Goal: Task Accomplishment & Management: Use online tool/utility

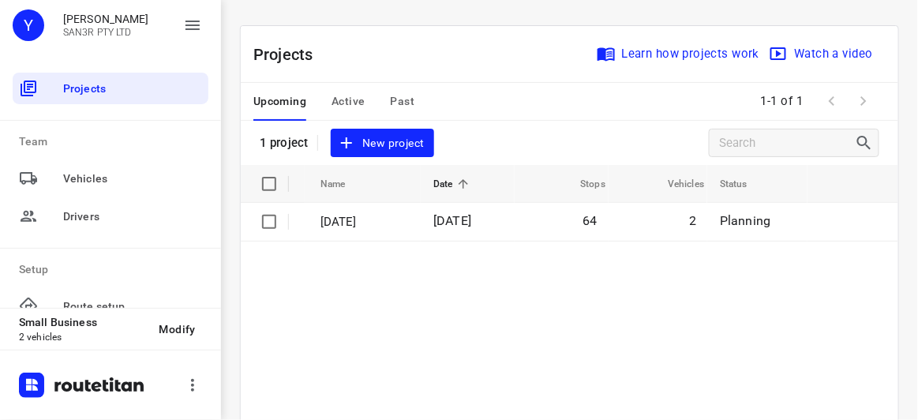
click at [378, 138] on span "New project" at bounding box center [382, 143] width 84 height 20
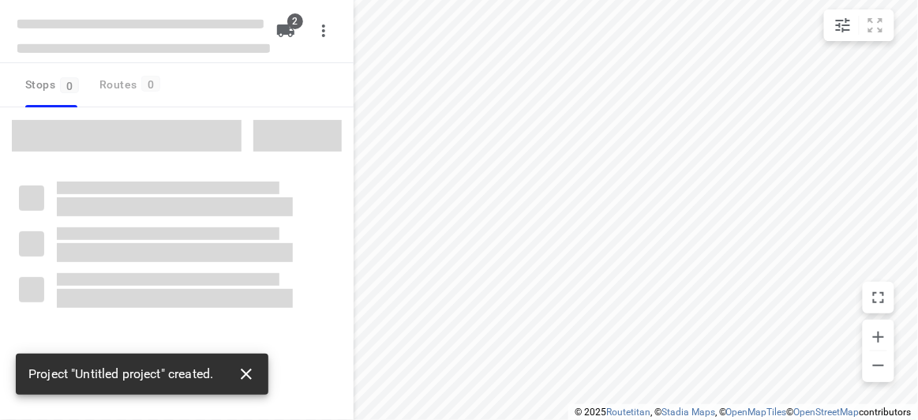
click at [248, 384] on button "button" at bounding box center [247, 374] width 32 height 32
type input "distance"
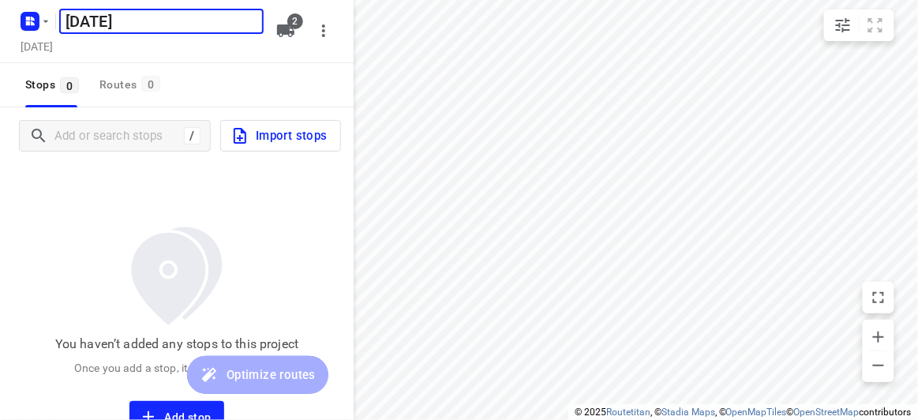
type input "[DATE]"
drag, startPoint x: 96, startPoint y: 117, endPoint x: 96, endPoint y: 126, distance: 8.7
click at [97, 119] on div "/ Import stops" at bounding box center [177, 135] width 354 height 57
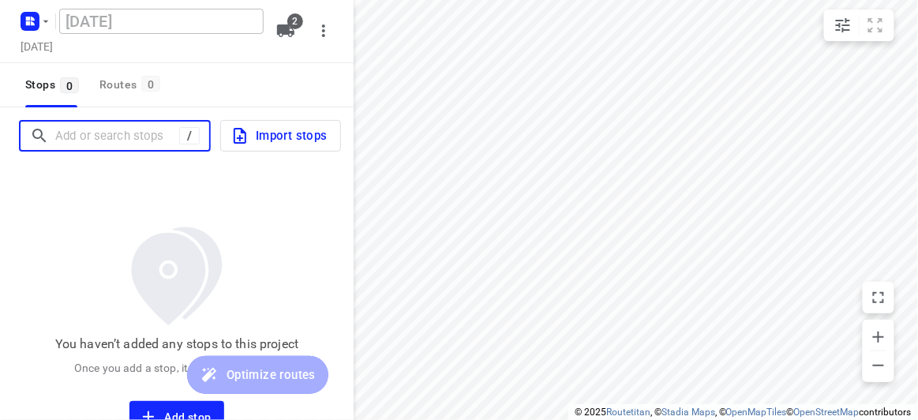
click at [96, 126] on input "Add or search stops" at bounding box center [117, 136] width 124 height 24
paste input "77 Alderford Dr Wantirna 3152"
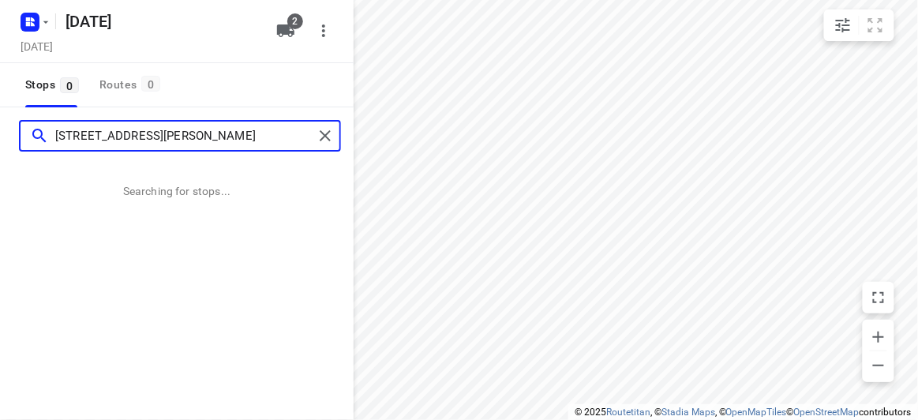
type input "77 Alderford Dr Wantirna 3152"
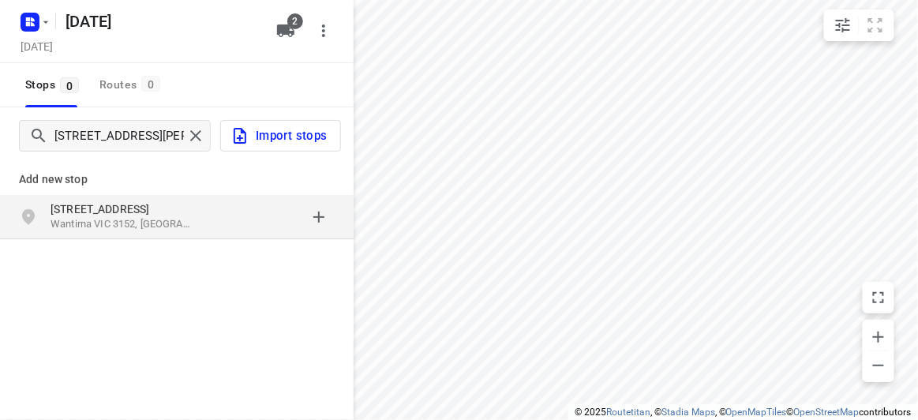
click at [193, 210] on p "77 Alderford Dr" at bounding box center [123, 209] width 145 height 16
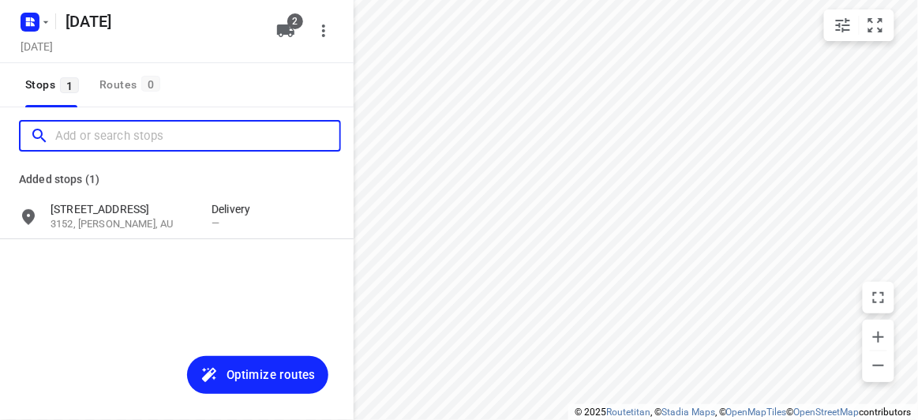
click at [156, 135] on input "Add or search stops" at bounding box center [197, 136] width 284 height 24
paste input "39 Burlington crescent Wantirna 3152"
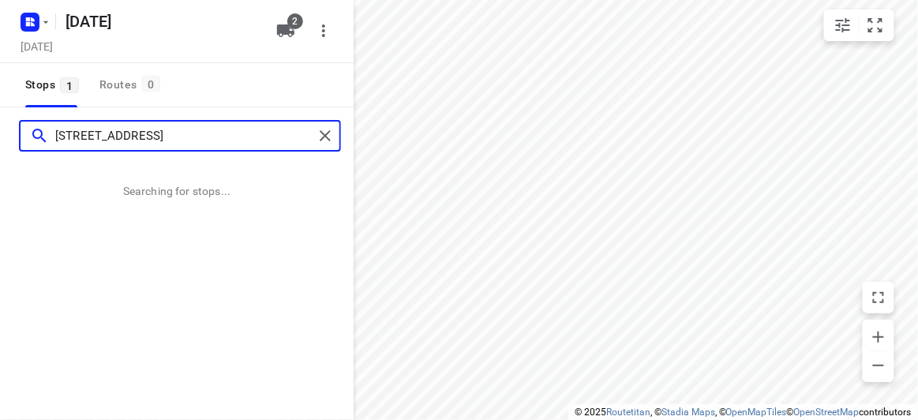
type input "39 Burlington crescent Wantirna 3152"
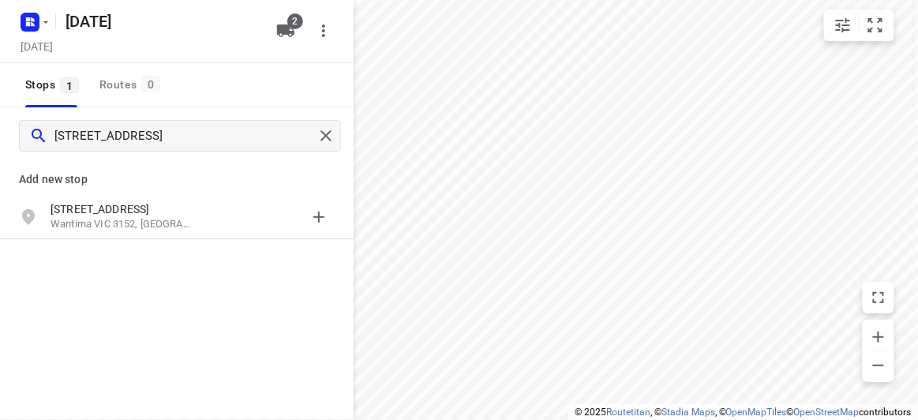
click at [108, 201] on p "[STREET_ADDRESS]" at bounding box center [123, 209] width 145 height 16
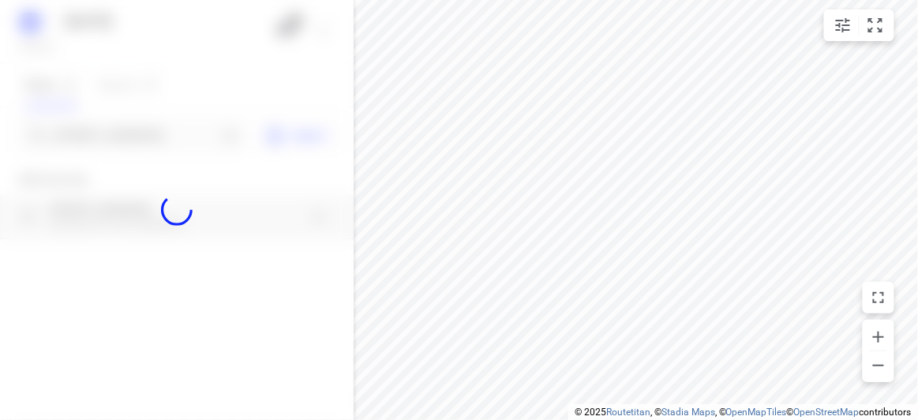
click at [118, 141] on div at bounding box center [177, 210] width 354 height 420
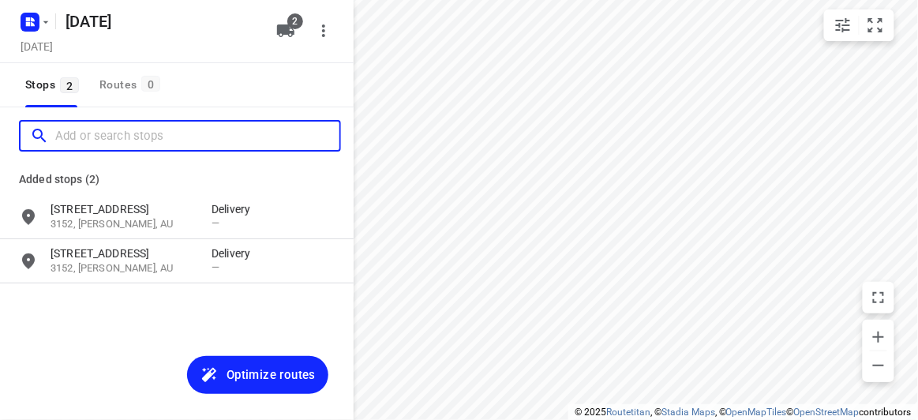
click at [118, 141] on input "Add or search stops" at bounding box center [197, 136] width 284 height 24
paste input "65 Winfield Road, Balwyn North, 3104"
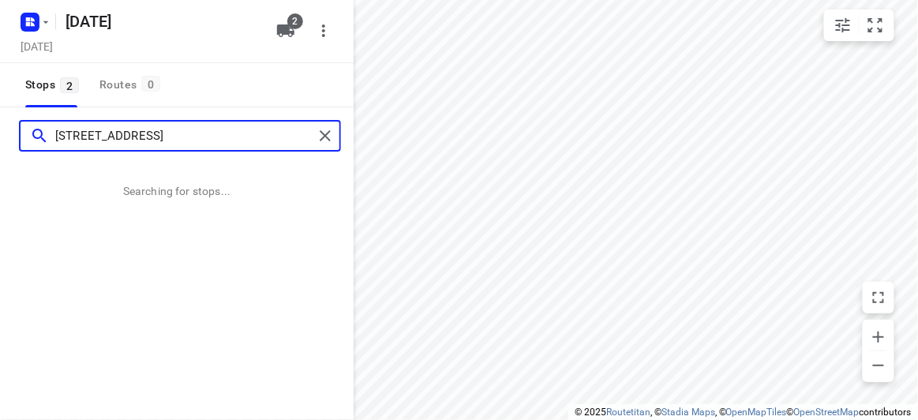
type input "65 Winfield Road, Balwyn North, 3104"
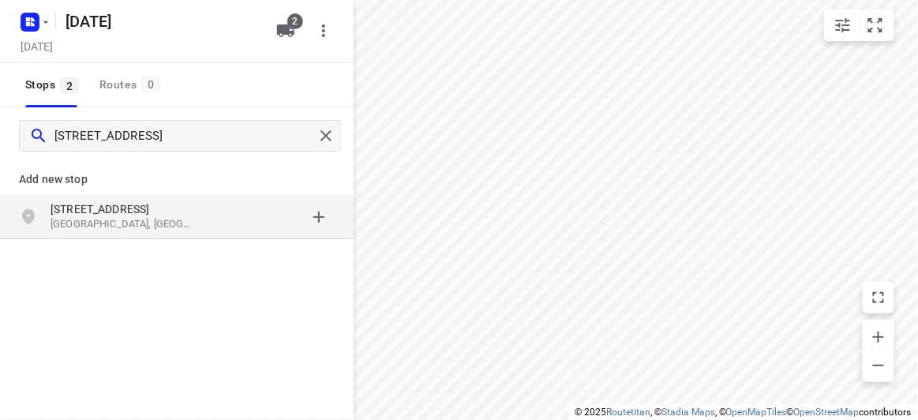
click at [107, 224] on p "Balwyn North VIC 3104, Australia" at bounding box center [123, 224] width 145 height 15
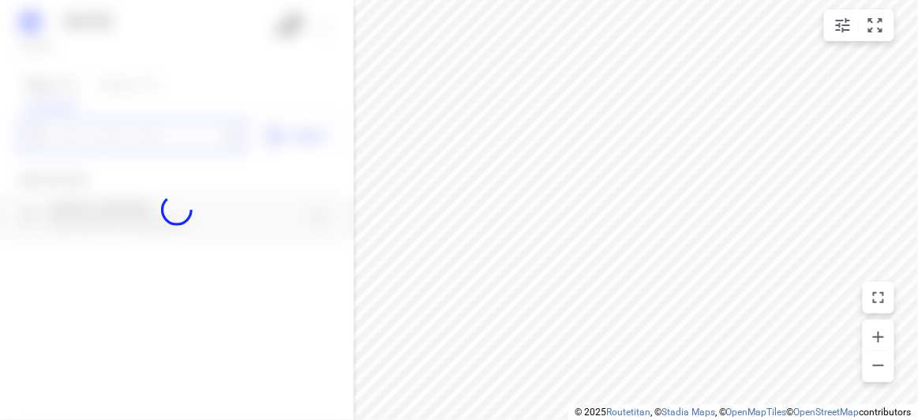
paste input "11 range view court. Glen Waverley 3150"
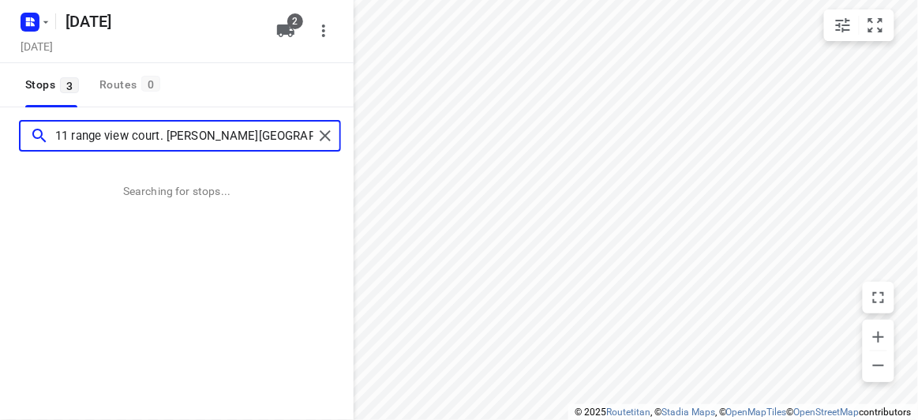
type input "11 range view court. Glen Waverley 3150"
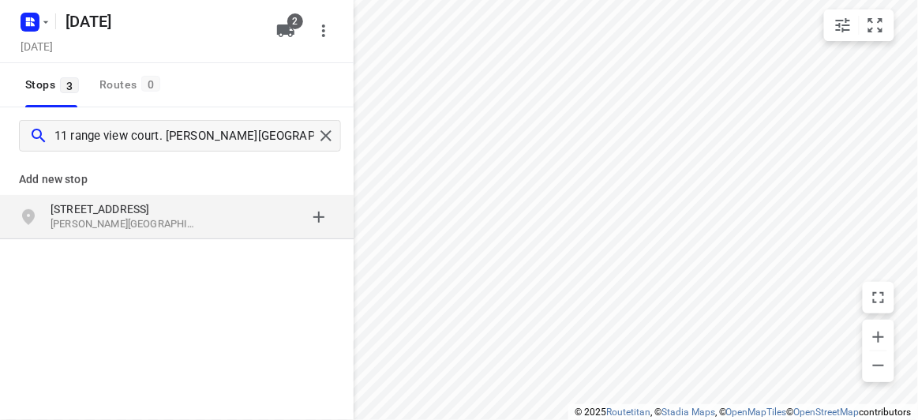
click at [174, 214] on p "[STREET_ADDRESS]" at bounding box center [123, 209] width 145 height 16
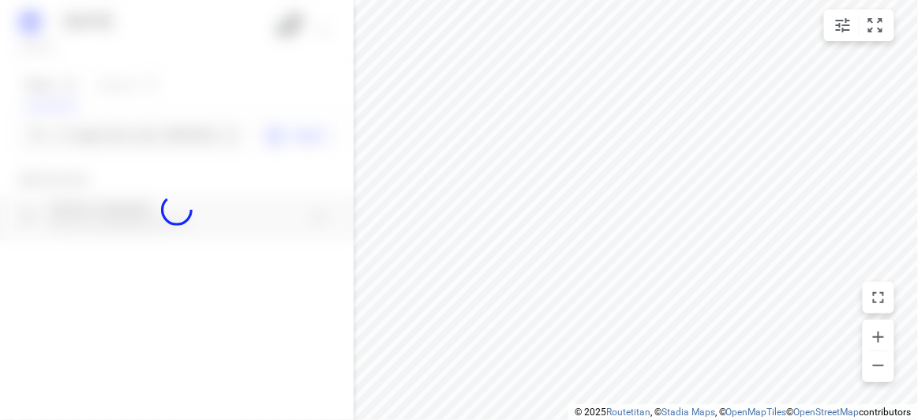
click at [126, 140] on div at bounding box center [177, 210] width 354 height 420
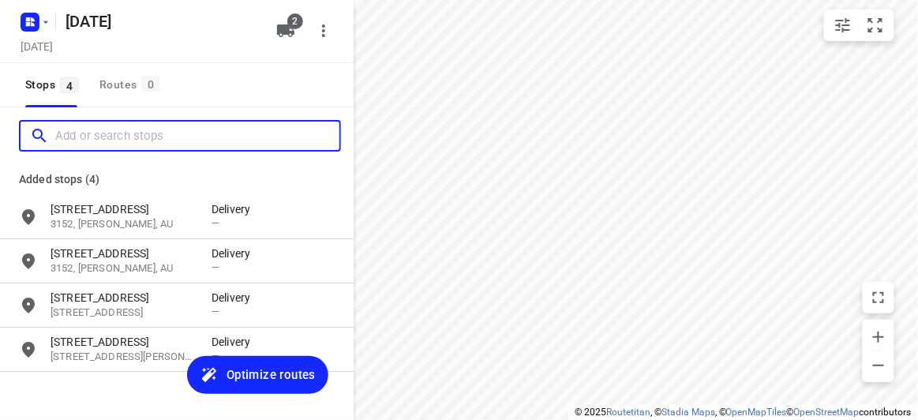
paste input "134 -140 Boronia Road Vermont 3133"
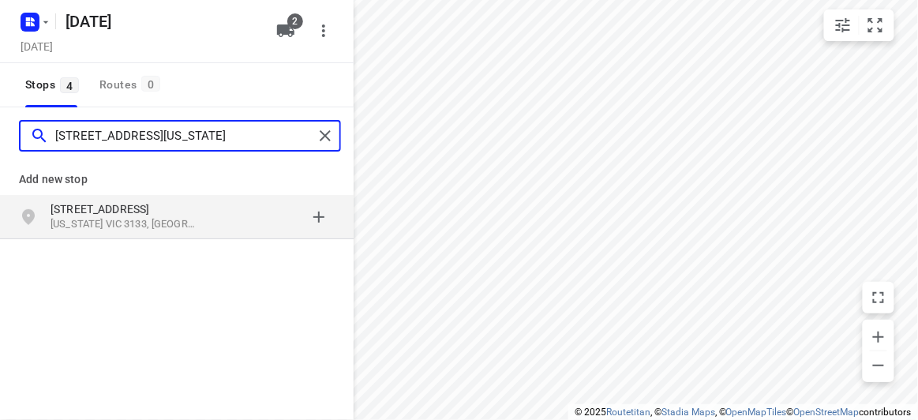
type input "134 -140 Boronia Road Vermont 3133"
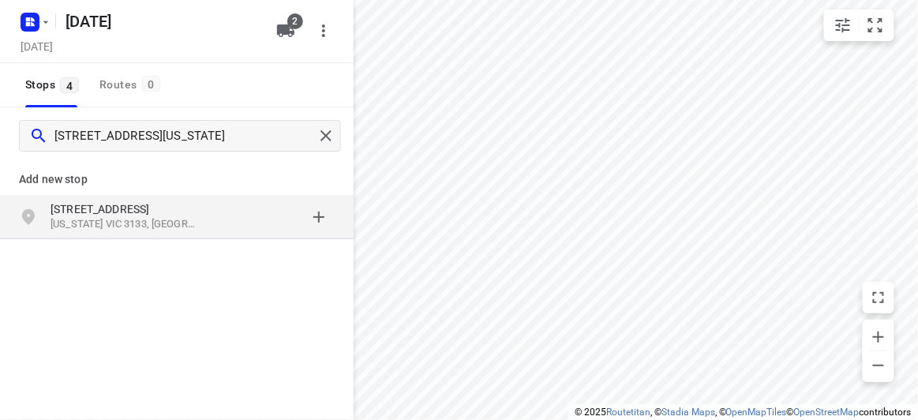
click at [165, 217] on p "Vermont VIC 3133, Australia" at bounding box center [123, 224] width 145 height 15
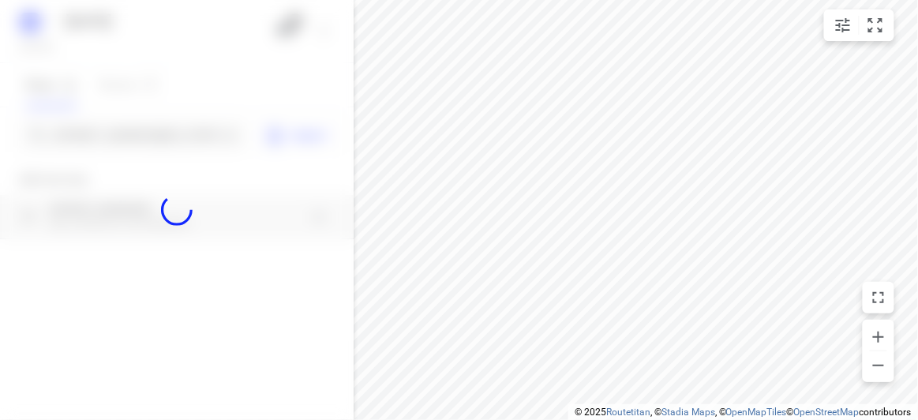
click at [130, 137] on div at bounding box center [177, 210] width 354 height 420
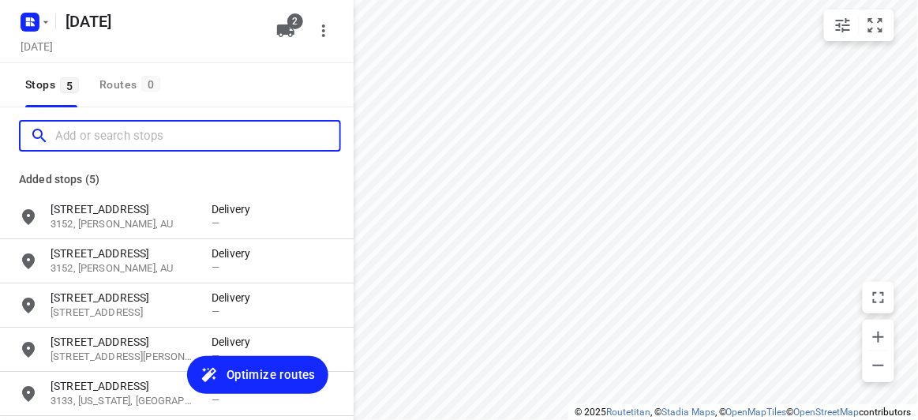
click at [130, 137] on input "Add or search stops" at bounding box center [197, 136] width 284 height 24
paste input "13 Totara Court Templestowe Lower 3107"
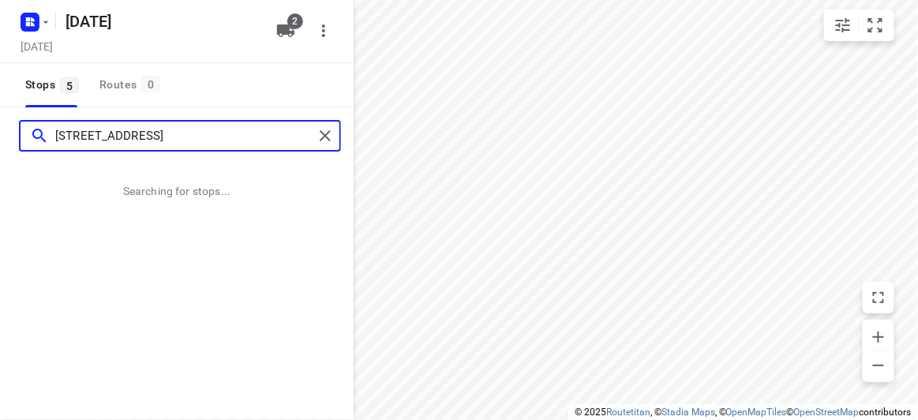
type input "13 Totara Court Templestowe Lower 3107"
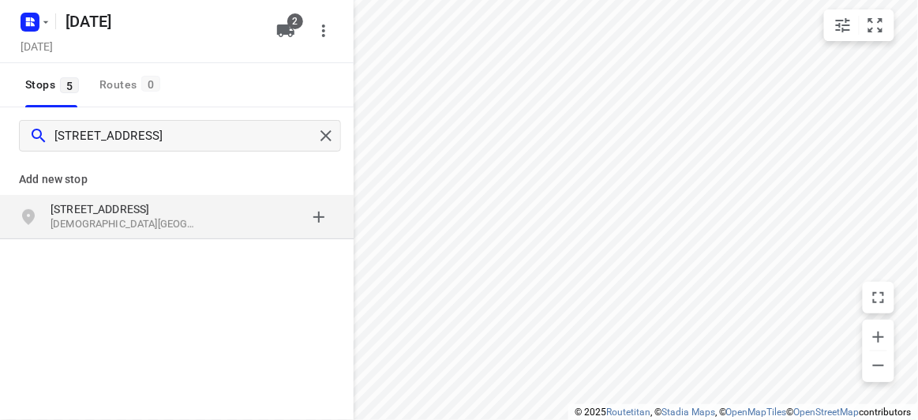
click at [152, 212] on p "[STREET_ADDRESS]" at bounding box center [123, 209] width 145 height 16
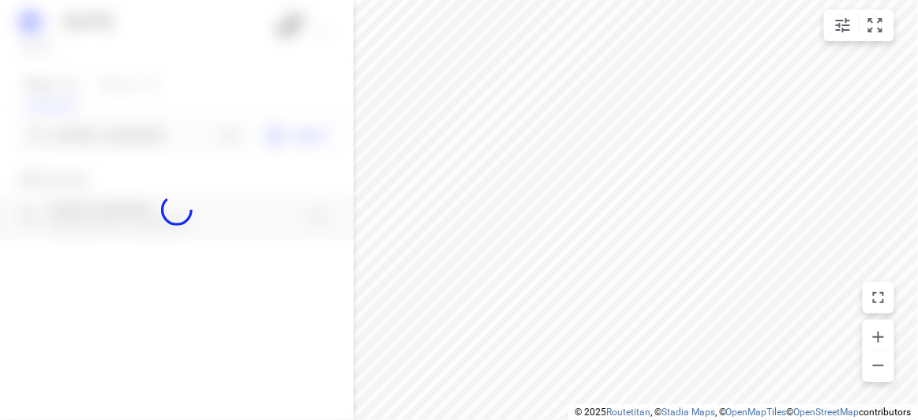
click at [141, 131] on div at bounding box center [177, 210] width 354 height 420
click at [142, 133] on div at bounding box center [177, 210] width 354 height 420
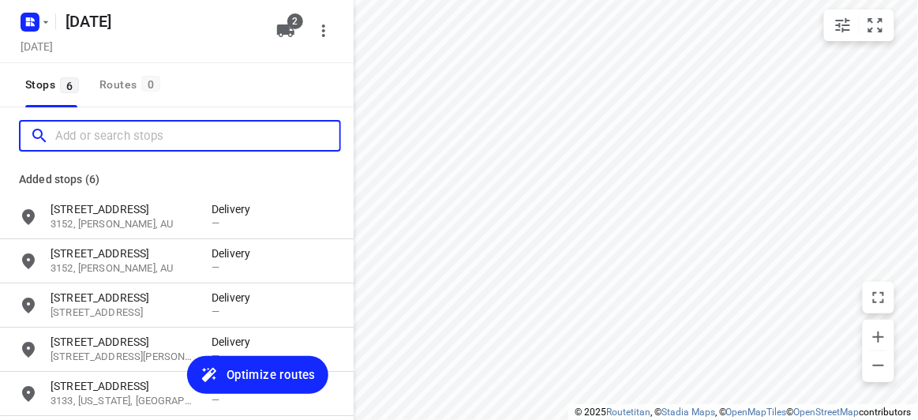
paste input "16 O'Brien Crescent Blackburn South 3130"
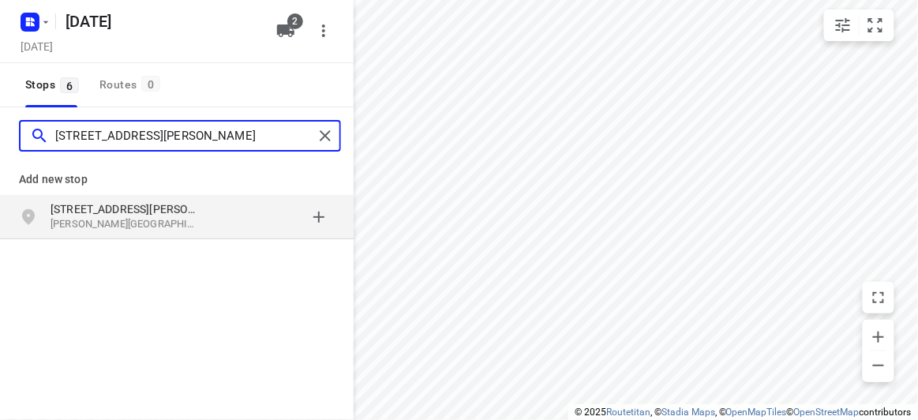
type input "16 O'Brien Crescent Blackburn South 3130"
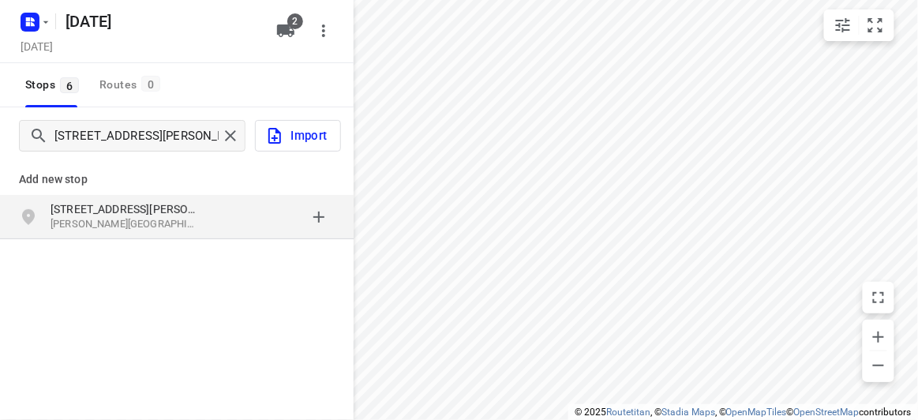
click at [173, 191] on div "Add new stop" at bounding box center [177, 173] width 354 height 44
click at [171, 208] on p "[STREET_ADDRESS][PERSON_NAME]" at bounding box center [123, 209] width 145 height 16
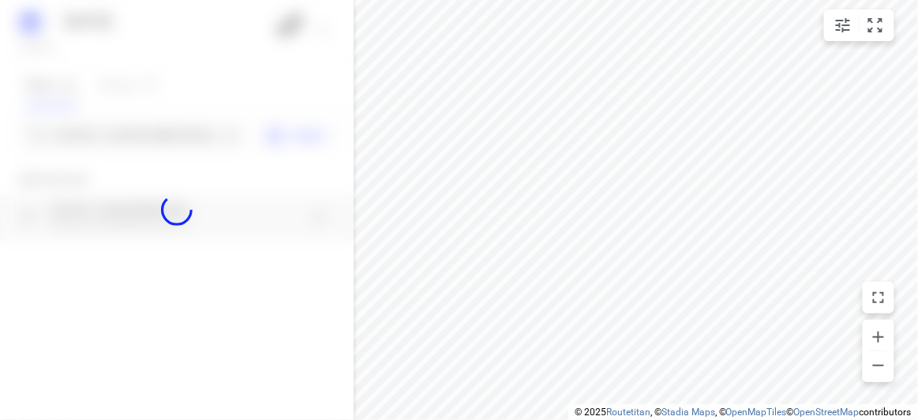
click at [102, 137] on div at bounding box center [177, 210] width 354 height 420
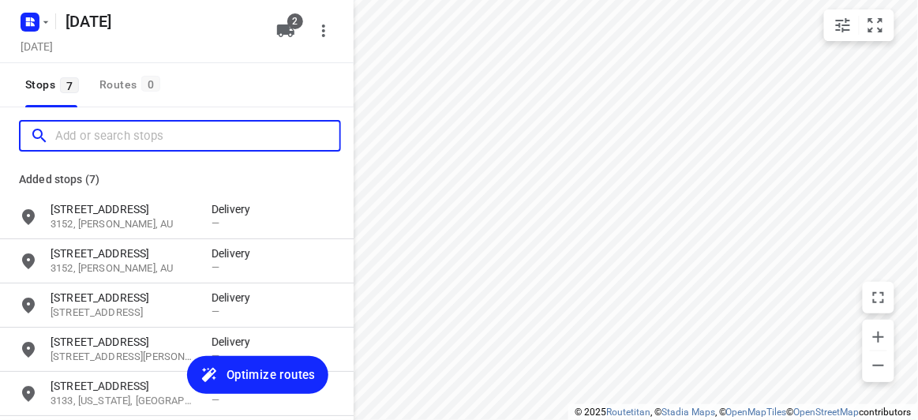
paste input "18 aberdeen road Blackburn South 3130"
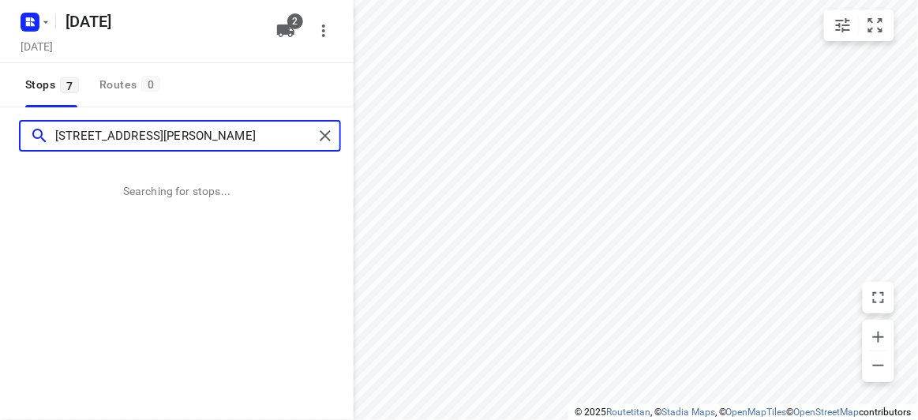
type input "18 aberdeen road Blackburn South 3130"
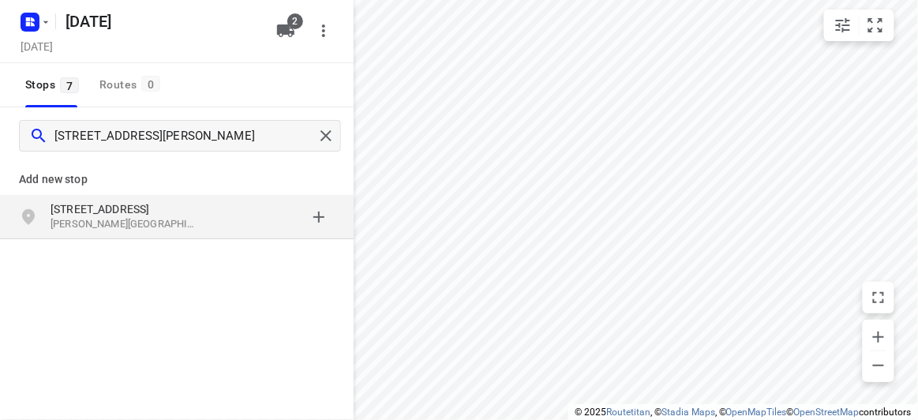
click at [110, 200] on div "18 Aberdeen Road Blackburn South VIC 3130, Australia" at bounding box center [177, 217] width 354 height 44
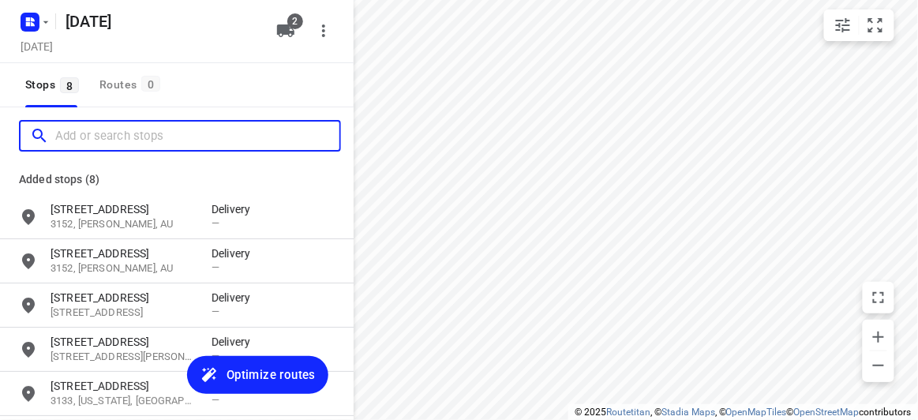
click at [103, 139] on input "Add or search stops" at bounding box center [197, 136] width 284 height 24
paste input "10 Mountview Rd Malvern 3144"
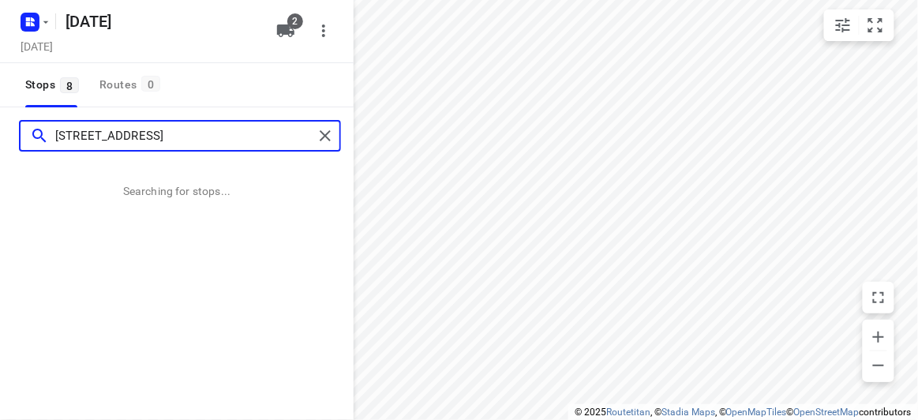
type input "10 Mountview Rd Malvern 3144"
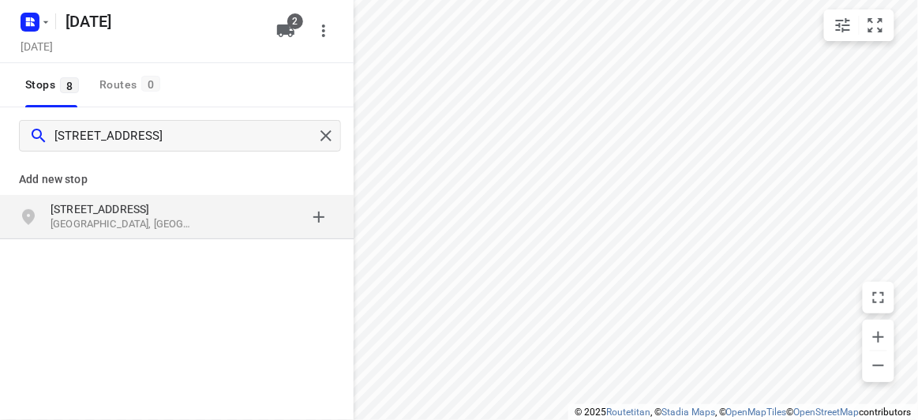
click at [149, 217] on p "Malvern VIC 3144, Australia" at bounding box center [123, 224] width 145 height 15
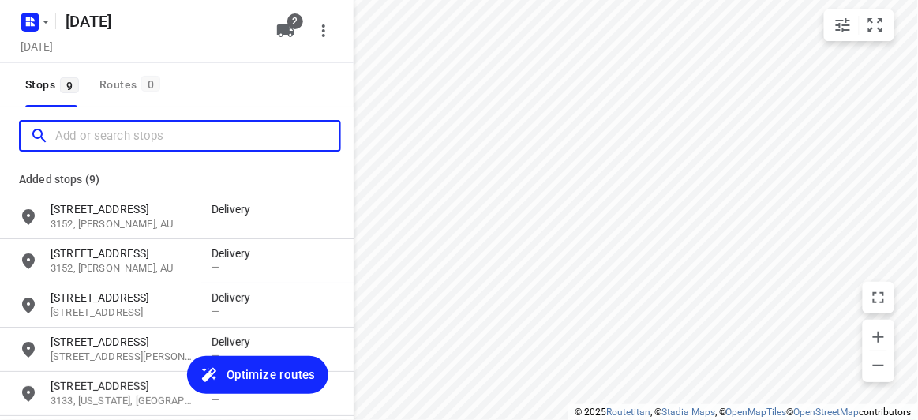
paste input "421 Middleborough Road Box Hill 3128"
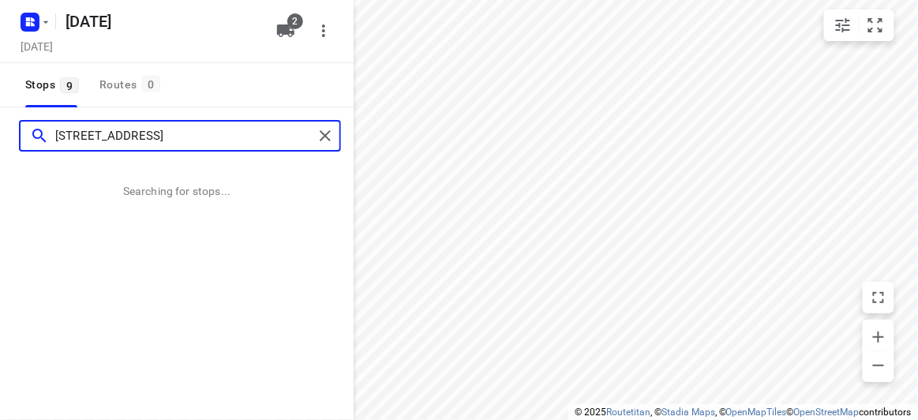
type input "421 Middleborough Road Box Hill 3128"
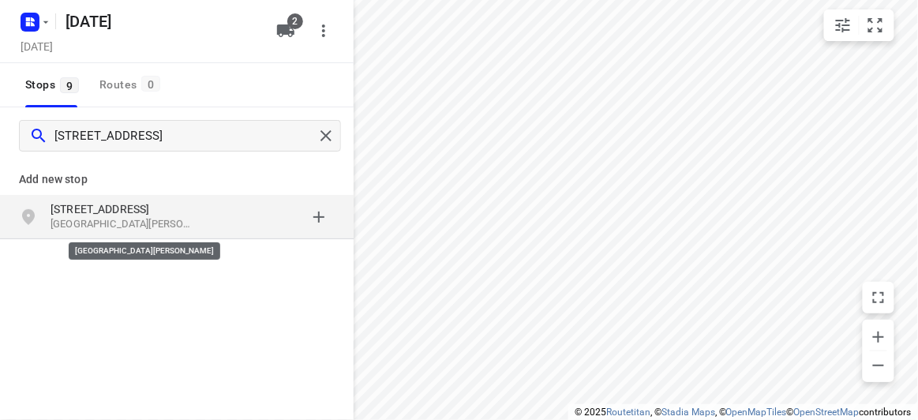
click at [174, 217] on p "Box Hill VIC 3128, Australia" at bounding box center [123, 224] width 145 height 15
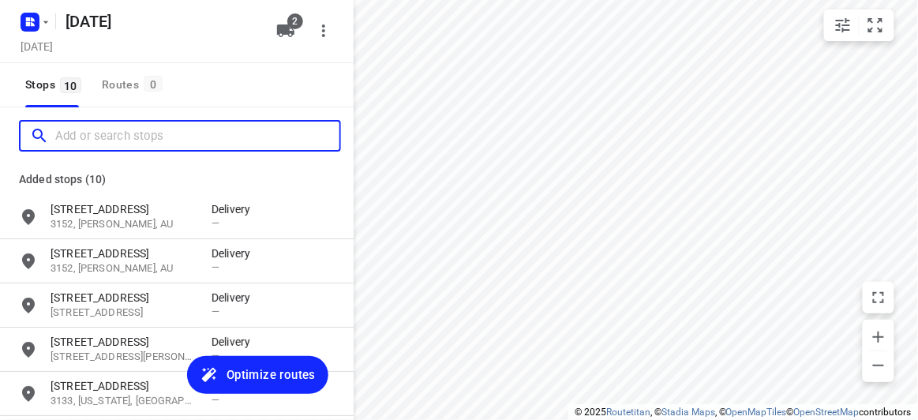
paste input "5 Ashford Street Templestowe Lower 3107"
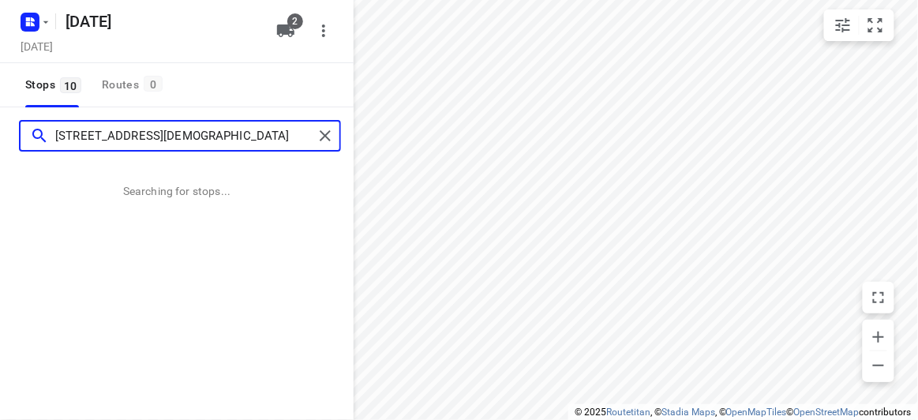
type input "5 Ashford Street Templestowe Lower 3107"
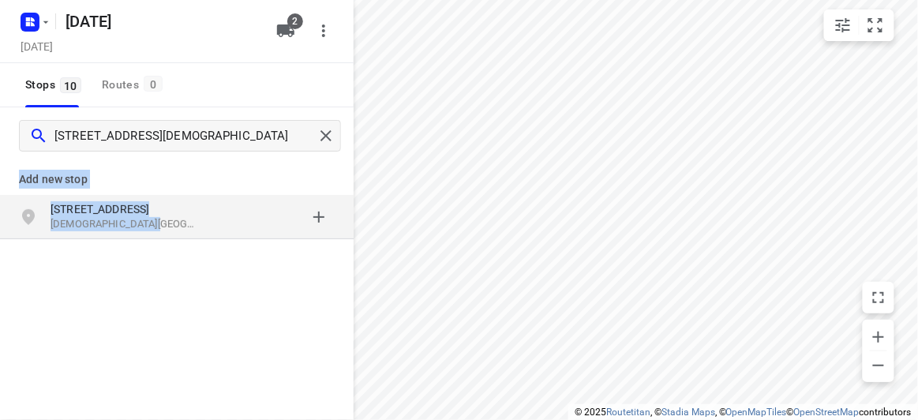
click at [147, 238] on div "Add new stop 5 Ashford Street Templestowe Lower VIC 3107, Australia" at bounding box center [177, 196] width 354 height 91
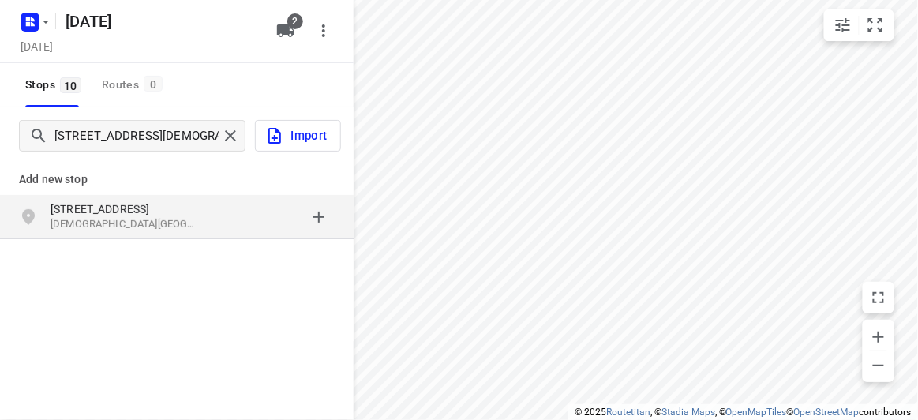
click at [166, 223] on p "Templestowe Lower VIC 3107, Australia" at bounding box center [123, 224] width 145 height 15
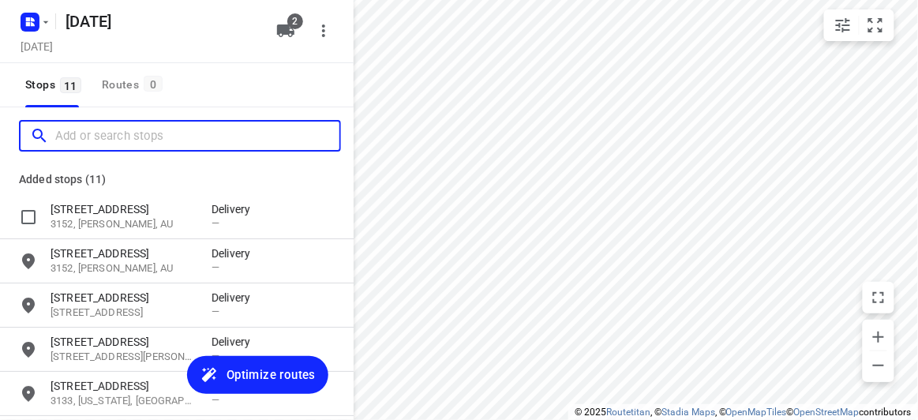
paste input "67 Mersey Street, Box Hill North 3129"
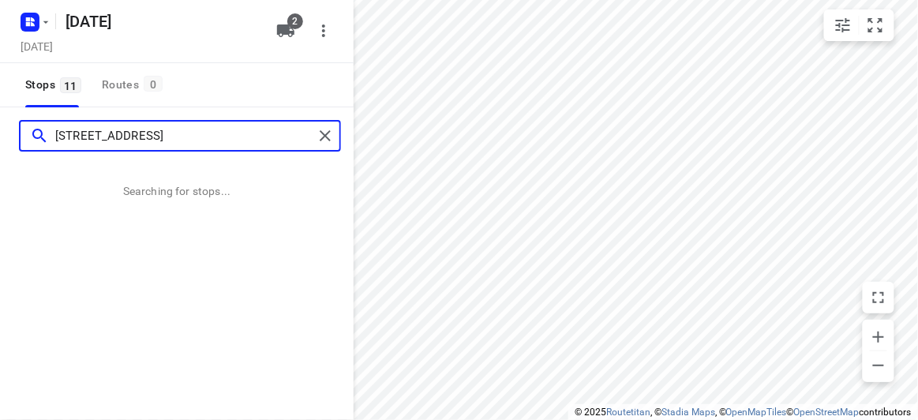
type input "67 Mersey Street, Box Hill North 3129"
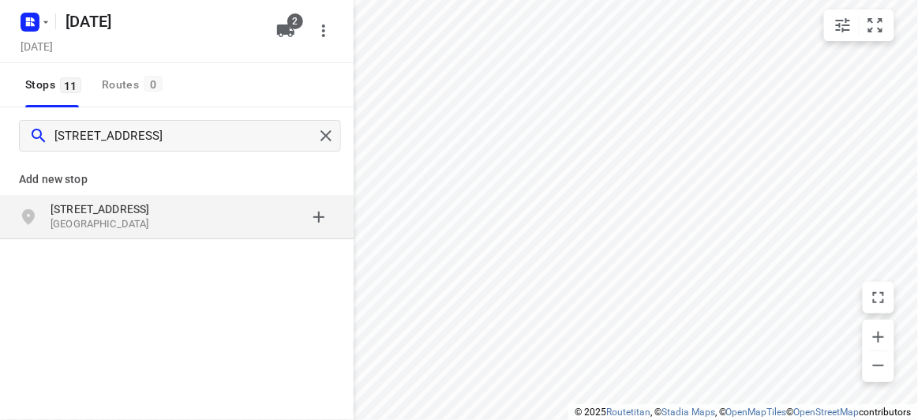
click at [91, 237] on div "67 Mersey Street Box Hill North VIC 3129, Australia" at bounding box center [177, 217] width 354 height 44
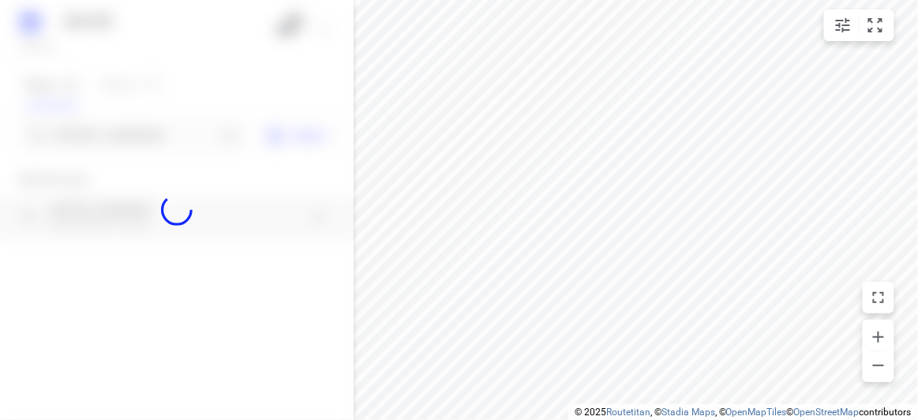
click at [108, 133] on div at bounding box center [177, 210] width 354 height 420
click at [107, 133] on input "Add or search stops" at bounding box center [136, 136] width 163 height 24
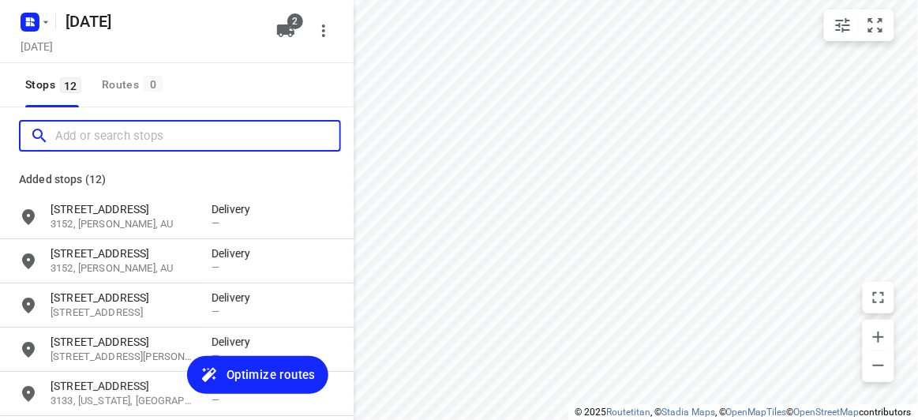
paste input "44 Blackwood Street, Carnegie 3163"
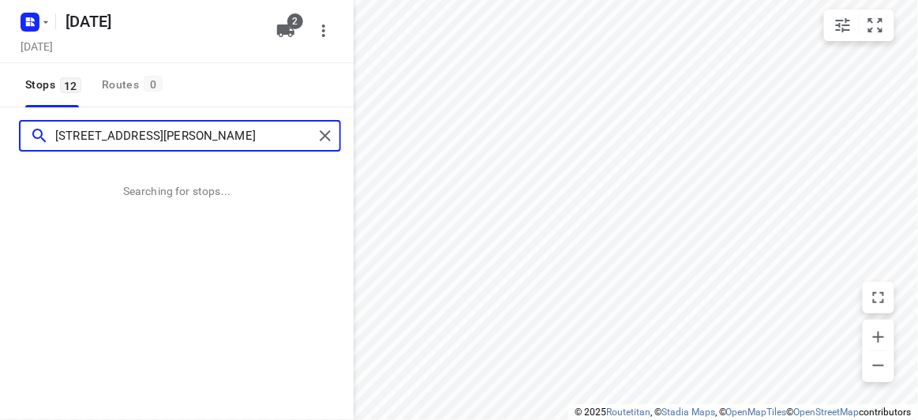
type input "44 Blackwood Street, Carnegie 3163"
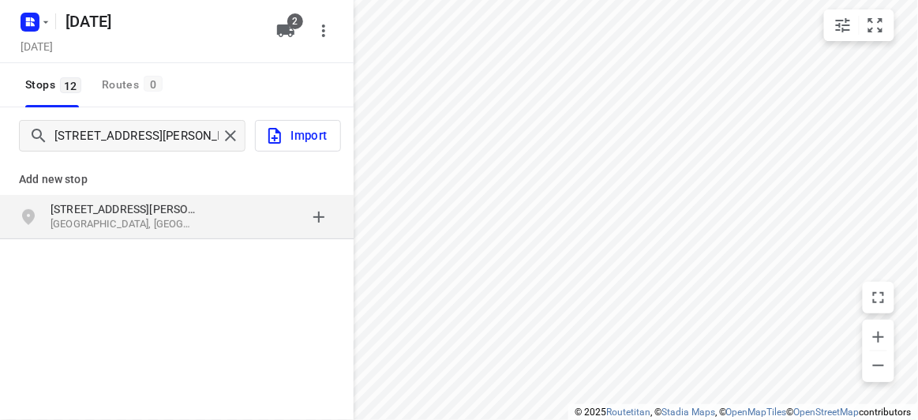
click at [126, 202] on p "[STREET_ADDRESS][PERSON_NAME]" at bounding box center [123, 209] width 145 height 16
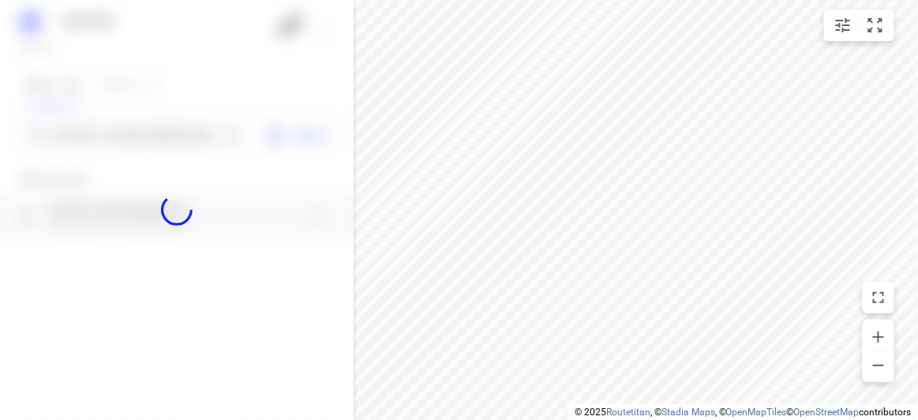
click at [114, 128] on div at bounding box center [177, 210] width 354 height 420
paste input "57 Florence road Surrey Hills 3127"
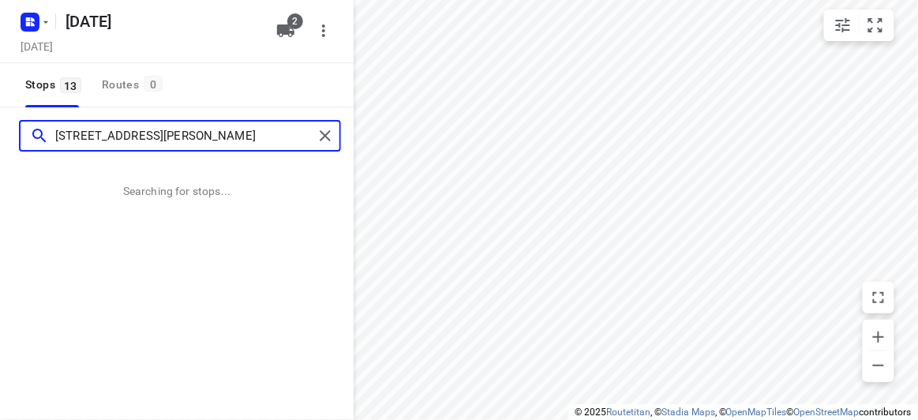
type input "57 Florence road Surrey Hills 3127"
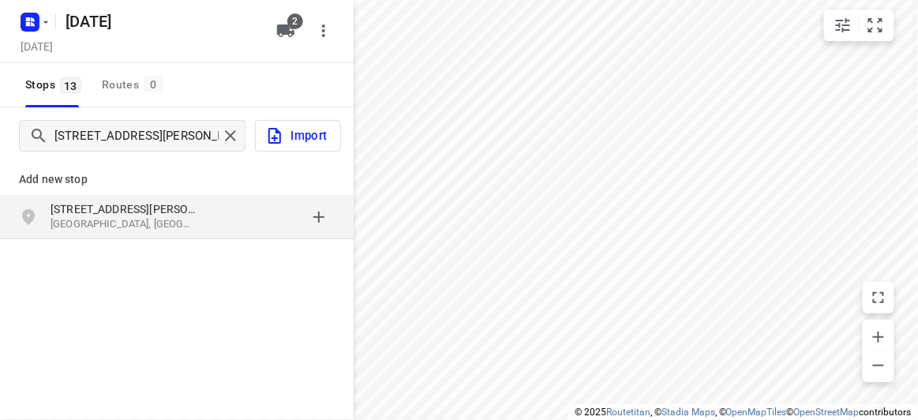
click at [105, 254] on div "Add new stop 57 Florence Road Surrey Hills VIC 3127, Australia" at bounding box center [177, 252] width 354 height 177
click at [98, 226] on p "Surrey Hills VIC 3127, Australia" at bounding box center [123, 224] width 145 height 15
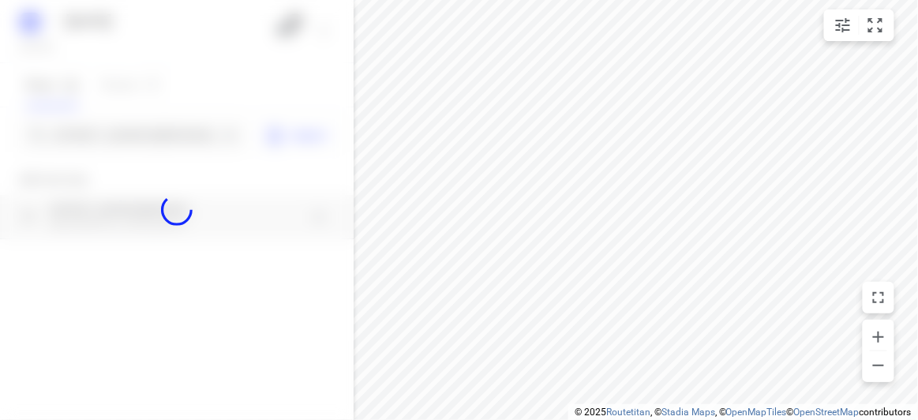
click at [110, 137] on div at bounding box center [177, 210] width 354 height 420
paste input "45 cavenagh boulevard Mulgrave 3170"
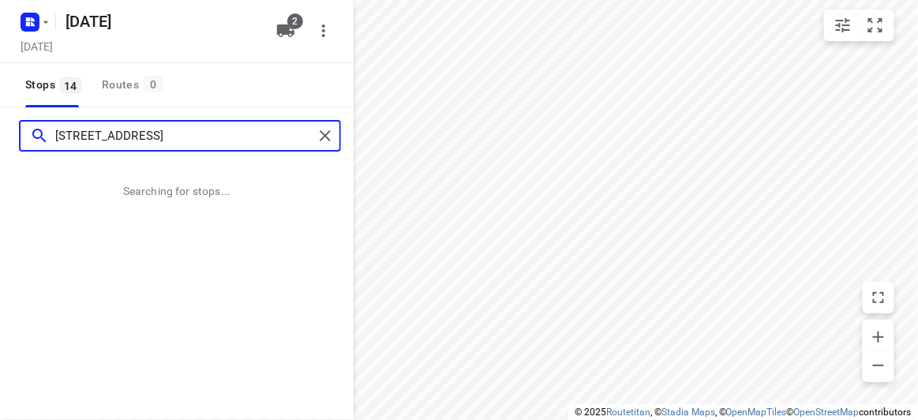
type input "45 cavenagh boulevard Mulgrave 3170"
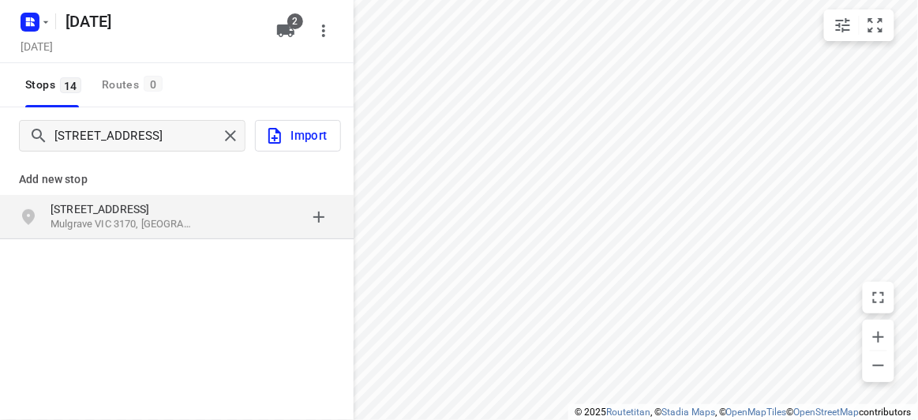
click at [153, 215] on p "[STREET_ADDRESS]" at bounding box center [123, 209] width 145 height 16
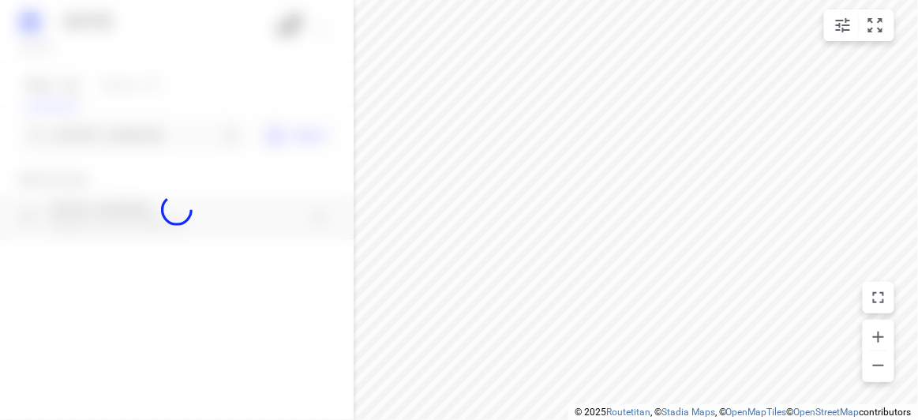
click at [130, 127] on div at bounding box center [177, 210] width 354 height 420
click at [133, 140] on div at bounding box center [177, 210] width 354 height 420
click at [135, 142] on div "12 AUGUST 2025 Monday, Aug 11 2 Stops 14 Routes 0 Import Add new stop 45 Cavena…" at bounding box center [177, 210] width 354 height 420
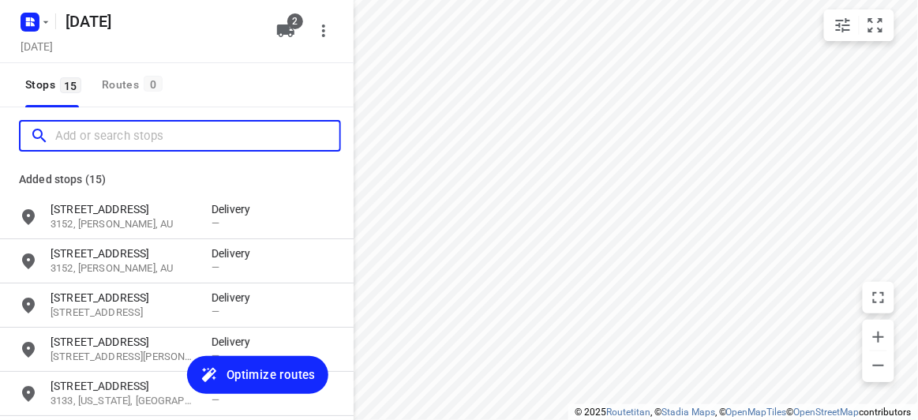
paste input "12 Wattle Gr Malvern East 3145"
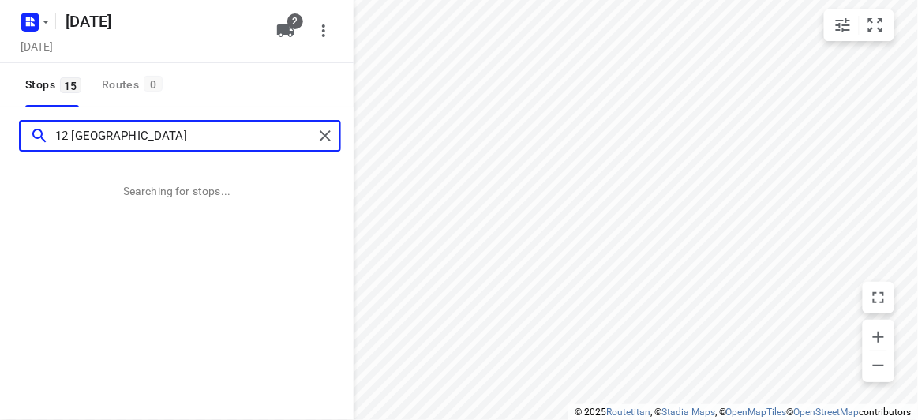
type input "12 Wattle Gr Malvern East 3145"
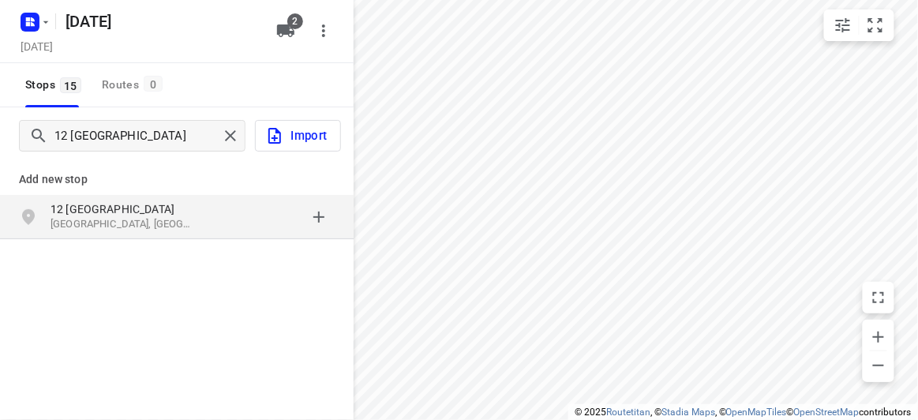
click at [144, 215] on p "12 [GEOGRAPHIC_DATA]" at bounding box center [123, 209] width 145 height 16
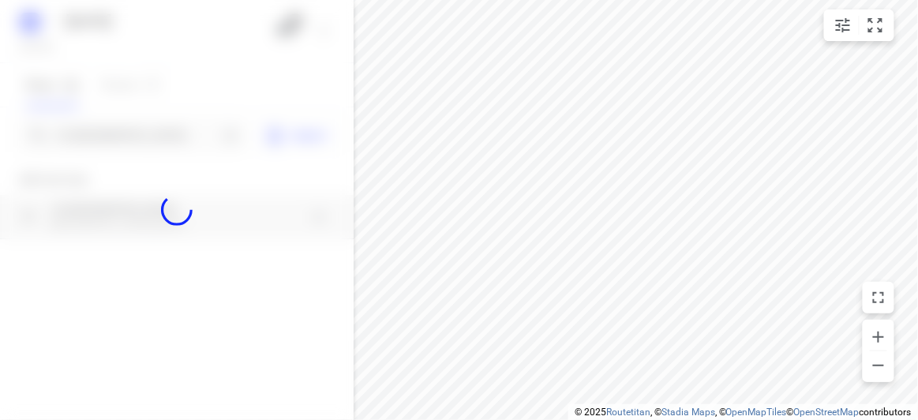
click at [130, 133] on div at bounding box center [177, 210] width 354 height 420
paste input "29 Scott St Kew 3130 Kew 3101’"
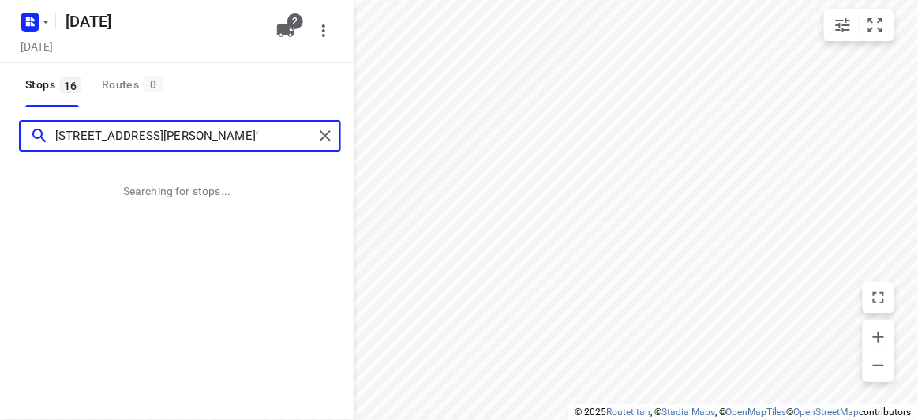
type input "29 Scott St Kew 3130 Kew 3101’"
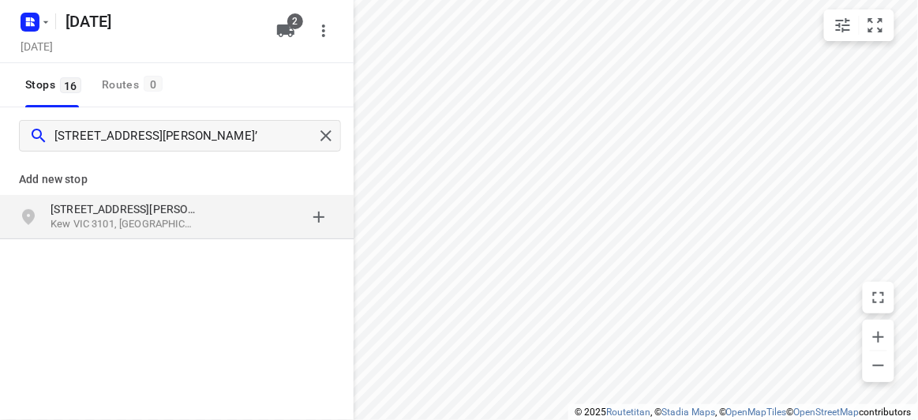
click at [144, 200] on div "29 Scott St Kew VIC 3101, Australia" at bounding box center [177, 217] width 354 height 44
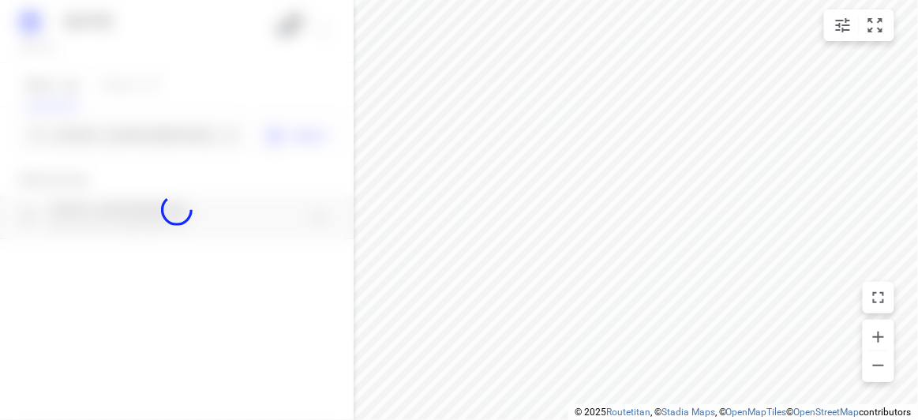
click at [134, 131] on div at bounding box center [177, 210] width 354 height 420
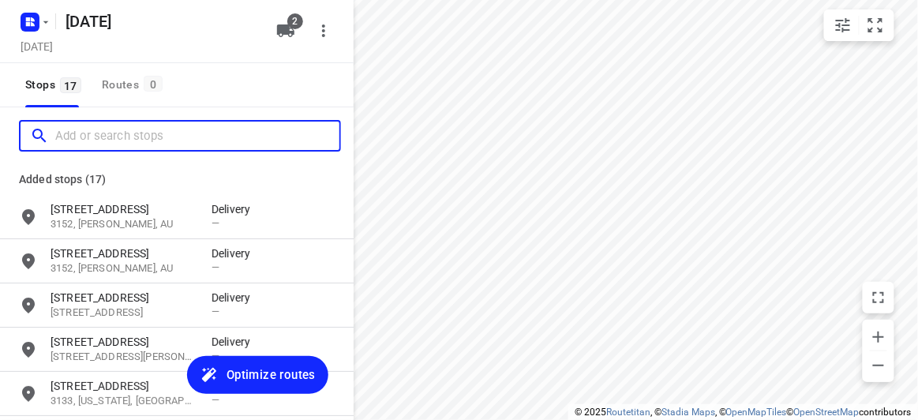
paste input "40 Scott Grove Glen Iris 3146"
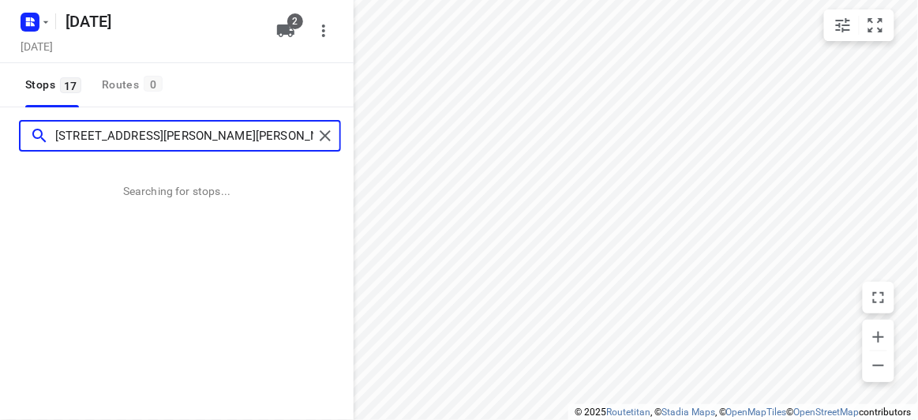
type input "40 Scott Grove Glen Iris 3146"
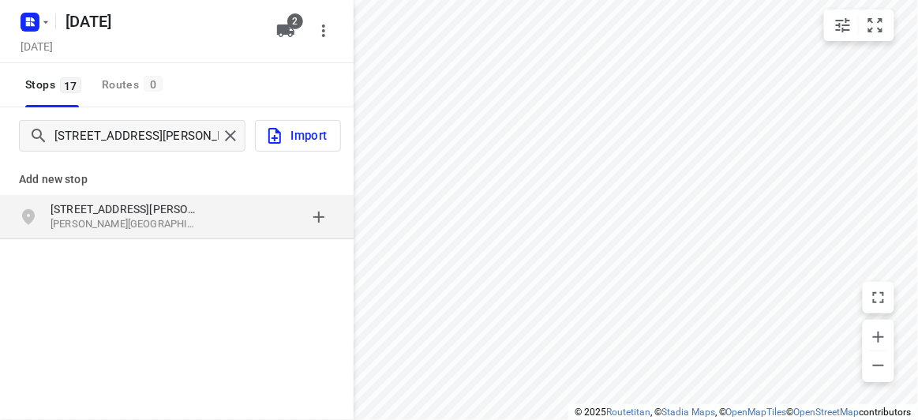
click at [78, 189] on div "Add new stop" at bounding box center [177, 173] width 354 height 44
click at [84, 205] on p "[STREET_ADDRESS][PERSON_NAME]" at bounding box center [123, 209] width 145 height 16
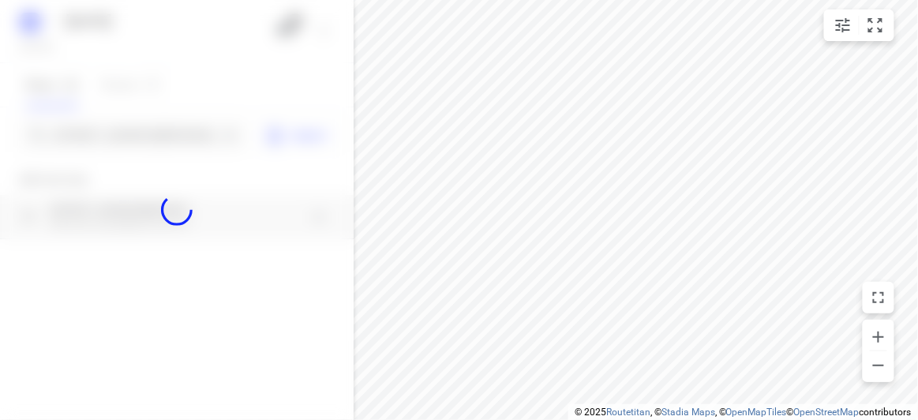
click at [84, 133] on div at bounding box center [177, 210] width 354 height 420
paste input "17A Powers Street Donvale 3111"
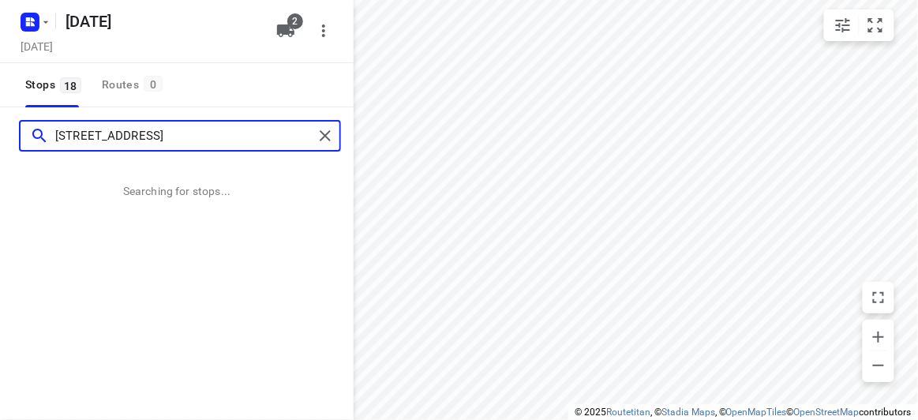
type input "17A Powers Street Donvale 3111"
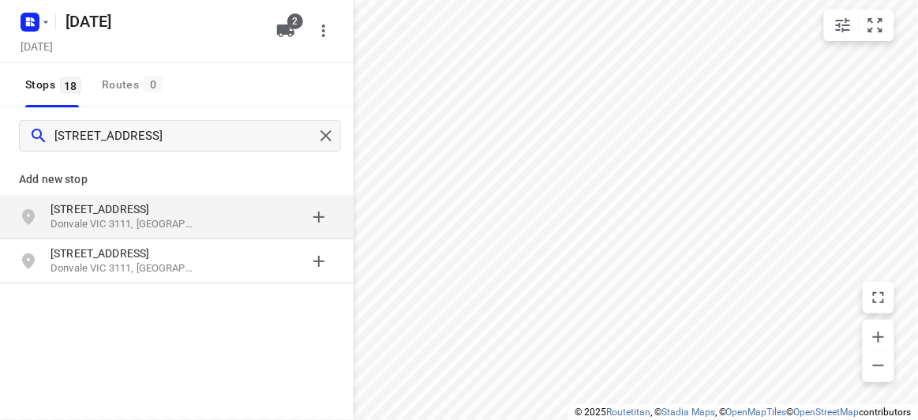
click at [144, 227] on p "Donvale VIC 3111, Australia" at bounding box center [123, 224] width 145 height 15
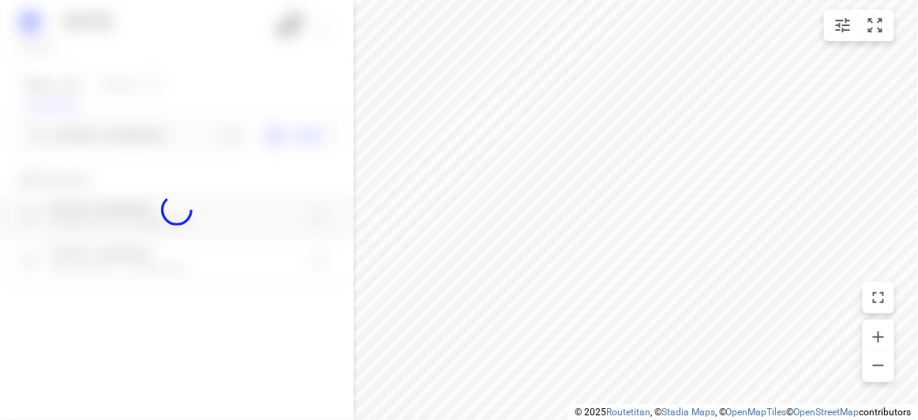
click at [118, 139] on div at bounding box center [177, 210] width 354 height 420
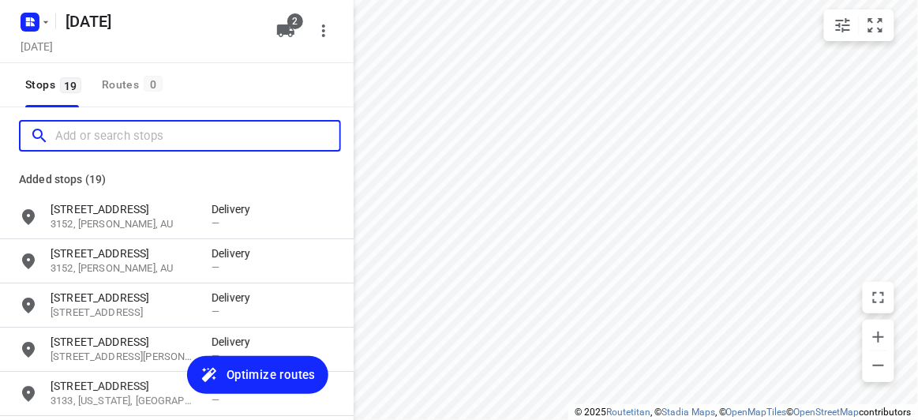
click at [118, 139] on input "Add or search stops" at bounding box center [197, 136] width 284 height 24
paste input "13 Elliott Avenue Balwyn 3103"
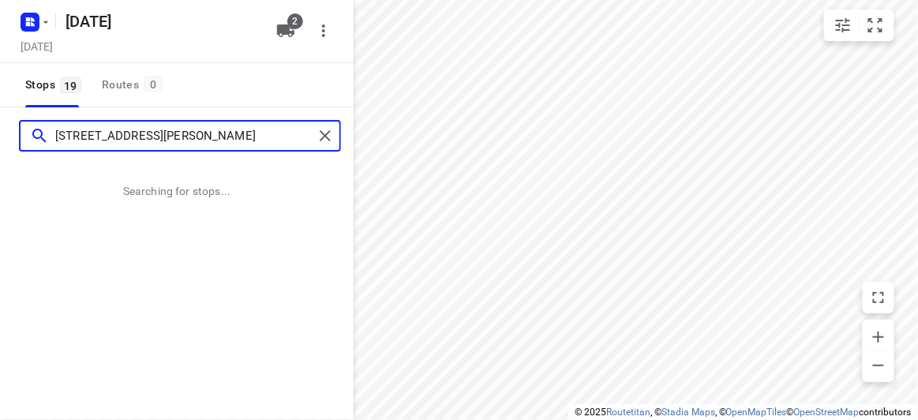
type input "13 Elliott Avenue Balwyn 3103"
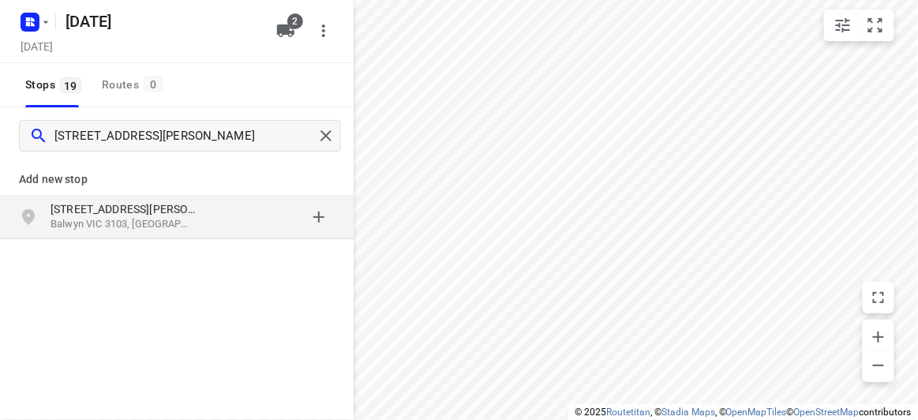
click at [148, 167] on div "Add new stop" at bounding box center [177, 173] width 354 height 44
click at [147, 217] on p "Balwyn VIC 3103, Australia" at bounding box center [123, 224] width 145 height 15
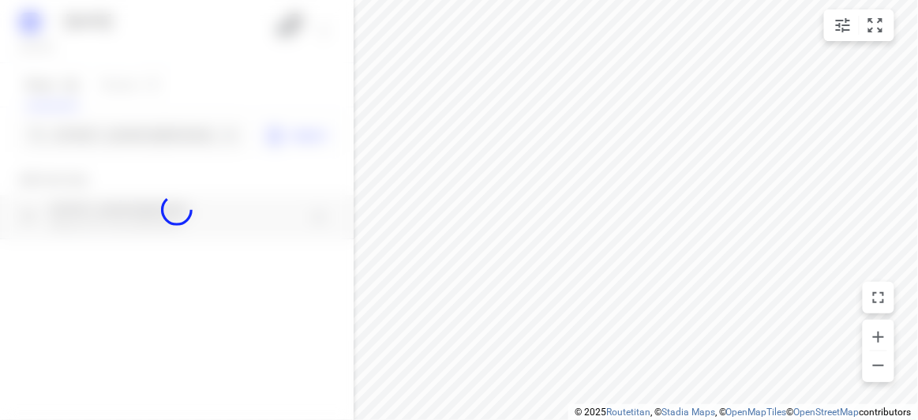
click at [103, 138] on div at bounding box center [177, 210] width 354 height 420
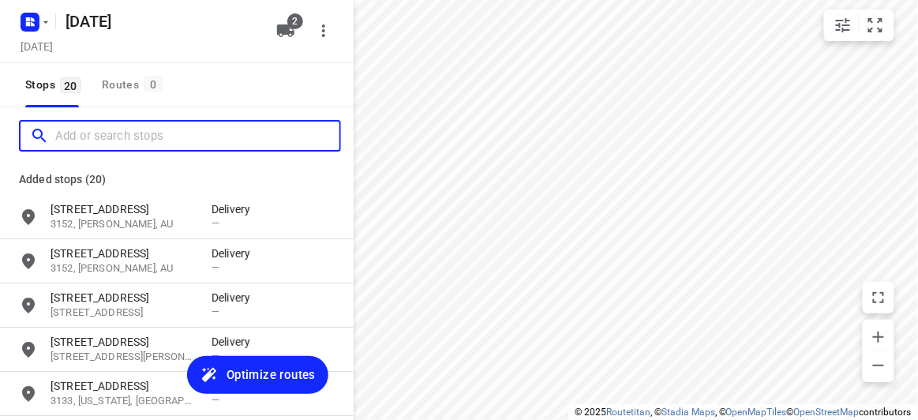
click at [103, 138] on input "Add or search stops" at bounding box center [197, 136] width 284 height 24
paste input "20 Glover Street Bentleigh East 3165"
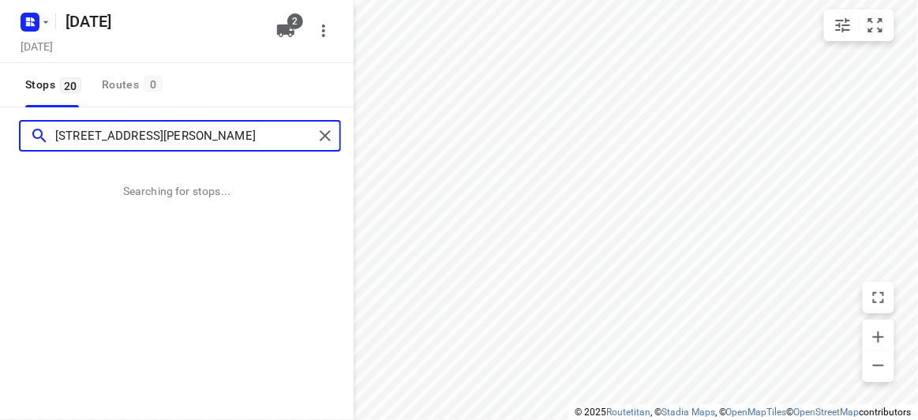
type input "20 Glover Street Bentleigh East 3165"
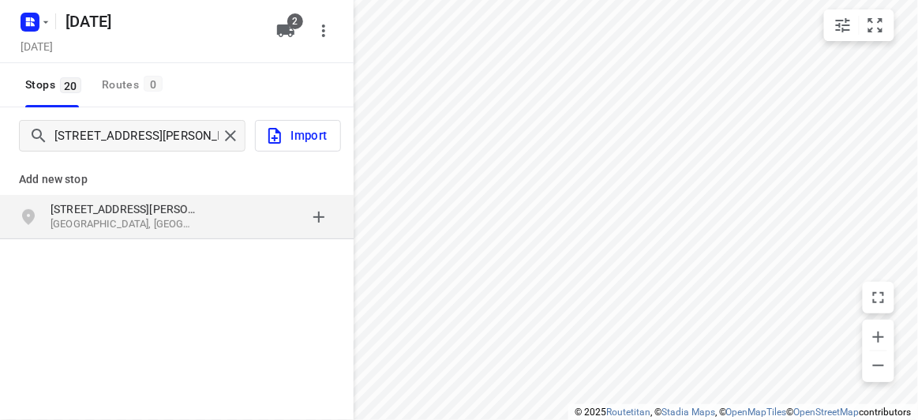
click at [141, 205] on p "[STREET_ADDRESS][PERSON_NAME]" at bounding box center [123, 209] width 145 height 16
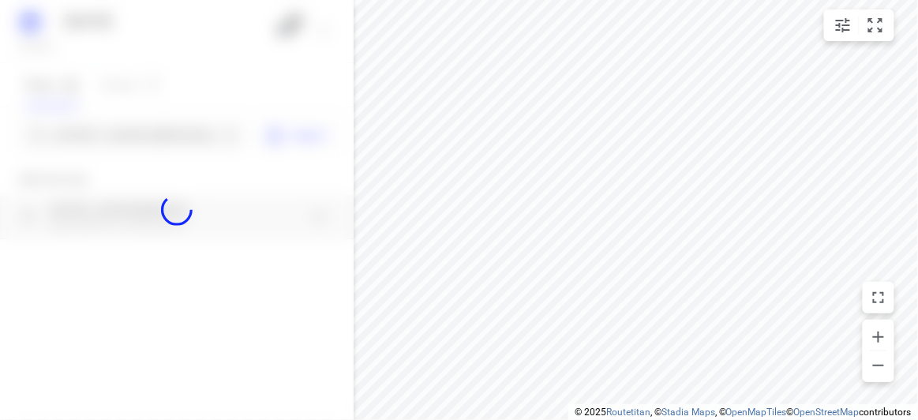
click at [114, 135] on div at bounding box center [177, 210] width 354 height 420
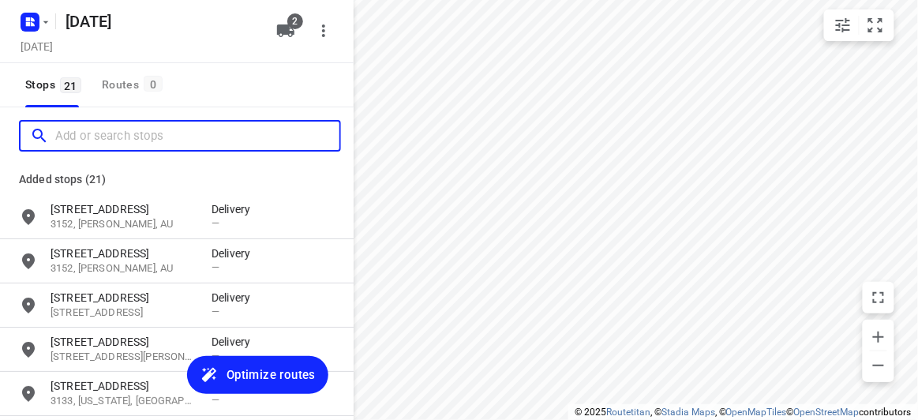
paste input "9 Pioneer Ct Wheelers Hill 3150"
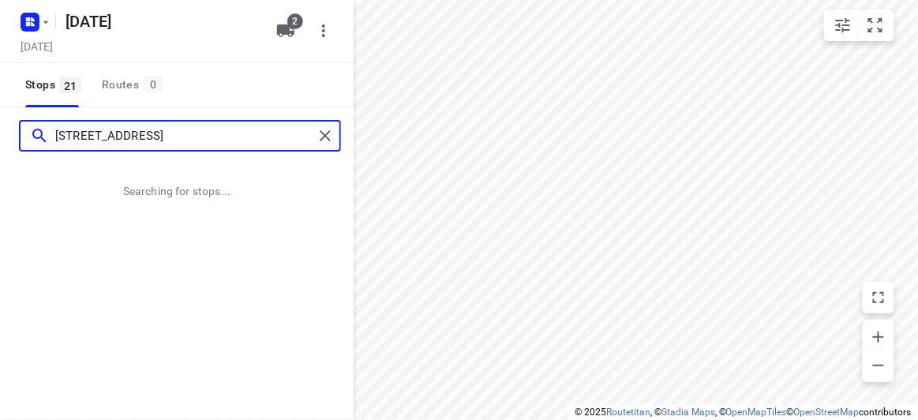
type input "9 Pioneer Ct Wheelers Hill 3150"
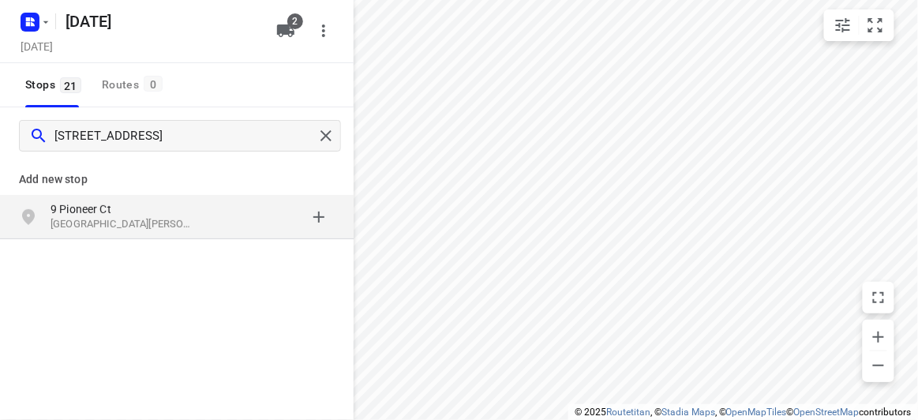
click at [156, 221] on p "Wheelers Hill VIC 3150, Australia" at bounding box center [123, 224] width 145 height 15
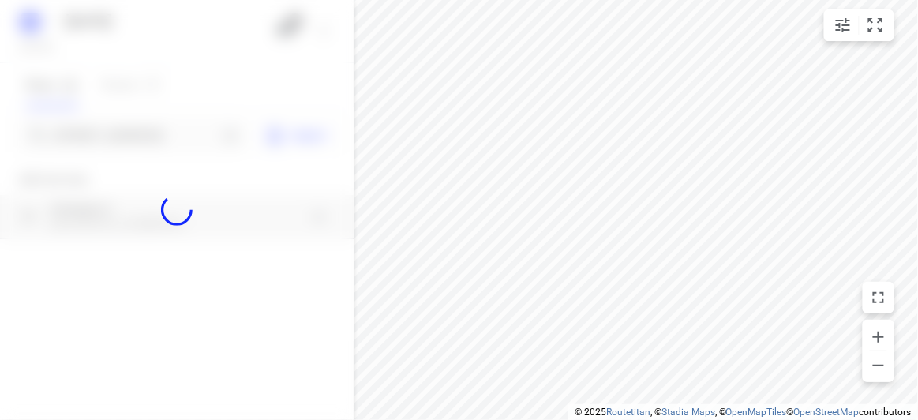
click at [91, 132] on div at bounding box center [177, 210] width 354 height 420
click at [91, 132] on input "Add or search stops" at bounding box center [136, 136] width 163 height 24
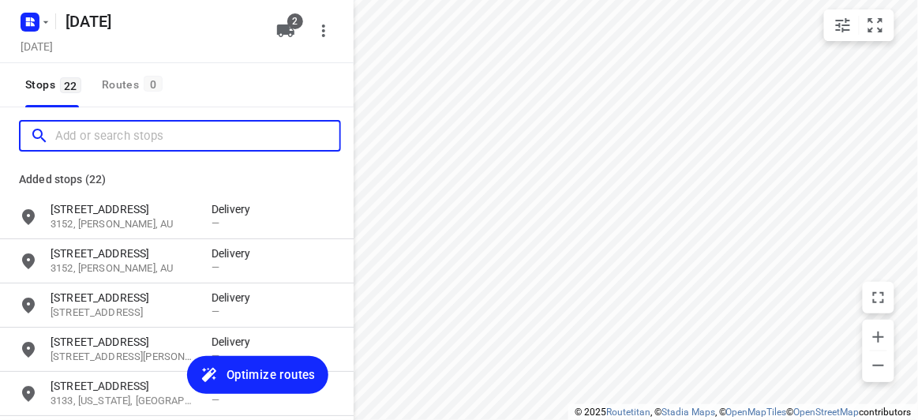
paste input "55 Milpera Crescent WANTIRNA 3152"
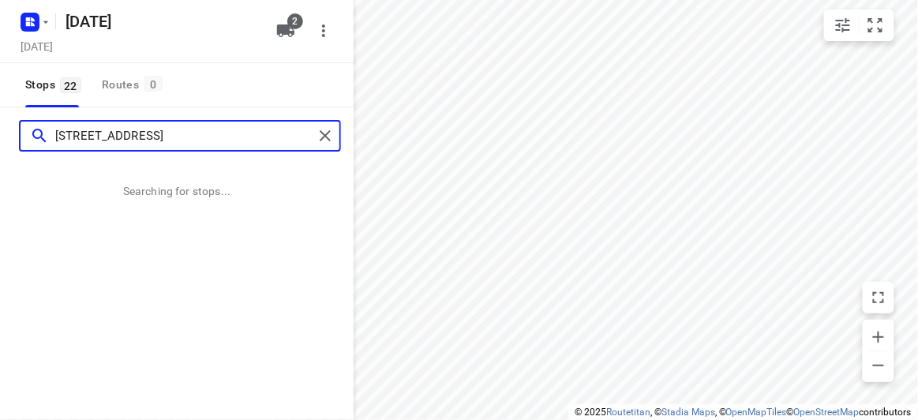
type input "55 Milpera Crescent WANTIRNA 3152"
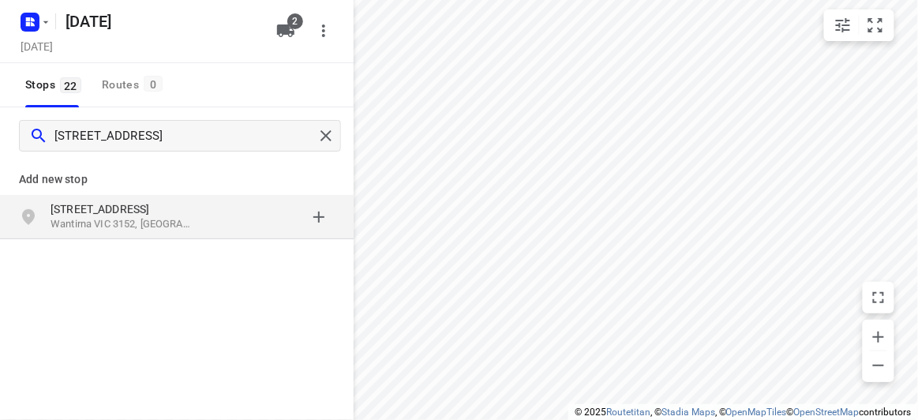
click at [139, 245] on div "Add new stop 55 Milpera Crescent Wantirna VIC 3152, Australia" at bounding box center [177, 252] width 354 height 177
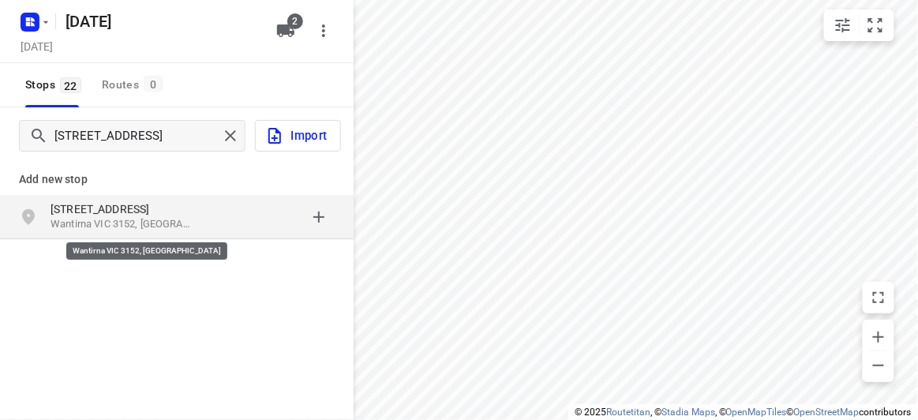
click at [129, 224] on p "Wantirna VIC 3152, Australia" at bounding box center [123, 224] width 145 height 15
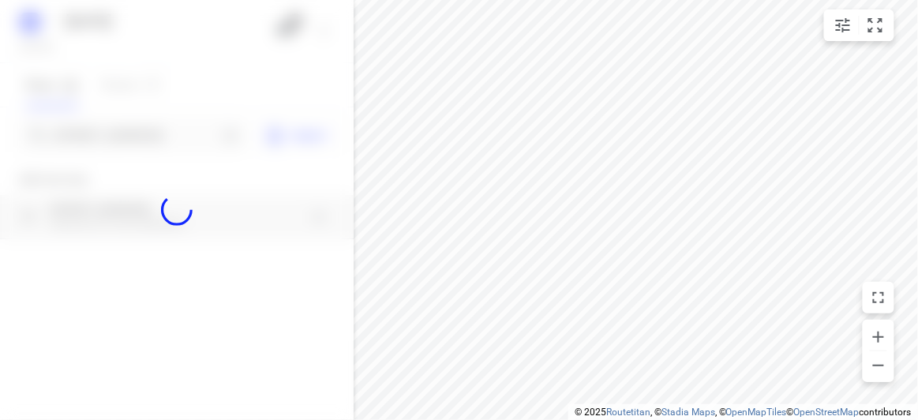
click at [105, 139] on div at bounding box center [177, 210] width 354 height 420
click at [106, 133] on div at bounding box center [177, 210] width 354 height 420
paste input "17 Allison Road Mont Albert North 3129"
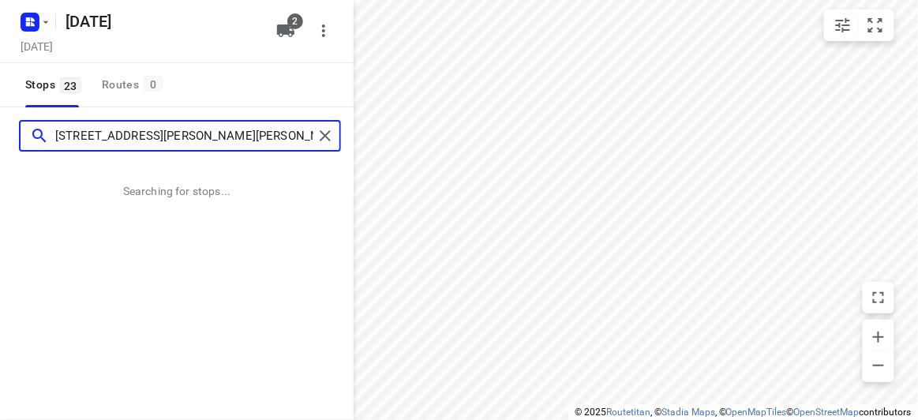
type input "17 Allison Road Mont Albert North 3129"
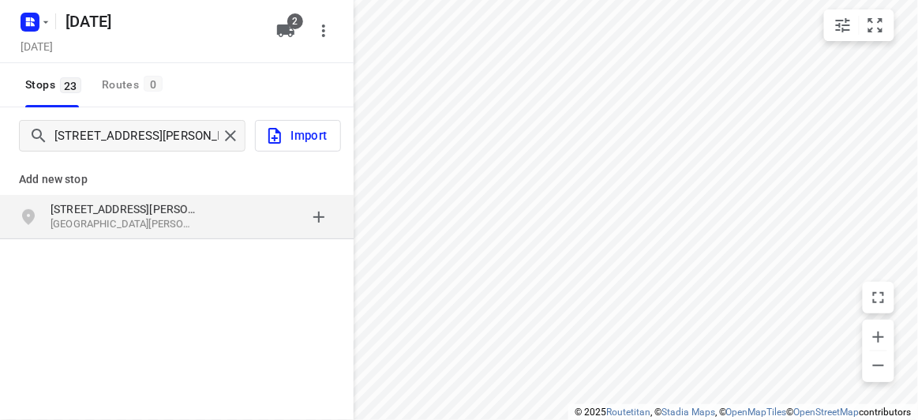
click at [133, 204] on p "[STREET_ADDRESS][PERSON_NAME]" at bounding box center [123, 209] width 145 height 16
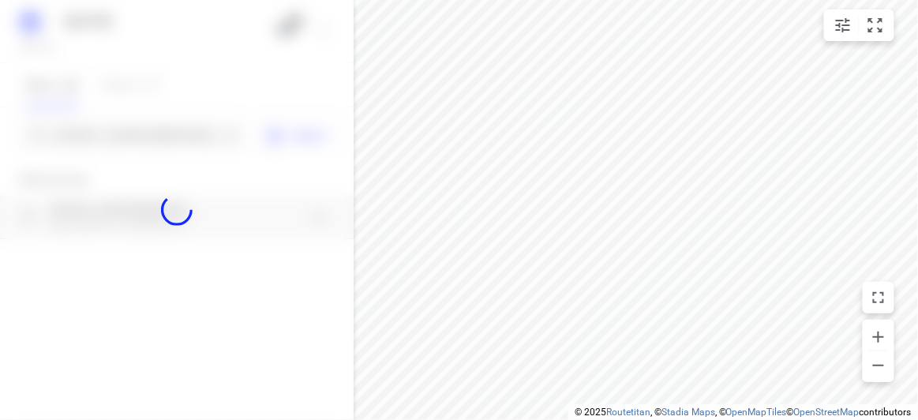
click at [121, 135] on div at bounding box center [177, 210] width 354 height 420
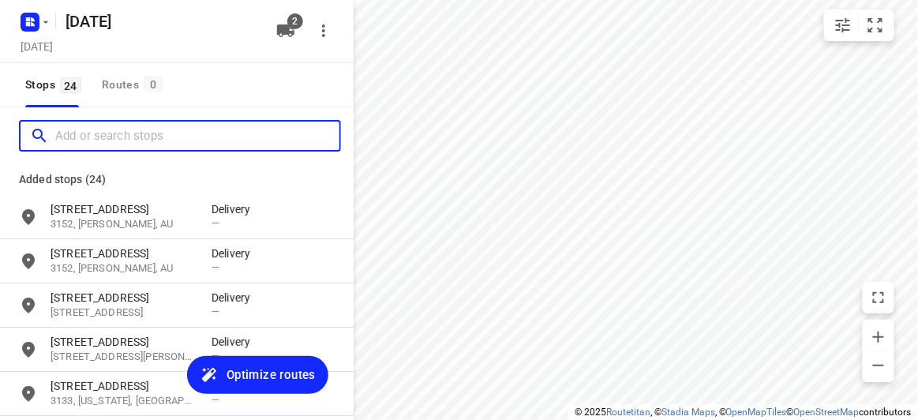
paste input "Unit3 2 Knutsford Street, Balwyn."
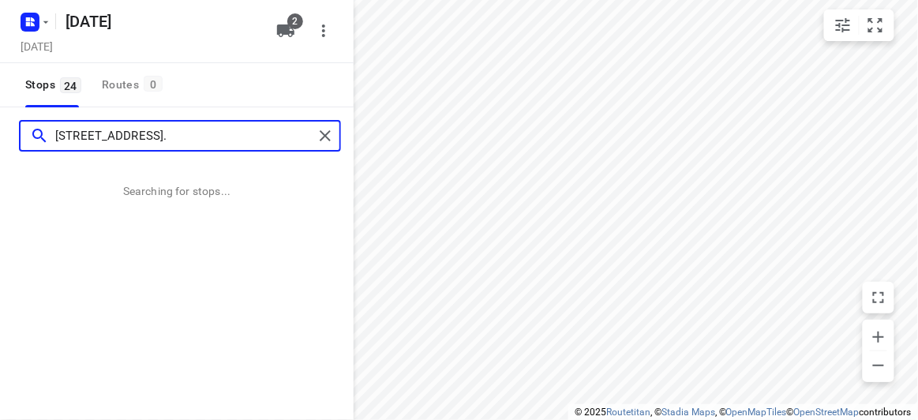
click at [104, 141] on input "Unit3 2 Knutsford Street, Balwyn." at bounding box center [184, 136] width 258 height 24
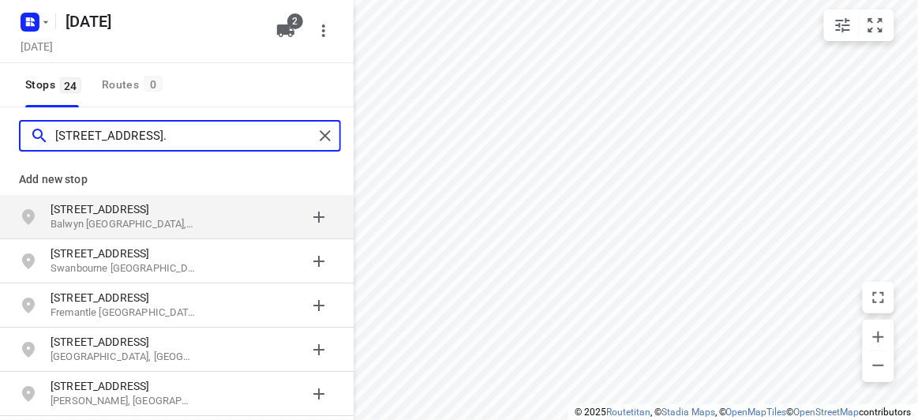
drag, startPoint x: 77, startPoint y: 139, endPoint x: 26, endPoint y: 141, distance: 51.3
click at [26, 141] on div "Unit3 2 Knutsford Street, Balwyn." at bounding box center [167, 136] width 293 height 24
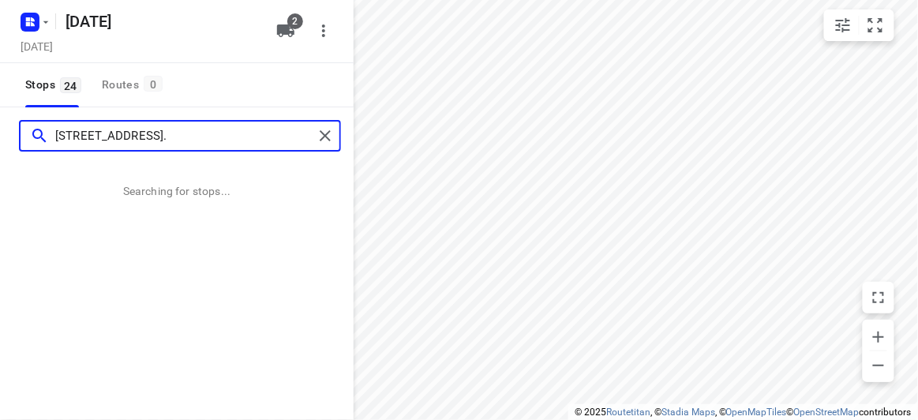
type input "2 Knutsford Street, Balwyn."
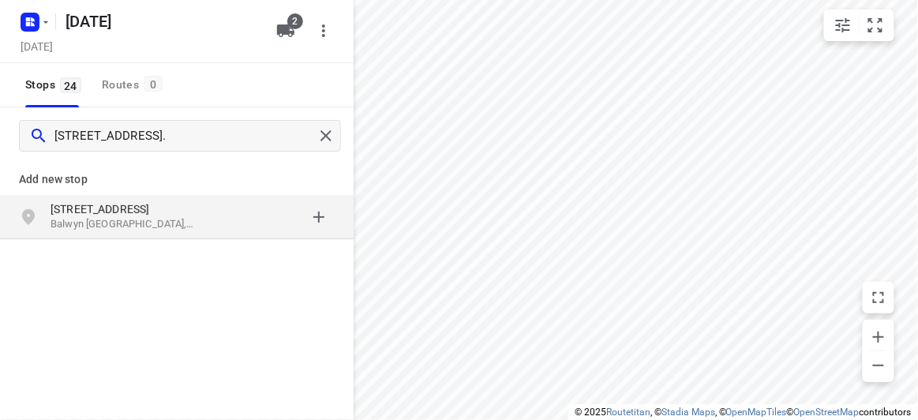
click at [37, 185] on p "Add new stop" at bounding box center [177, 179] width 316 height 19
click at [77, 218] on p "Balwyn VIC, Australia" at bounding box center [123, 224] width 145 height 15
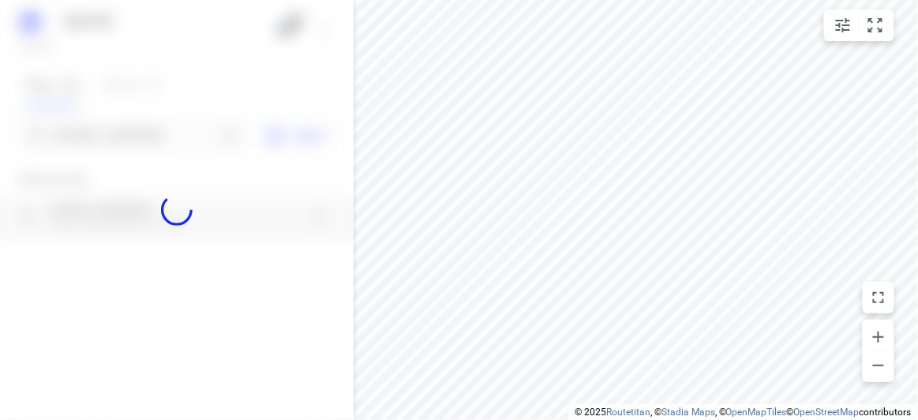
click at [84, 144] on div at bounding box center [177, 210] width 354 height 420
click at [86, 139] on div at bounding box center [177, 210] width 354 height 420
click at [86, 139] on div "12 AUGUST 2025 Monday, Aug 11 2 Stops 24 Routes 0 2 Knutsford Street, Balwyn. I…" at bounding box center [177, 210] width 354 height 420
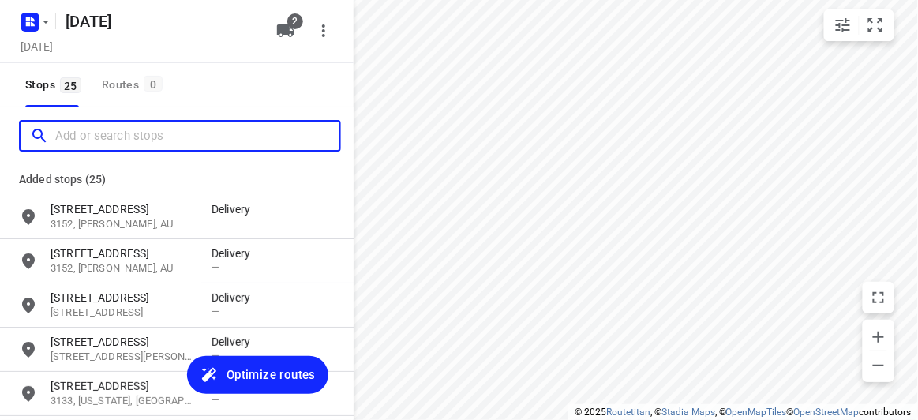
paste input "25 Romsey Rise Doncaster East 3109"
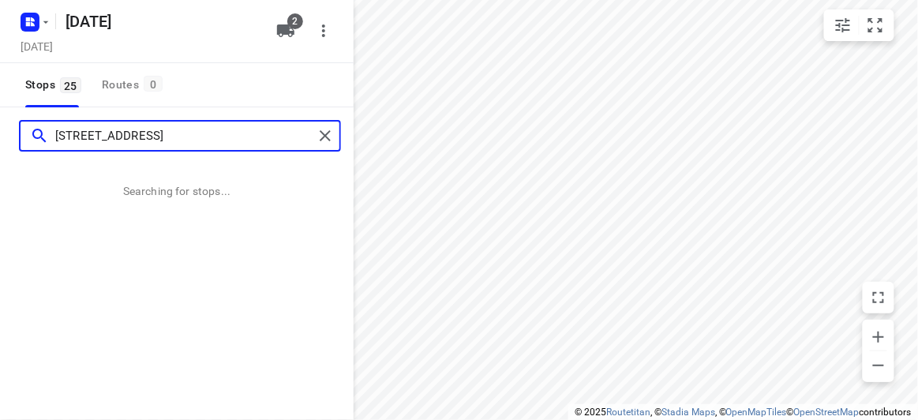
type input "25 Romsey Rise Doncaster East 3109"
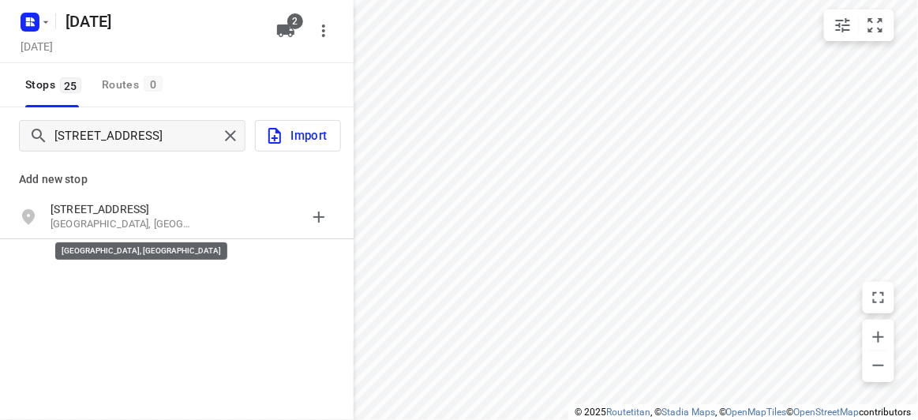
click at [165, 225] on p "Doncaster East VIC 3109, Australia" at bounding box center [123, 224] width 145 height 15
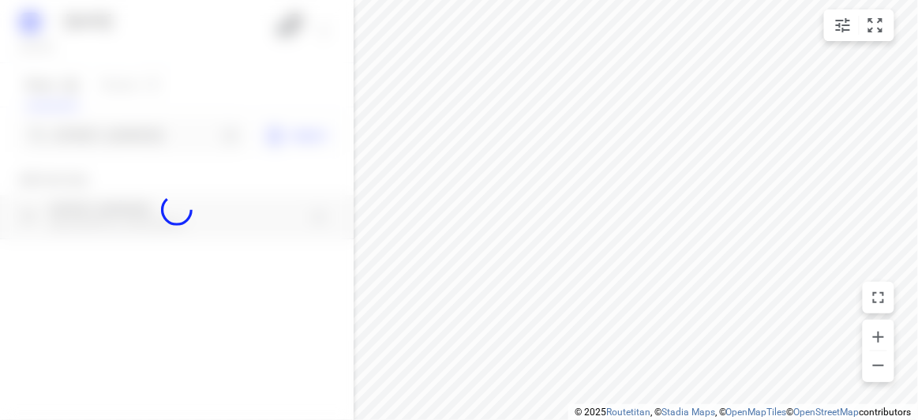
click at [85, 135] on div at bounding box center [177, 210] width 354 height 420
click at [85, 135] on div "12 AUGUST 2025 Monday, Aug 11 2 Stops 25 Routes 0 25 Romsey Rise Doncaster East…" at bounding box center [177, 210] width 354 height 420
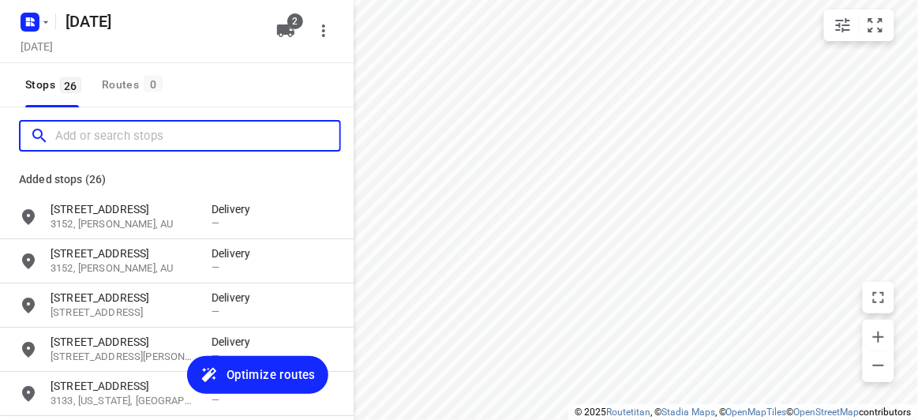
paste input "120B Haverbrack Drive Mulgrave 3170"
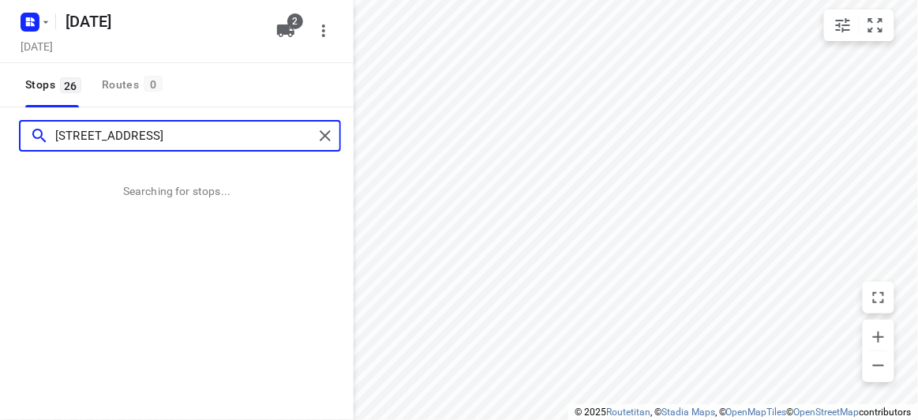
type input "120B Haverbrack Drive Mulgrave 3170"
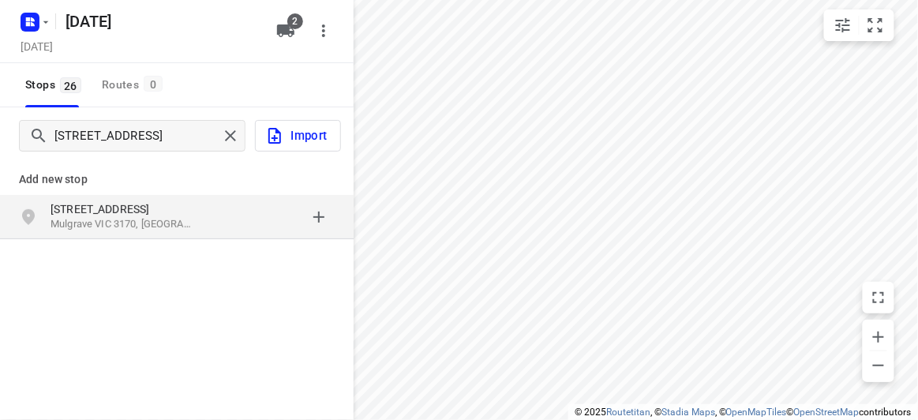
click at [91, 210] on p "[STREET_ADDRESS]" at bounding box center [123, 209] width 145 height 16
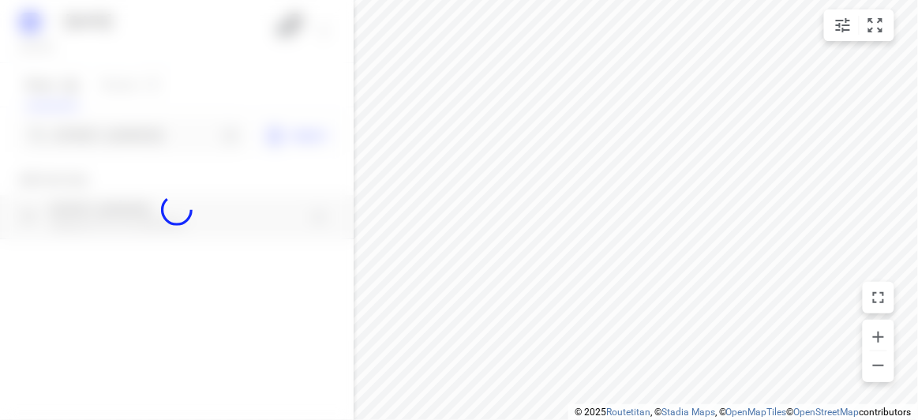
click at [97, 153] on div at bounding box center [177, 210] width 354 height 420
click at [100, 137] on div at bounding box center [177, 210] width 354 height 420
click at [99, 137] on div at bounding box center [177, 210] width 354 height 420
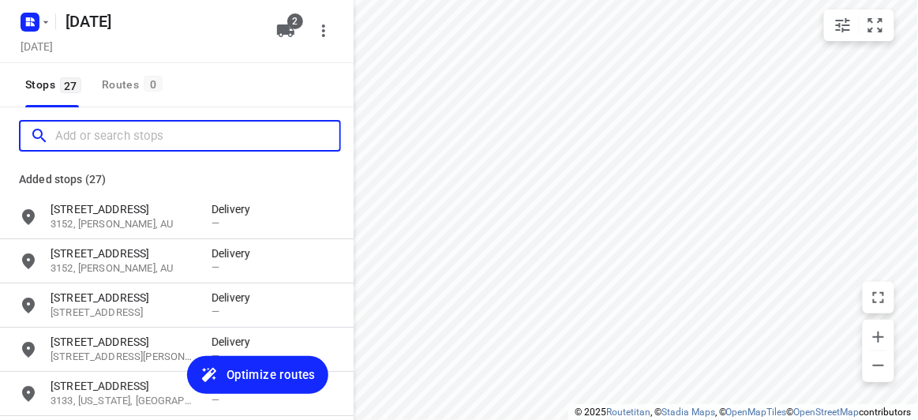
click at [99, 137] on input "Add or search stops" at bounding box center [197, 136] width 284 height 24
paste input "7 Rodney Close Blackburn South 3130"
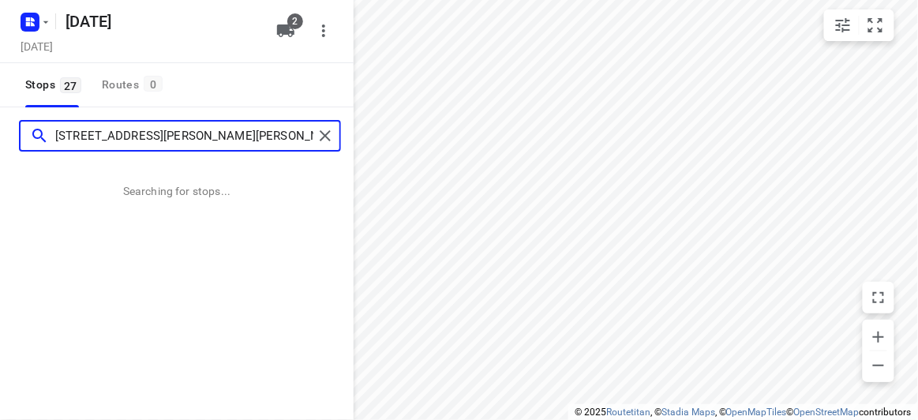
type input "7 Rodney Close Blackburn South 3130"
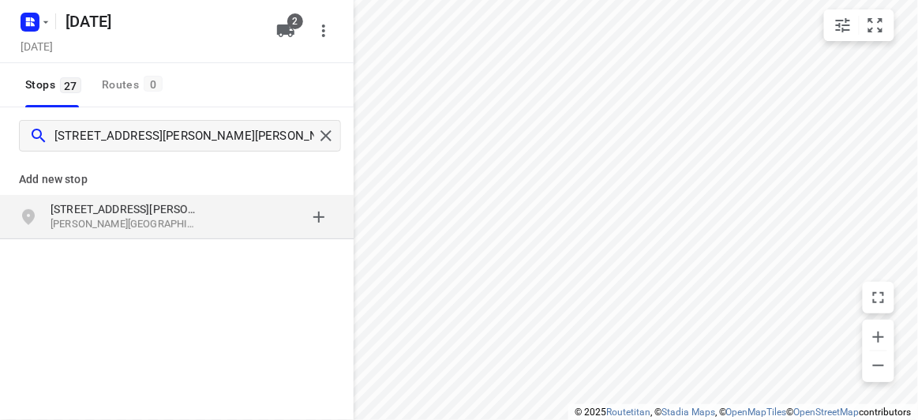
click at [149, 196] on div "7 Rodney Close Blackburn South VIC 3130, Australia" at bounding box center [177, 217] width 354 height 44
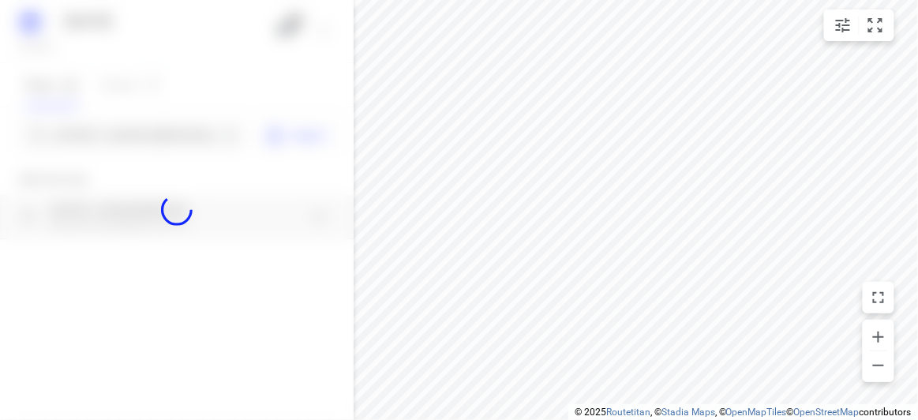
click at [126, 138] on div at bounding box center [177, 210] width 354 height 420
paste input "8 Dickens Street Glen Iris 3146"
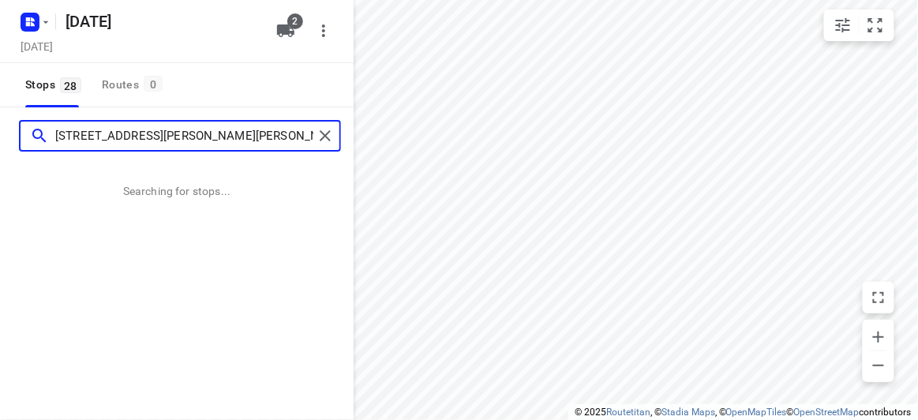
type input "8 Dickens Street Glen Iris 3146"
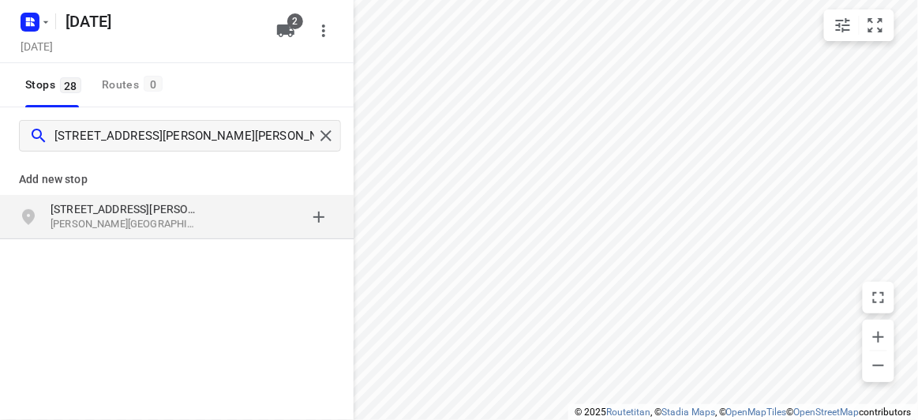
click at [189, 221] on p "Glen Iris VIC 3146, Australia" at bounding box center [123, 224] width 145 height 15
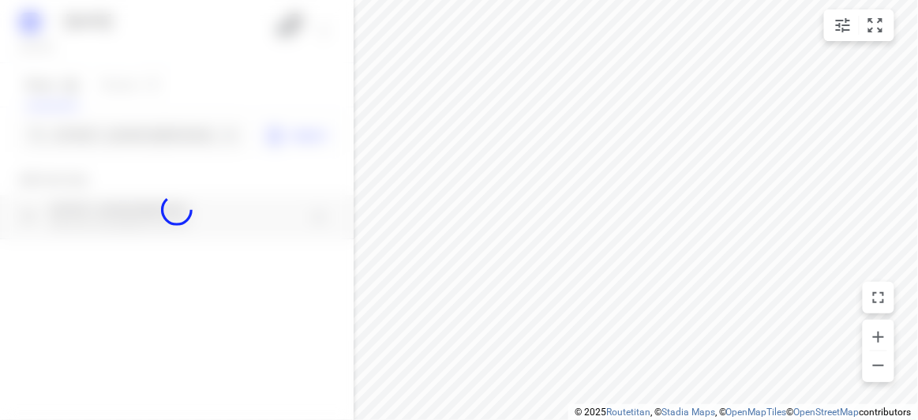
click at [148, 148] on div at bounding box center [177, 210] width 354 height 420
click at [147, 131] on div at bounding box center [177, 210] width 354 height 420
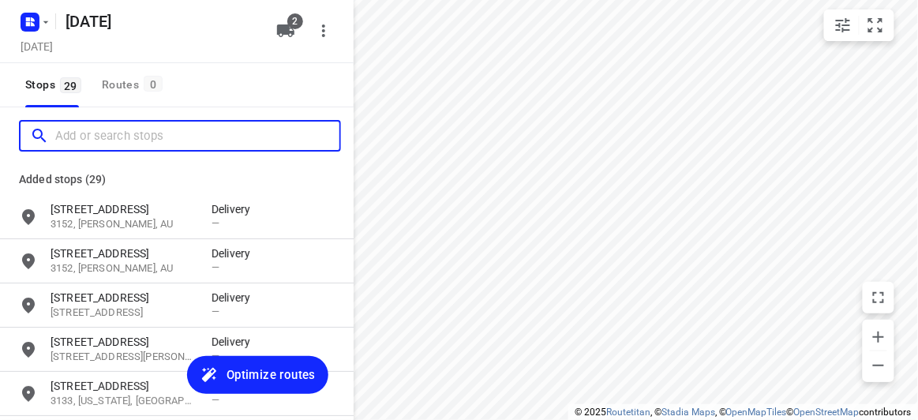
click at [147, 131] on input "Add or search stops" at bounding box center [197, 136] width 284 height 24
paste input "292 Tooronga Road, Glen Iris 3146"
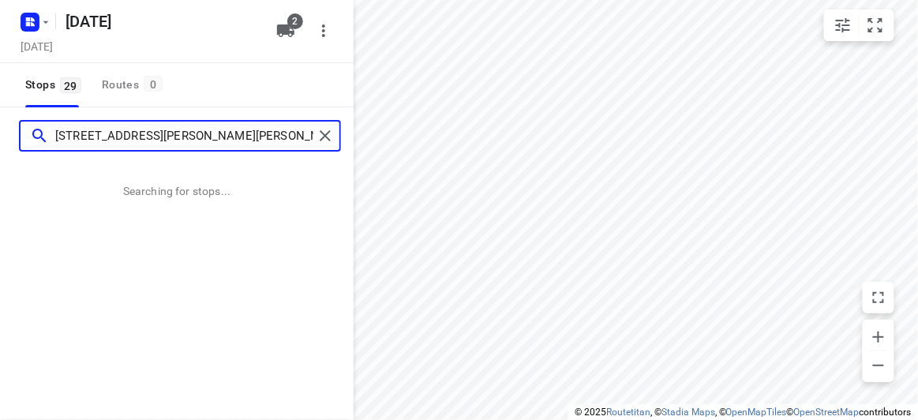
type input "292 Tooronga Road, Glen Iris 3146"
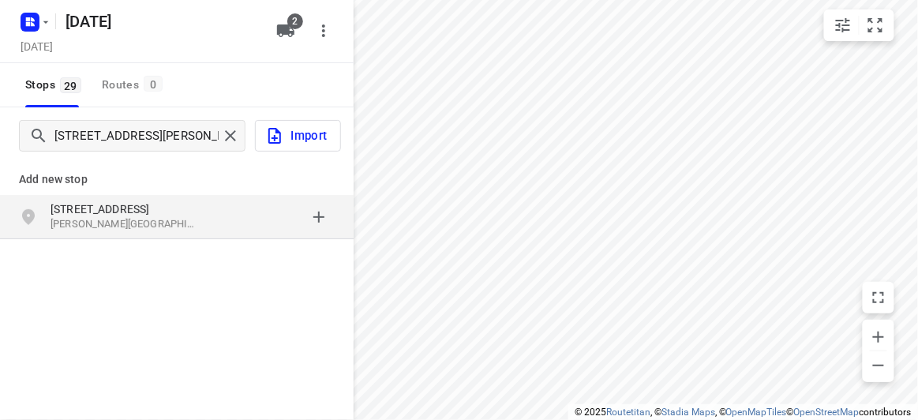
click at [189, 261] on div "Add new stop 292 Tooronga Road Glen Iris VIC 3146, Australia" at bounding box center [177, 252] width 354 height 177
click at [152, 211] on p "[STREET_ADDRESS]" at bounding box center [123, 209] width 145 height 16
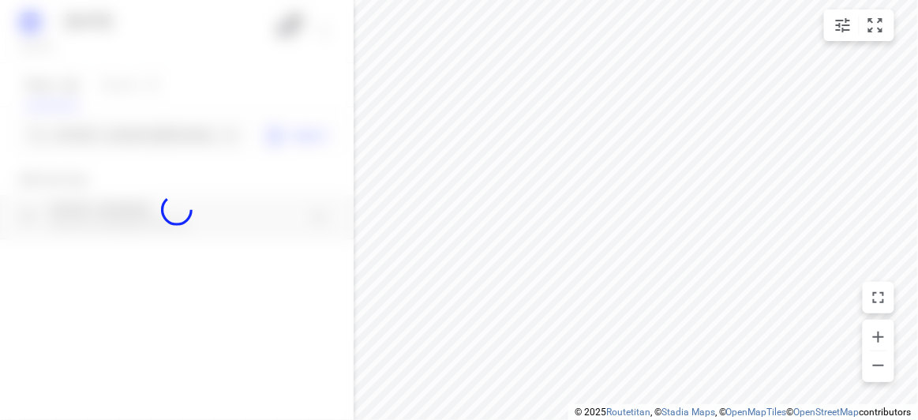
click at [139, 126] on div at bounding box center [177, 210] width 354 height 420
click at [141, 128] on div at bounding box center [177, 210] width 354 height 420
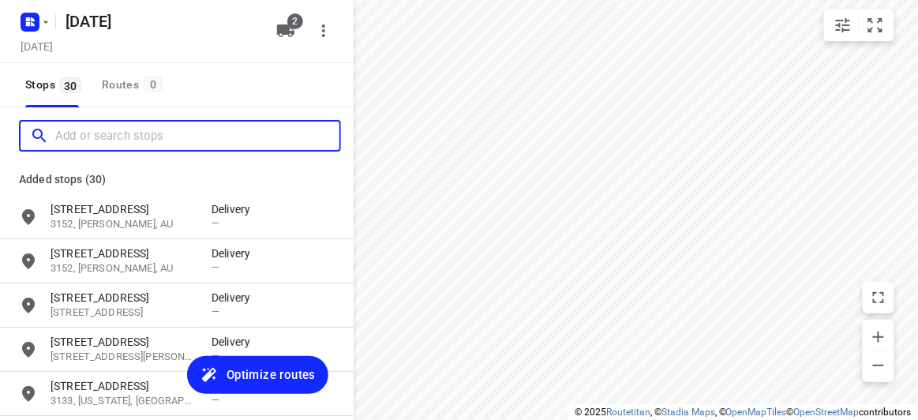
paste input "15 Paranda Court, Vermont, ViC 3133"
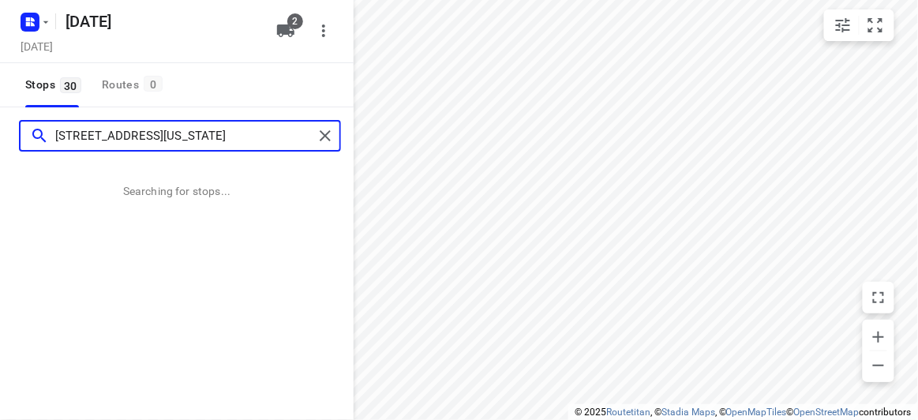
type input "15 Paranda Court, Vermont, ViC 3133"
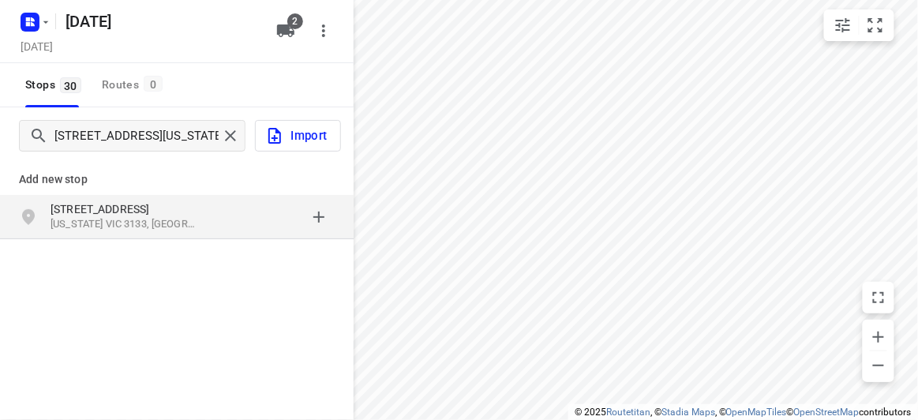
click at [210, 223] on div "15 Paranda Court Vermont VIC 3133, Australia" at bounding box center [131, 217] width 161 height 32
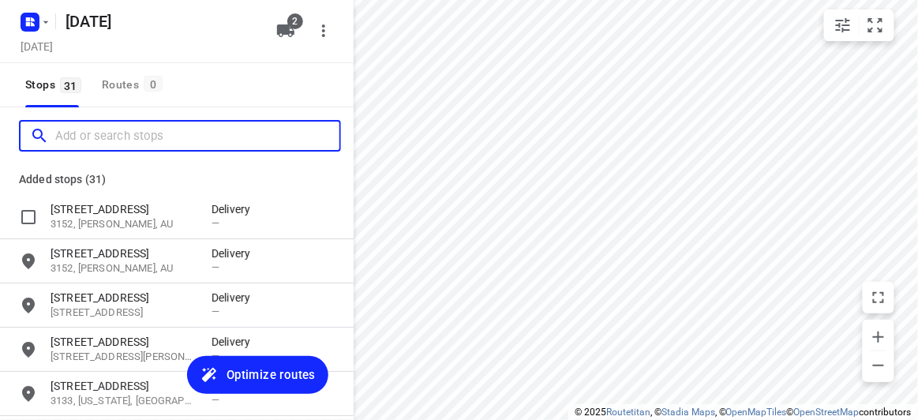
paste input "12 Oxley Close Glen Waverley 3150"
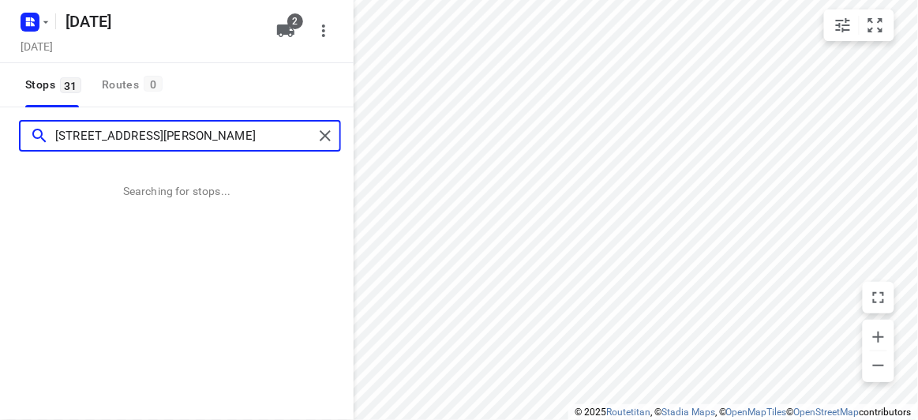
type input "12 Oxley Close Glen Waverley 3150"
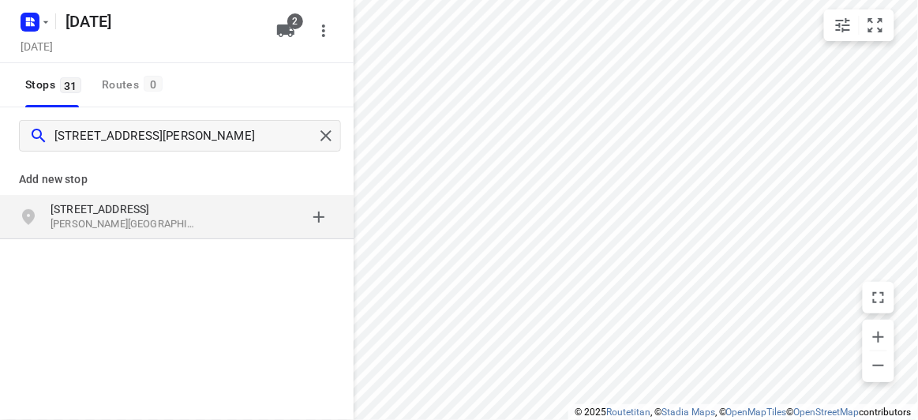
click at [192, 217] on p "Glen Waverley VIC 3150, Australia" at bounding box center [123, 224] width 145 height 15
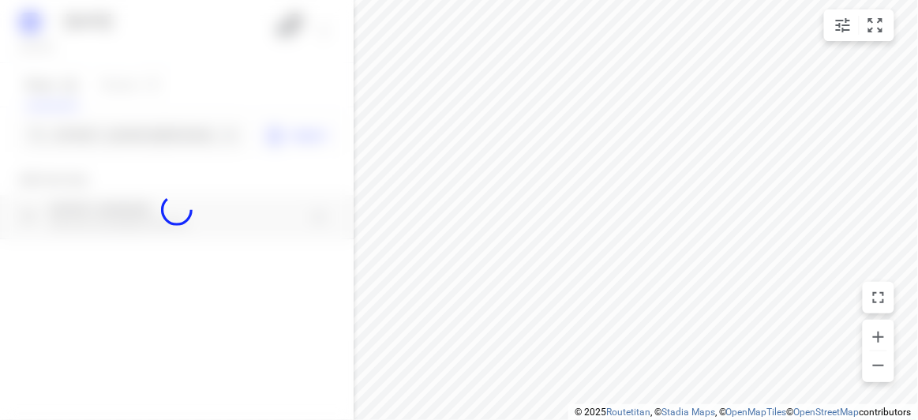
click at [109, 112] on div at bounding box center [177, 210] width 354 height 420
click at [119, 133] on div at bounding box center [177, 210] width 354 height 420
click at [120, 137] on input "12 Oxley Close Glen Waverley 3150" at bounding box center [136, 136] width 163 height 24
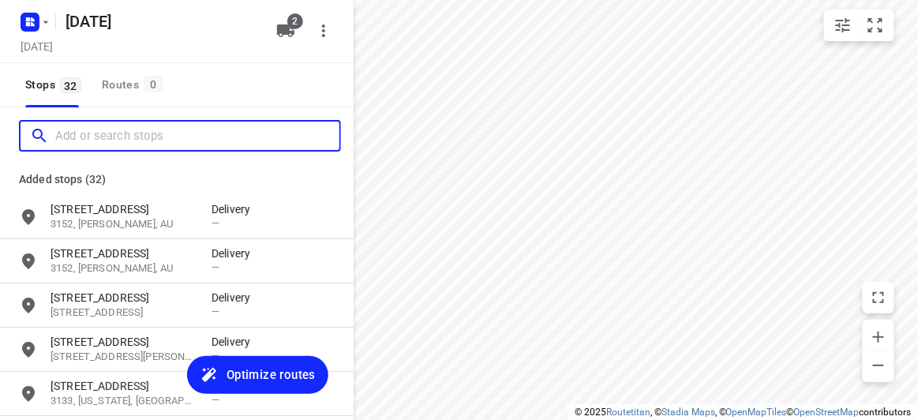
paste input "18 Treeby court Springvale South 3172"
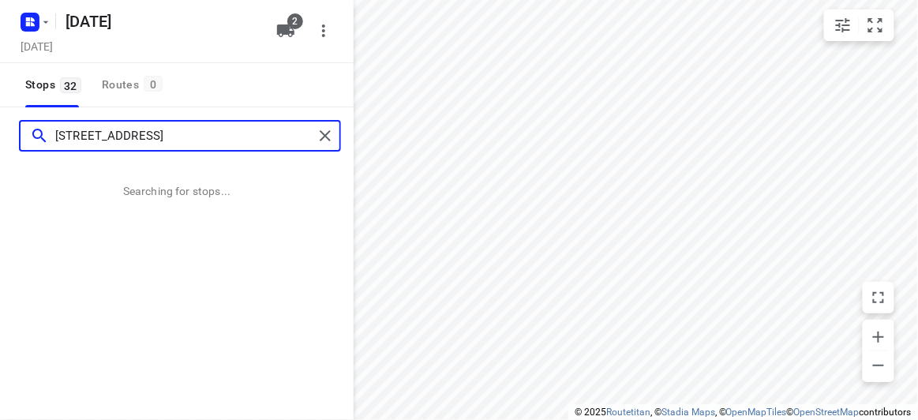
type input "18 Treeby court Springvale South 3172"
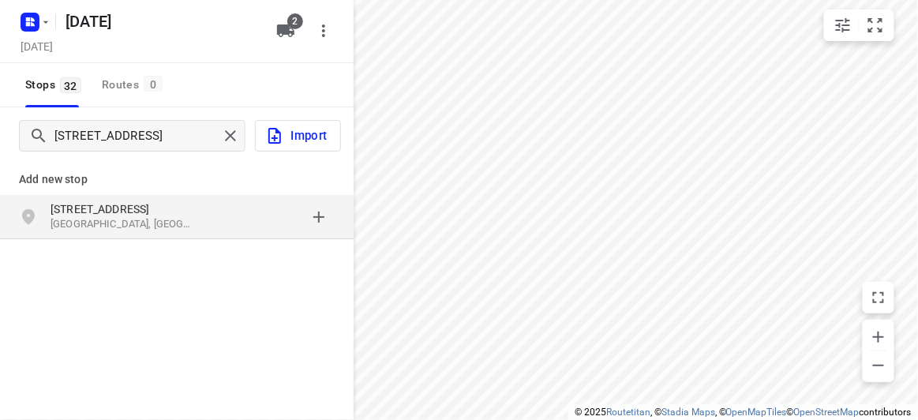
click at [186, 241] on div "Add new stop 18 Treeby Court Springvale South VIC 3172, Australia" at bounding box center [177, 196] width 354 height 91
click at [185, 234] on div "18 Treeby Court Springvale South VIC 3172, Australia" at bounding box center [177, 217] width 354 height 44
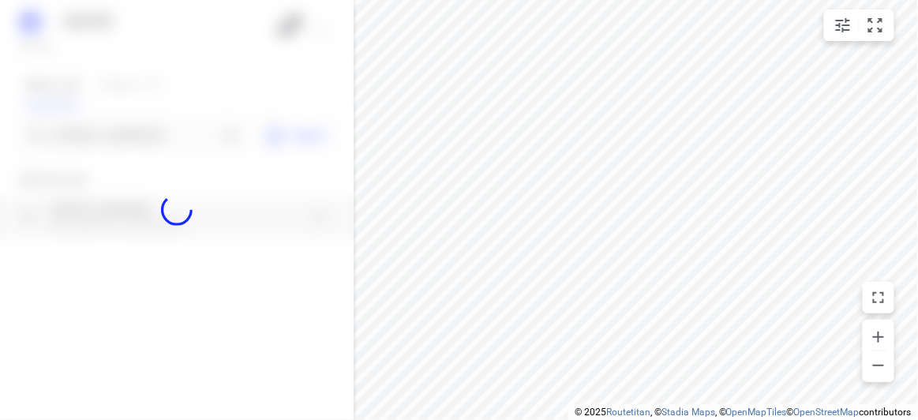
click at [123, 133] on div at bounding box center [177, 210] width 354 height 420
paste input "39 Railway Road Blackburn South 3130"
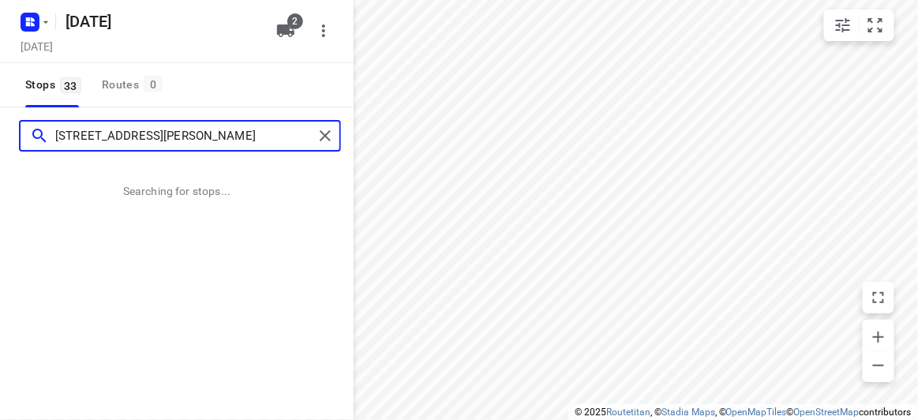
type input "39 Railway Road Blackburn South 3130"
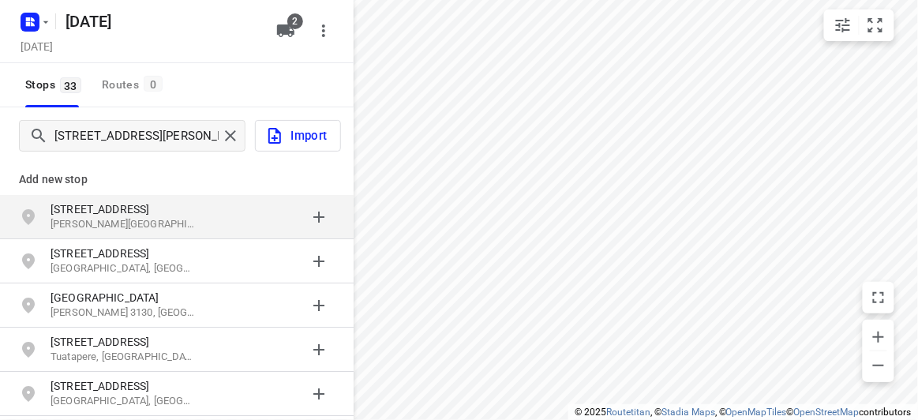
click at [159, 174] on p "Add new stop" at bounding box center [177, 179] width 316 height 19
click at [124, 203] on p "[STREET_ADDRESS]" at bounding box center [123, 209] width 145 height 16
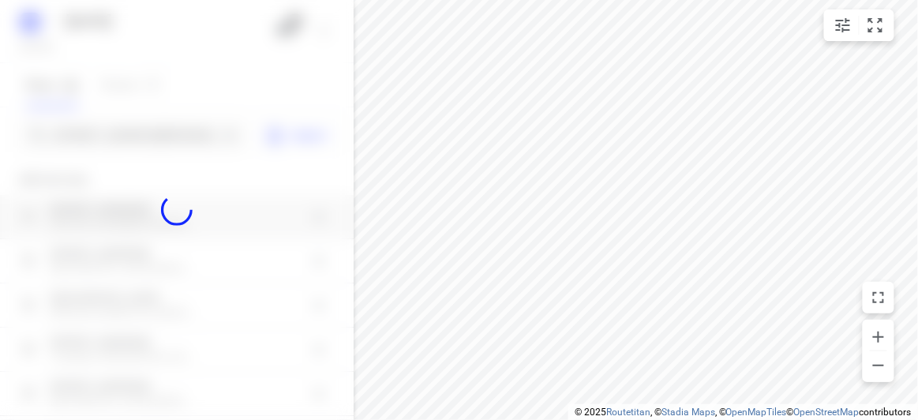
click at [137, 108] on div at bounding box center [177, 210] width 354 height 420
click at [141, 129] on div at bounding box center [177, 210] width 354 height 420
click at [139, 128] on div "12 AUGUST 2025 Monday, Aug 11 2 Stops 33 Routes 0 39 Railway Road Blackburn Sou…" at bounding box center [177, 210] width 354 height 420
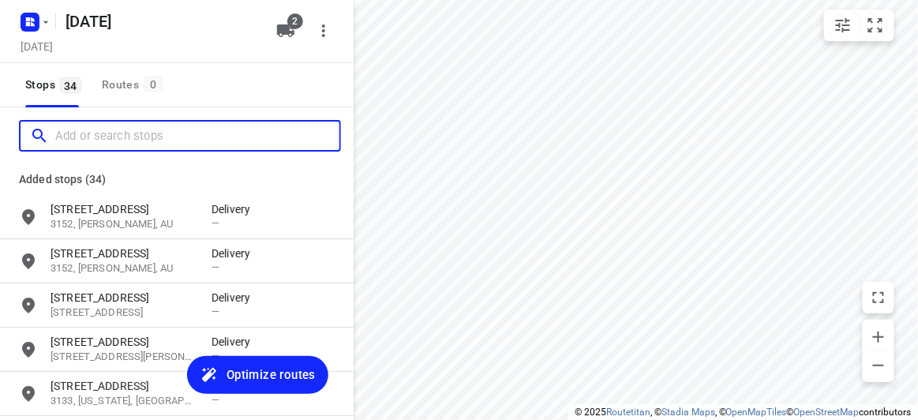
paste input "34 Orchard Crescent Mont Albert North 3129"
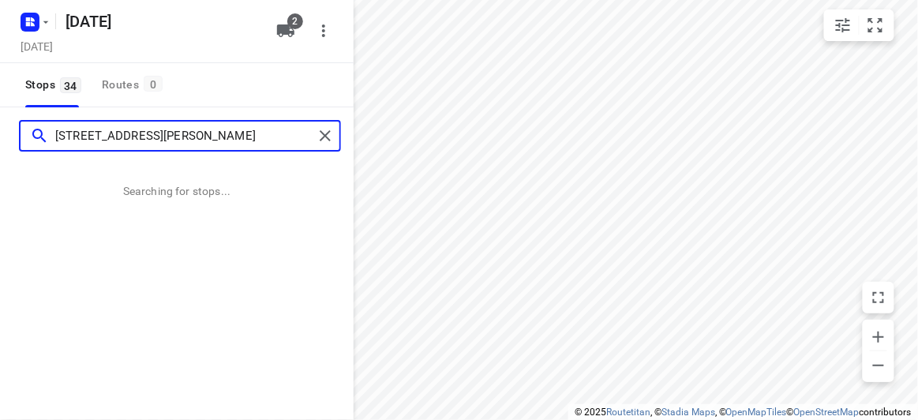
type input "34 Orchard Crescent Mont Albert North 3129"
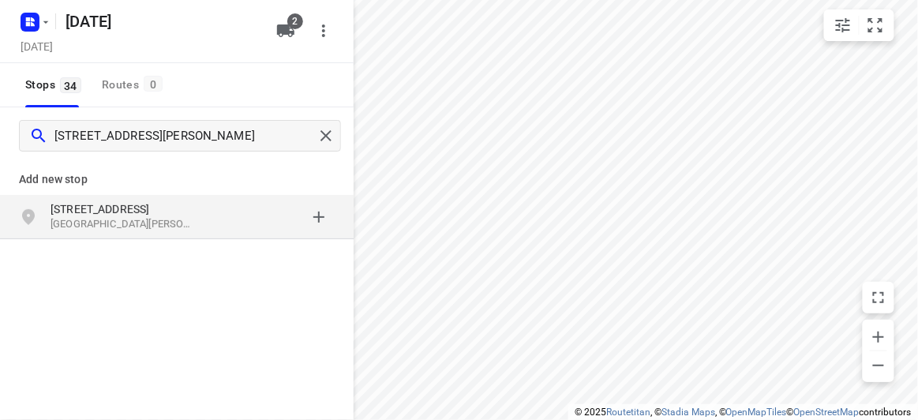
click at [141, 243] on div "Add new stop 34 Orchard Crescent Mont Albert North VIC 3129, Australia" at bounding box center [177, 252] width 354 height 177
click at [136, 235] on div "34 Orchard Crescent Mont Albert North VIC 3129, Australia" at bounding box center [177, 217] width 354 height 44
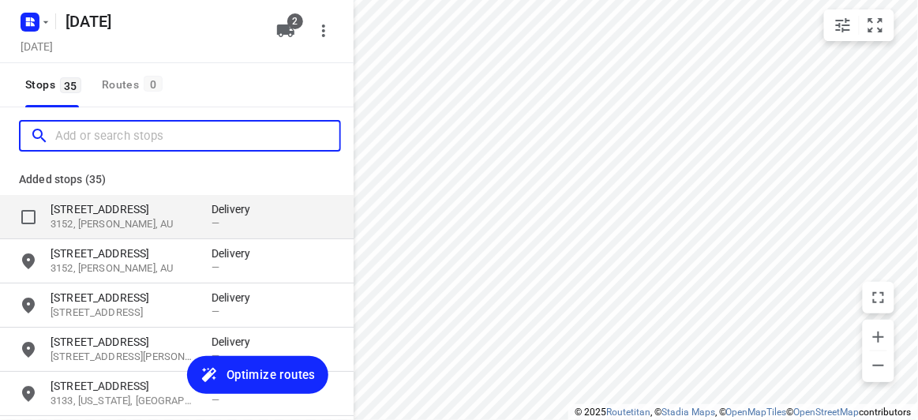
paste input "14 Bellbird Drive Wantirna South 3152"
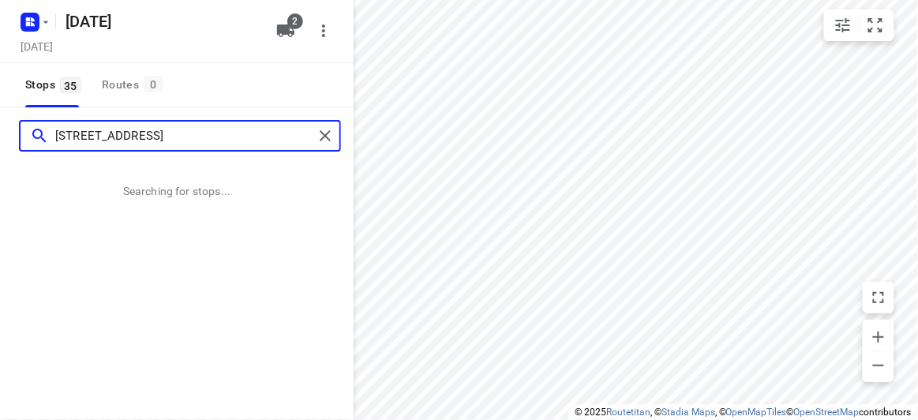
type input "14 Bellbird Drive Wantirna South 3152"
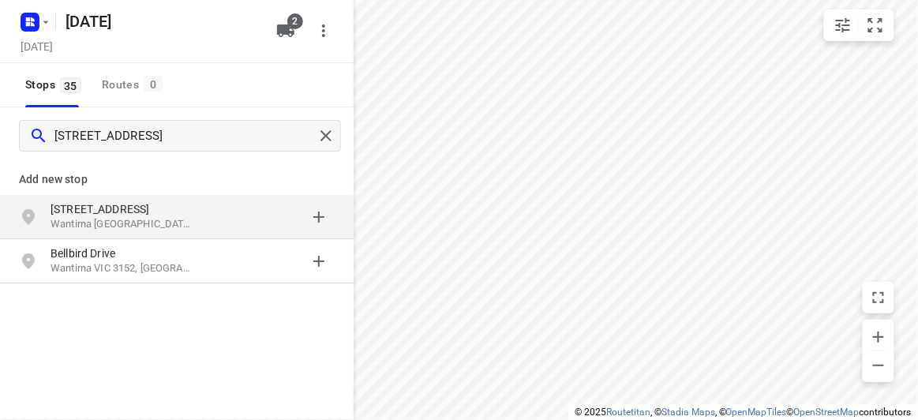
click at [135, 209] on p "[STREET_ADDRESS]" at bounding box center [123, 209] width 145 height 16
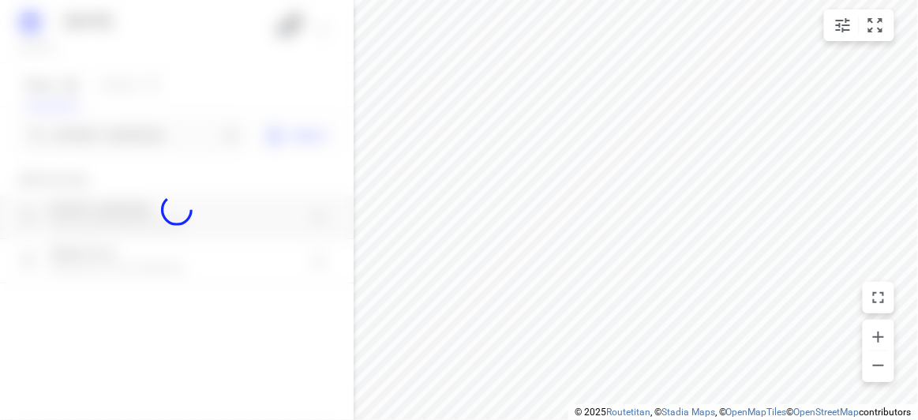
click at [128, 131] on div at bounding box center [177, 210] width 354 height 420
click at [133, 142] on div at bounding box center [177, 210] width 354 height 420
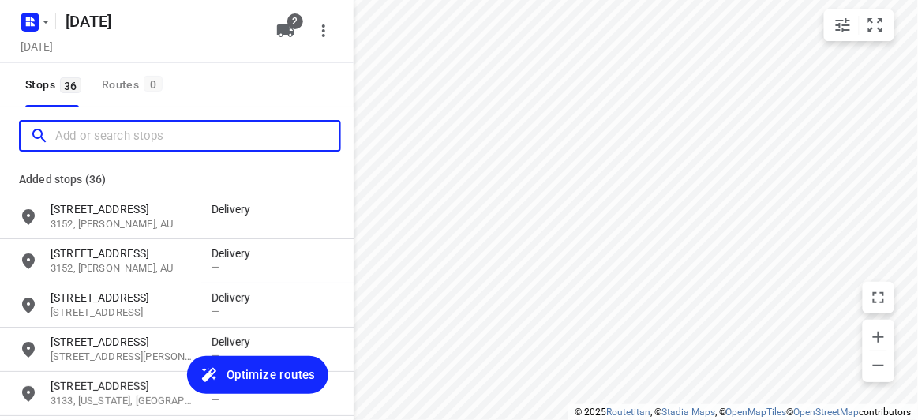
click at [133, 142] on input "Add or search stops" at bounding box center [197, 136] width 284 height 24
paste input "5 earls court Mulgrave 3170"
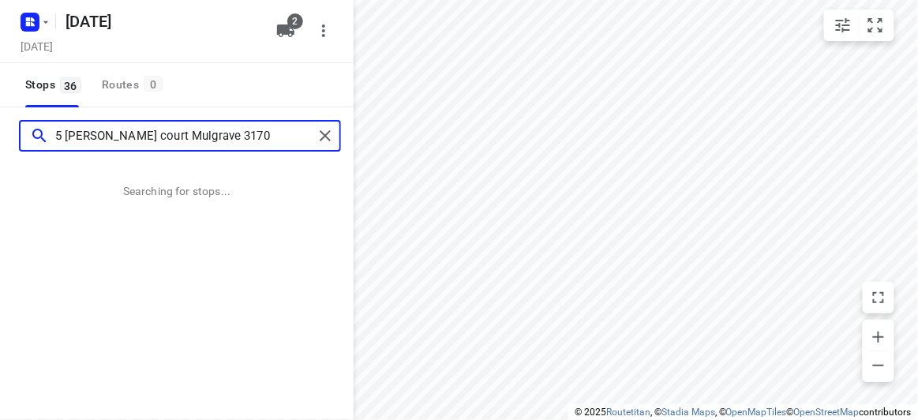
type input "5 earls court Mulgrave 3170"
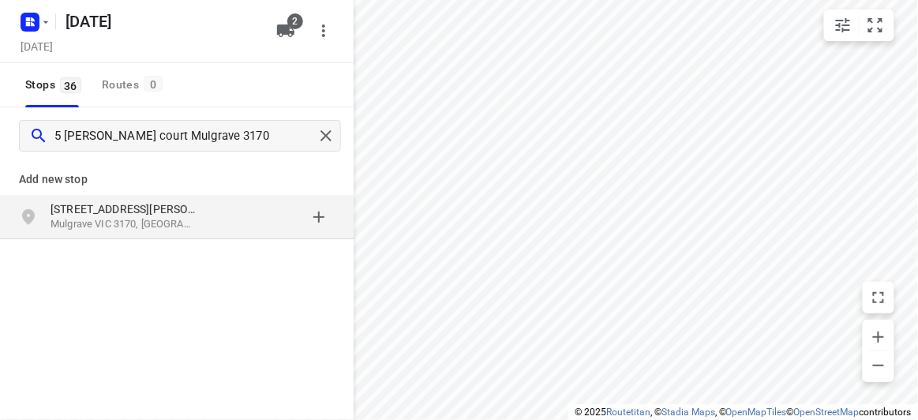
click at [129, 212] on p "[STREET_ADDRESS][PERSON_NAME]" at bounding box center [123, 209] width 145 height 16
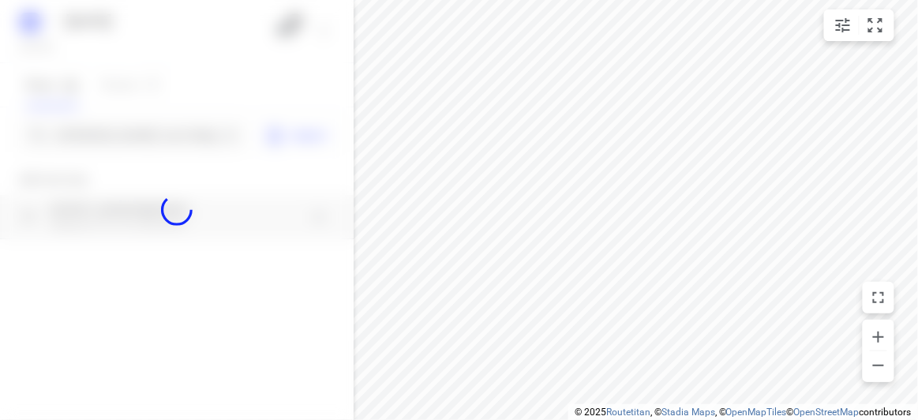
click at [100, 126] on div at bounding box center [177, 210] width 354 height 420
click at [101, 133] on div at bounding box center [177, 210] width 354 height 420
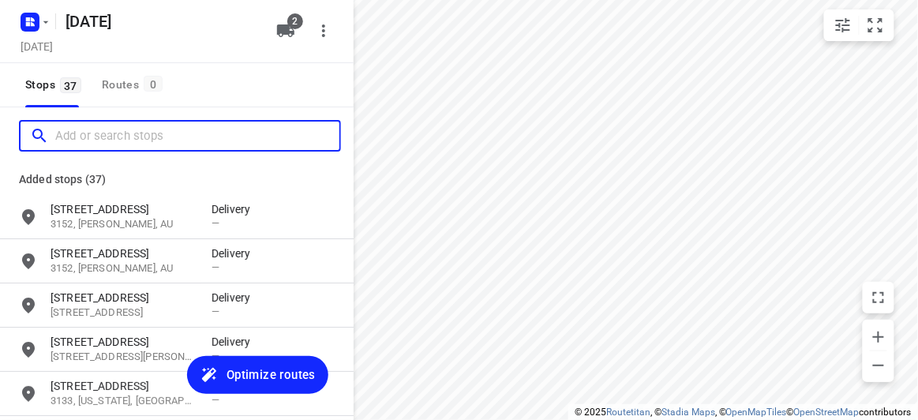
paste input "290 Church Road Templestowe 3106"
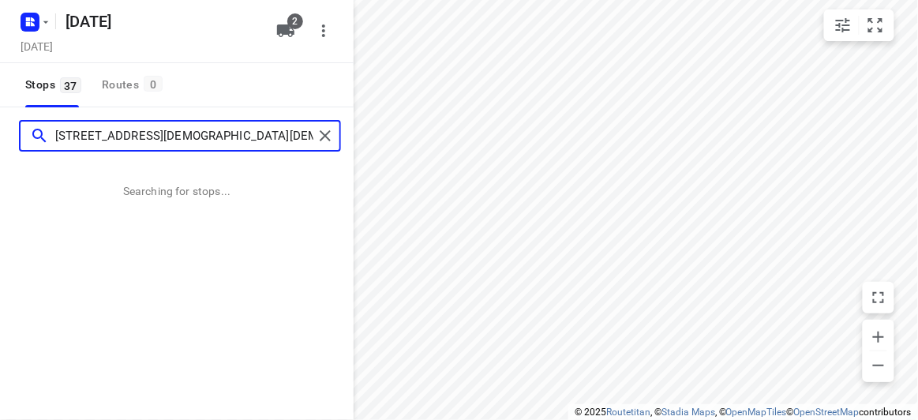
type input "290 Church Road Templestowe 3106"
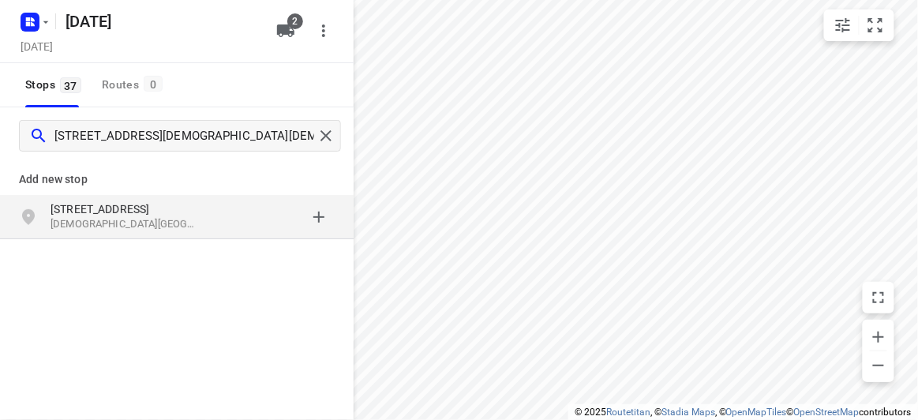
click at [168, 205] on p "[STREET_ADDRESS]" at bounding box center [123, 209] width 145 height 16
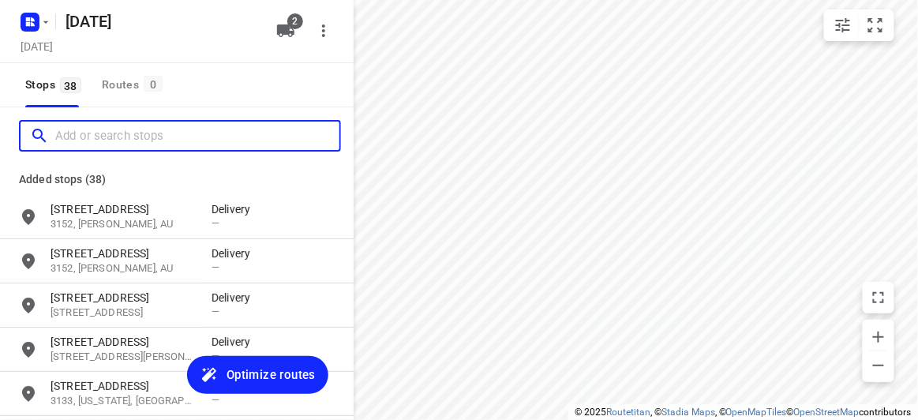
paste input "33 Herriotts Boulevard Glen Waverley 3150"
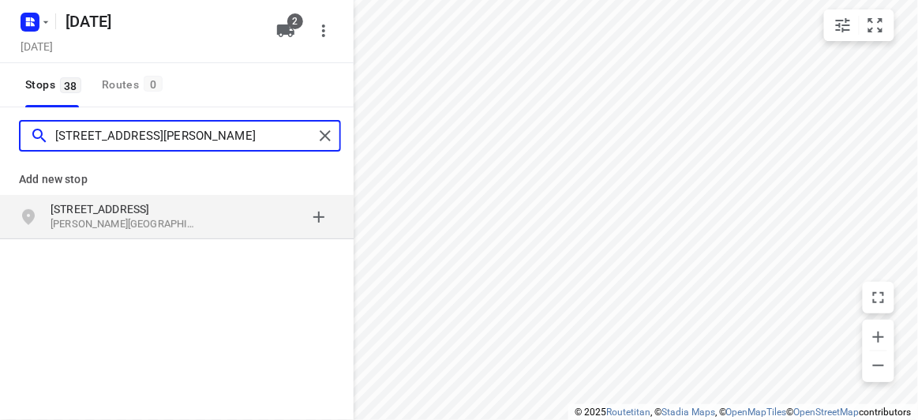
type input "33 Herriotts Boulevard Glen Waverley 3150"
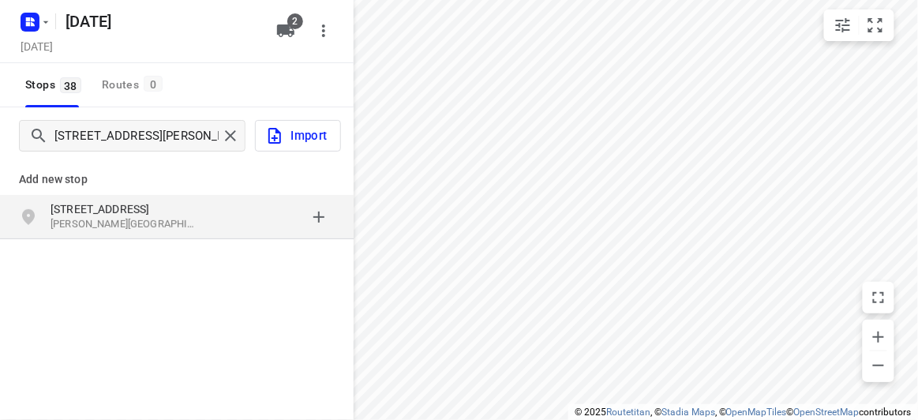
click at [60, 213] on p "[STREET_ADDRESS]" at bounding box center [123, 209] width 145 height 16
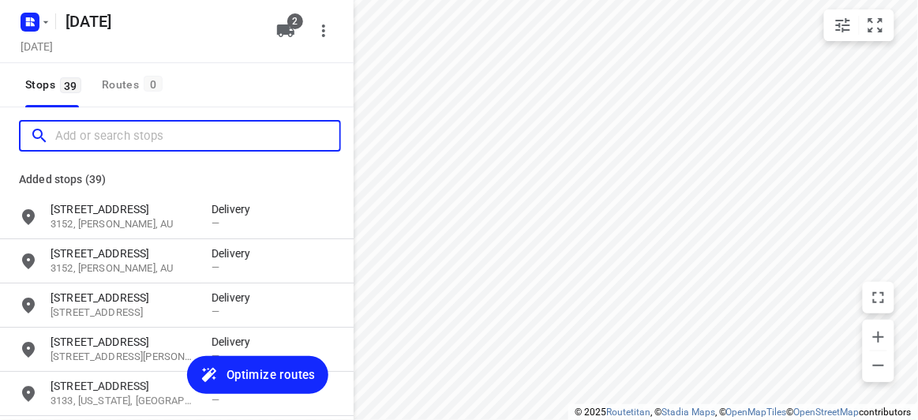
paste input "38 Francesco St Bentleigh East 3165"
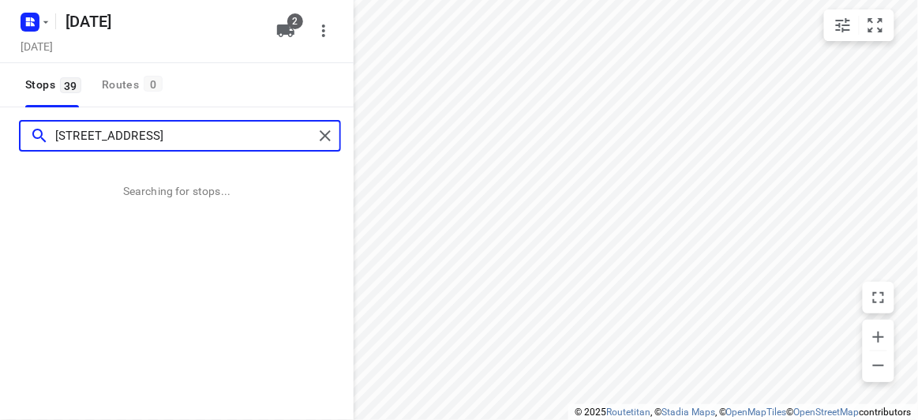
type input "38 Francesco St Bentleigh East 3165"
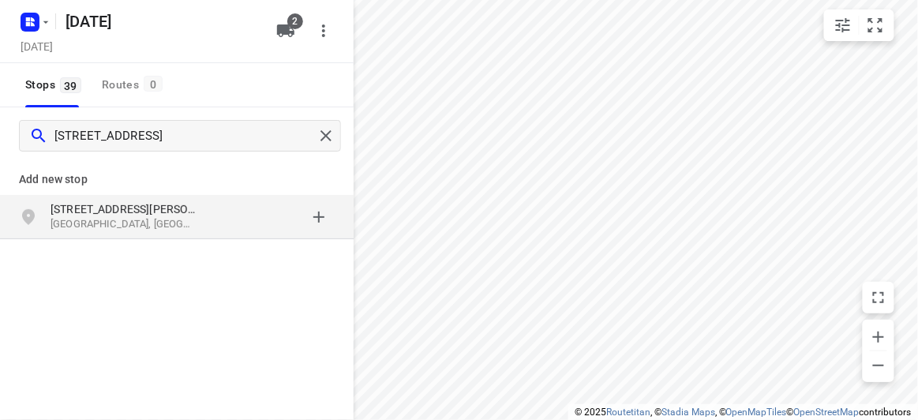
click at [213, 223] on div "grid" at bounding box center [273, 217] width 123 height 32
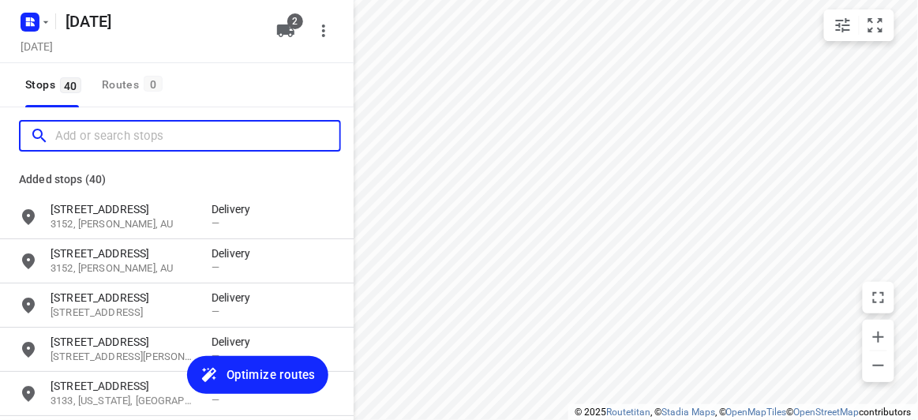
paste input "2-4 Blair Road, Glen Waverley, VIC 3150"
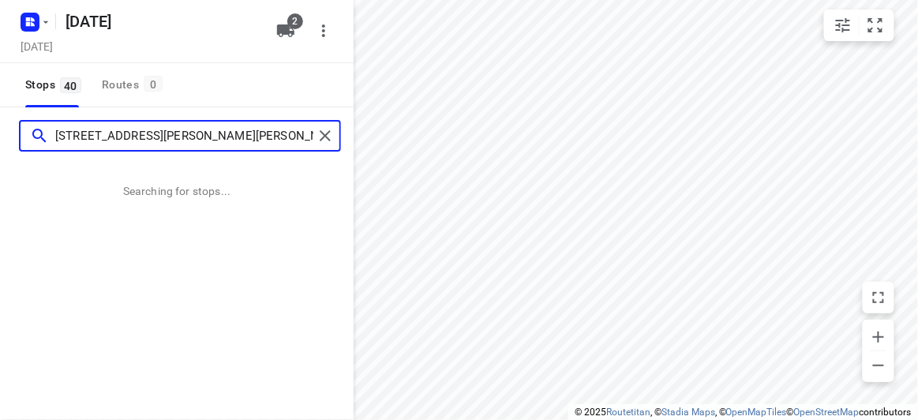
type input "2-4 Blair Road, Glen Waverley, VIC 3150"
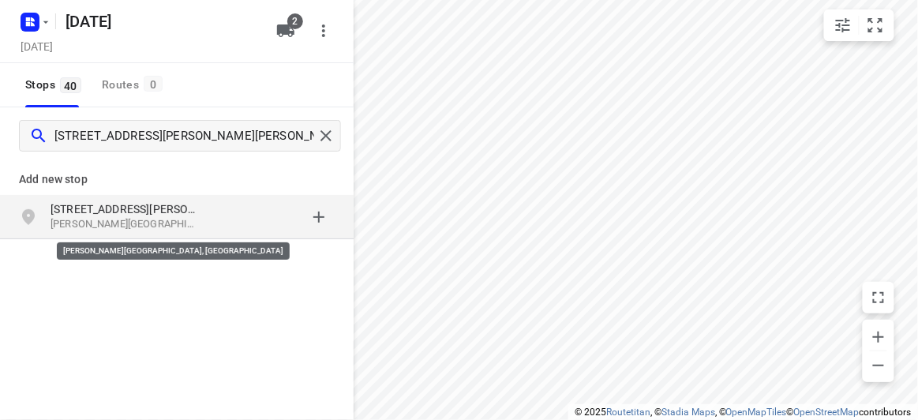
click at [173, 221] on p "Glen Waverley VIC 3150, Australia" at bounding box center [123, 224] width 145 height 15
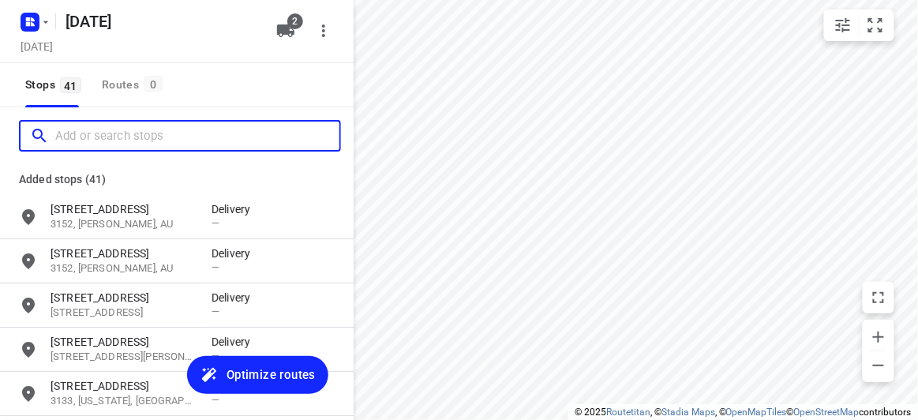
paste input "6 Irymple Avenue Glen Iris 3146"
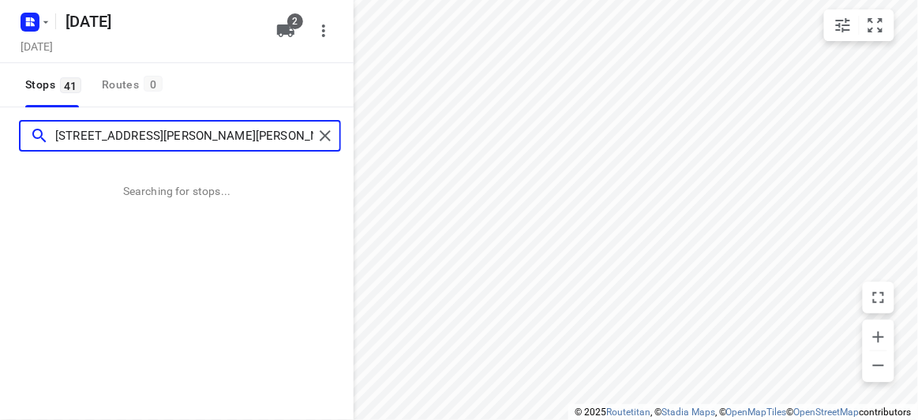
type input "6 Irymple Avenue Glen Iris 3146"
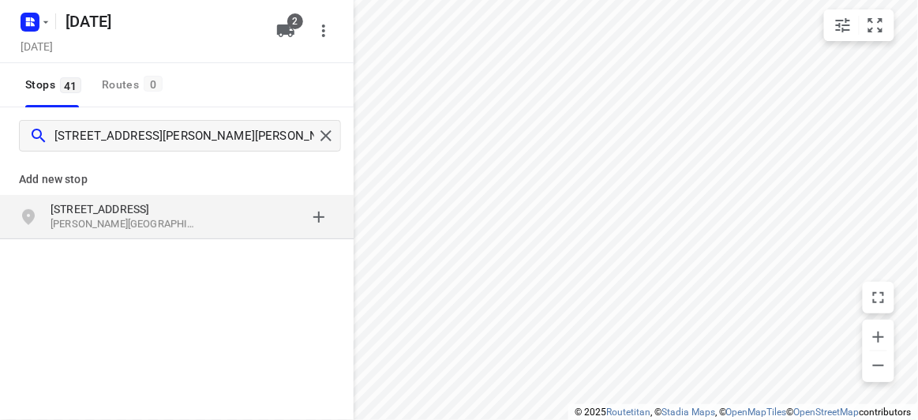
click at [171, 223] on p "Glen Iris VIC 3146, Australia" at bounding box center [123, 224] width 145 height 15
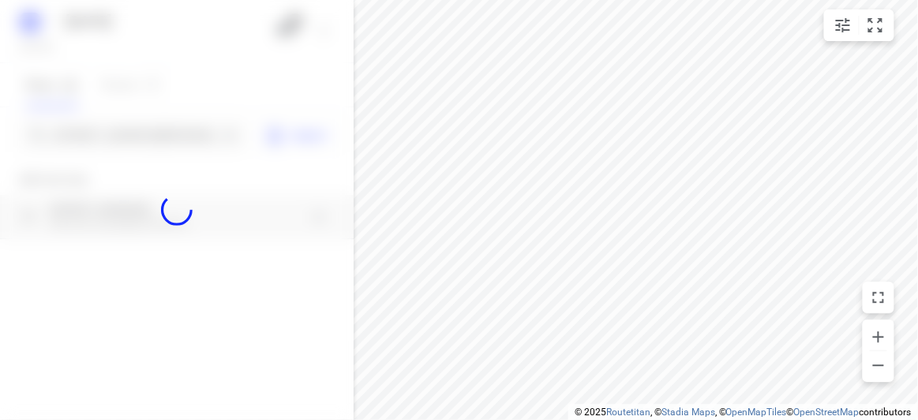
click at [97, 139] on div at bounding box center [177, 210] width 354 height 420
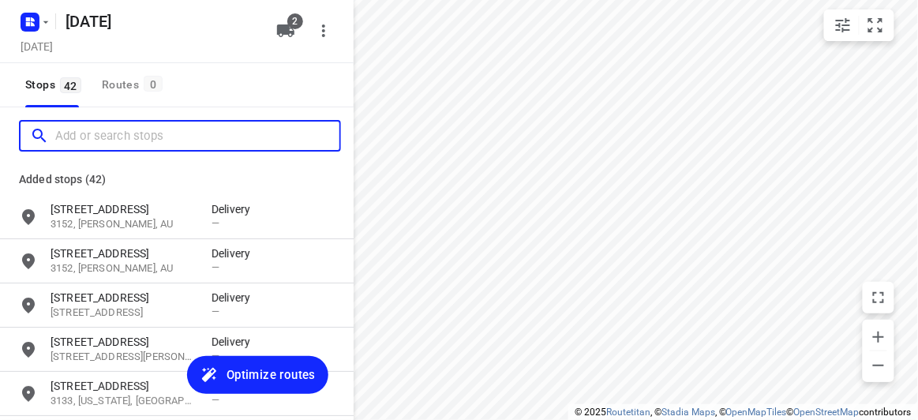
click at [97, 139] on input "Add or search stops" at bounding box center [197, 136] width 284 height 24
paste input "1/692 Whitehors"
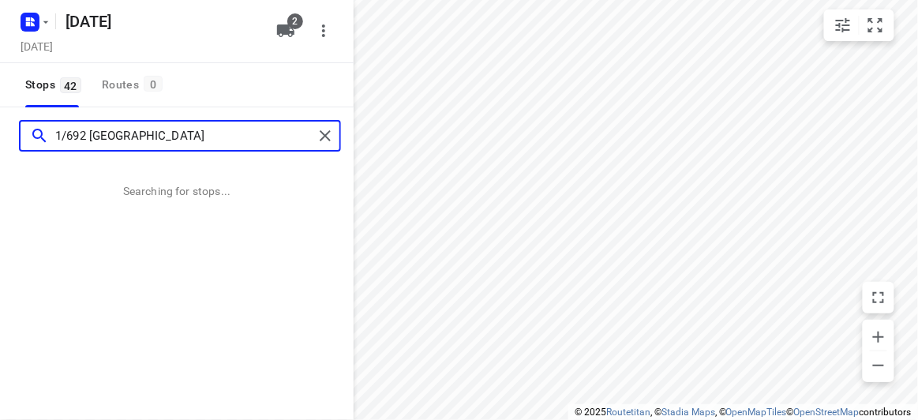
type input "1/692 Whitehors"
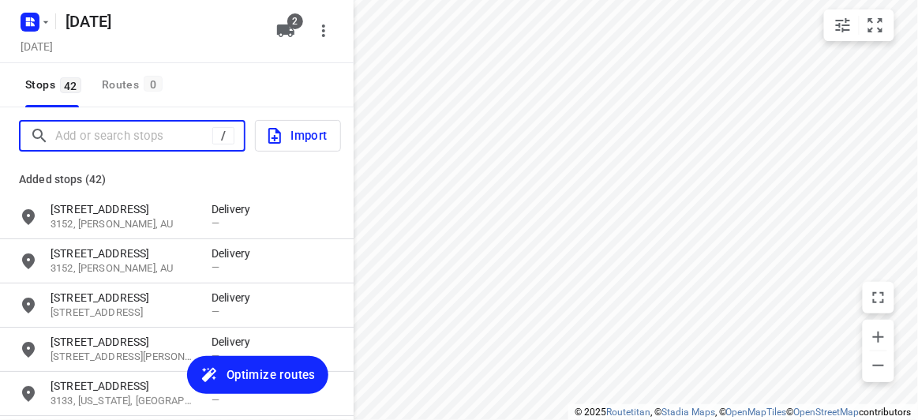
click at [179, 138] on input "Add or search stops" at bounding box center [133, 136] width 157 height 24
paste input "/692 Whitehorse Road Mont Albert 3127"
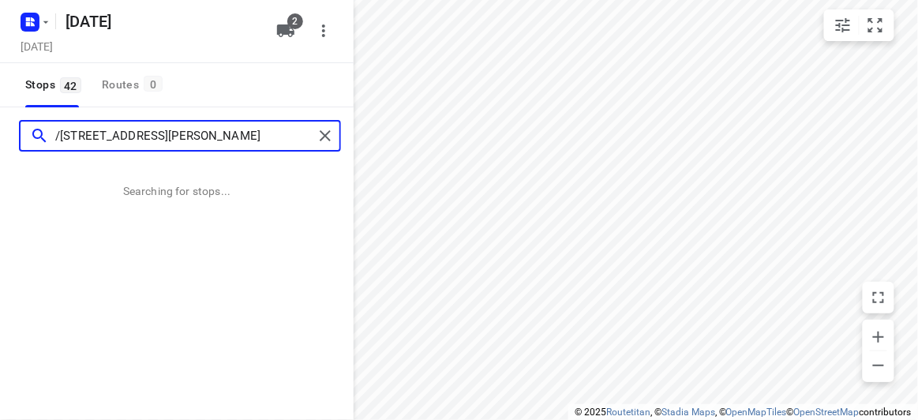
type input "/692 Whitehorse Road Mont Albert 3127"
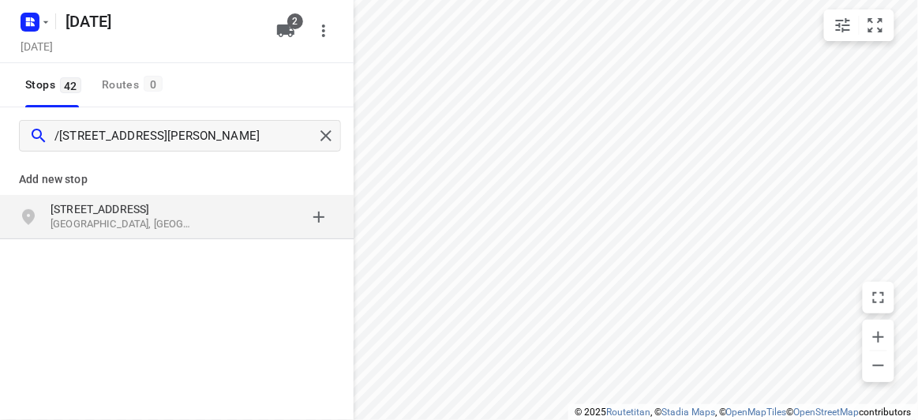
click at [73, 201] on p "[STREET_ADDRESS]" at bounding box center [123, 209] width 145 height 16
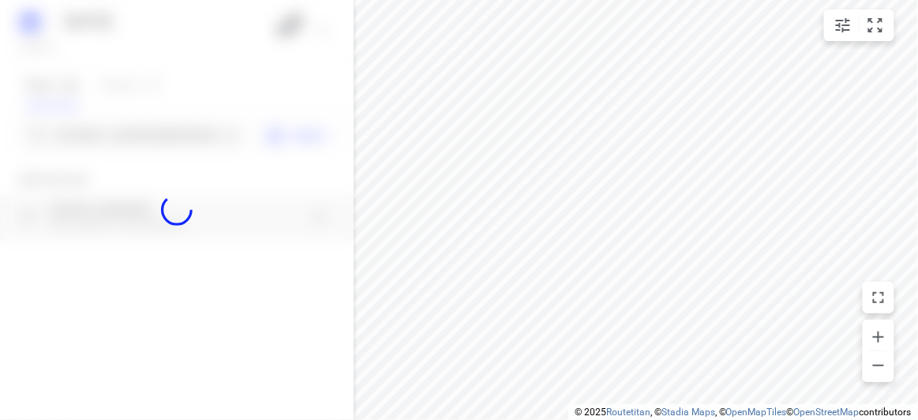
click at [111, 153] on div at bounding box center [177, 210] width 354 height 420
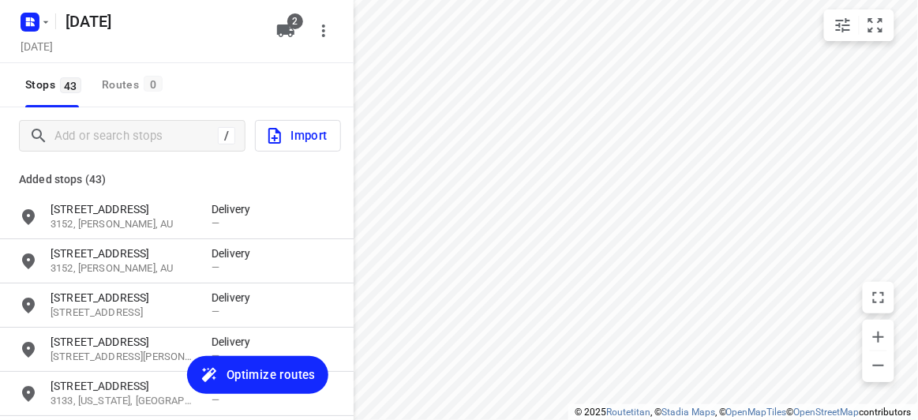
click at [112, 152] on div "/ Import" at bounding box center [177, 135] width 354 height 57
click at [171, 129] on input "Add or search stops" at bounding box center [133, 136] width 157 height 24
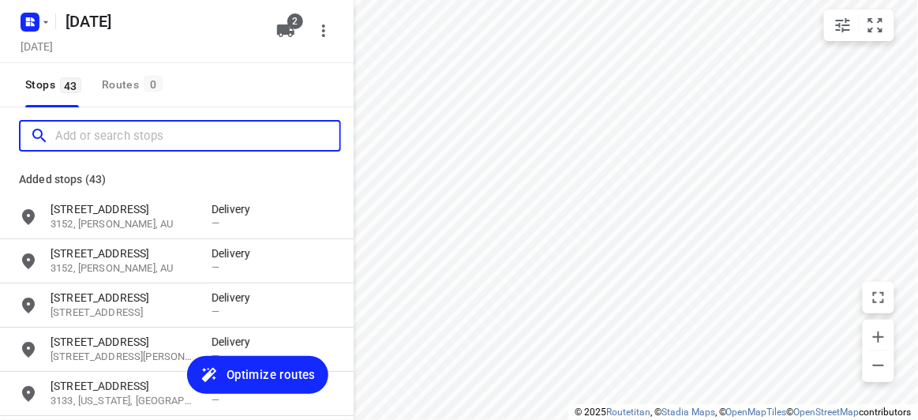
paste input "436 High St Rd Mt Waverley 3149"
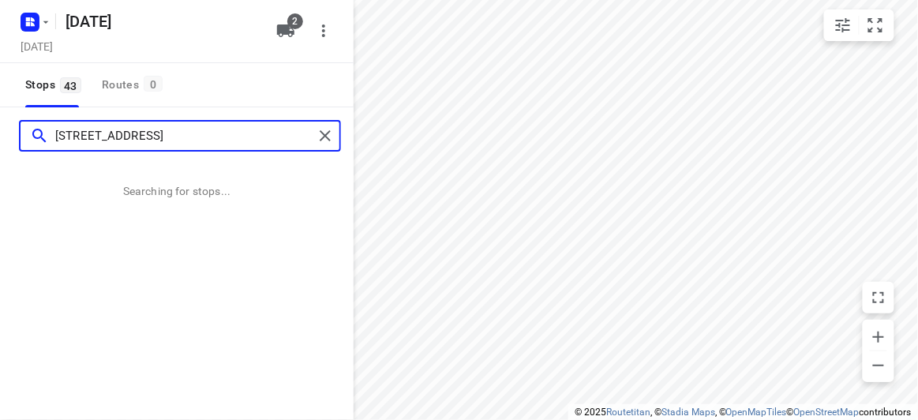
type input "436 High St Rd Mt Waverley 3149"
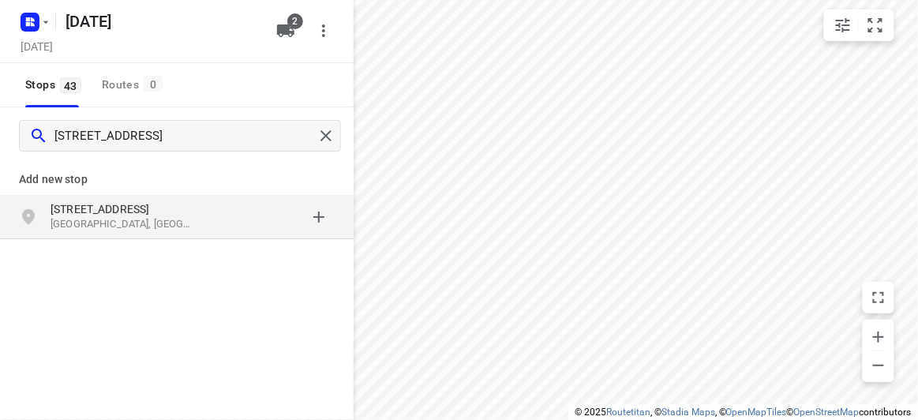
click at [159, 236] on div "436 High St Rd Mount Waverley VIC 3149, Australia" at bounding box center [177, 217] width 354 height 44
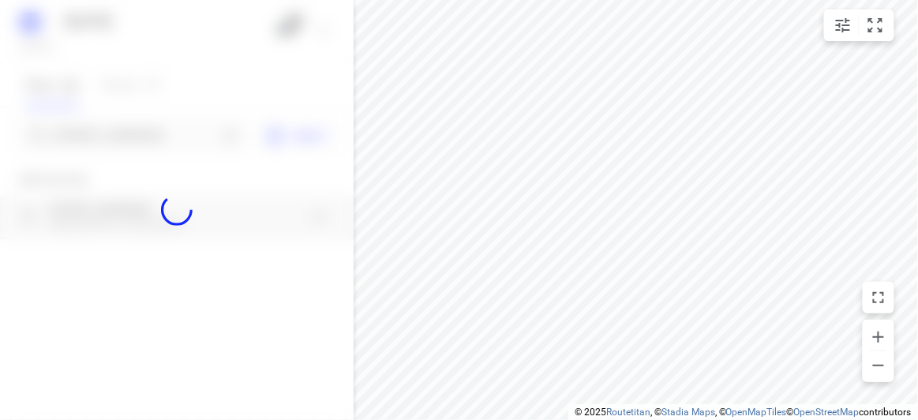
click at [122, 144] on div at bounding box center [177, 210] width 354 height 420
click at [121, 141] on div at bounding box center [177, 210] width 354 height 420
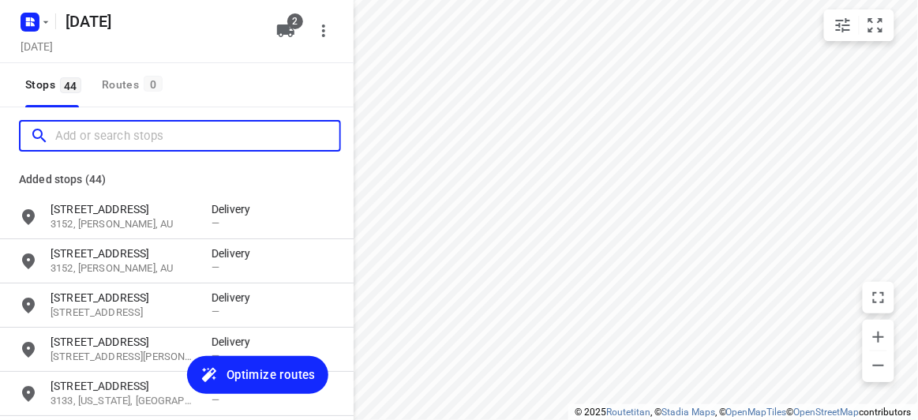
paste input "4 Donald Street Clayton 3168"
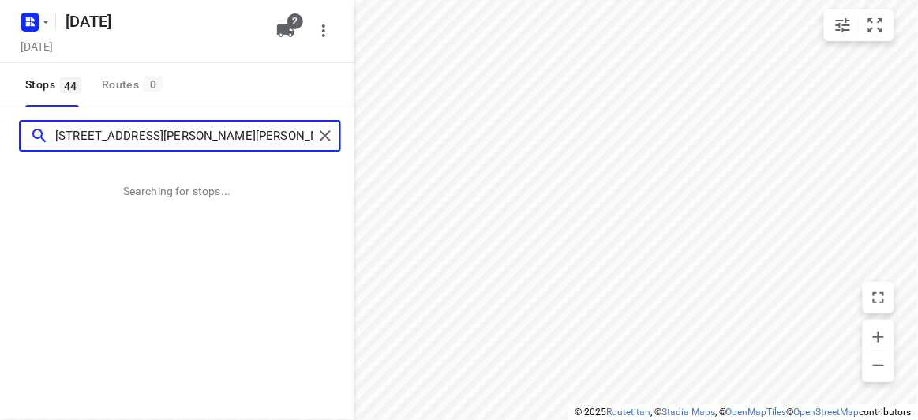
type input "4 Donald Street Clayton 3168"
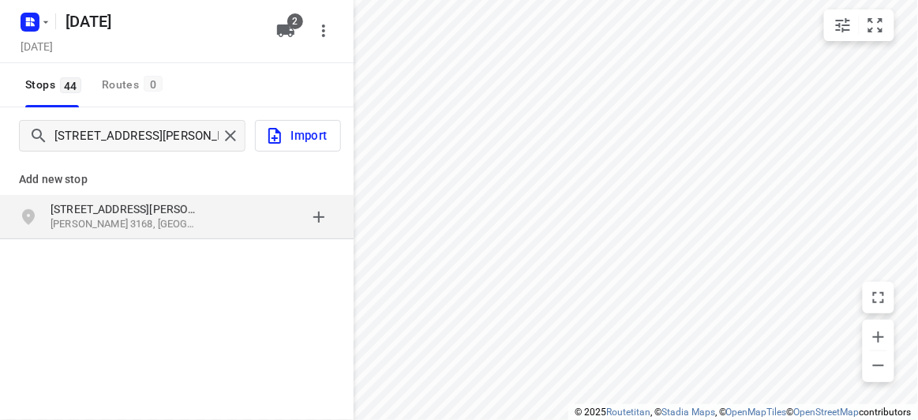
click at [148, 220] on p "Clayton VIC 3168, Australia" at bounding box center [123, 224] width 145 height 15
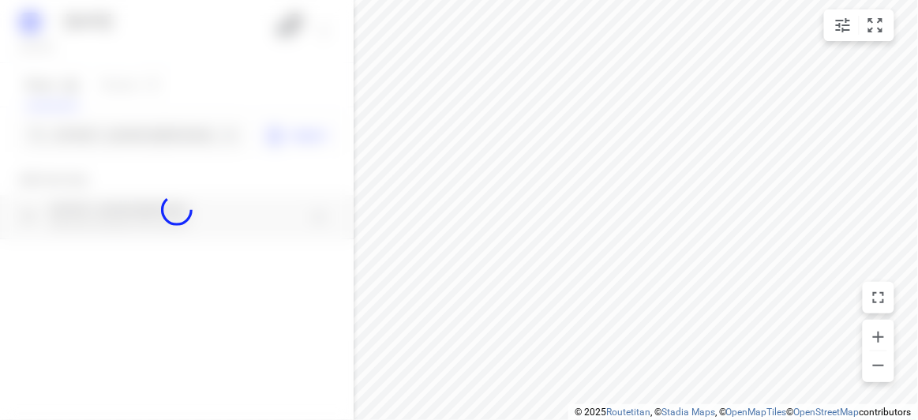
click at [122, 126] on div at bounding box center [177, 210] width 354 height 420
click at [122, 127] on div at bounding box center [177, 210] width 354 height 420
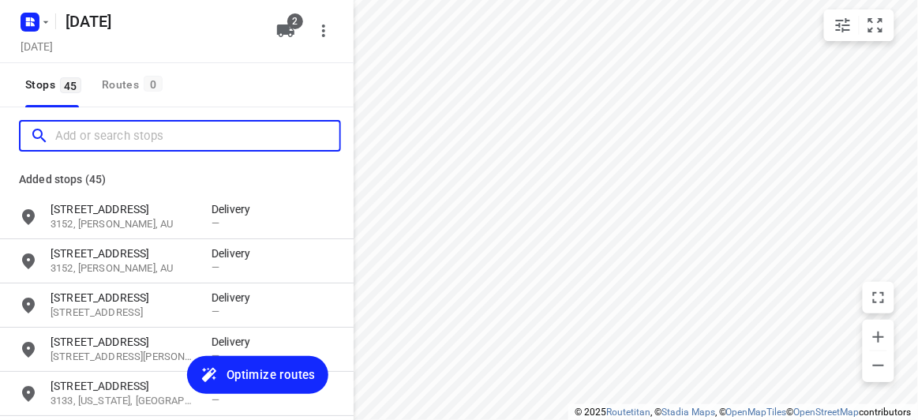
paste input "2 Park RD Glen iris 3146"
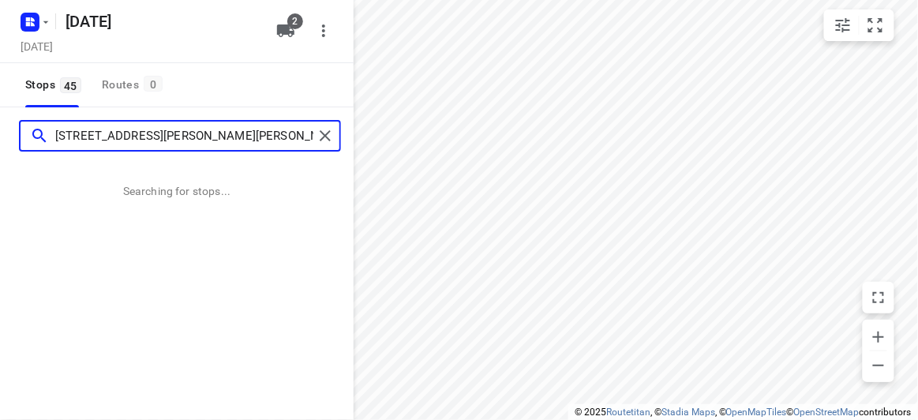
type input "2 Park RD Glen iris 3146"
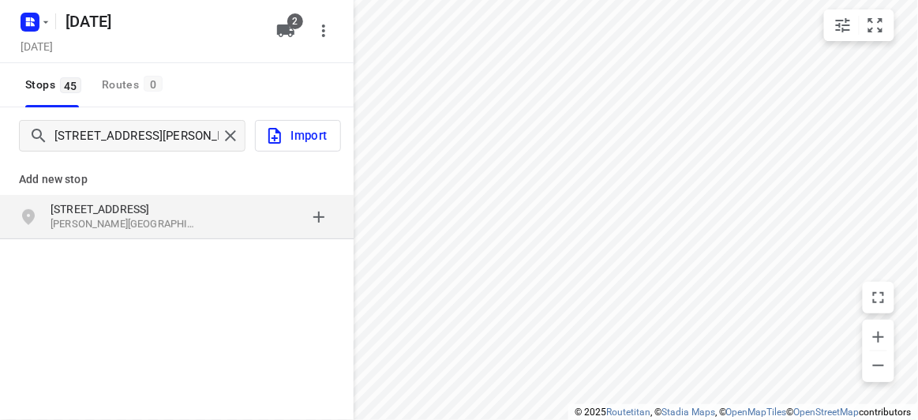
click at [148, 204] on p "2 Park Rd" at bounding box center [123, 209] width 145 height 16
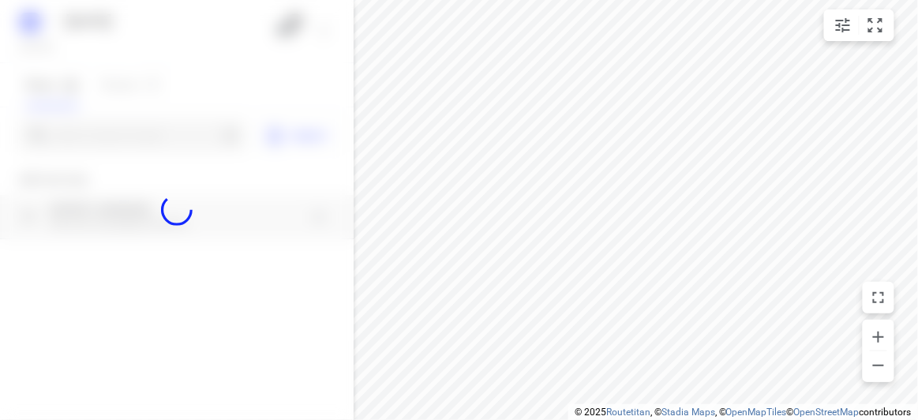
click at [121, 149] on div at bounding box center [132, 136] width 227 height 32
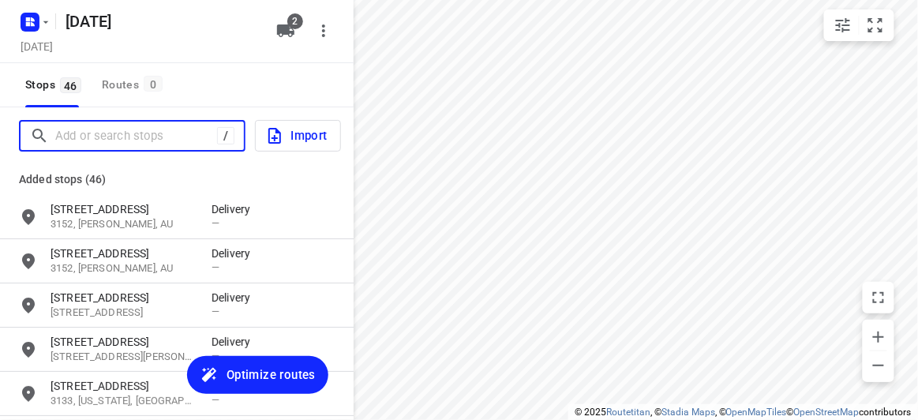
click at [122, 133] on input "Add or search stops" at bounding box center [136, 136] width 162 height 24
paste input "13 Egret Walk Rowville 3178"
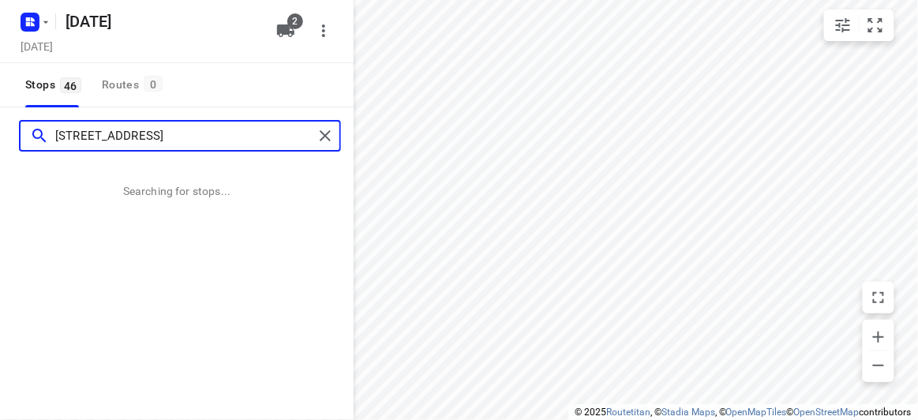
type input "13 Egret Walk Rowville 3178"
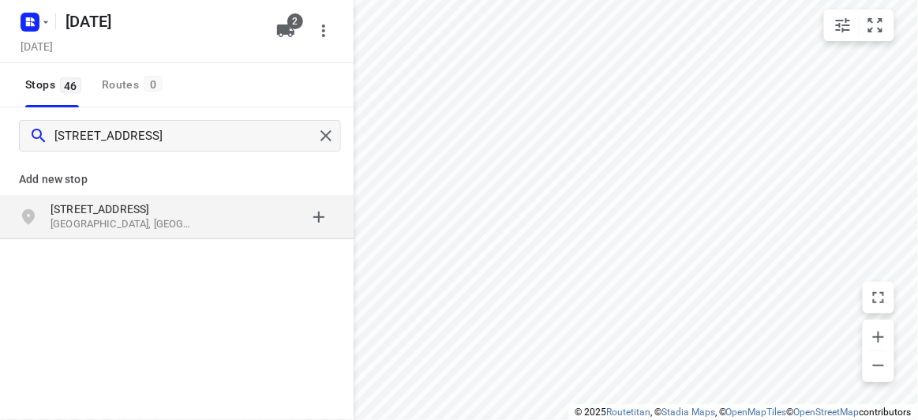
click at [39, 198] on div "13 Egret Walk Rowville VIC 3178, Australia" at bounding box center [177, 217] width 354 height 44
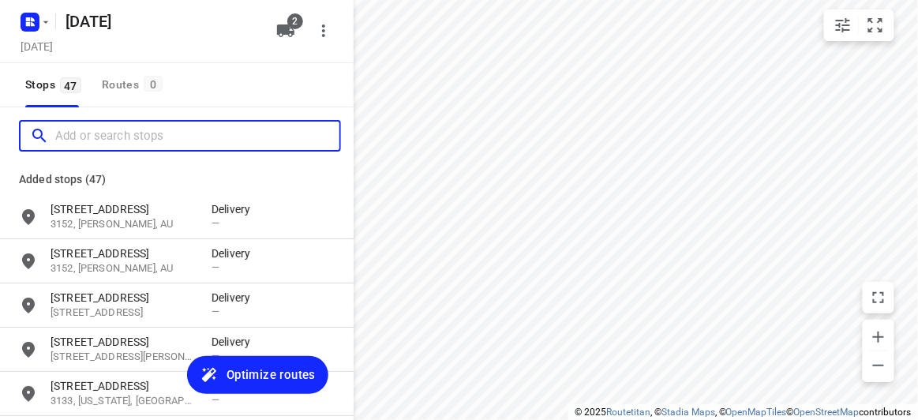
paste input "[STREET_ADDRESS][PERSON_NAME]"
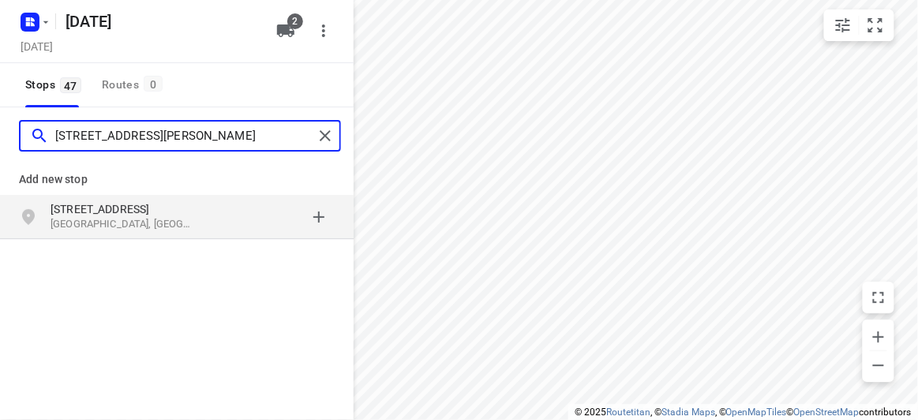
type input "[STREET_ADDRESS][PERSON_NAME]"
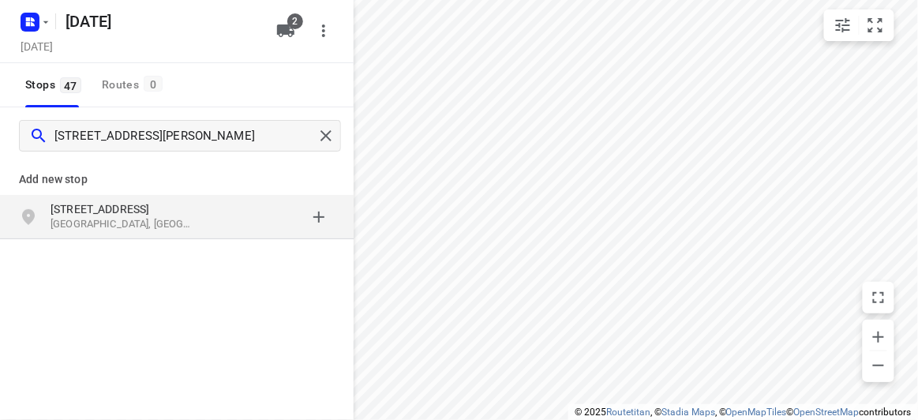
click at [126, 212] on p "17 Alana Court" at bounding box center [123, 209] width 145 height 16
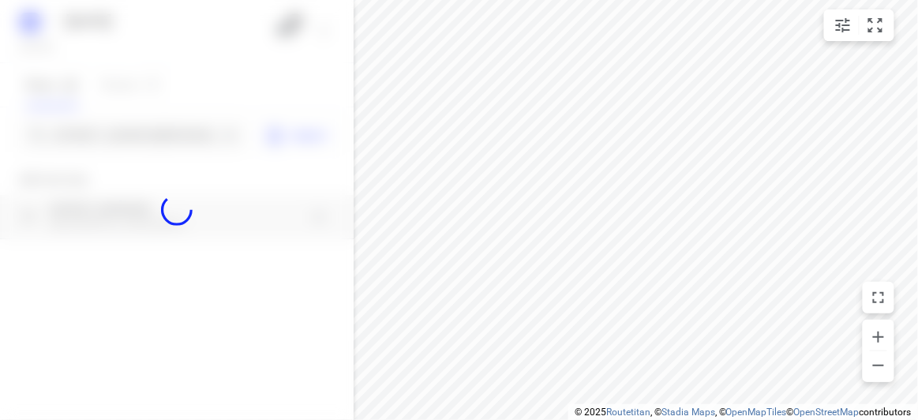
click at [123, 143] on div at bounding box center [177, 210] width 354 height 420
click at [123, 143] on div "12 AUGUST 2025 Monday, Aug 11 2 Stops 47 Routes 0 17 Alana Court, Wantirna Sout…" at bounding box center [177, 210] width 354 height 420
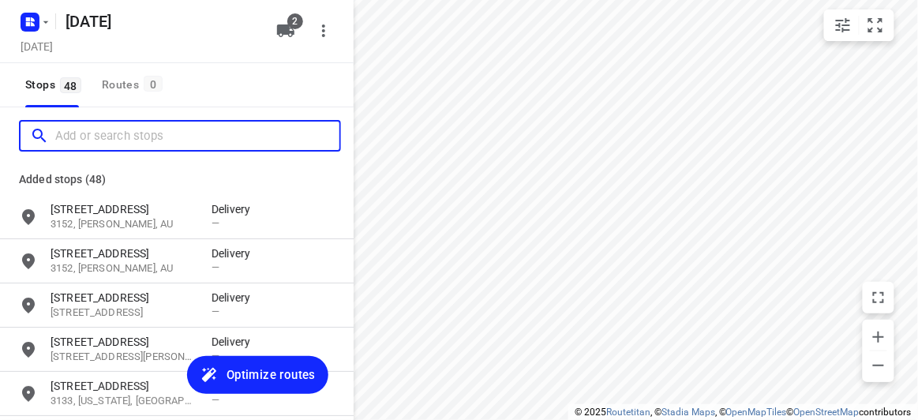
paste input "13 Emden Crescent, Mulgrave 3170"
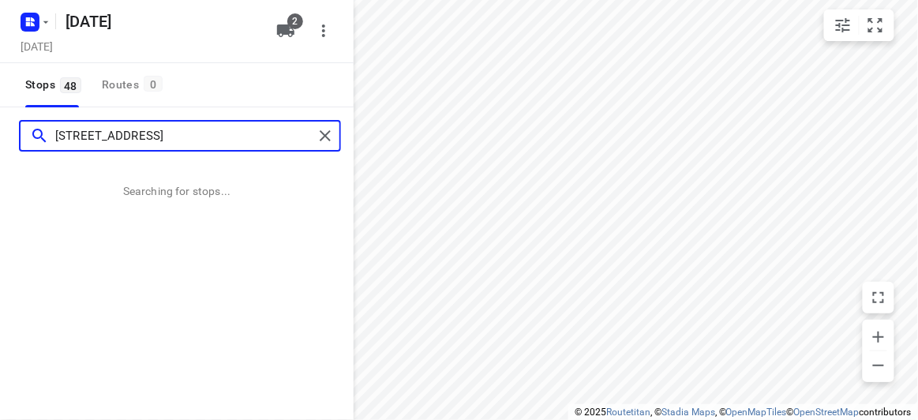
type input "13 Emden Crescent, Mulgrave 3170"
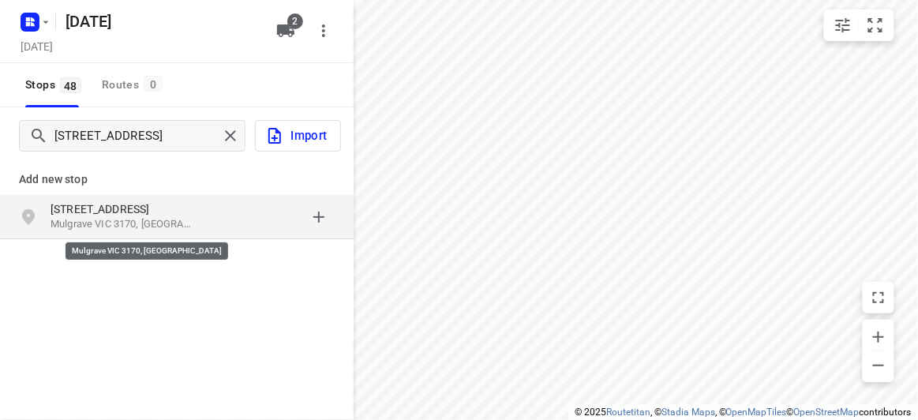
click at [189, 219] on p "Mulgrave VIC 3170, Australia" at bounding box center [123, 224] width 145 height 15
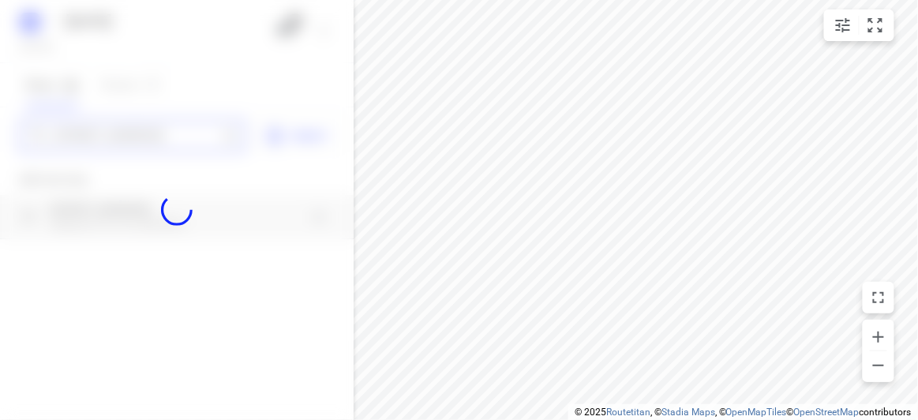
click at [129, 150] on div "12 AUGUST 2025 Monday, Aug 11 2 Stops 48 Routes 0 13 Emden Crescent, Mulgrave 3…" at bounding box center [177, 210] width 354 height 420
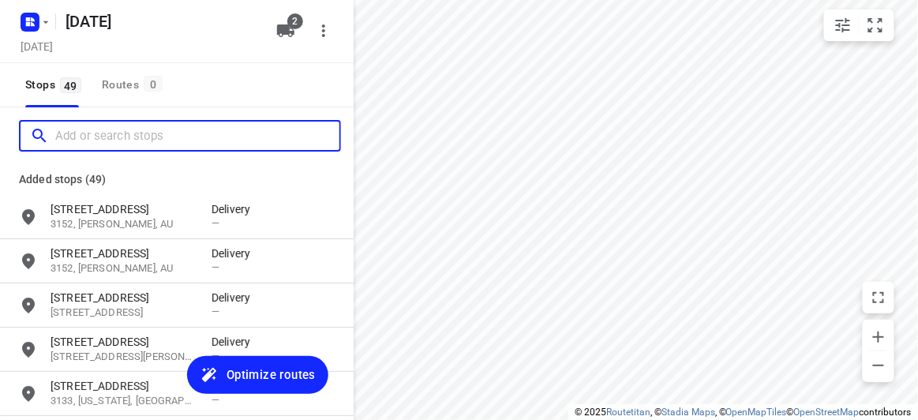
paste input "29 Barbara Street Vermont 3133"
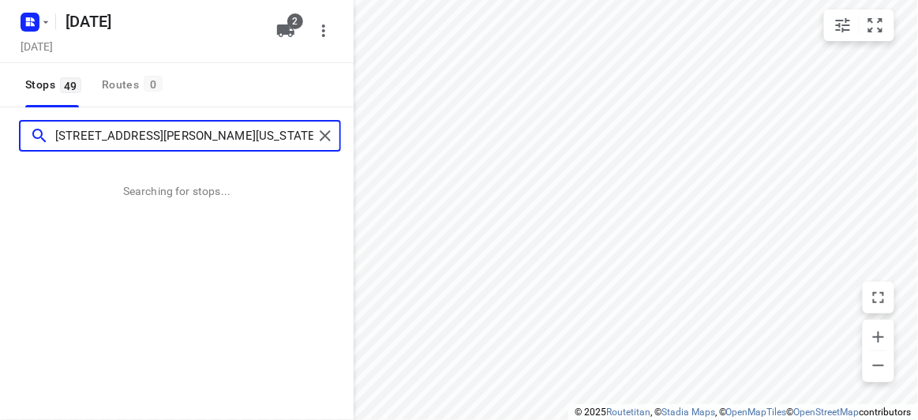
type input "29 Barbara Street Vermont 3133"
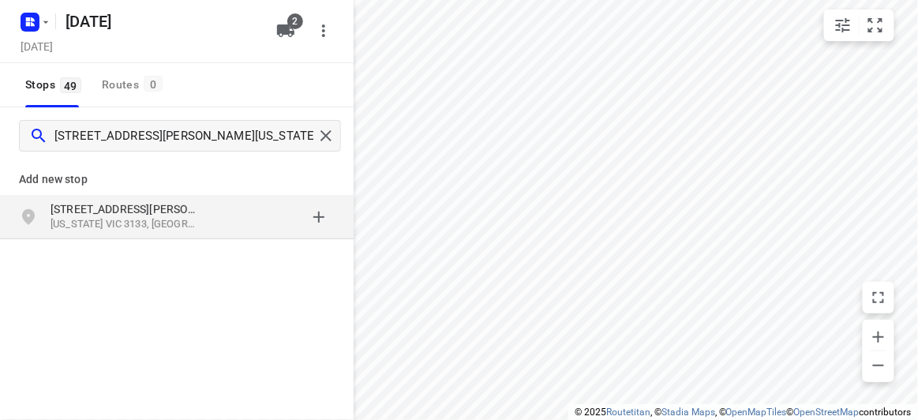
click at [134, 208] on p "29 Barbara Street" at bounding box center [123, 209] width 145 height 16
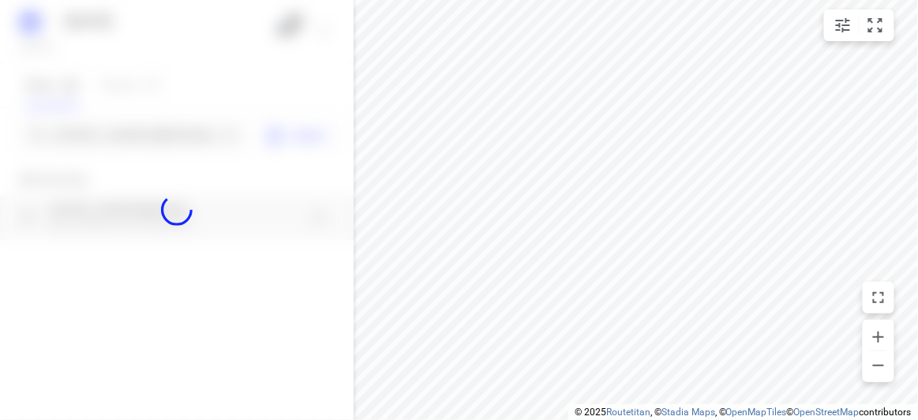
click at [150, 137] on div at bounding box center [177, 210] width 354 height 420
click at [150, 137] on input "29 Barbara Street Vermont 3133" at bounding box center [136, 136] width 163 height 24
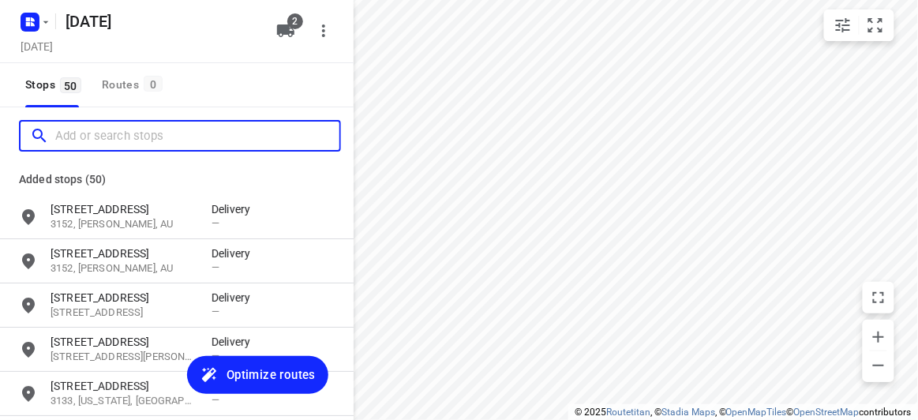
paste input "56 Albert Street Mount Waverley 3149"
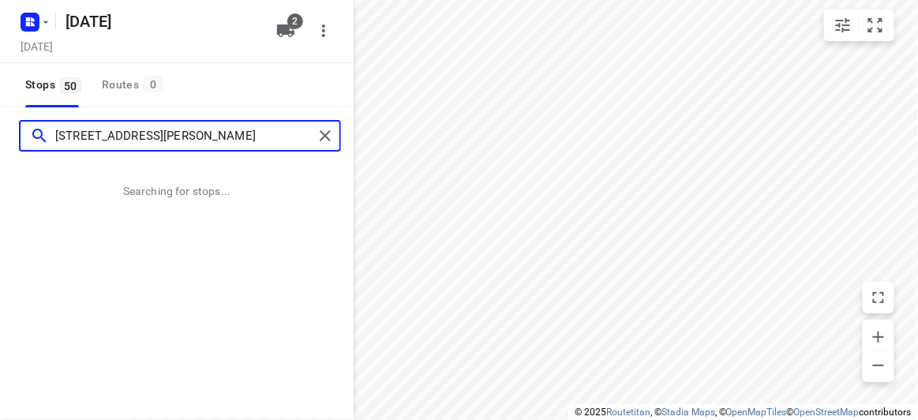
type input "56 Albert Street Mount Waverley 3149"
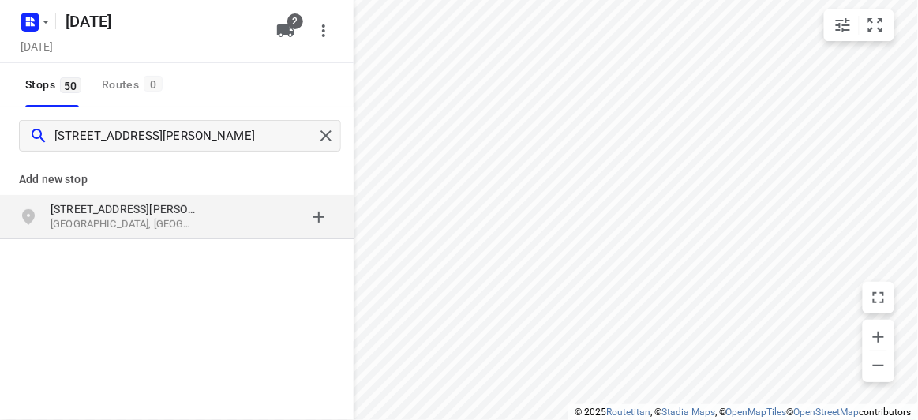
click at [152, 217] on p "Mount Waverley VIC 3149, Australia" at bounding box center [123, 224] width 145 height 15
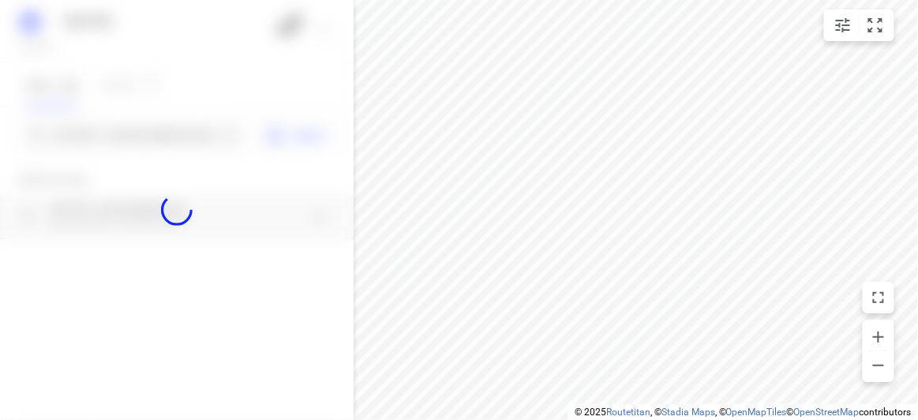
click at [118, 147] on div at bounding box center [177, 210] width 354 height 420
click at [115, 135] on div at bounding box center [177, 210] width 354 height 420
paste input "17 Karen Street Box Hill North 3129"
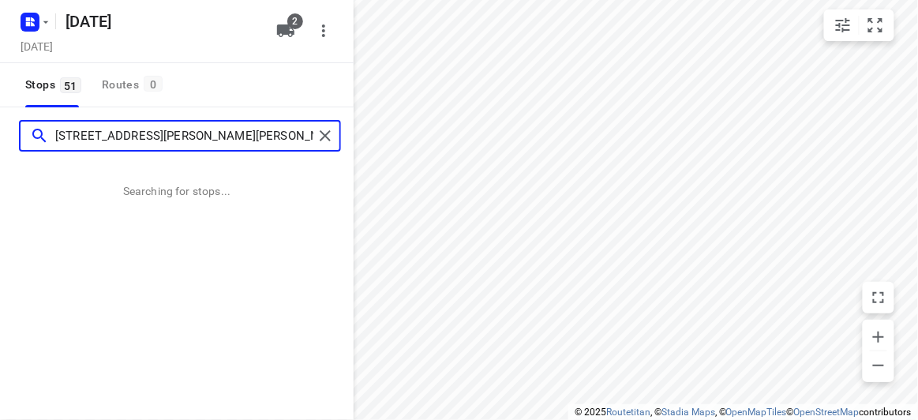
type input "17 Karen Street Box Hill North 3129"
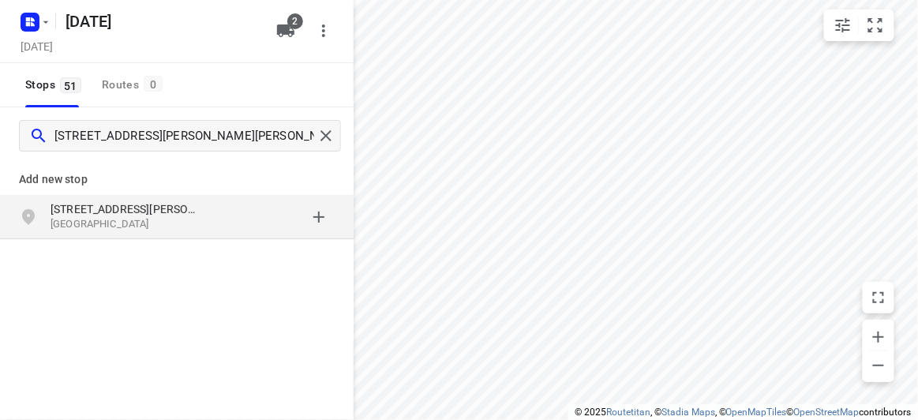
click at [51, 174] on p "Add new stop" at bounding box center [177, 179] width 316 height 19
click at [82, 202] on p "17 Karen Street" at bounding box center [123, 209] width 145 height 16
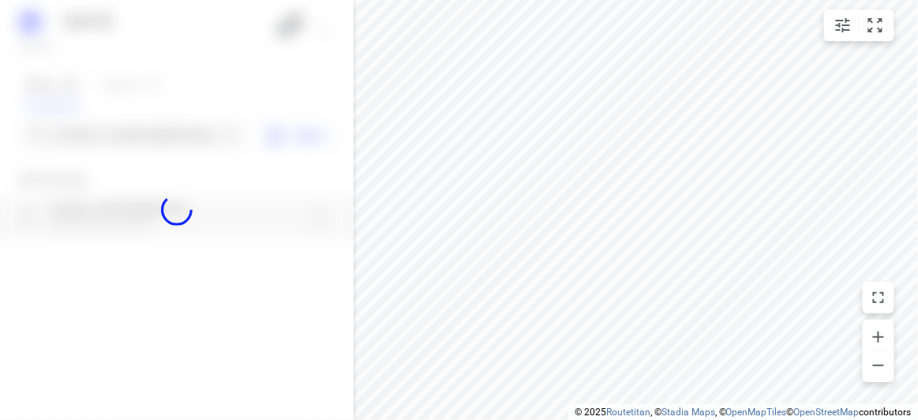
click at [107, 126] on div at bounding box center [177, 210] width 354 height 420
click at [107, 126] on div "12 AUGUST 2025 Monday, Aug 11 2 Stops 51 Routes 0 17 Karen Street Box Hill Nort…" at bounding box center [177, 210] width 354 height 420
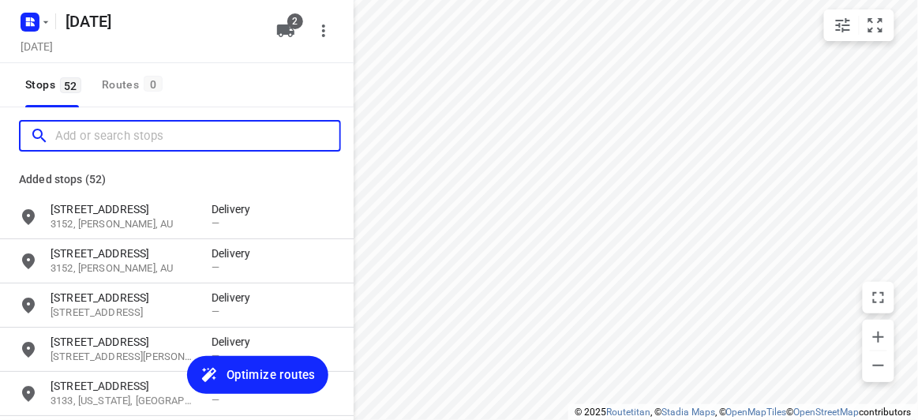
paste input "674 riversdale rd Camberwell vic 3124"
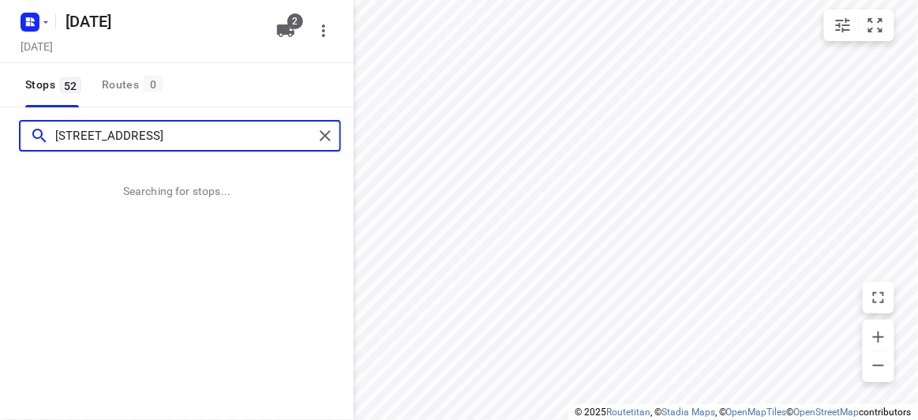
type input "674 riversdale rd Camberwell vic 3124"
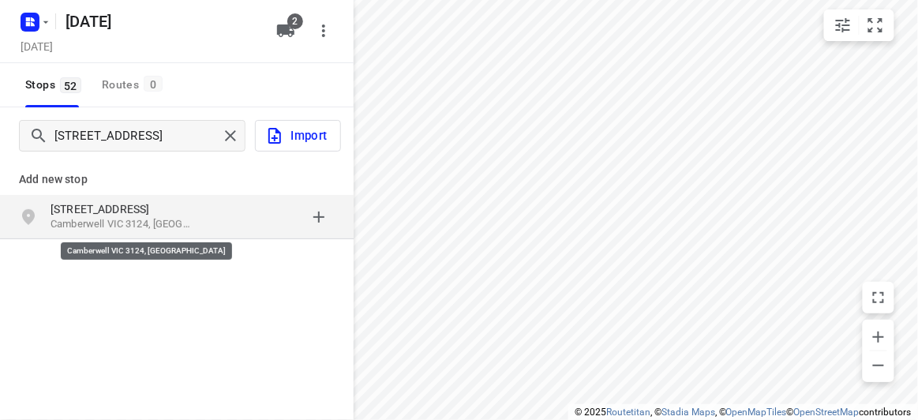
click at [187, 217] on p "Camberwell VIC 3124, Australia" at bounding box center [123, 224] width 145 height 15
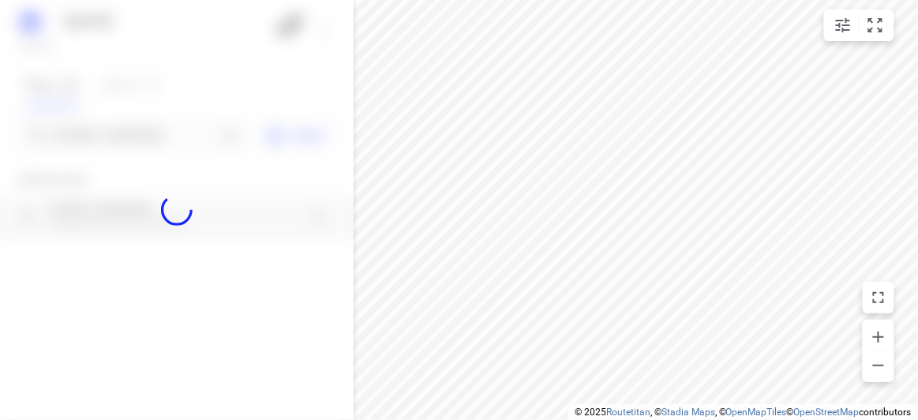
click at [125, 136] on div at bounding box center [177, 210] width 354 height 420
paste input "674 riversdale rd Camberwell vic 3124"
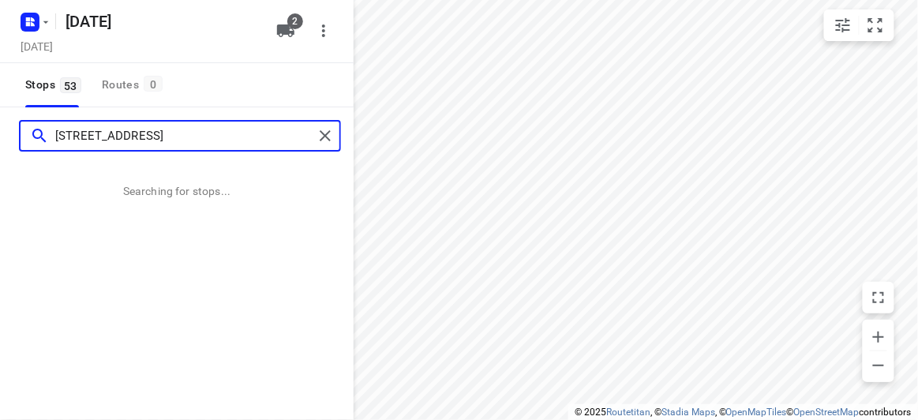
type input "674 riversdale rd Camberwell vic 3124"
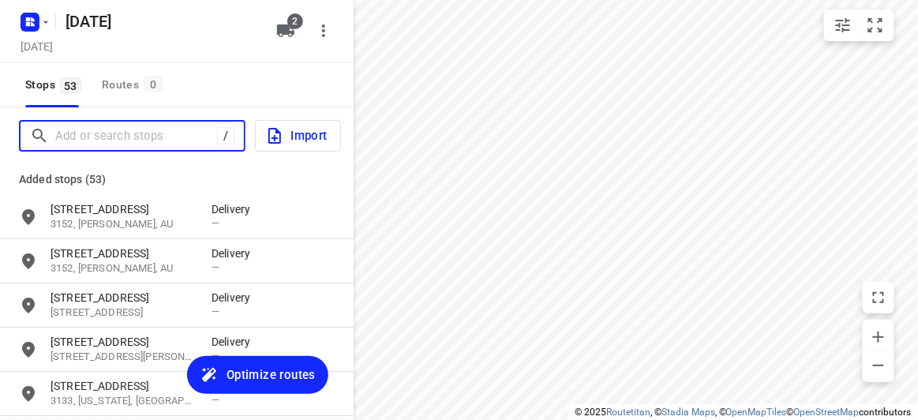
click at [205, 135] on input "Add or search stops" at bounding box center [136, 136] width 162 height 24
paste input "39 Waverley park drive Mulgrave 3170"
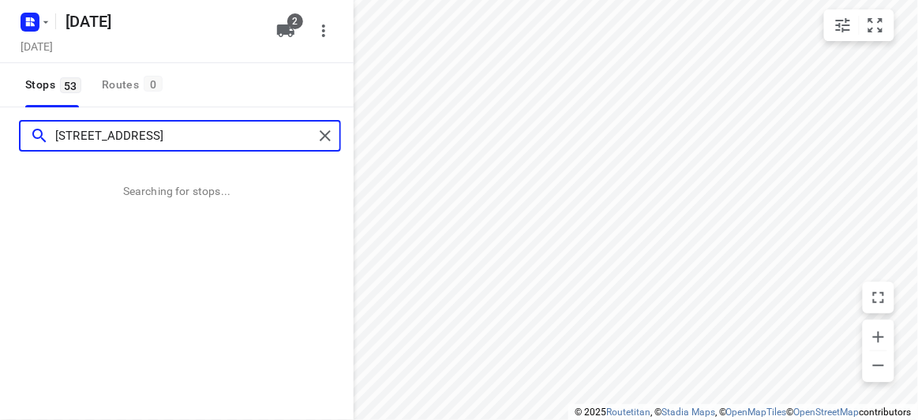
type input "39 Waverley park drive Mulgrave 3170"
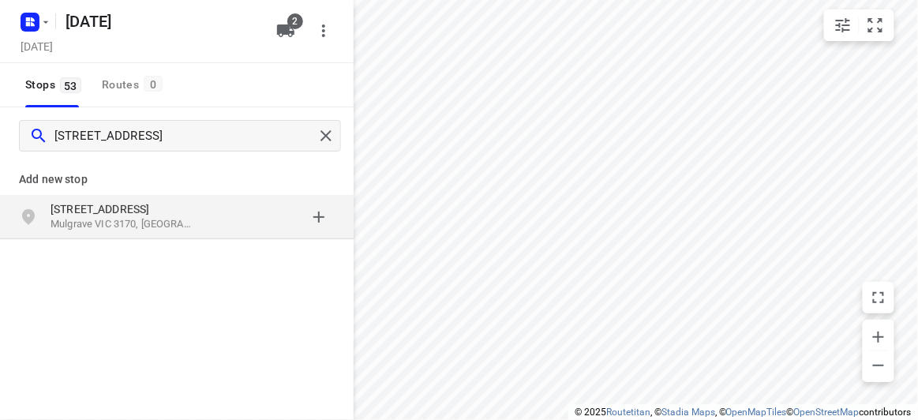
click at [152, 213] on p "39 Waverley Park Drive" at bounding box center [123, 209] width 145 height 16
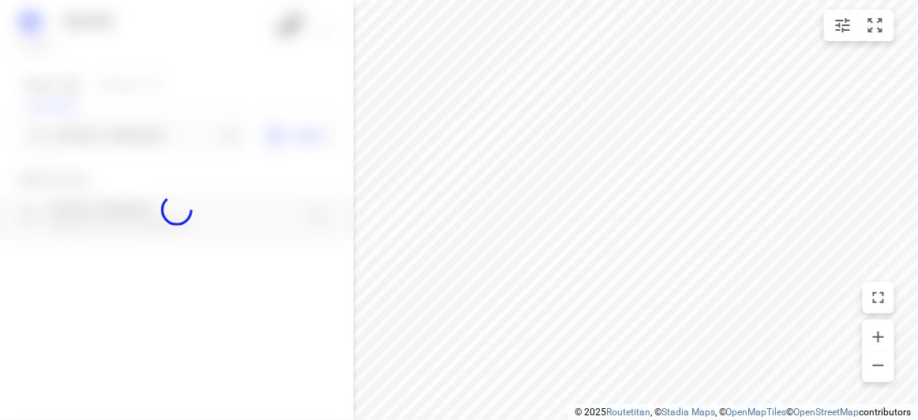
click at [133, 131] on div at bounding box center [177, 210] width 354 height 420
paste input "8 Hedgeley Close, Wantirna South 3152"
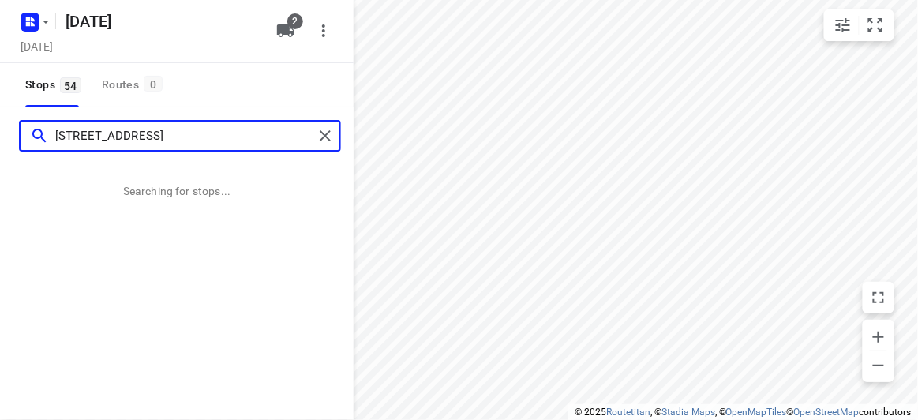
type input "8 Hedgeley Close, Wantirna South 3152"
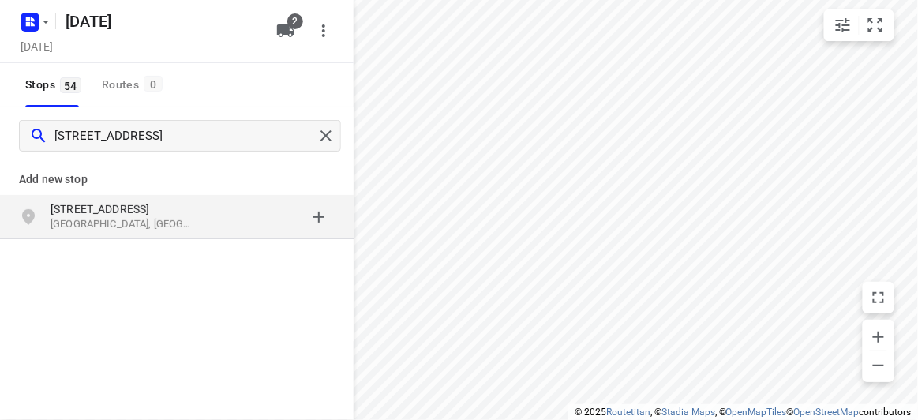
click at [91, 204] on p "8 Hedgeley Close" at bounding box center [123, 209] width 145 height 16
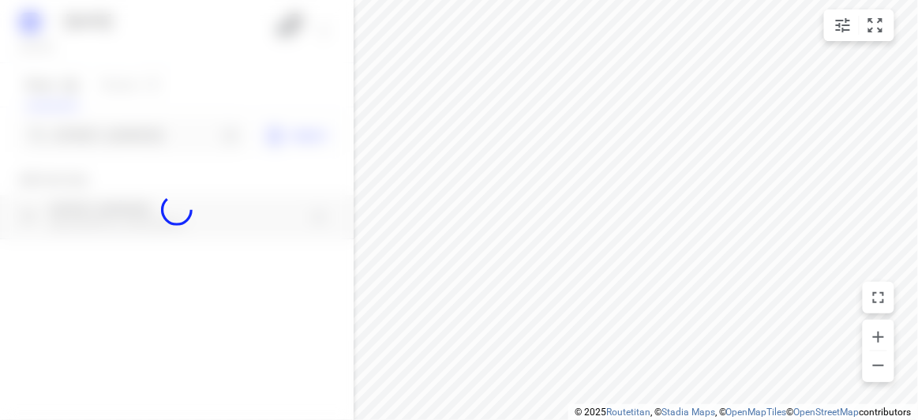
click at [90, 144] on div at bounding box center [177, 210] width 354 height 420
click at [90, 135] on div at bounding box center [177, 210] width 354 height 420
paste input "24 Marsden Crescent, Doncaster East 3109"
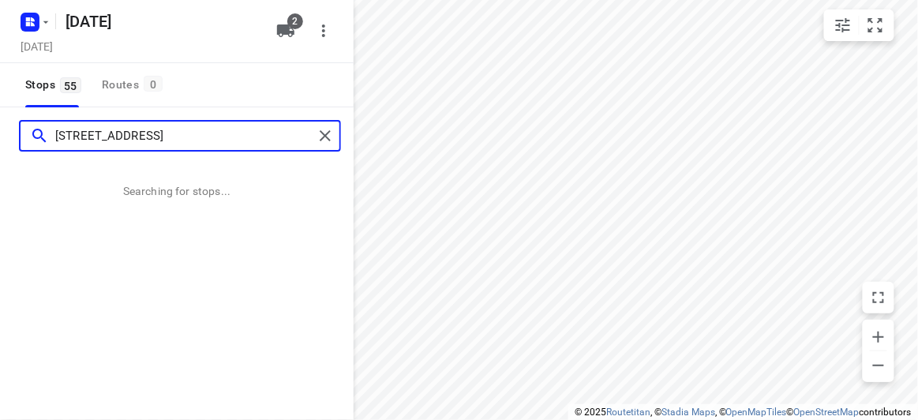
type input "24 Marsden Crescent, Doncaster East 3109"
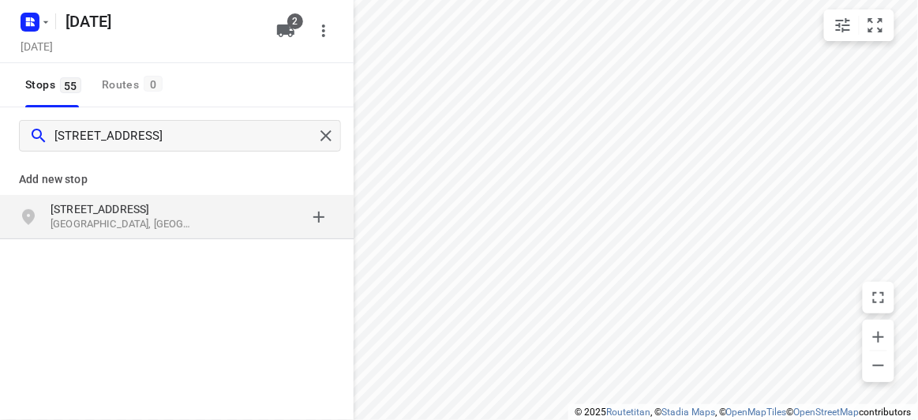
click at [122, 200] on div "24 Marsden Crescent Doncaster East VIC 3109, Australia" at bounding box center [177, 217] width 354 height 44
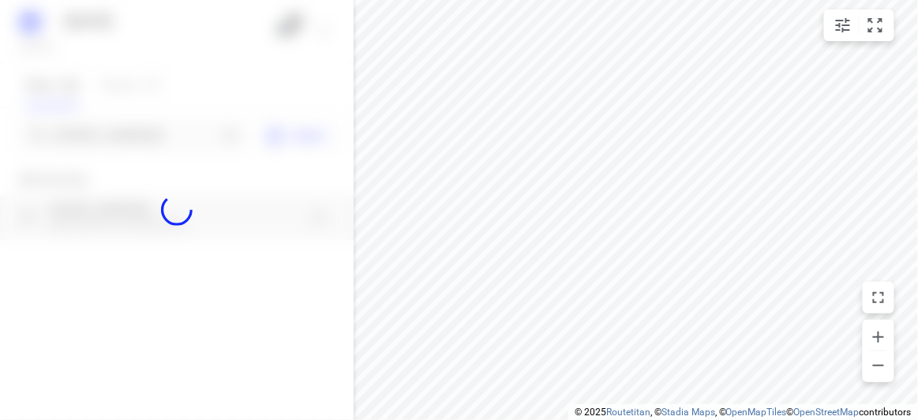
click at [133, 137] on div at bounding box center [177, 210] width 354 height 420
click at [133, 137] on div "12 AUGUST 2025 Monday, Aug 11 2 Stops 55 Routes 0 24 Marsden Crescent, Doncaste…" at bounding box center [177, 210] width 354 height 420
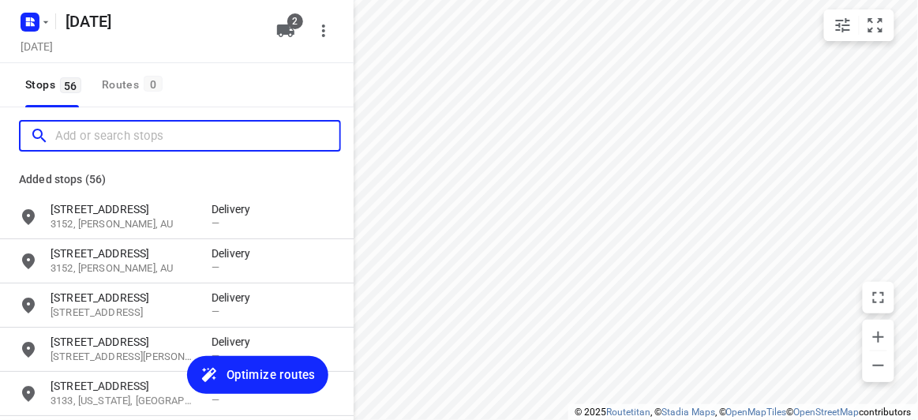
paste input "2A Hilda St, Balwyn VIC 3103"
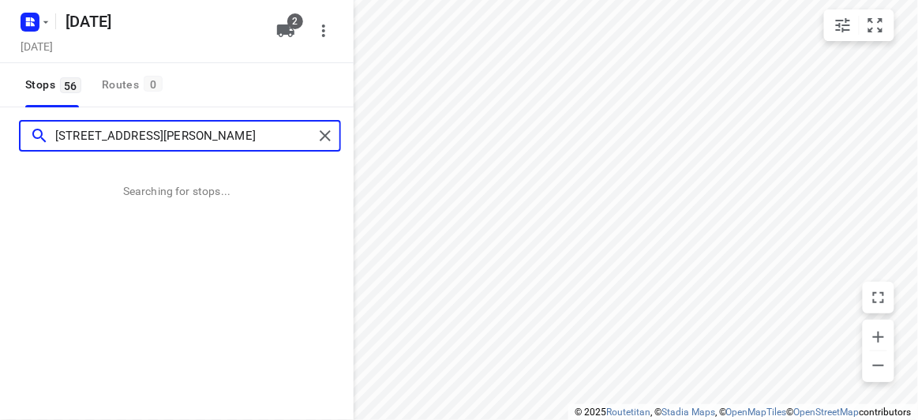
type input "2A Hilda St, Balwyn VIC 3103"
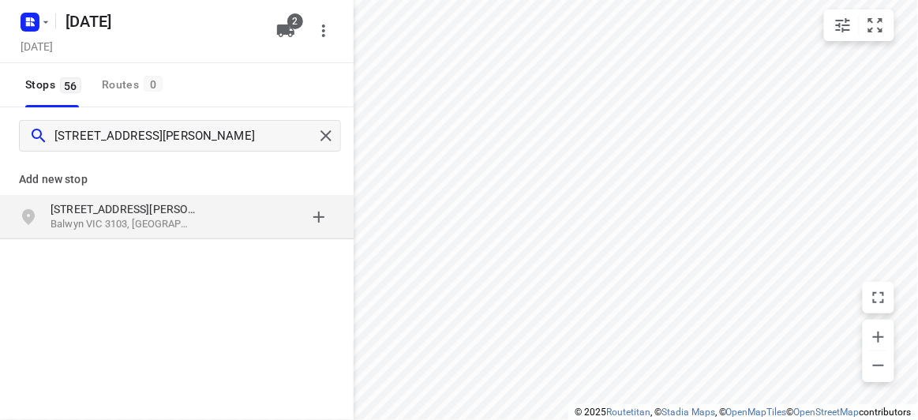
click at [117, 220] on p "Balwyn VIC 3103, Australia" at bounding box center [123, 224] width 145 height 15
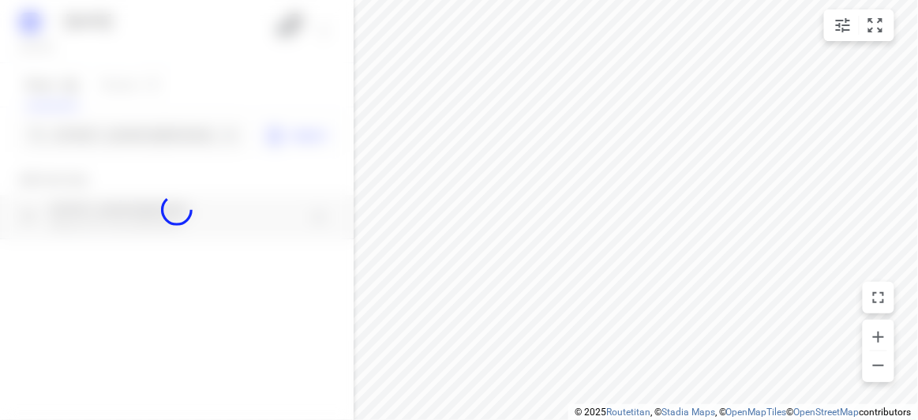
click at [82, 130] on div at bounding box center [177, 210] width 354 height 420
paste input "39 Kingsway, Glen Waverley, 3150"
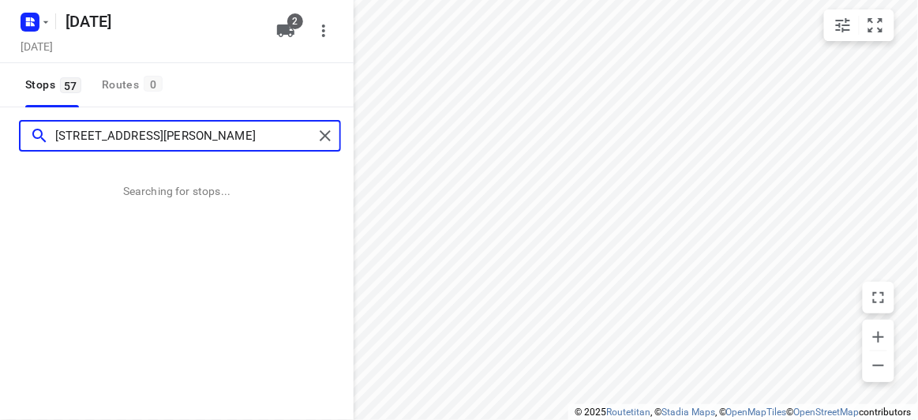
type input "39 Kingsway, Glen Waverley, 3150"
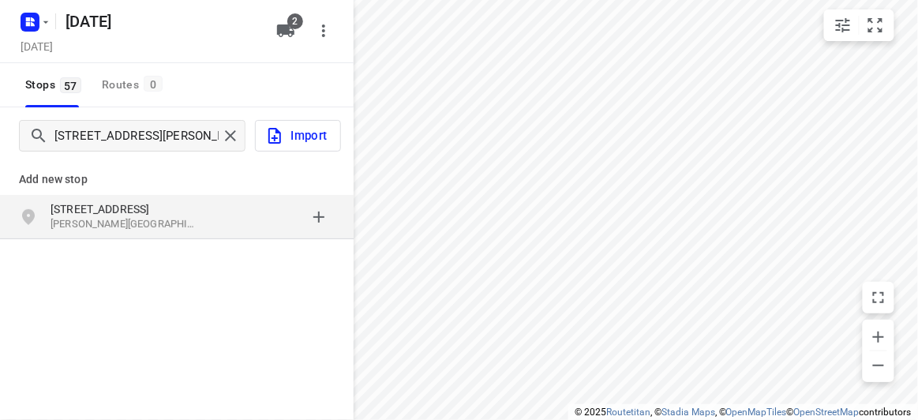
click at [186, 202] on p "39 Kingsway" at bounding box center [123, 209] width 145 height 16
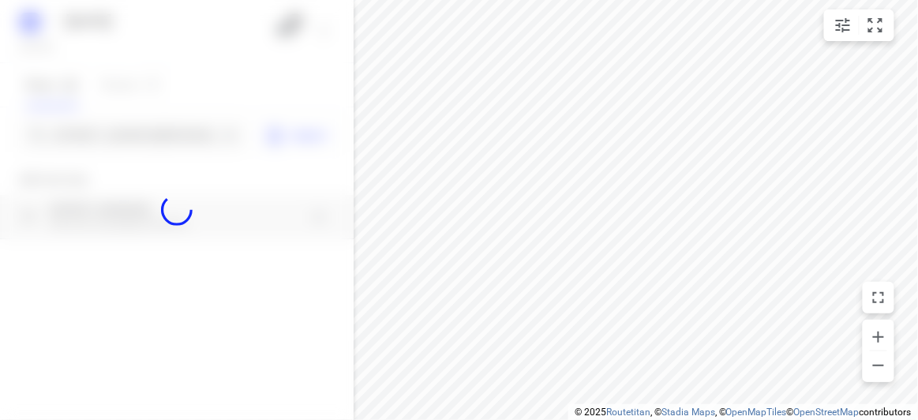
click at [125, 127] on div at bounding box center [177, 210] width 354 height 420
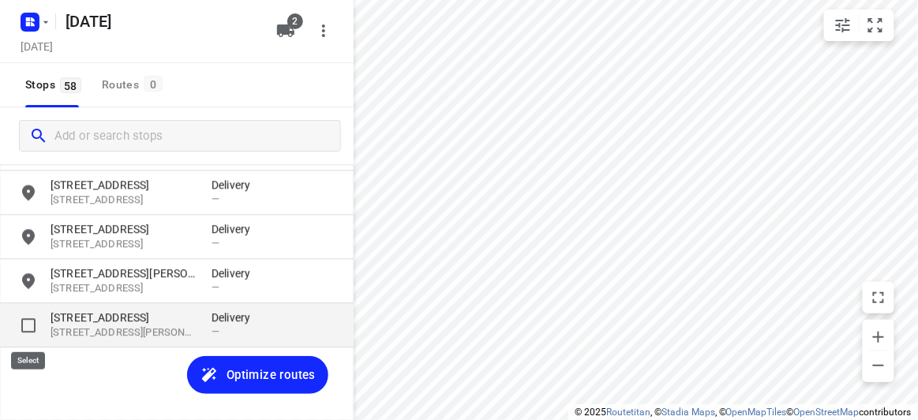
click at [24, 326] on input "grid" at bounding box center [29, 325] width 32 height 32
checkbox input "true"
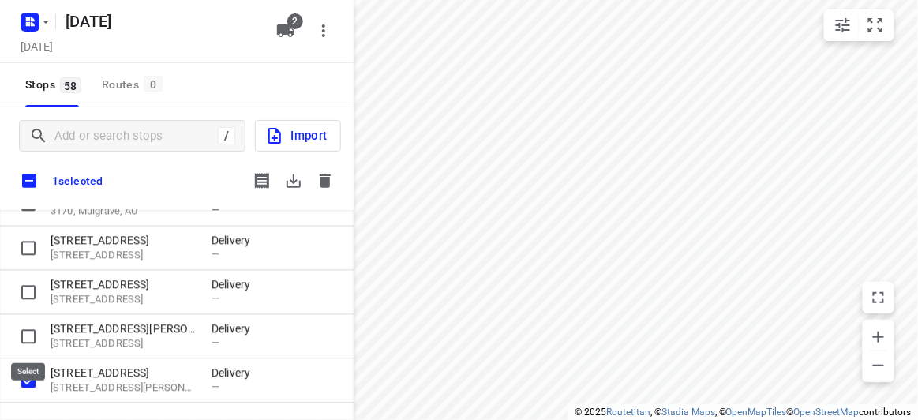
scroll to position [2402, 0]
click at [327, 185] on icon "button" at bounding box center [325, 181] width 11 height 14
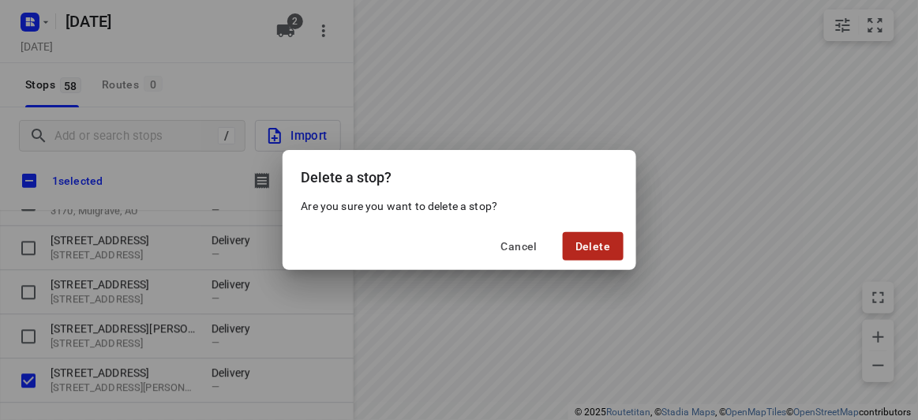
click at [605, 249] on span "Delete" at bounding box center [592, 246] width 35 height 13
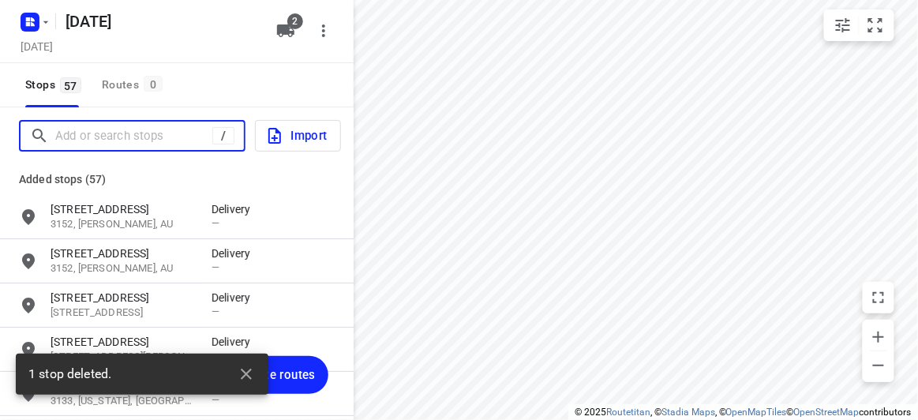
click at [121, 142] on input "Add or search stops" at bounding box center [133, 136] width 157 height 24
paste input "32 Bevis st Mulgrave 3170"
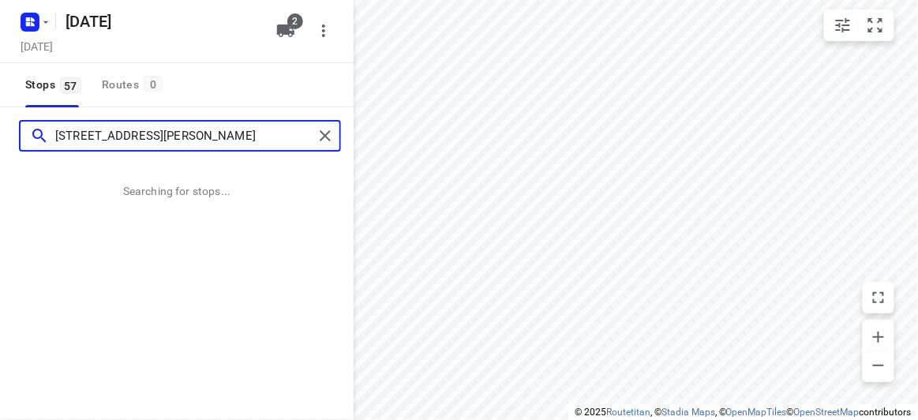
type input "32 Bevis st Mulgrave 3170"
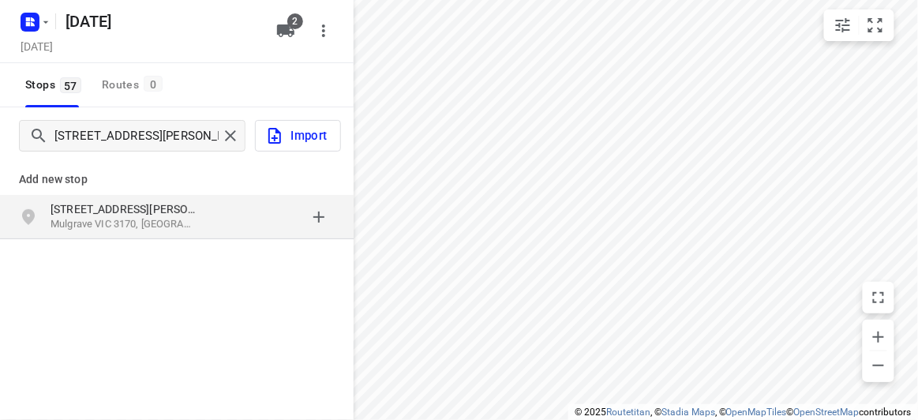
click at [120, 249] on div "Add new stop 32 Bevis St Mulgrave VIC 3170, Australia" at bounding box center [177, 252] width 354 height 177
click at [114, 218] on p "Mulgrave VIC 3170, Australia" at bounding box center [123, 224] width 145 height 15
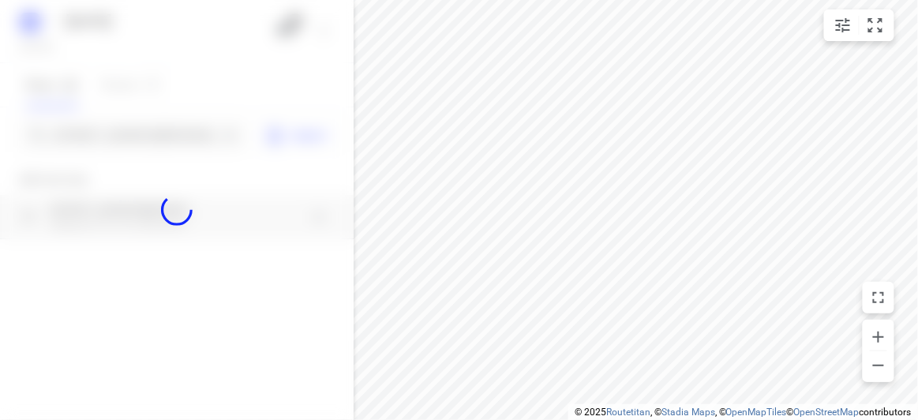
click at [118, 135] on div at bounding box center [177, 210] width 354 height 420
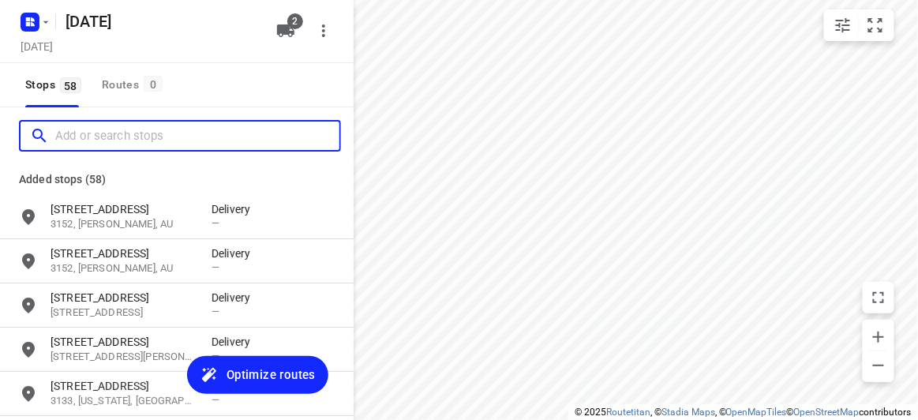
click at [118, 135] on input "Add or search stops" at bounding box center [197, 136] width 284 height 24
paste input "1 Stapley Crescent Chadstone 3148"
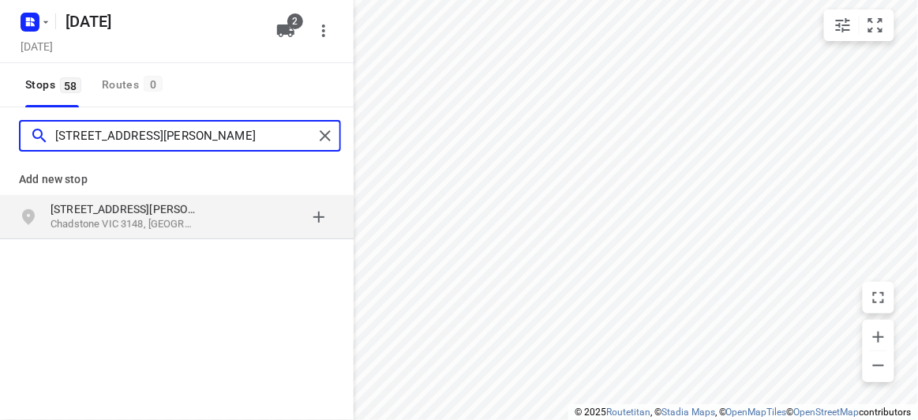
type input "1 Stapley Crescent Chadstone 3148"
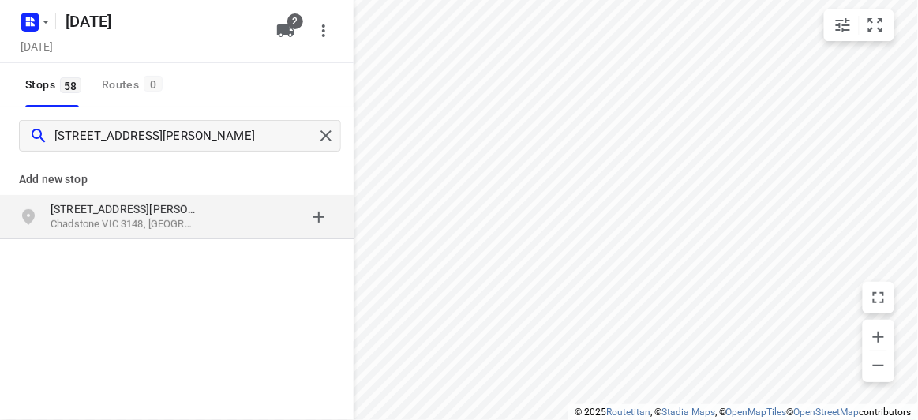
click at [227, 209] on div "grid" at bounding box center [273, 217] width 123 height 32
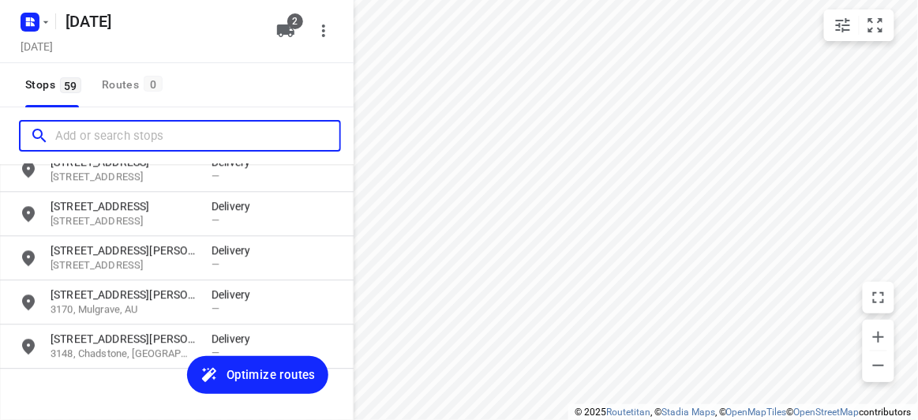
scroll to position [2455, 0]
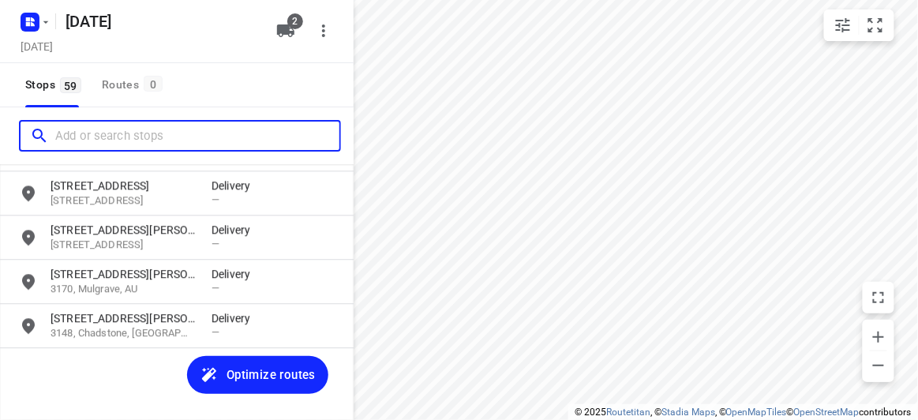
click at [196, 136] on input "Add or search stops" at bounding box center [197, 136] width 284 height 24
paste input "3 Evergreen boulevard, clayton south 3169"
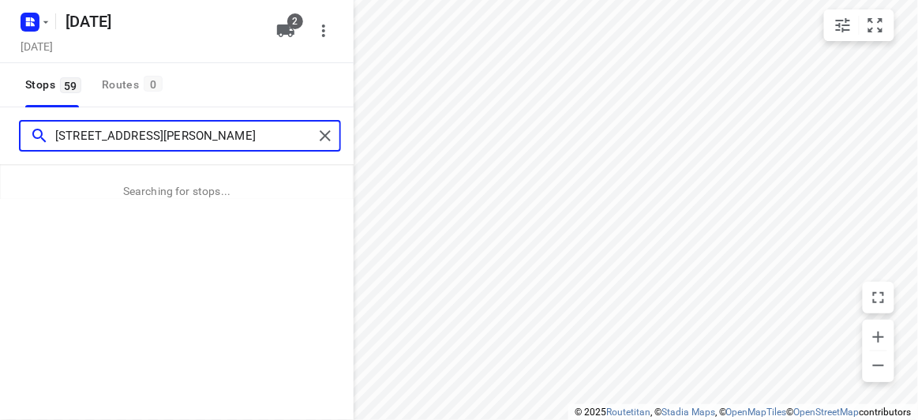
type input "3 Evergreen boulevard, clayton south 3169"
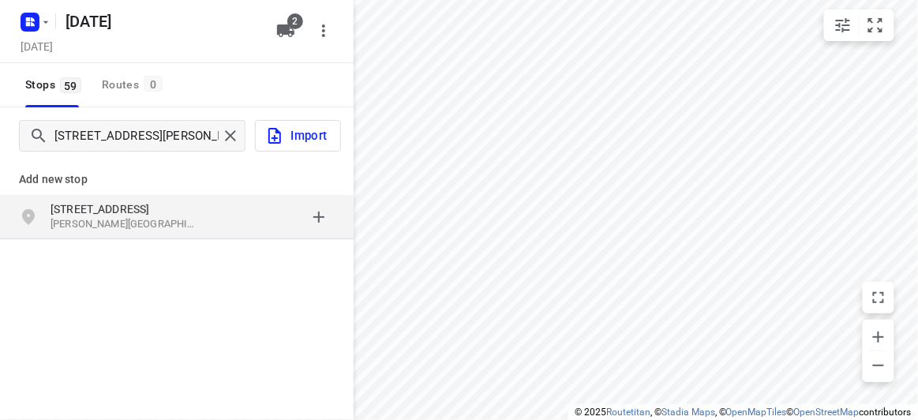
click at [241, 228] on div "grid" at bounding box center [273, 217] width 123 height 32
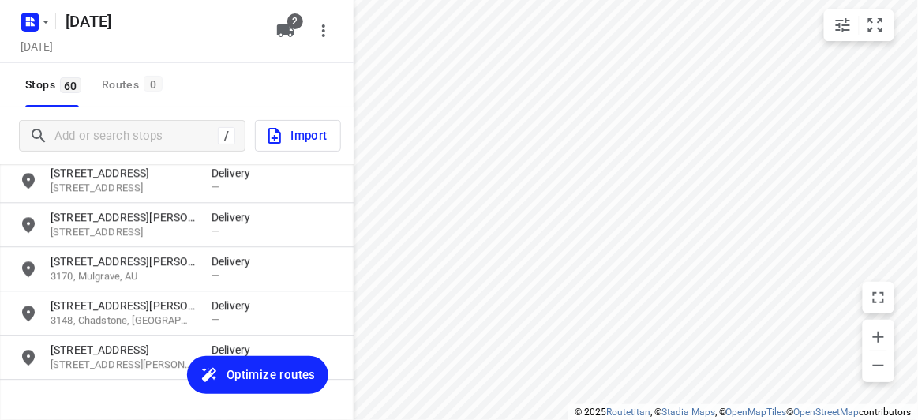
scroll to position [2500, 0]
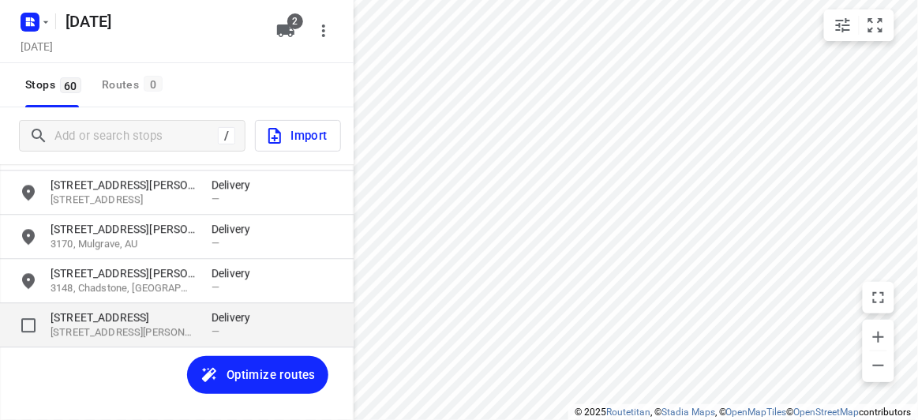
click at [116, 315] on p "3 Evergreen Boulevard" at bounding box center [123, 317] width 145 height 16
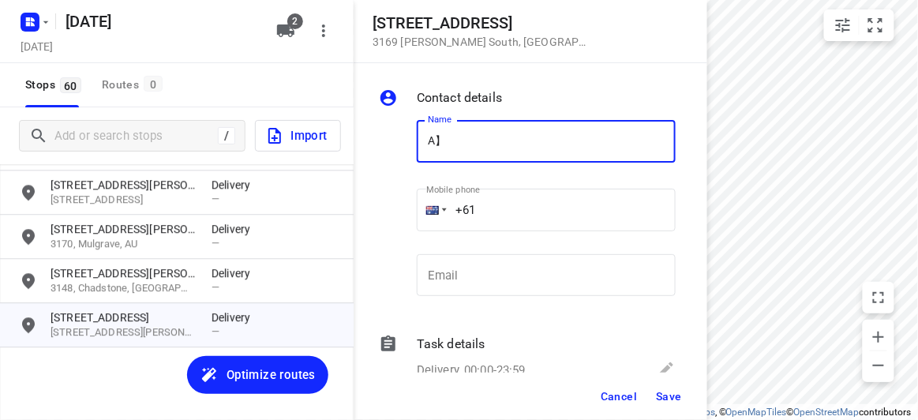
type input "A"
type input "[PERSON_NAME]"
click at [504, 191] on input "+61" at bounding box center [546, 210] width 259 height 43
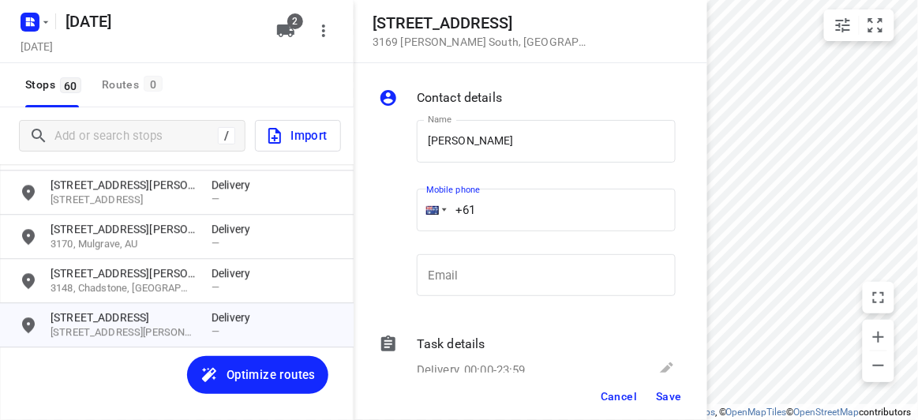
click at [673, 406] on button "Save" at bounding box center [669, 396] width 39 height 28
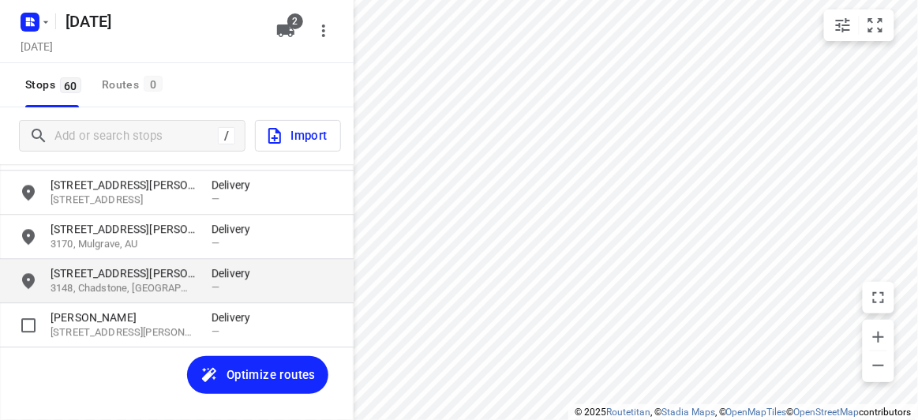
click at [107, 263] on div "1 Stapley Crescent 3148, Chadstone, AU Delivery —" at bounding box center [177, 281] width 354 height 44
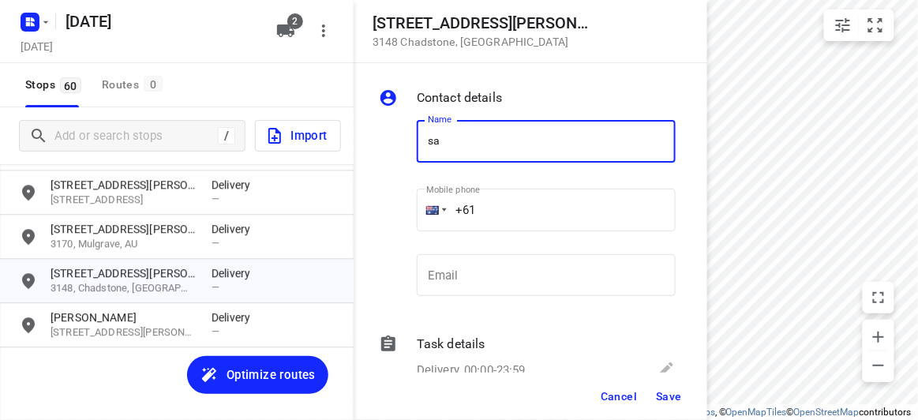
type input "[PERSON_NAME] 2/1"
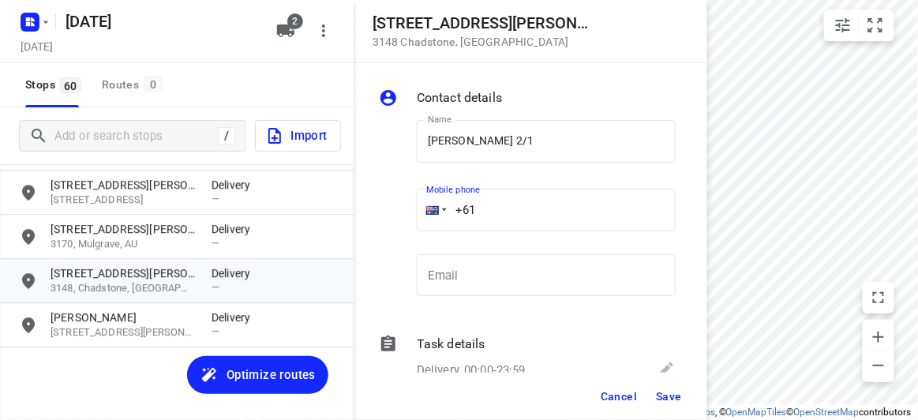
click at [396, 208] on div "Name SAMANTHA CHEW 2/1 Name Mobile phone +61 ​ Email Email" at bounding box center [527, 211] width 303 height 208
paste input "411959750"
type input "[PHONE_NUMBER]"
click at [668, 394] on span "Save" at bounding box center [669, 396] width 26 height 13
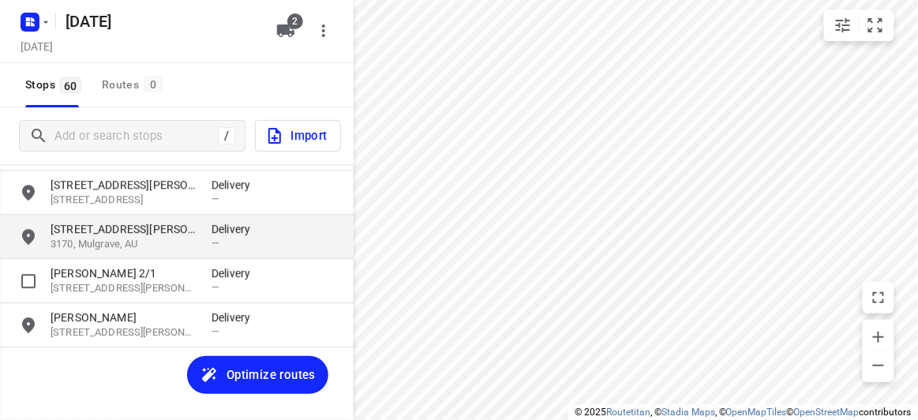
click at [129, 234] on p "32 Bevis Street" at bounding box center [123, 229] width 145 height 16
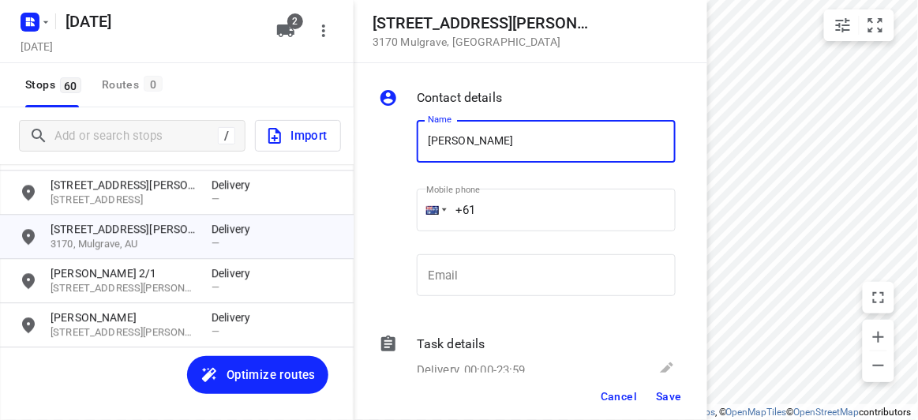
type input "[PERSON_NAME] Q 2/32"
click at [482, 210] on input "+61" at bounding box center [546, 210] width 259 height 43
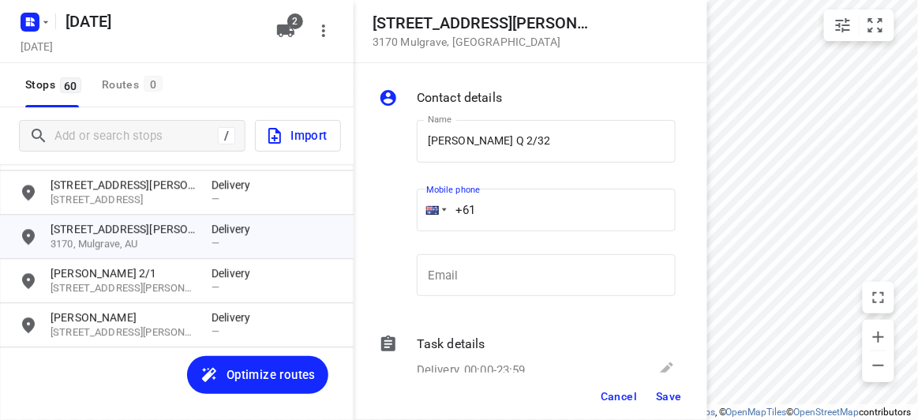
paste input "434405244"
type input "+61 434405244"
click at [673, 399] on span "Save" at bounding box center [669, 396] width 26 height 13
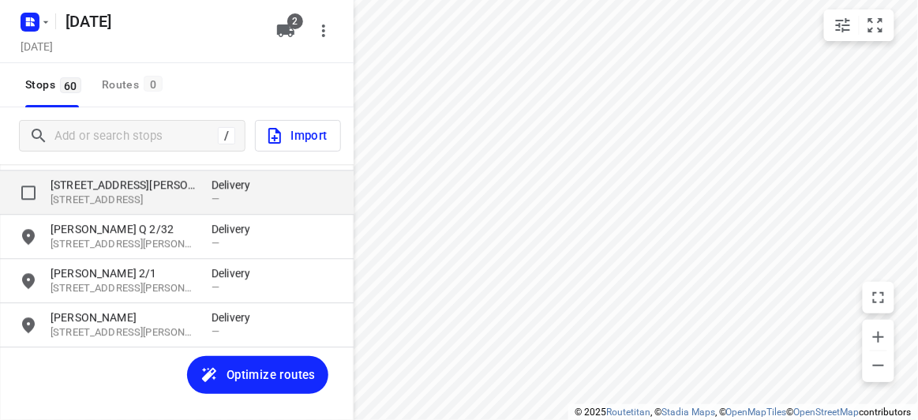
click at [92, 197] on p "[STREET_ADDRESS]" at bounding box center [123, 200] width 145 height 15
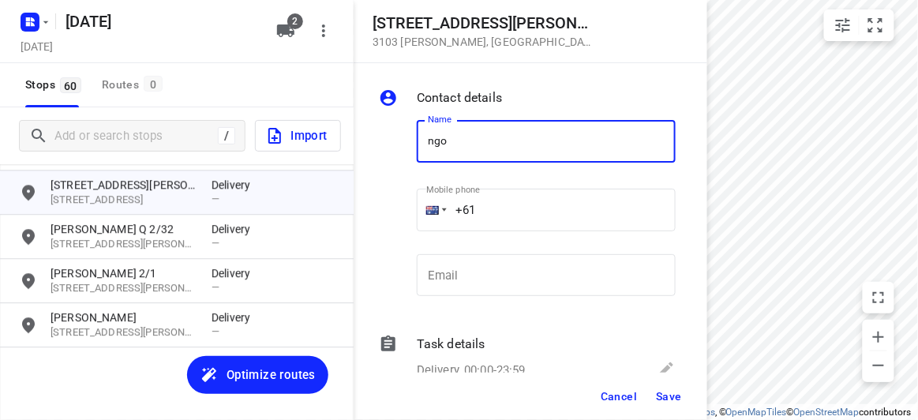
type input "[PERSON_NAME]"
click at [499, 204] on input "+61" at bounding box center [546, 210] width 259 height 43
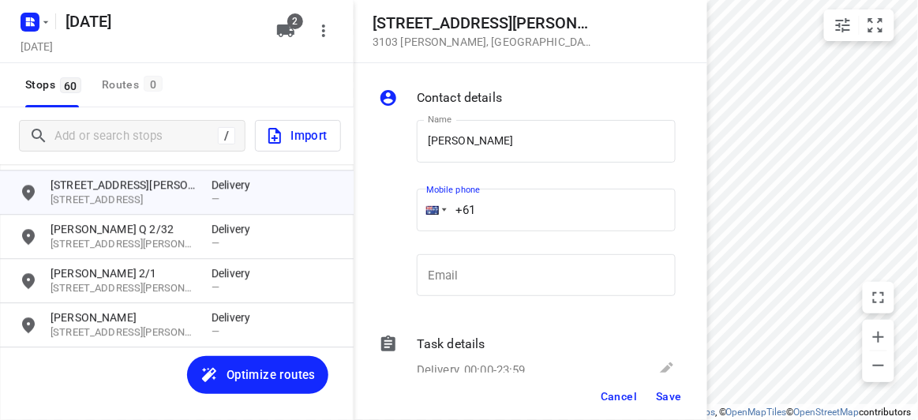
paste input "415997277"
type input "+61 415997277"
click at [667, 395] on span "Save" at bounding box center [669, 396] width 26 height 13
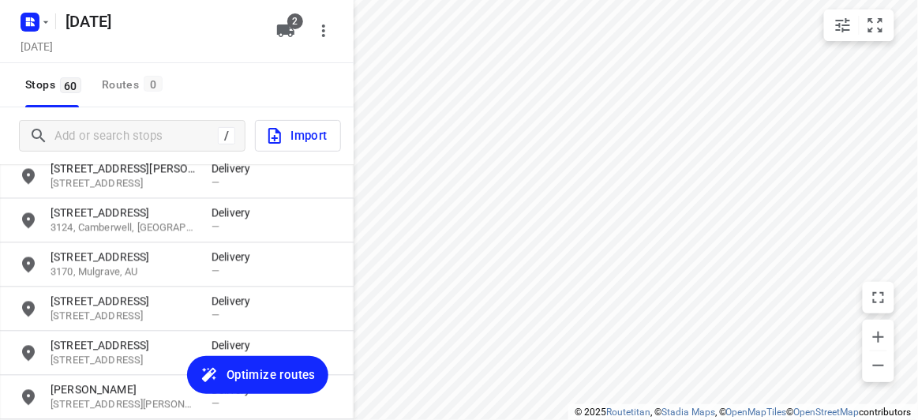
scroll to position [2285, 0]
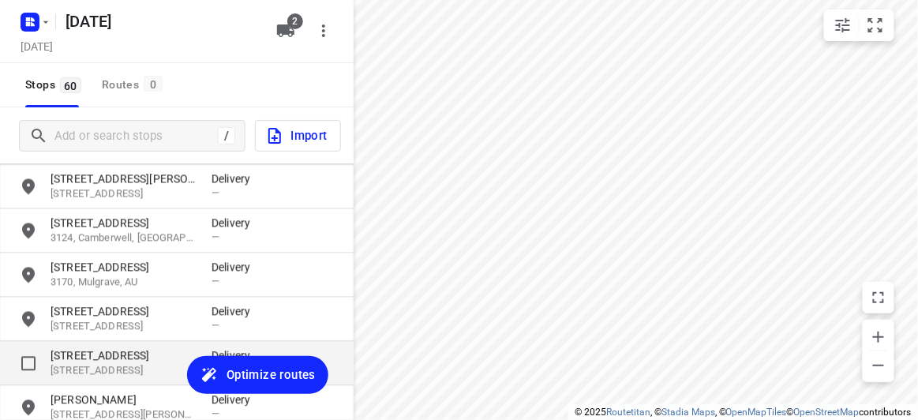
click at [84, 351] on p "24 Marsden Crescent" at bounding box center [123, 356] width 145 height 16
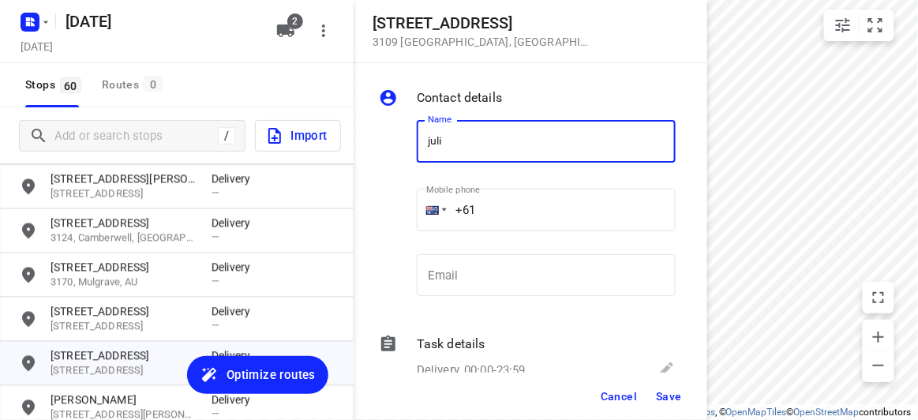
type input "[PERSON_NAME]"
click at [501, 216] on input "+61" at bounding box center [546, 210] width 259 height 43
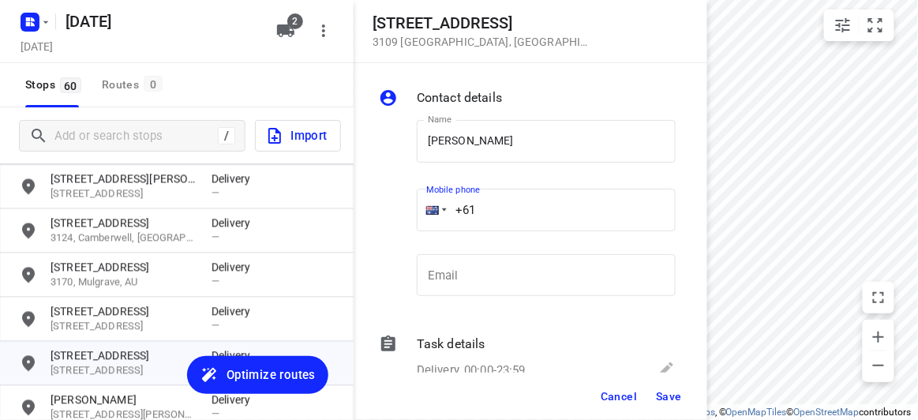
paste input "421077917"
type input "+61 421077917"
click at [665, 399] on span "Save" at bounding box center [669, 396] width 26 height 13
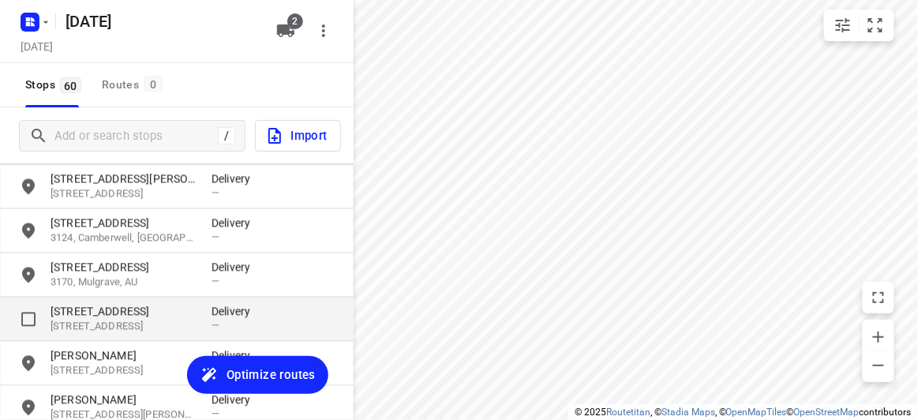
click at [97, 330] on p "3152, Wantirna South, AU" at bounding box center [123, 327] width 145 height 15
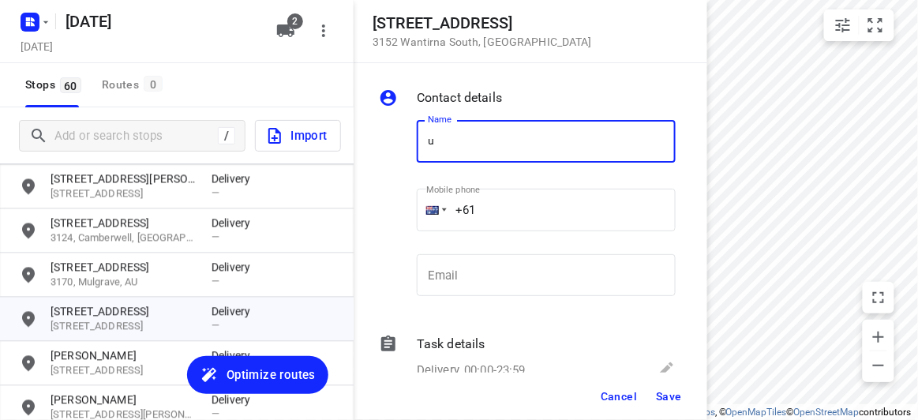
click at [426, 144] on input "u" at bounding box center [546, 141] width 259 height 43
drag, startPoint x: 450, startPoint y: 144, endPoint x: 471, endPoint y: 153, distance: 22.3
click at [450, 144] on input "su" at bounding box center [546, 141] width 259 height 43
type input "[PERSON_NAME]"
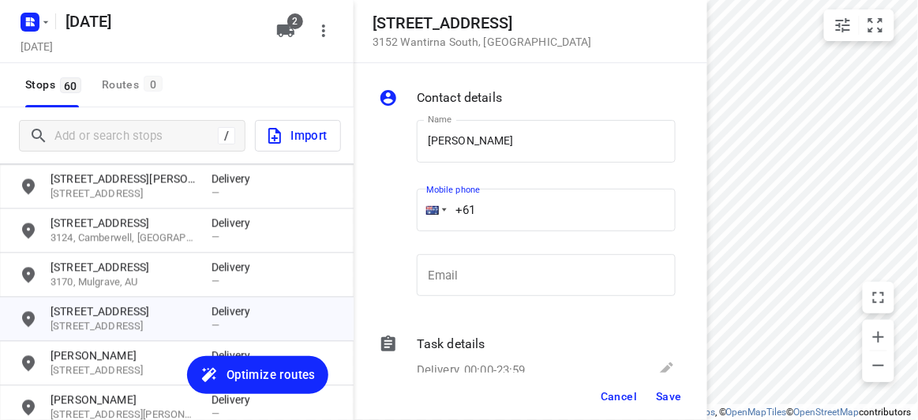
click at [503, 207] on input "+61" at bounding box center [546, 210] width 259 height 43
paste input "21699272"
drag, startPoint x: 670, startPoint y: 403, endPoint x: 466, endPoint y: 347, distance: 212.0
click at [469, 354] on div "Contact details Name SUE BEH Name Mobile phone +61 21699272 ​ Email Email Task …" at bounding box center [531, 241] width 354 height 357
click at [487, 214] on input "+61 21699272" at bounding box center [546, 210] width 259 height 43
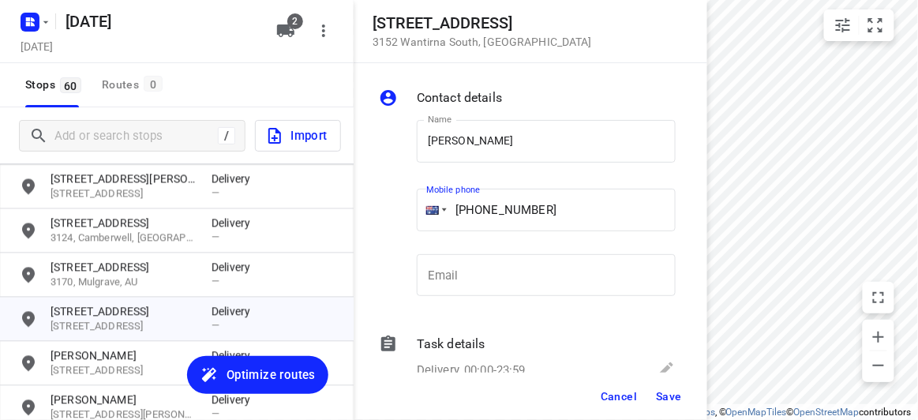
click at [484, 211] on input "+61 21699272" at bounding box center [546, 210] width 259 height 43
click at [477, 211] on input "+61 21699272" at bounding box center [546, 210] width 259 height 43
type input "+61 421699272"
click at [662, 394] on span "Save" at bounding box center [669, 396] width 26 height 13
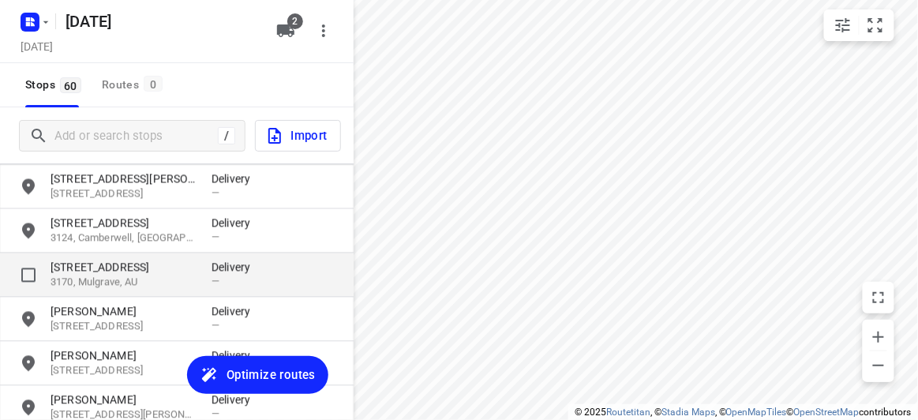
click at [141, 268] on p "39 Waverley Park Drive" at bounding box center [123, 268] width 145 height 16
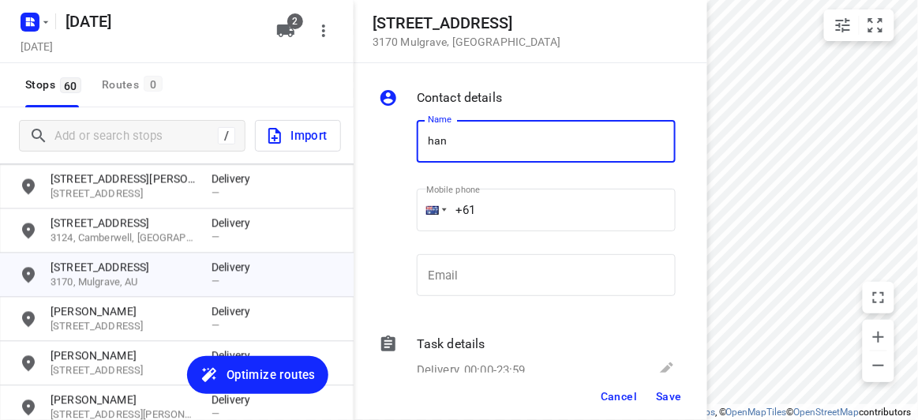
type input "HAN"
click at [513, 204] on input "+61" at bounding box center [546, 210] width 259 height 43
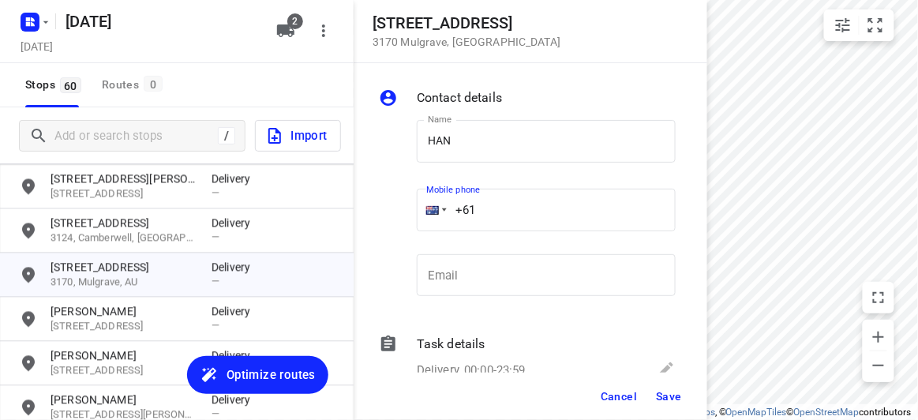
paste input "450569255"
type input "+61 450569255"
click at [673, 390] on span "Save" at bounding box center [669, 396] width 26 height 13
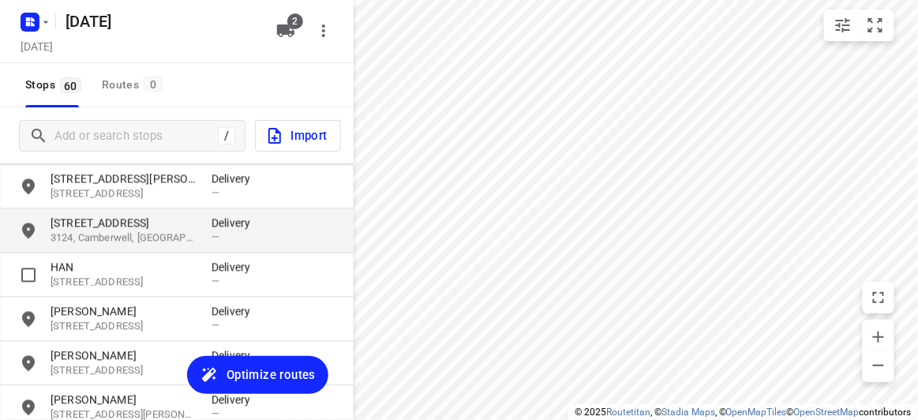
click at [146, 238] on p "3124, Camberwell, AU" at bounding box center [123, 238] width 145 height 15
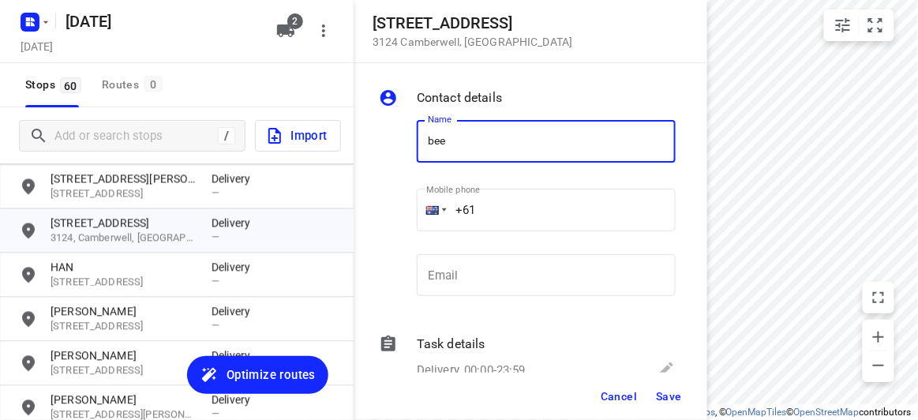
type input "BEE [PERSON_NAME]"
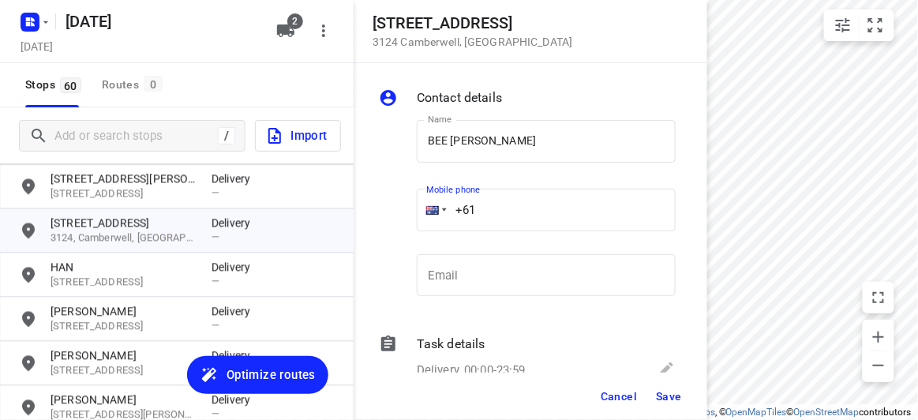
click at [497, 202] on input "+61" at bounding box center [546, 210] width 259 height 43
paste input "0433117027"
click at [485, 208] on input "+61 0433117027" at bounding box center [546, 210] width 259 height 43
click at [489, 205] on input "+61 0433117027" at bounding box center [546, 210] width 259 height 43
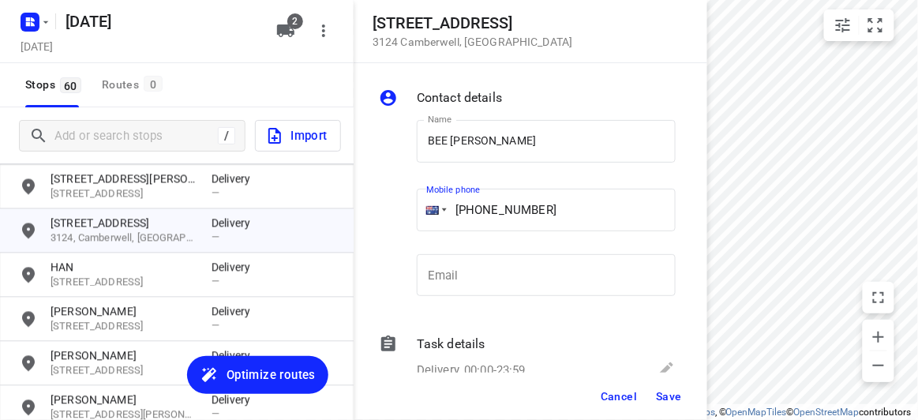
click at [486, 205] on input "+61 0433117027" at bounding box center [546, 210] width 259 height 43
type input "+61 433117027"
click at [684, 396] on button "Save" at bounding box center [669, 396] width 39 height 28
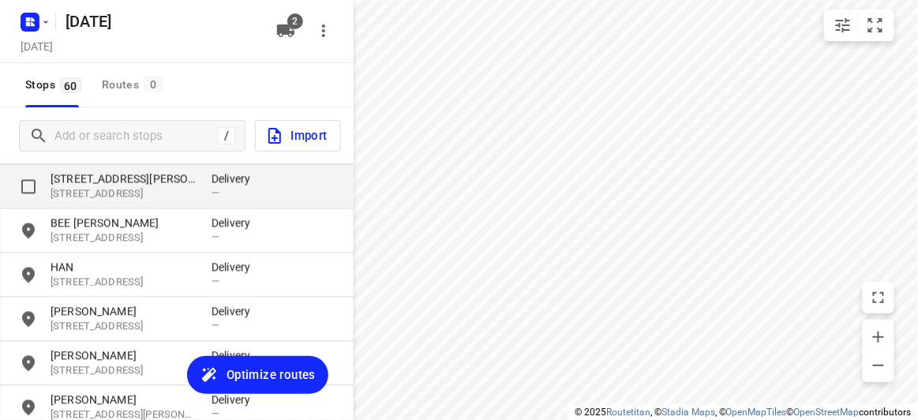
click at [95, 181] on p "17 Karen Street" at bounding box center [123, 179] width 145 height 16
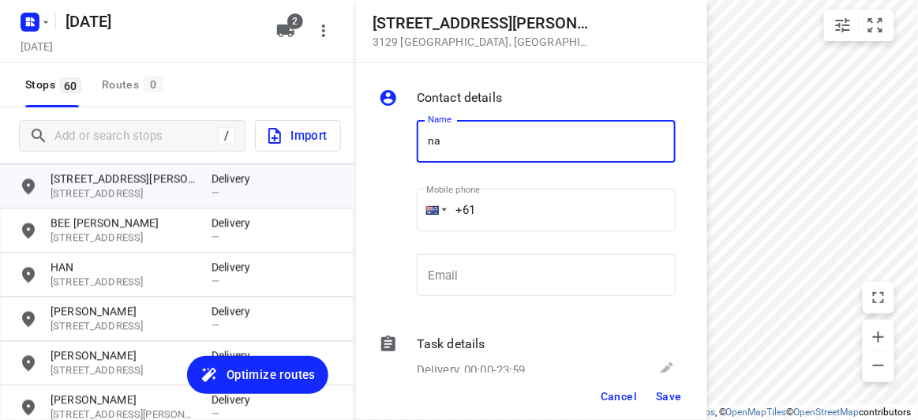
type input "n"
type input "[PERSON_NAME]"
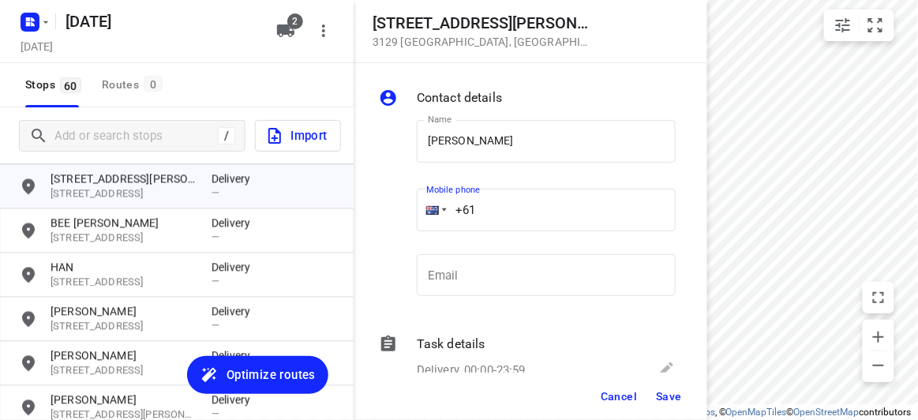
click at [495, 217] on input "+61" at bounding box center [546, 210] width 259 height 43
paste input "61433016221"
drag, startPoint x: 542, startPoint y: 218, endPoint x: 418, endPoint y: 223, distance: 124.8
click at [418, 223] on div "+61 61433016221" at bounding box center [546, 210] width 259 height 43
paste input "tel"
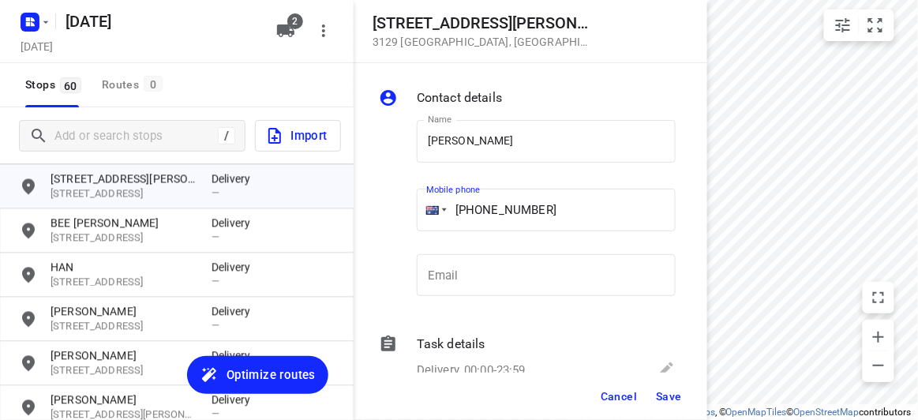
type input "+61 433016221"
click at [680, 396] on span "Save" at bounding box center [669, 396] width 26 height 13
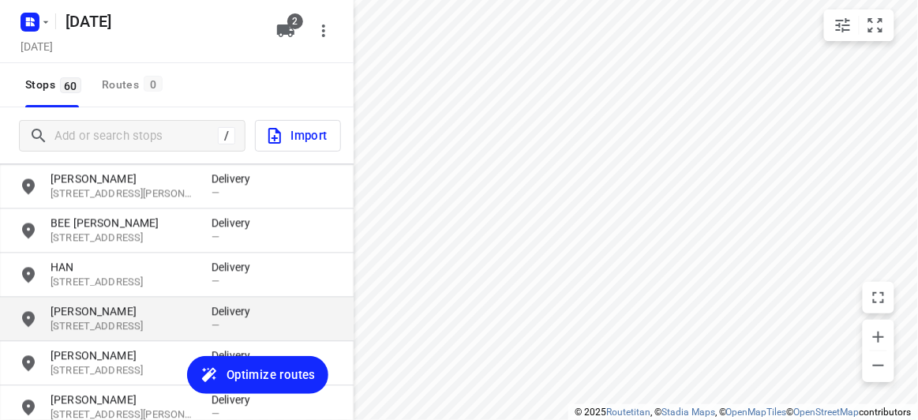
scroll to position [2213, 0]
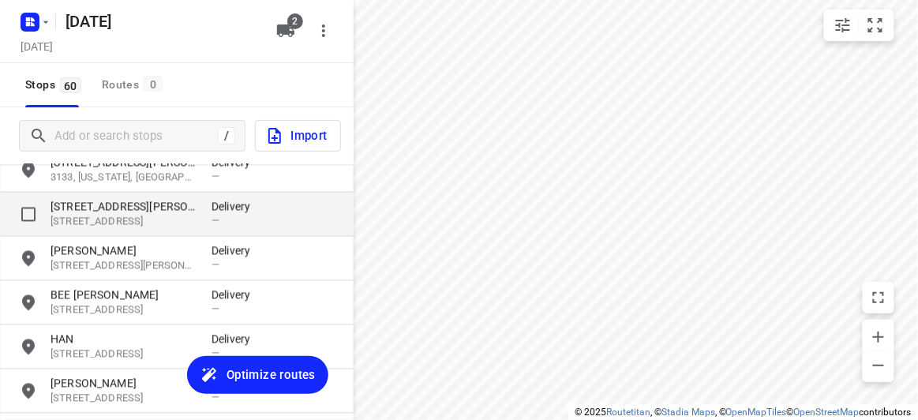
click at [121, 221] on p "[STREET_ADDRESS]" at bounding box center [123, 222] width 145 height 15
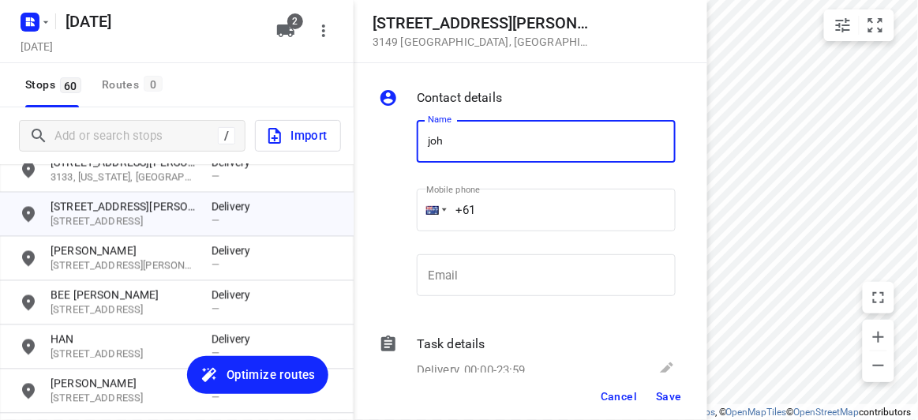
type input "[PERSON_NAME] 1/56"
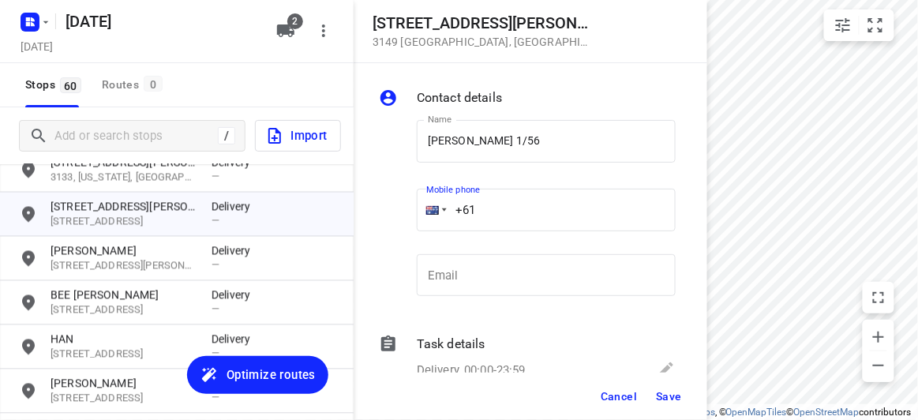
drag, startPoint x: 477, startPoint y: 212, endPoint x: 396, endPoint y: 208, distance: 81.4
click at [400, 211] on div "Name JOHANNA LEE 1/56 Name Mobile phone +61 ​ Email Email" at bounding box center [527, 211] width 303 height 208
paste input "433708869"
type input "[PHONE_NUMBER]"
click at [677, 414] on div "Cancel Save" at bounding box center [531, 396] width 354 height 47
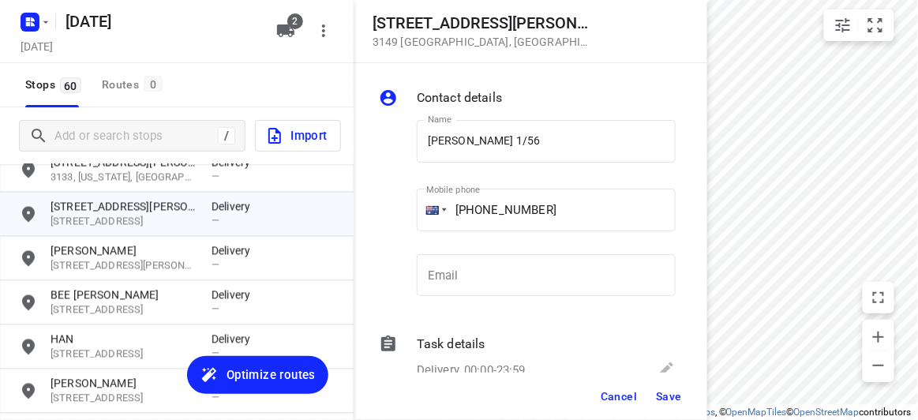
click at [662, 388] on button "Save" at bounding box center [669, 396] width 39 height 28
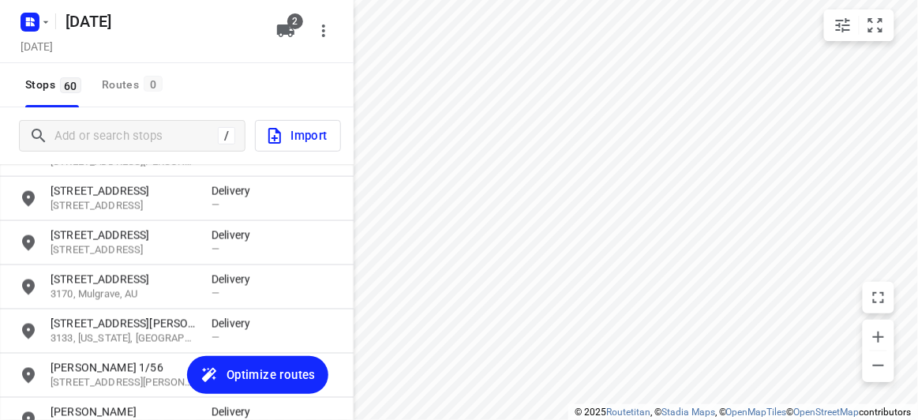
scroll to position [2069, 0]
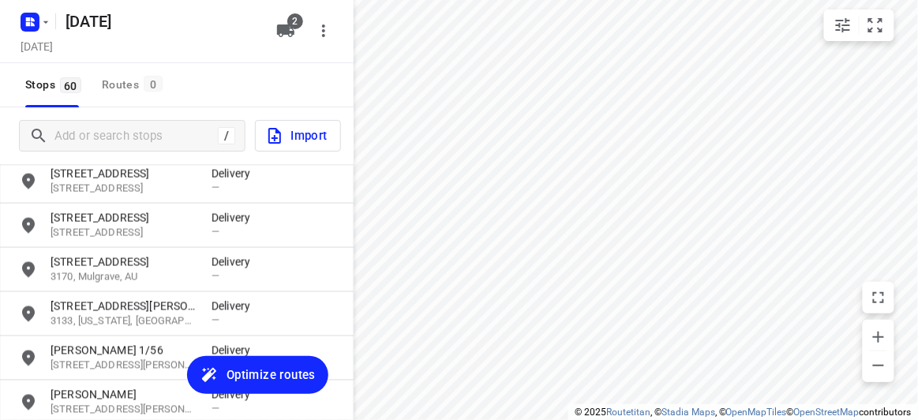
click at [84, 361] on div "4 Donald Street 3168, Clayton, AU Delivery — 2 Park Road 3146, Glen Iris, AU De…" at bounding box center [177, 307] width 354 height 286
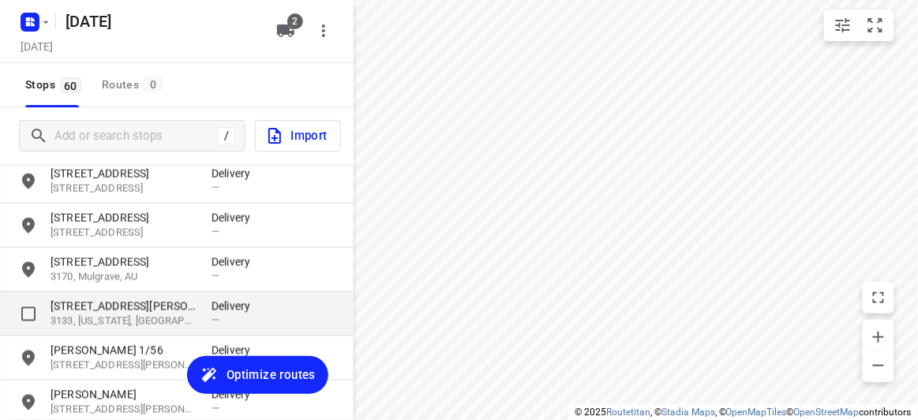
click at [85, 317] on p "3133, [US_STATE], [GEOGRAPHIC_DATA]" at bounding box center [123, 321] width 145 height 15
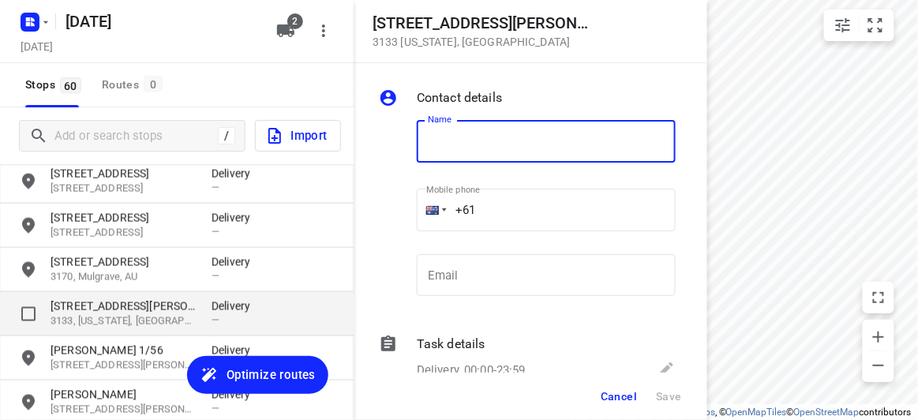
type input "h"
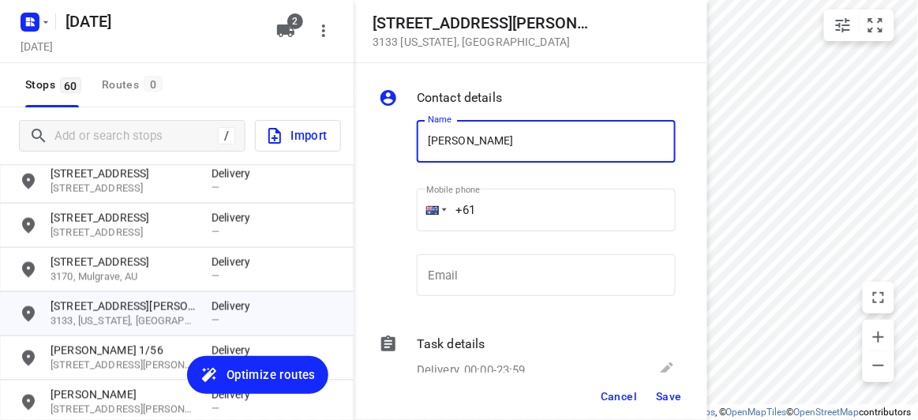
click at [516, 124] on input "JUN YEU MAH" at bounding box center [546, 141] width 259 height 43
drag, startPoint x: 473, startPoint y: 134, endPoint x: 463, endPoint y: 134, distance: 9.5
click at [463, 134] on input "JUN YEU MAH" at bounding box center [546, 141] width 259 height 43
click at [497, 137] on input "JUN YEU MAH" at bounding box center [546, 141] width 259 height 43
type input "[PERSON_NAME]"
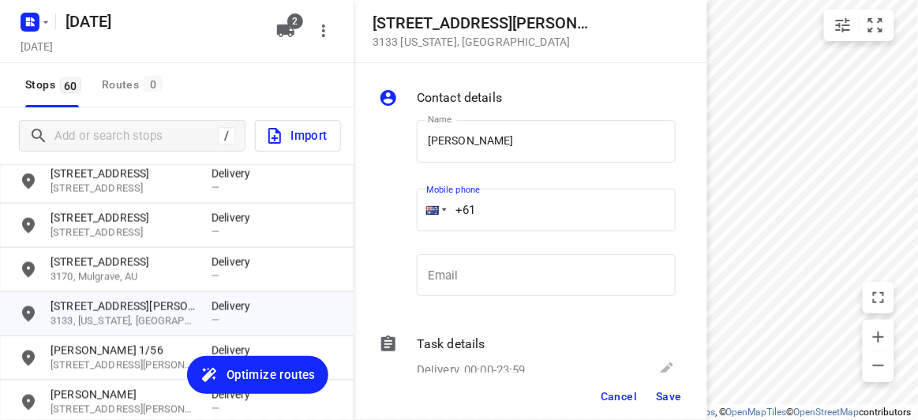
click at [504, 223] on input "+61" at bounding box center [546, 210] width 259 height 43
drag, startPoint x: 441, startPoint y: 218, endPoint x: 403, endPoint y: 218, distance: 37.9
click at [403, 218] on div "Name JUN JET WONG Name Mobile phone +61 ​ Email Email" at bounding box center [527, 211] width 303 height 208
paste input "4238698391"
drag, startPoint x: 591, startPoint y: 183, endPoint x: 426, endPoint y: 203, distance: 167.0
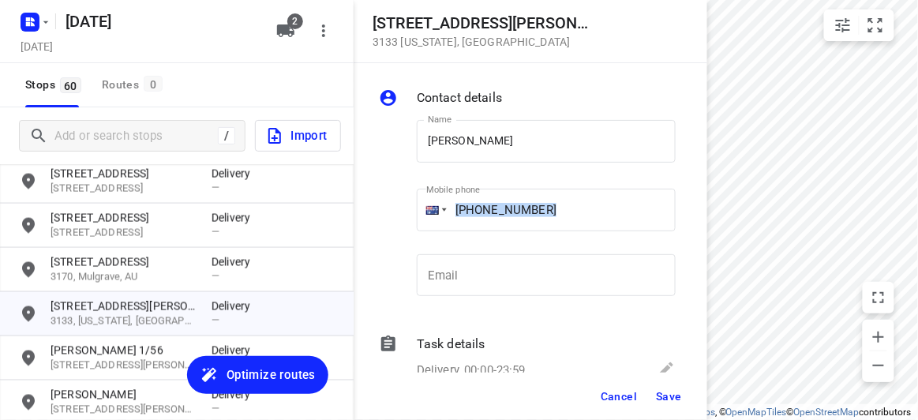
click at [426, 203] on div "Mobile phone +61 4238698391 ​" at bounding box center [546, 213] width 259 height 63
click at [669, 399] on span "Save" at bounding box center [669, 396] width 26 height 13
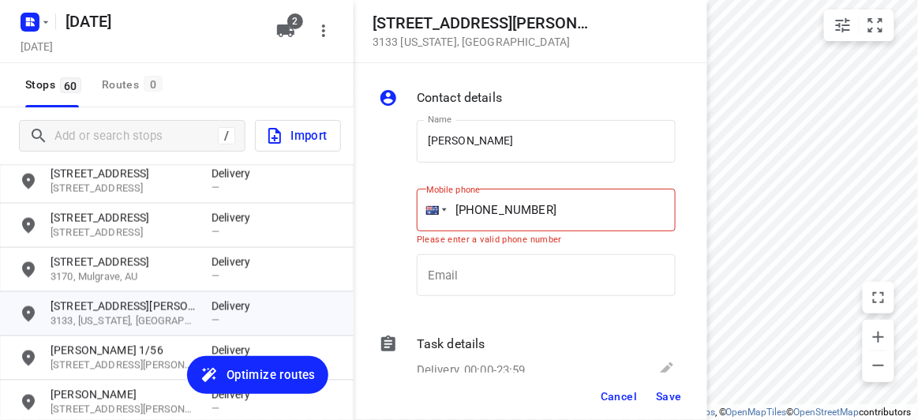
click at [573, 206] on input "+61 4238698391" at bounding box center [546, 210] width 259 height 43
drag, startPoint x: 573, startPoint y: 206, endPoint x: 445, endPoint y: 204, distance: 127.9
click at [449, 205] on input "+61 4238698391" at bounding box center [546, 210] width 259 height 43
paste input "tel"
type input "+61 423869839"
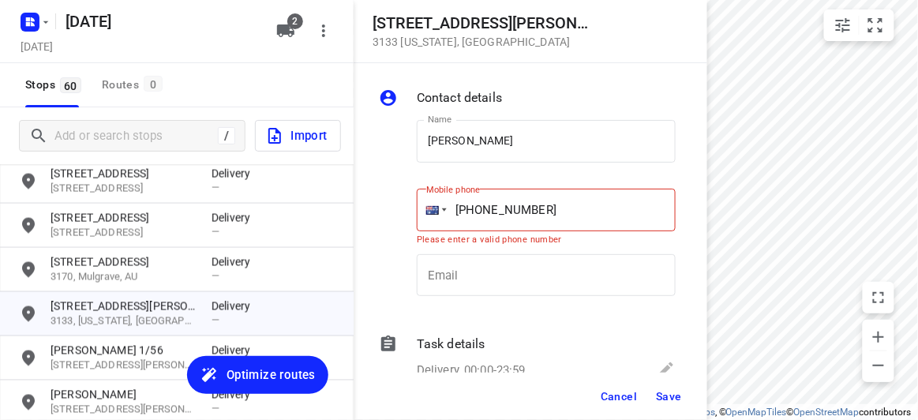
click at [670, 388] on button "Save" at bounding box center [669, 396] width 39 height 28
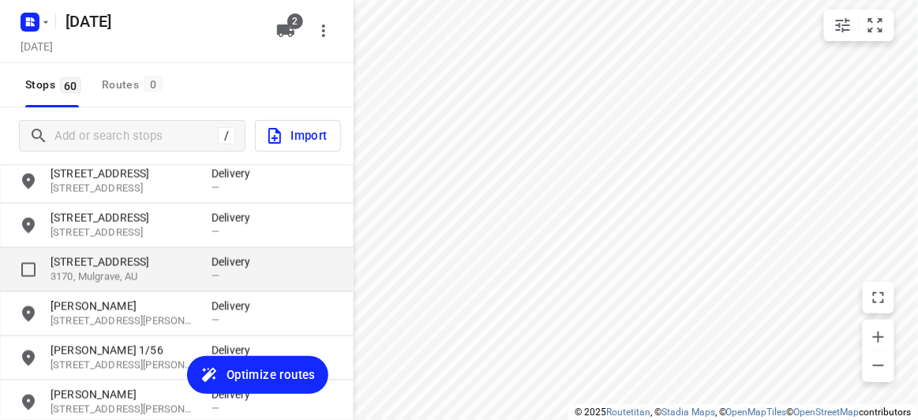
click at [118, 252] on div "13 Emden Crescent 3170, Mulgrave, AU Delivery —" at bounding box center [177, 270] width 354 height 44
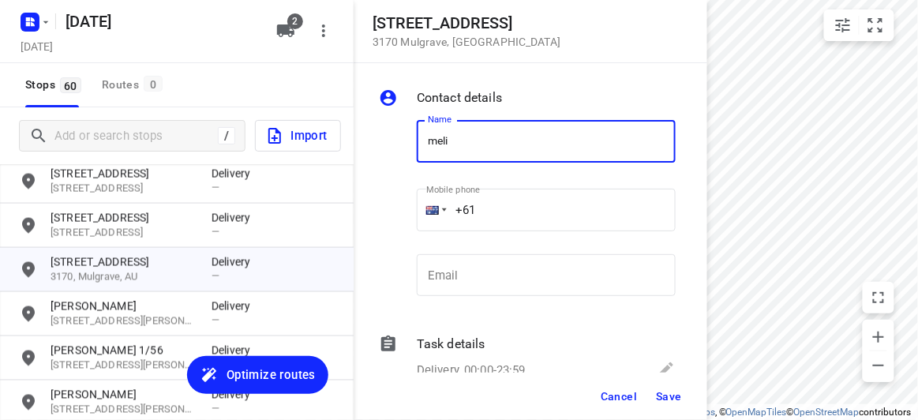
type input "[PERSON_NAME]"
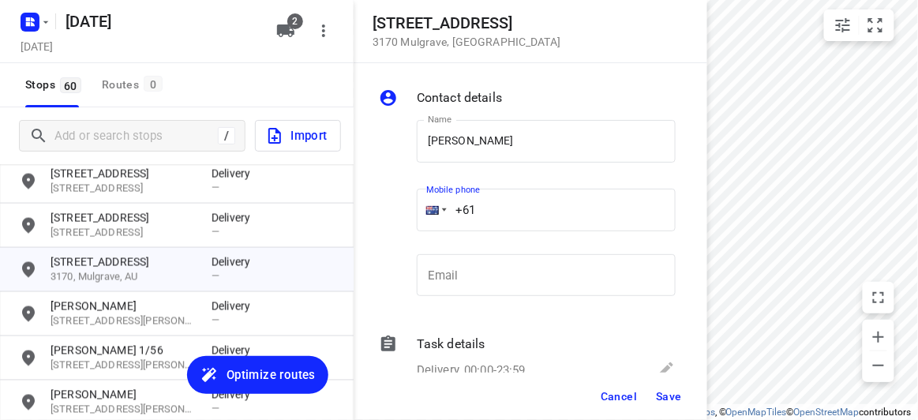
click at [502, 218] on input "+61" at bounding box center [546, 210] width 259 height 43
paste input "434851126"
type input "+61 434851126"
click at [669, 397] on span "Save" at bounding box center [669, 396] width 26 height 13
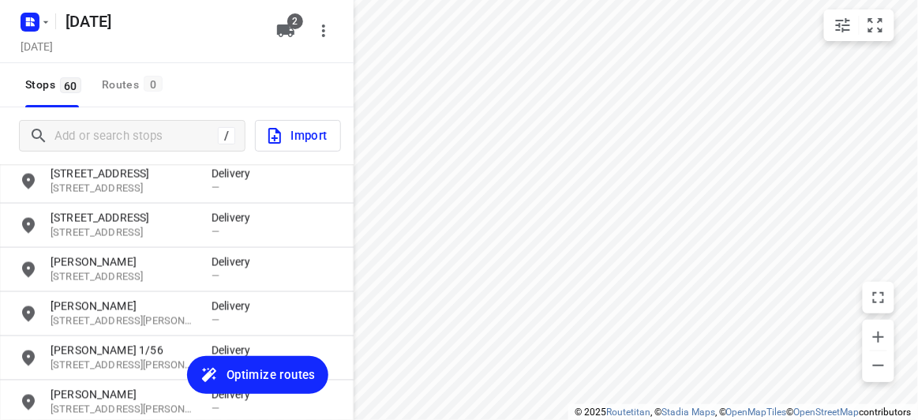
scroll to position [1997, 0]
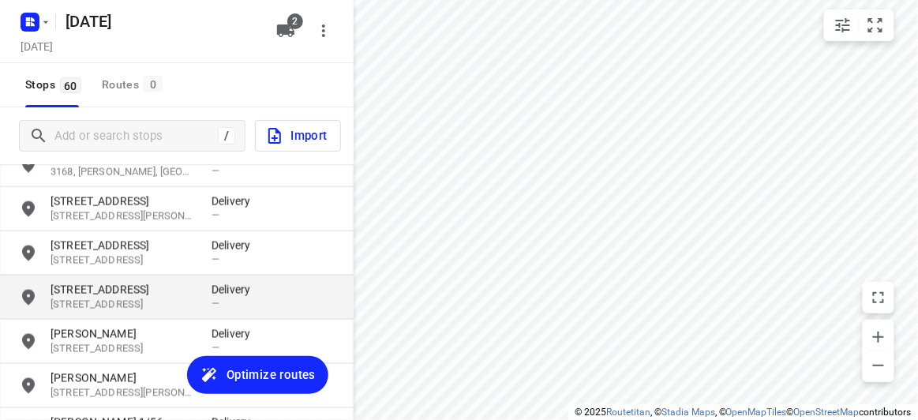
click at [103, 305] on p "3152, Wantirna South, AU" at bounding box center [123, 305] width 145 height 15
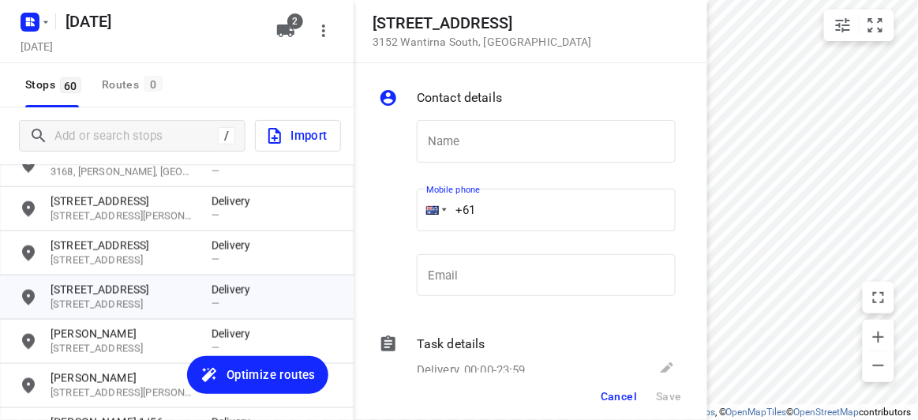
drag, startPoint x: 512, startPoint y: 211, endPoint x: 434, endPoint y: 207, distance: 77.5
click at [436, 211] on div "+61" at bounding box center [546, 210] width 259 height 43
paste input "412987997"
type input "+61 412987997"
drag, startPoint x: 483, startPoint y: 143, endPoint x: 485, endPoint y: 151, distance: 8.1
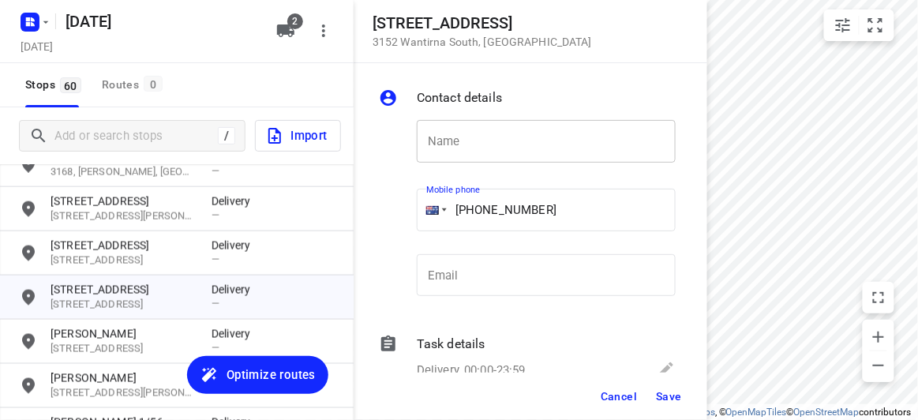
click at [483, 143] on input "text" at bounding box center [546, 141] width 259 height 43
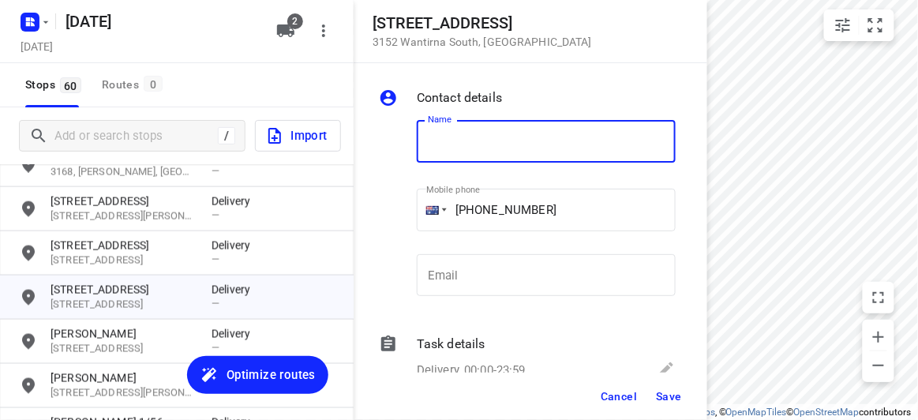
drag, startPoint x: 481, startPoint y: 140, endPoint x: 493, endPoint y: 155, distance: 19.1
click at [481, 140] on input "text" at bounding box center [546, 141] width 259 height 43
paste input "孝安"
type input "孝安"
click at [673, 403] on button "Save" at bounding box center [669, 396] width 39 height 28
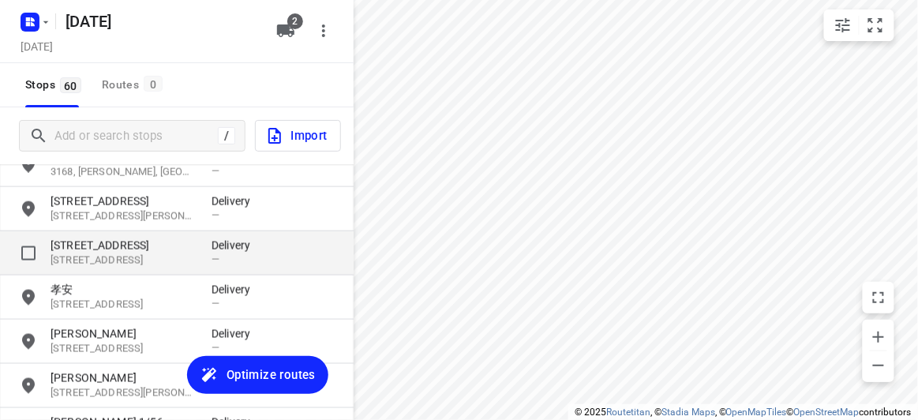
click at [188, 238] on p "13 Egret Walk" at bounding box center [123, 246] width 145 height 16
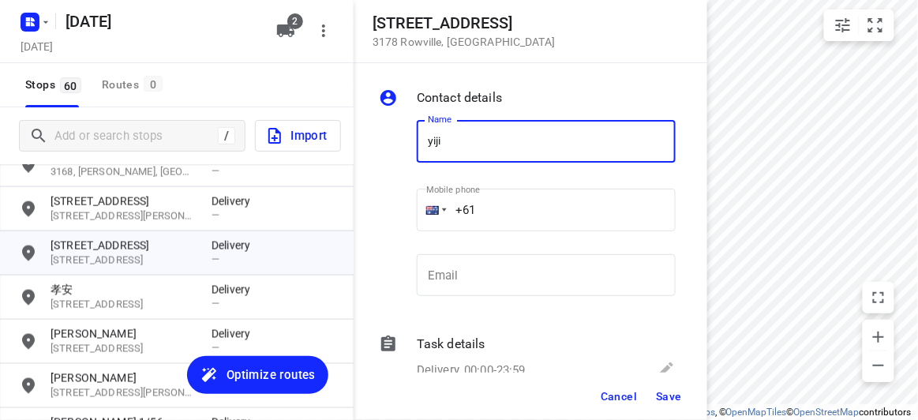
type input "[PERSON_NAME]"
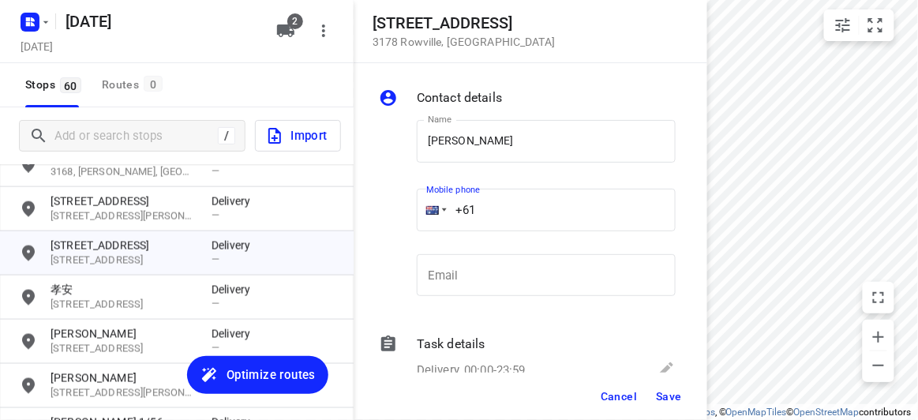
click at [420, 208] on div "+61" at bounding box center [546, 210] width 259 height 43
paste input "452609476"
type input "+61 452609476"
click at [677, 392] on span "Save" at bounding box center [669, 396] width 26 height 13
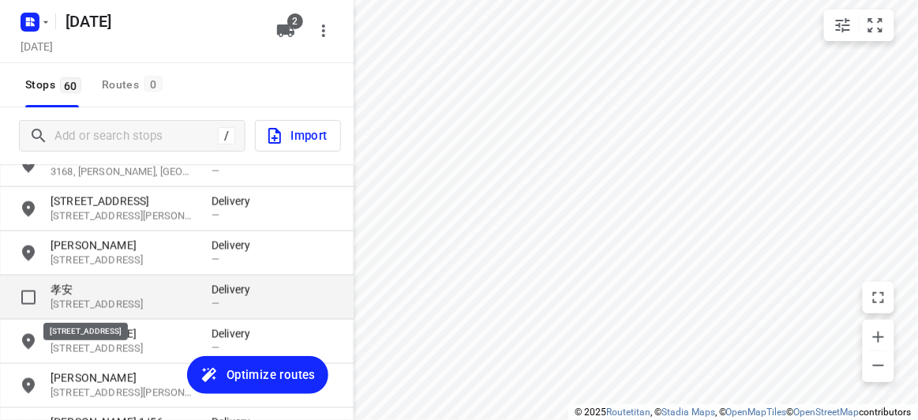
click at [122, 296] on p "孝安" at bounding box center [123, 290] width 145 height 16
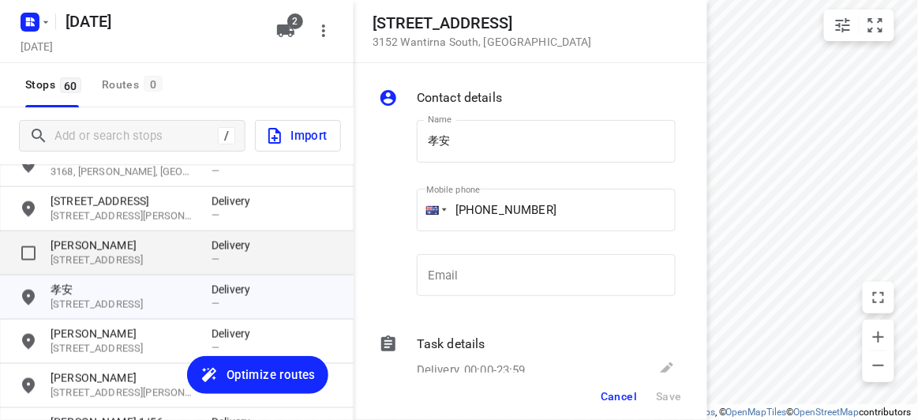
click at [125, 251] on p "[PERSON_NAME]" at bounding box center [123, 246] width 145 height 16
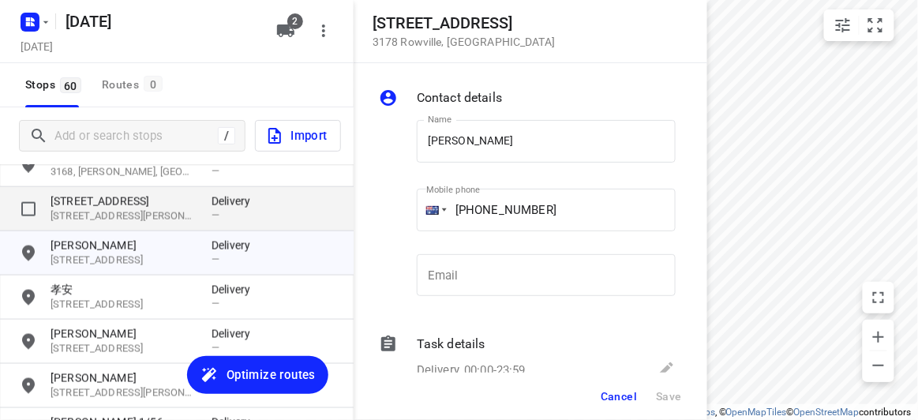
click at [121, 201] on p "2 Park Road" at bounding box center [123, 201] width 145 height 16
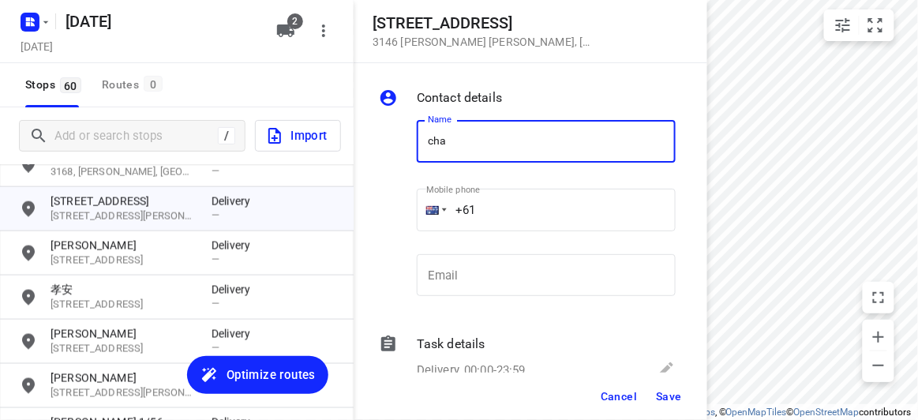
type input "[PERSON_NAME]"
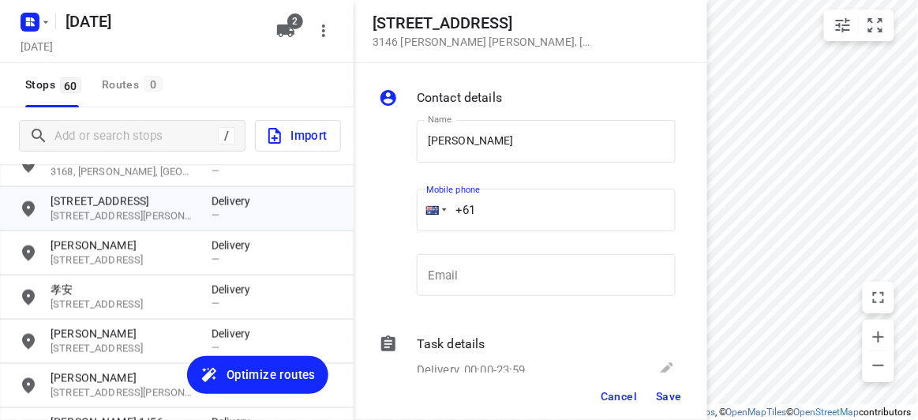
click at [384, 204] on div "Name Charissa Feng Name Mobile phone +61 ​ Email Email" at bounding box center [527, 211] width 303 height 208
paste input "432091696"
type input "+61 432091696"
click at [680, 393] on span "Save" at bounding box center [669, 396] width 26 height 13
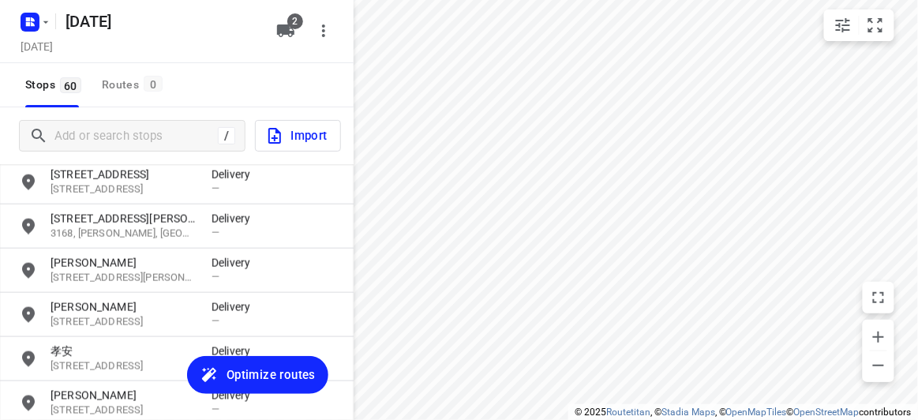
scroll to position [1925, 0]
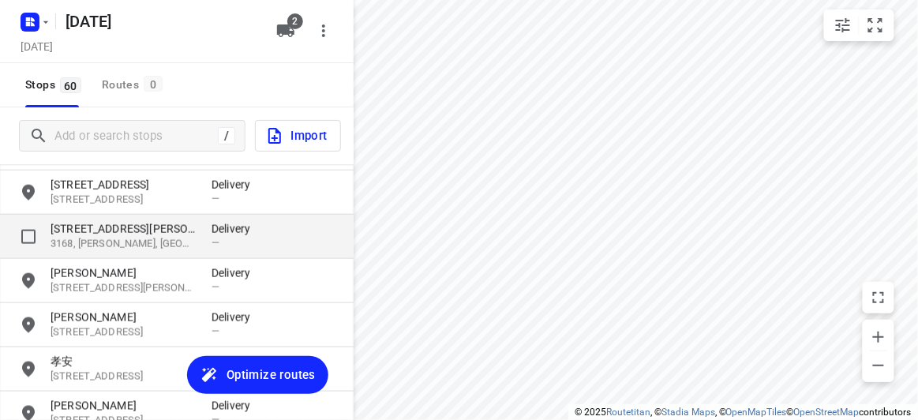
click at [74, 235] on p "4 Donald Street" at bounding box center [123, 229] width 145 height 16
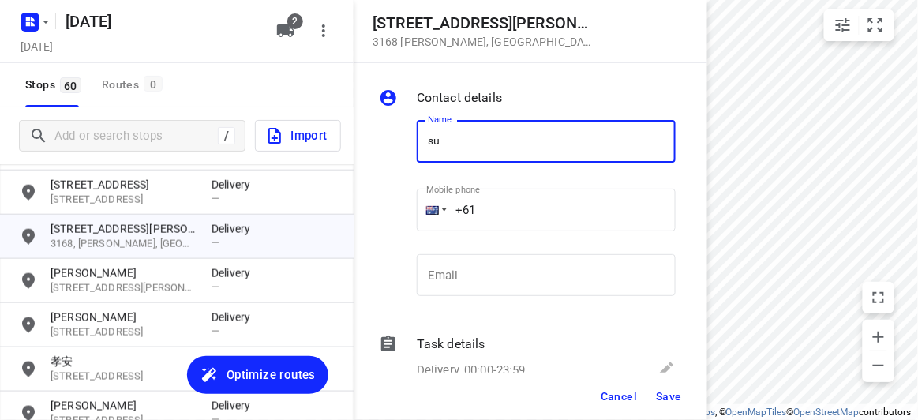
type input "SU CHOO"
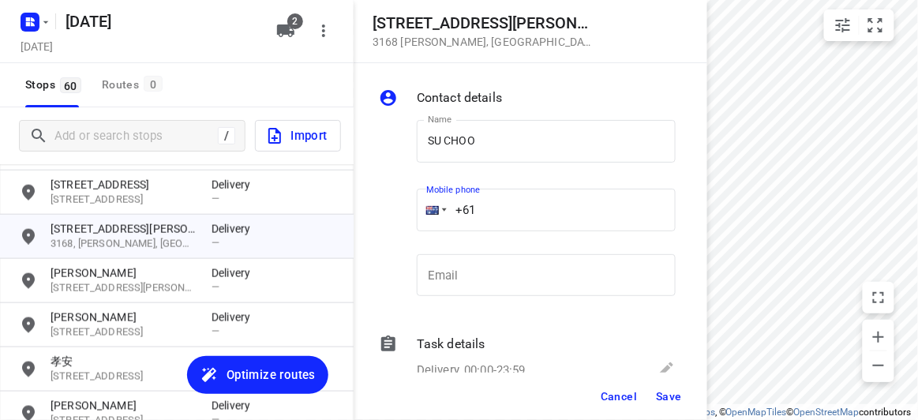
drag, startPoint x: 443, startPoint y: 219, endPoint x: 418, endPoint y: 220, distance: 25.3
click at [418, 220] on div "+61" at bounding box center [546, 210] width 259 height 43
paste input "412464420"
type input "+61 412464420"
click at [676, 399] on span "Save" at bounding box center [669, 396] width 26 height 13
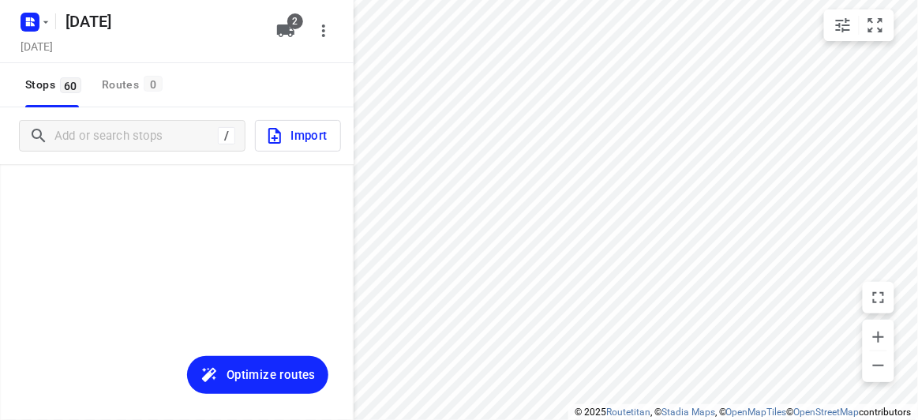
scroll to position [1925, 0]
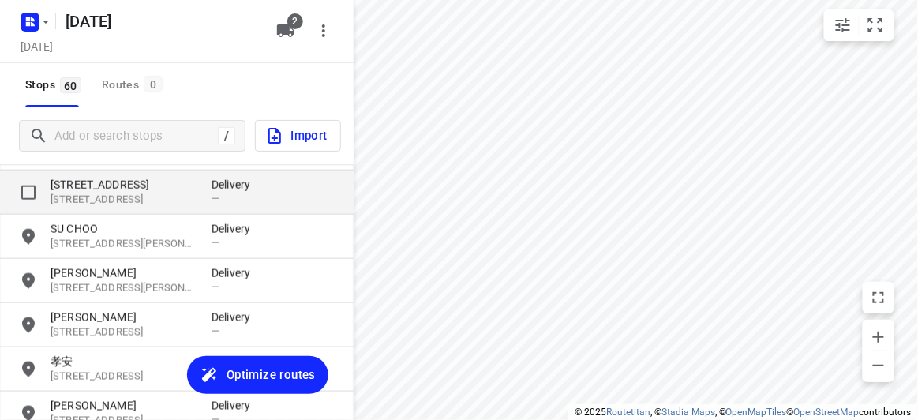
click at [70, 174] on div "[STREET_ADDRESS] Delivery —" at bounding box center [177, 193] width 354 height 44
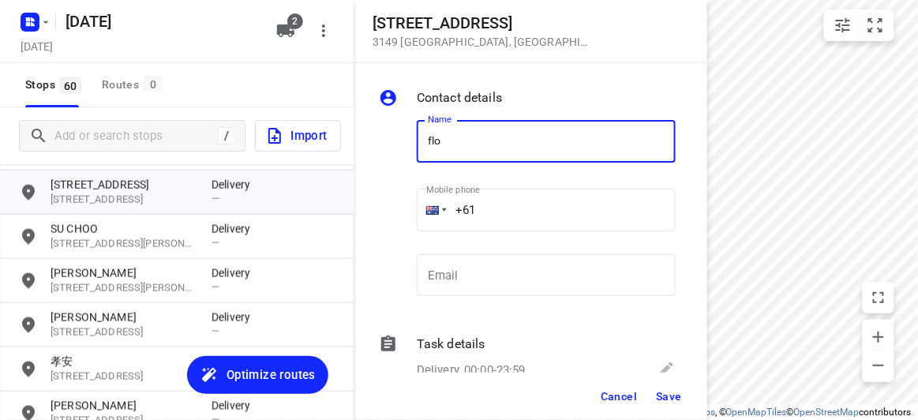
type input "[PERSON_NAME] 3/436"
drag, startPoint x: 449, startPoint y: 207, endPoint x: 411, endPoint y: 207, distance: 38.7
click at [411, 207] on div "Mobile phone +61 ​" at bounding box center [547, 214] width 272 height 73
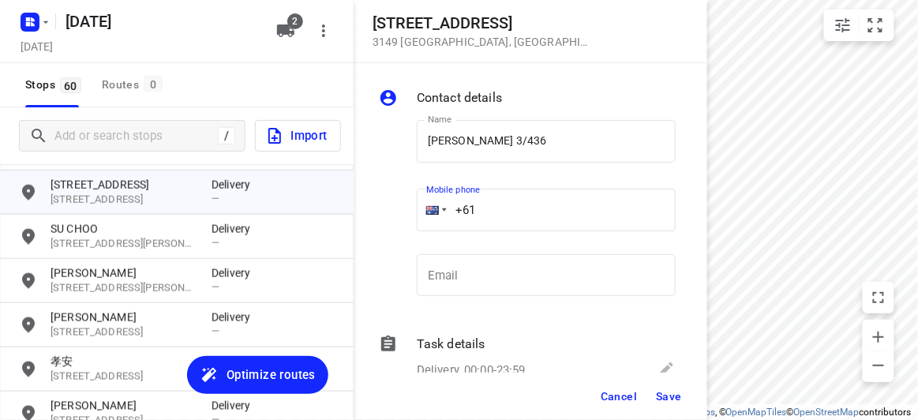
paste input "468493238"
type input "[PHONE_NUMBER]"
click at [652, 392] on button "Save" at bounding box center [669, 396] width 39 height 28
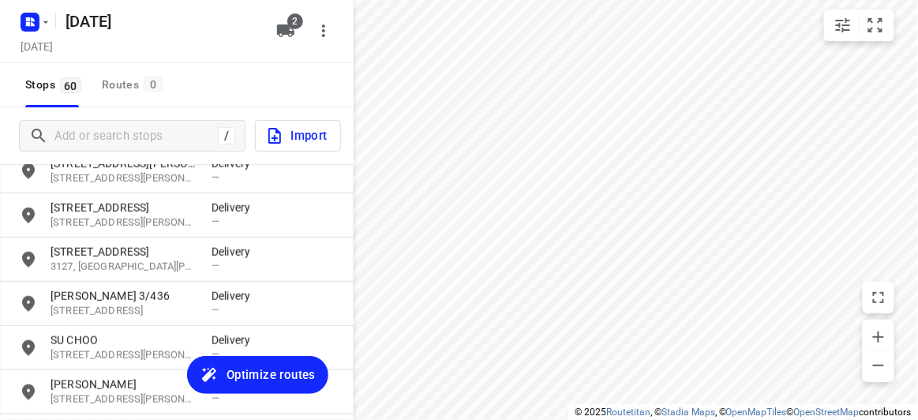
scroll to position [1783, 0]
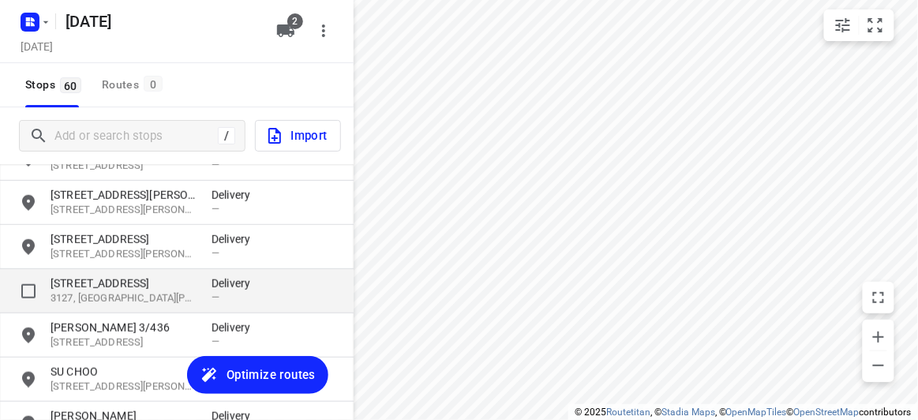
click at [106, 273] on div "[STREET_ADDRESS][PERSON_NAME] Delivery —" at bounding box center [177, 291] width 354 height 44
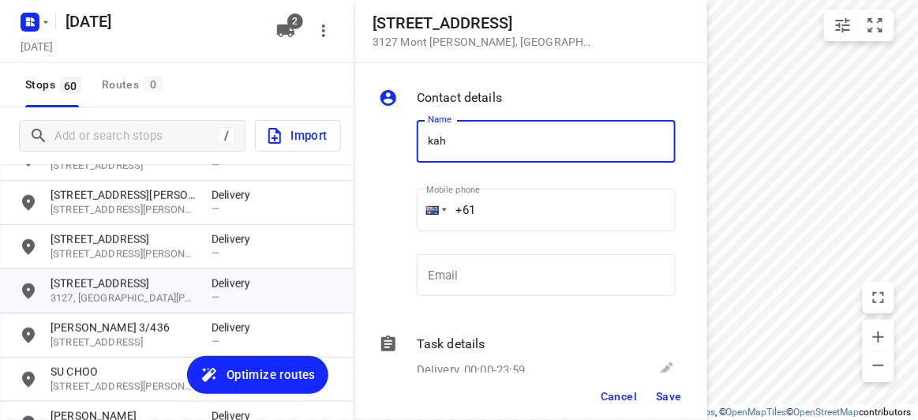
type input "[PERSON_NAME] 111/692"
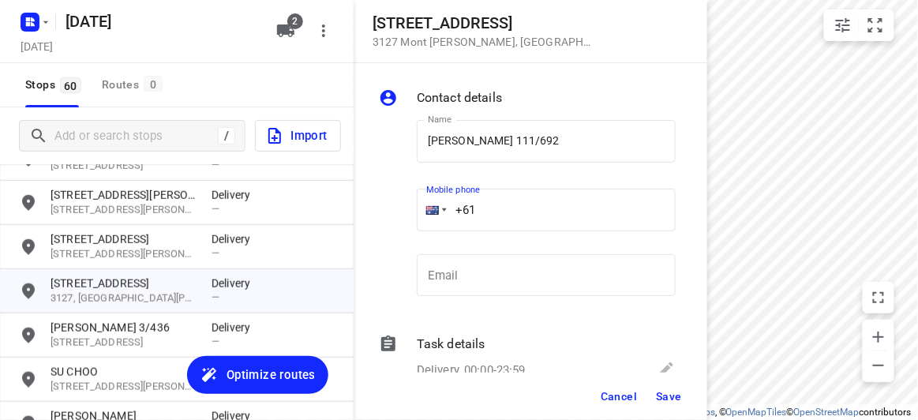
drag, startPoint x: 486, startPoint y: 211, endPoint x: 384, endPoint y: 217, distance: 102.0
click at [384, 217] on div "Name [PERSON_NAME] 111/692 Name Mobile phone +61 ​ Email Email" at bounding box center [527, 211] width 303 height 208
paste input "430886680"
type input "[PHONE_NUMBER]"
click at [673, 399] on span "Save" at bounding box center [669, 396] width 26 height 13
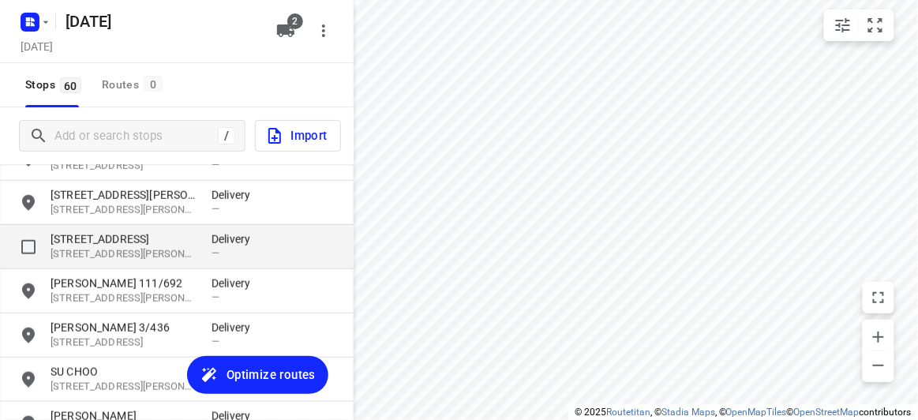
click at [81, 242] on p "[STREET_ADDRESS]" at bounding box center [123, 239] width 145 height 16
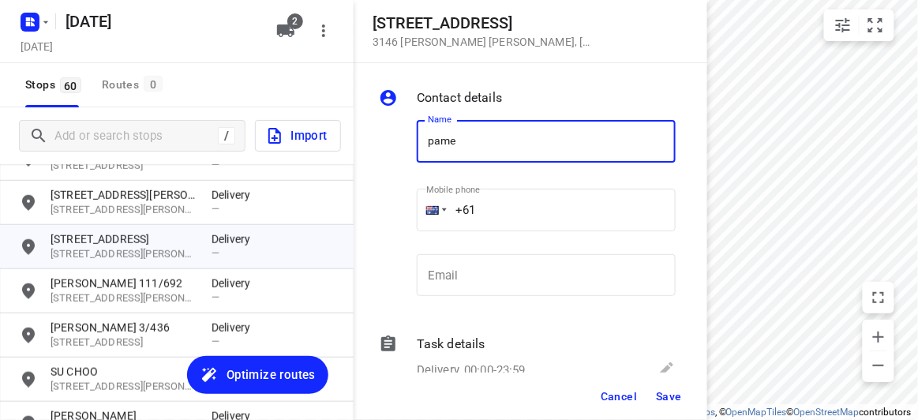
type input "[PERSON_NAME]"
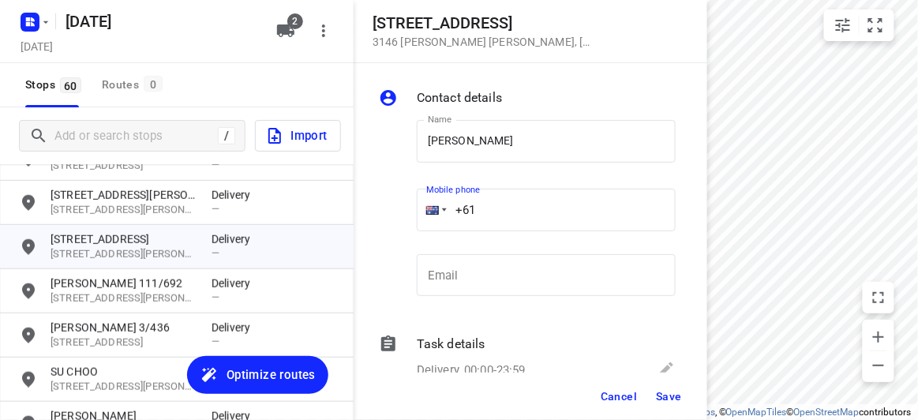
drag, startPoint x: 463, startPoint y: 226, endPoint x: 444, endPoint y: 226, distance: 18.9
click at [444, 226] on div "+61" at bounding box center [546, 210] width 259 height 43
paste input "468604090"
type input "[PHONE_NUMBER]"
click at [673, 394] on span "Save" at bounding box center [669, 396] width 26 height 13
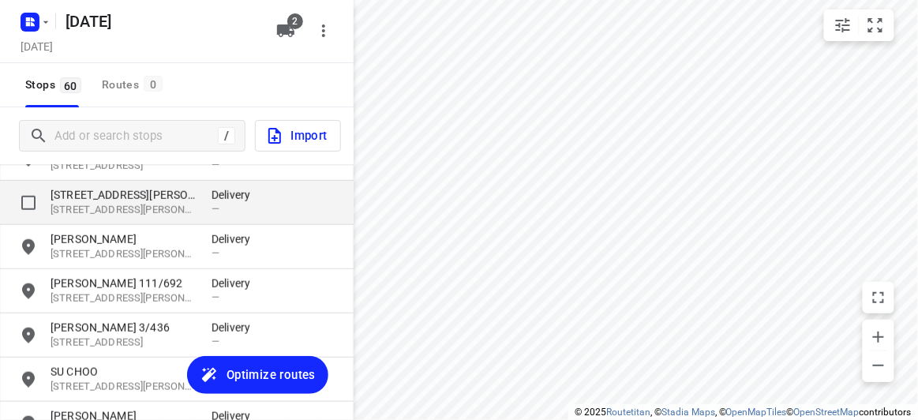
click at [91, 196] on p "[STREET_ADDRESS][PERSON_NAME]" at bounding box center [123, 195] width 145 height 16
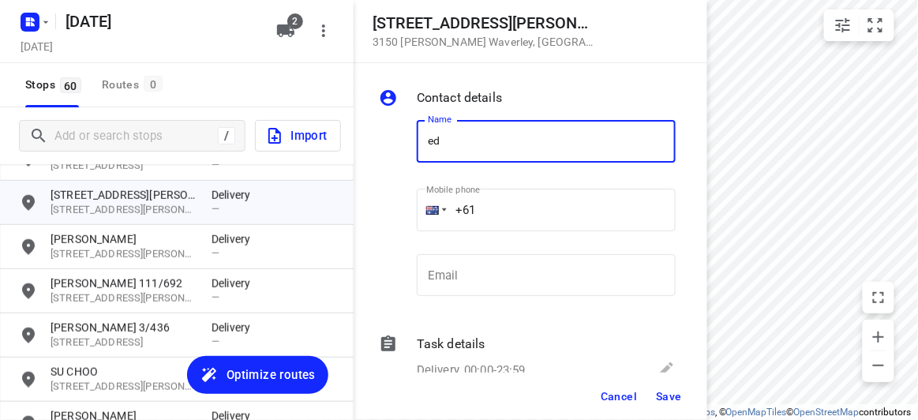
type input "e"
type input "[PERSON_NAME]"
drag, startPoint x: 533, startPoint y: 203, endPoint x: 444, endPoint y: 208, distance: 89.3
click at [445, 207] on div "+61" at bounding box center [546, 210] width 259 height 43
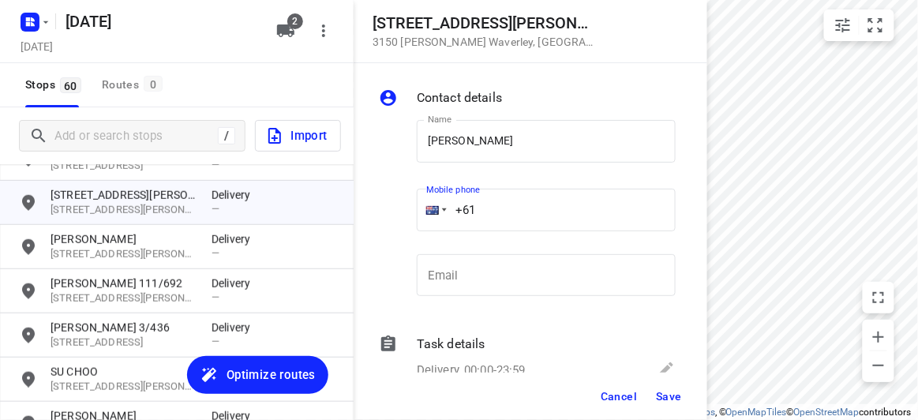
paste input "tel"
paste input "411136655"
type input "[PHONE_NUMBER]"
click at [668, 392] on span "Save" at bounding box center [669, 396] width 26 height 13
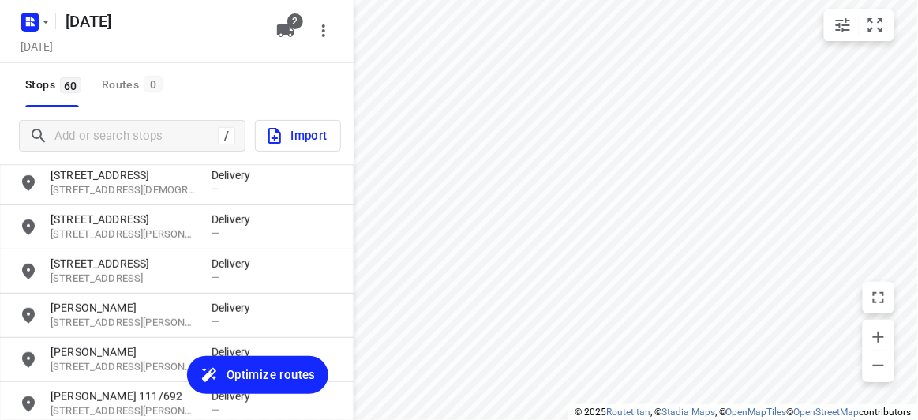
scroll to position [1639, 0]
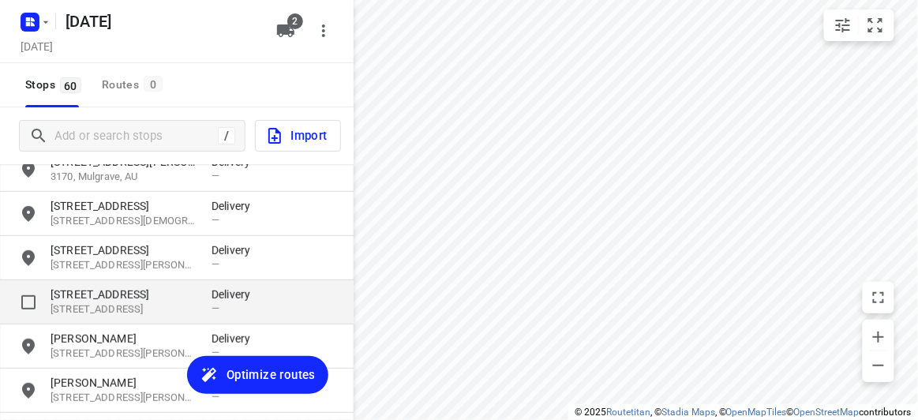
click at [128, 307] on p "[STREET_ADDRESS]" at bounding box center [123, 309] width 145 height 15
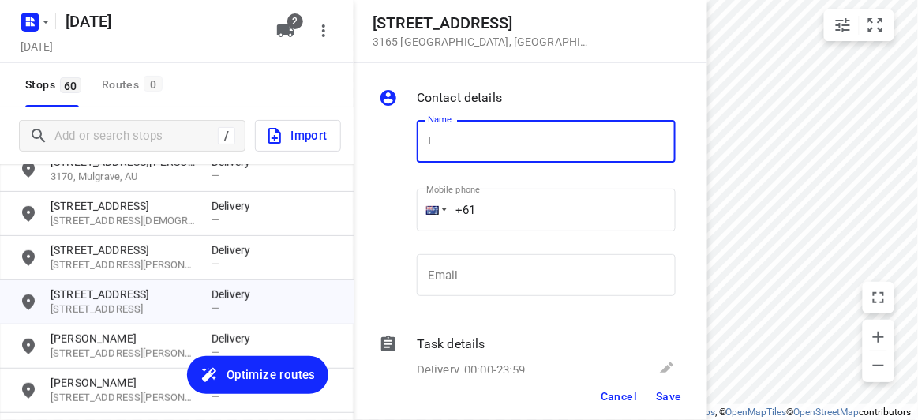
type input "[PERSON_NAME]"
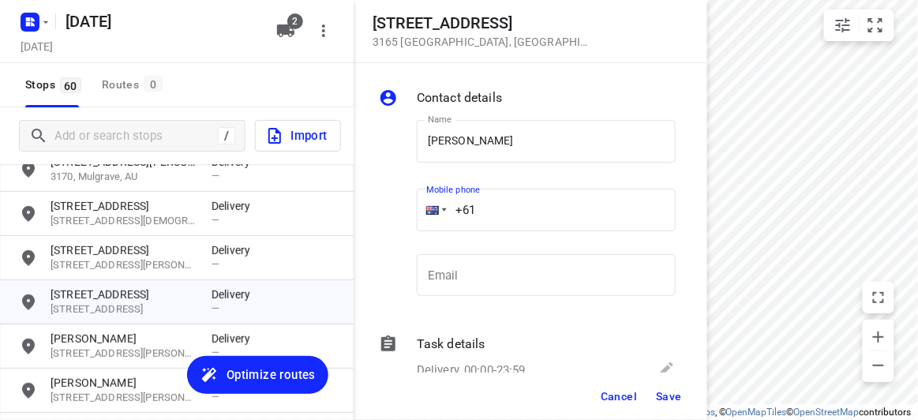
click at [490, 212] on input "+61" at bounding box center [546, 210] width 259 height 43
paste input "411721699"
type input "[PHONE_NUMBER]"
click at [668, 390] on span "Save" at bounding box center [669, 396] width 26 height 13
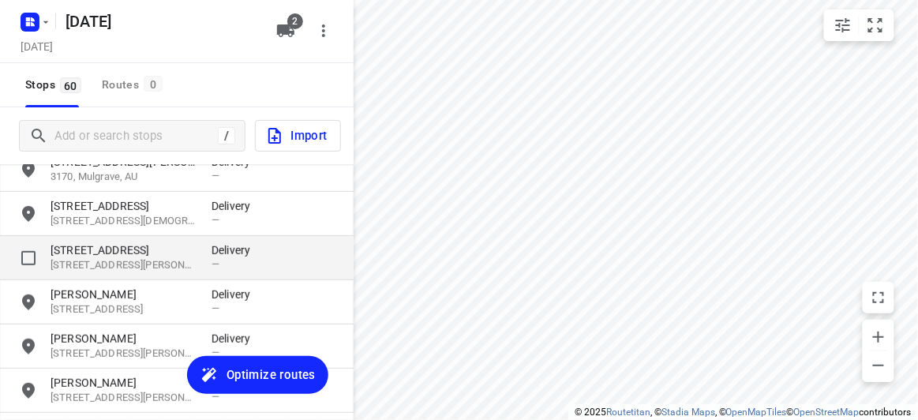
click at [66, 244] on p "[STREET_ADDRESS]" at bounding box center [123, 250] width 145 height 16
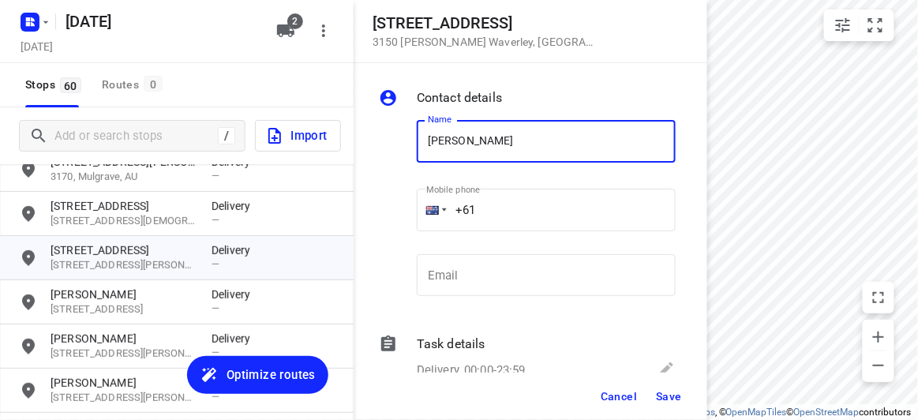
paste input "[PHONE_NUMBER]"
type input "[PERSON_NAME]+61422168693"
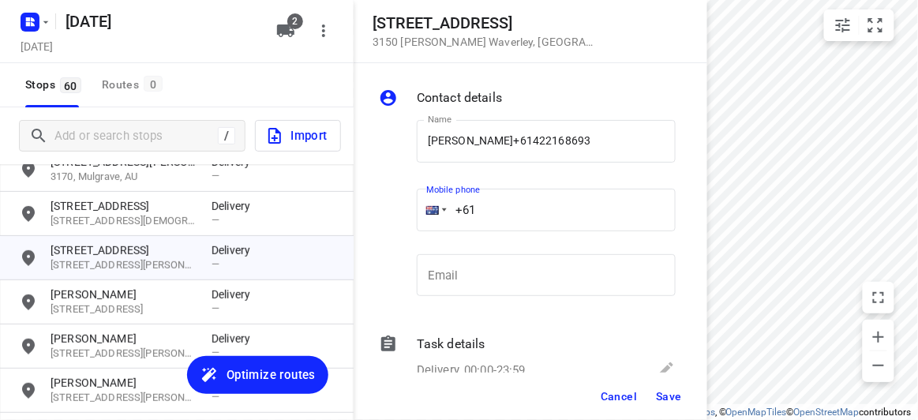
drag, startPoint x: 544, startPoint y: 207, endPoint x: 391, endPoint y: 220, distance: 153.7
click at [391, 220] on div "Name [PERSON_NAME]+[PHONE_NUMBER] Name Mobile phone +61 ​ Email Email" at bounding box center [527, 211] width 303 height 208
paste input "422168693"
type input "[PHONE_NUMBER]"
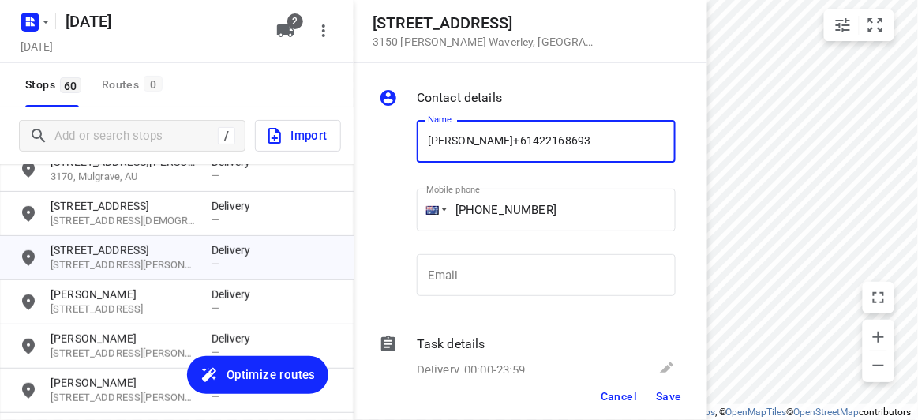
drag, startPoint x: 511, startPoint y: 141, endPoint x: 490, endPoint y: 144, distance: 20.8
click at [490, 144] on input "[PERSON_NAME]+61422168693" at bounding box center [546, 141] width 259 height 43
type input "[PERSON_NAME]"
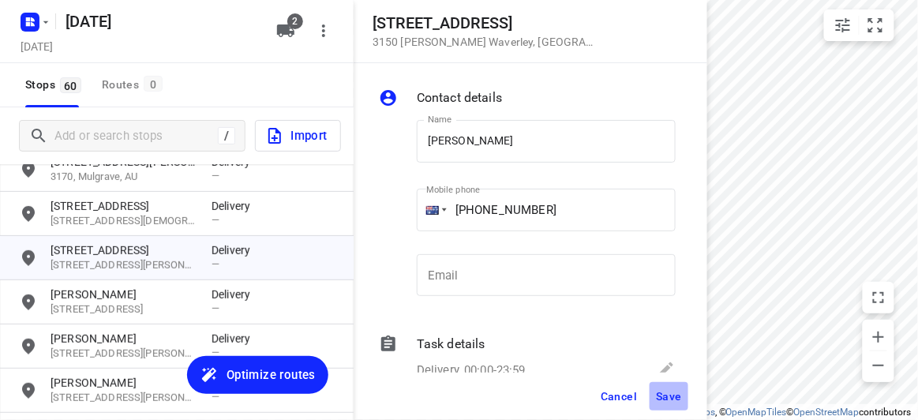
click at [663, 393] on span "Save" at bounding box center [669, 396] width 26 height 13
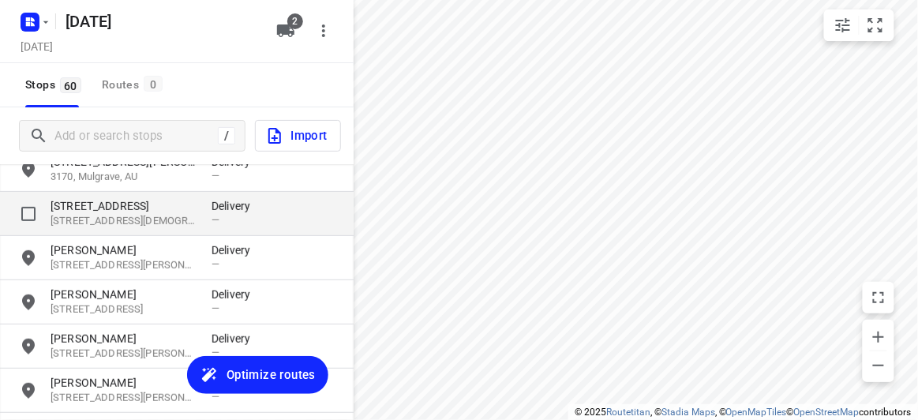
click at [111, 206] on p "[STREET_ADDRESS]" at bounding box center [123, 206] width 145 height 16
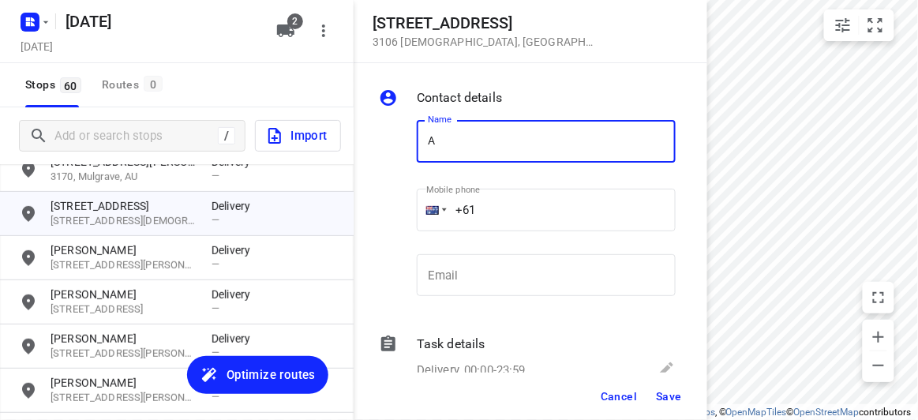
click at [429, 148] on input "A" at bounding box center [546, 141] width 259 height 43
click at [473, 144] on input "SA" at bounding box center [546, 141] width 259 height 43
type input "[PERSON_NAME]"
click at [403, 227] on div "Name [PERSON_NAME] Name Mobile phone +61 ​ Email Email" at bounding box center [527, 211] width 303 height 208
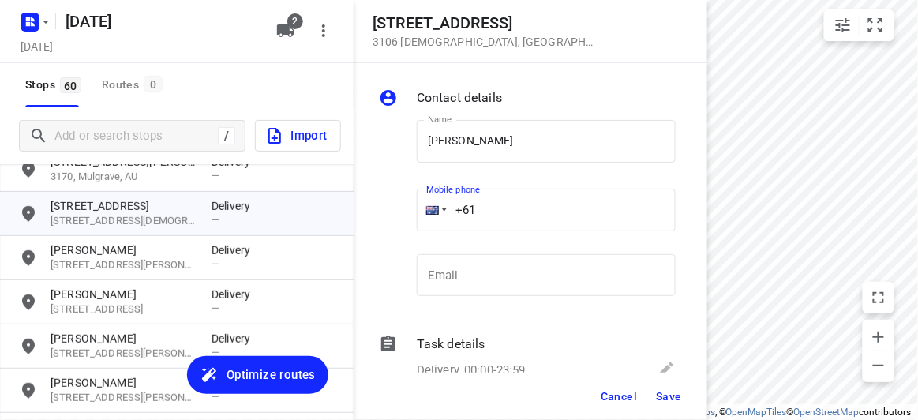
paste input "448993758"
type input "[PHONE_NUMBER]"
click at [676, 403] on button "Save" at bounding box center [669, 396] width 39 height 28
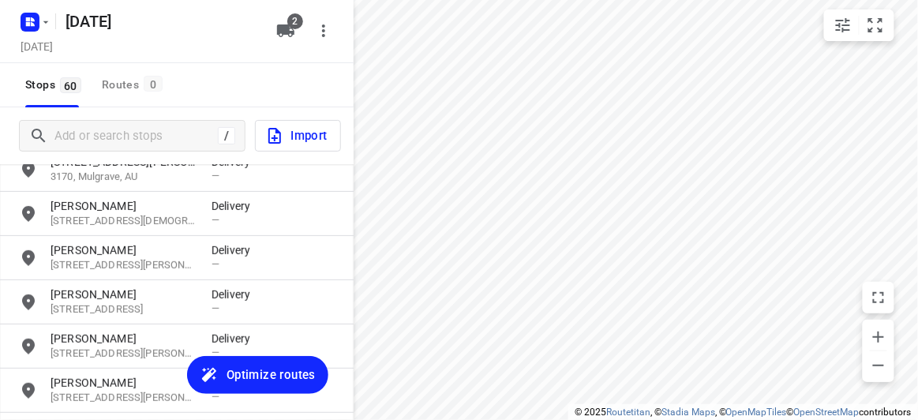
scroll to position [1495, 0]
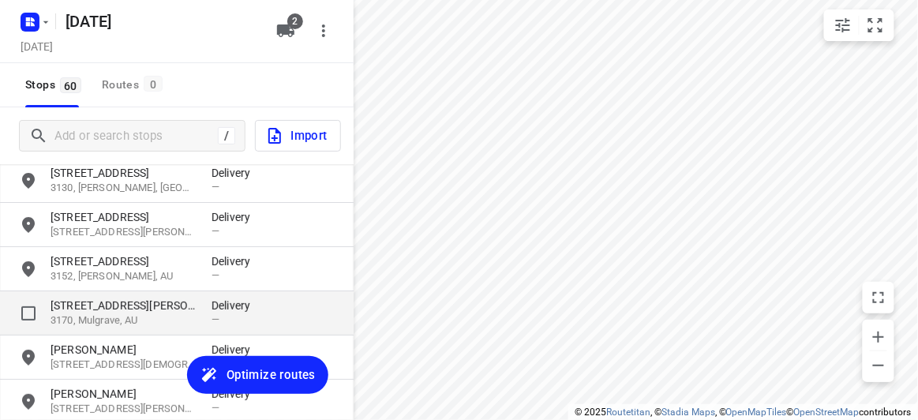
click at [99, 298] on p "[STREET_ADDRESS][PERSON_NAME]" at bounding box center [123, 306] width 145 height 16
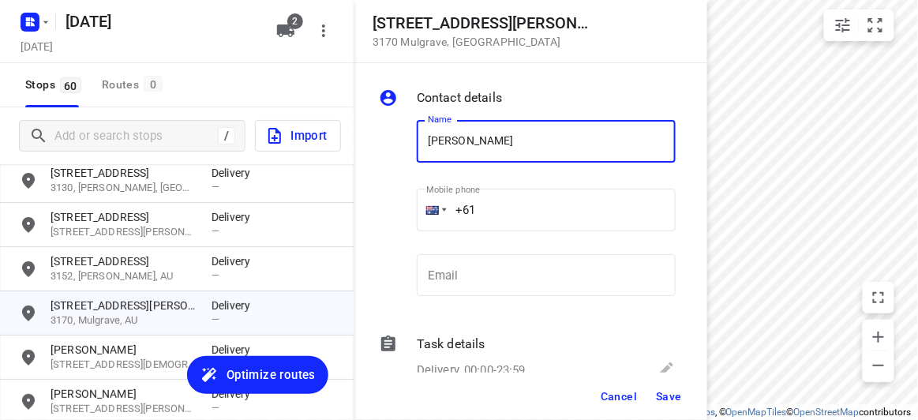
paste input "433614093"
type input "[PERSON_NAME] XU433614093"
click at [508, 210] on input "+61" at bounding box center [546, 210] width 259 height 43
paste input "433614093"
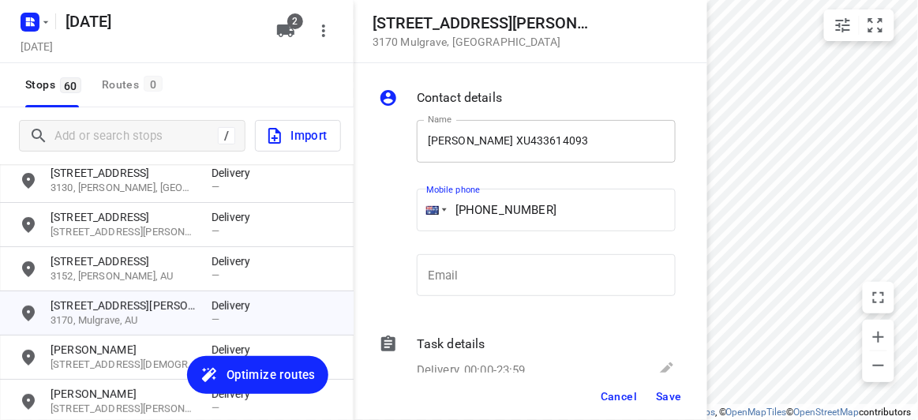
type input "[PHONE_NUMBER]"
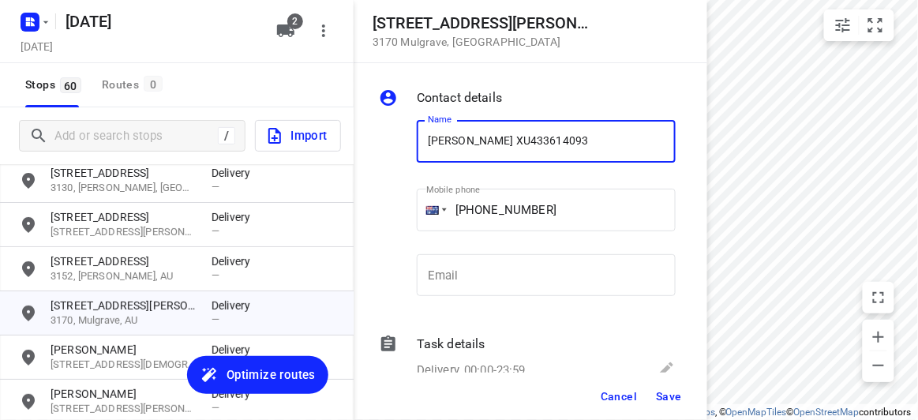
drag, startPoint x: 544, startPoint y: 122, endPoint x: 474, endPoint y: 130, distance: 70.0
click at [474, 130] on input "[PERSON_NAME] XU433614093" at bounding box center [546, 141] width 259 height 43
type input "[PERSON_NAME]"
click at [674, 399] on span "Save" at bounding box center [669, 396] width 26 height 13
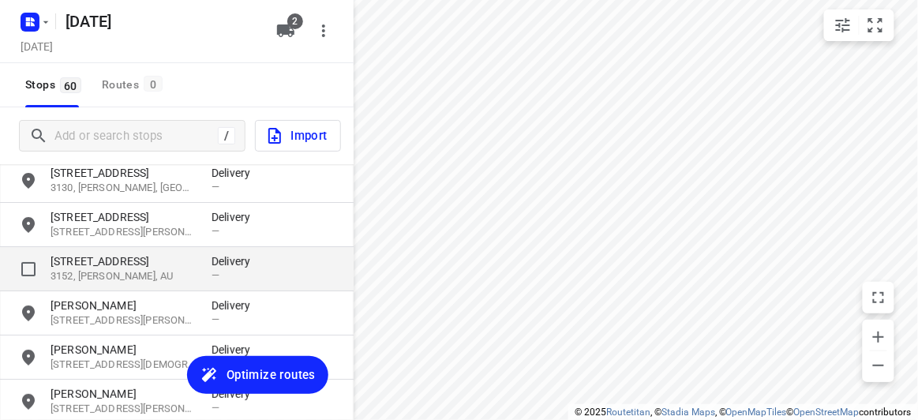
click at [129, 266] on p "[STREET_ADDRESS]" at bounding box center [123, 261] width 145 height 16
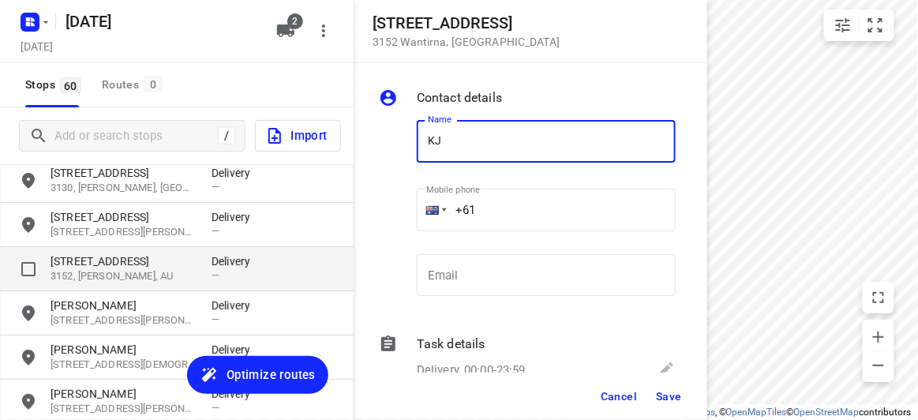
type input "K"
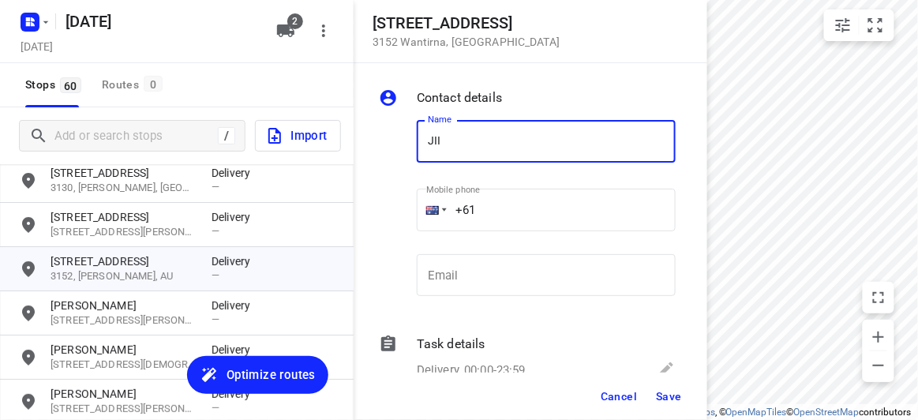
type input "JIINI NG"
click at [496, 200] on input "+61" at bounding box center [546, 210] width 259 height 43
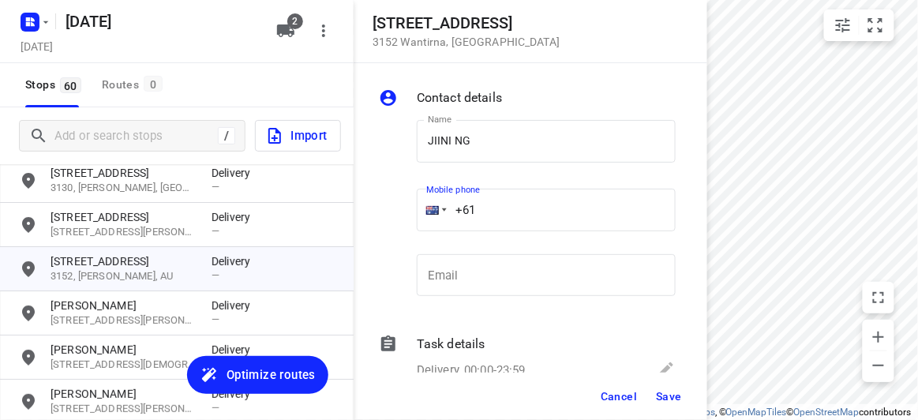
paste input "433887188"
type input "[PHONE_NUMBER]"
click at [673, 397] on span "Save" at bounding box center [669, 396] width 26 height 13
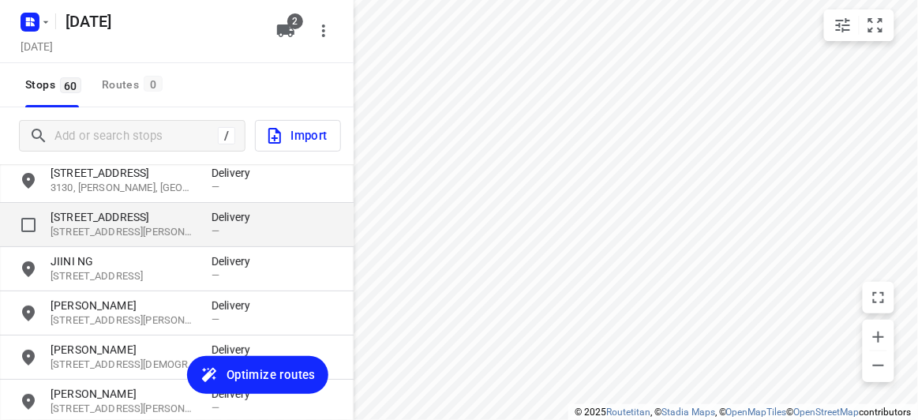
click at [112, 216] on p "[STREET_ADDRESS]" at bounding box center [123, 217] width 145 height 16
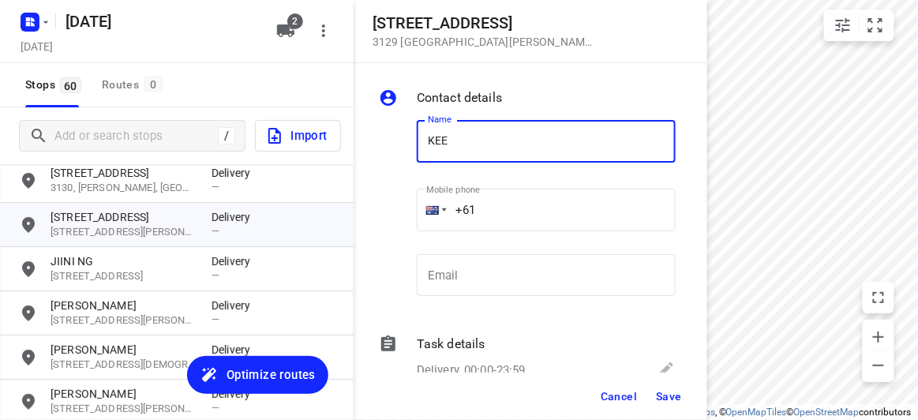
type input "KEE"
click at [504, 197] on input "+61" at bounding box center [546, 210] width 259 height 43
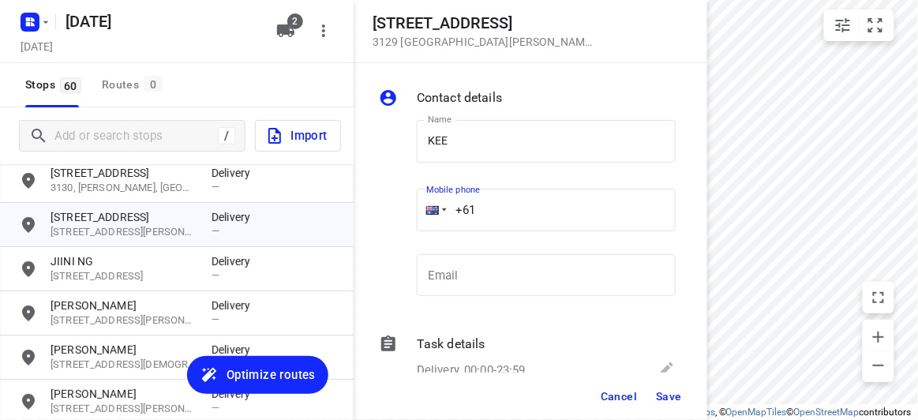
paste input "433339910"
type input "[PHONE_NUMBER]"
click at [666, 407] on button "Save" at bounding box center [669, 396] width 39 height 28
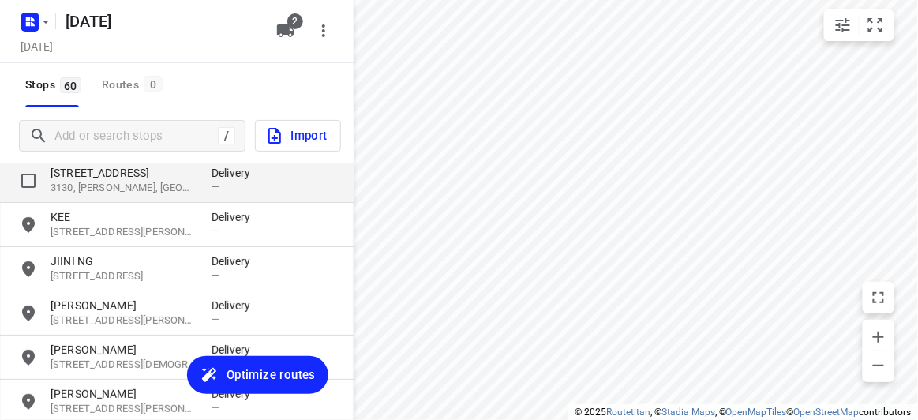
click at [126, 167] on p "[STREET_ADDRESS]" at bounding box center [123, 173] width 145 height 16
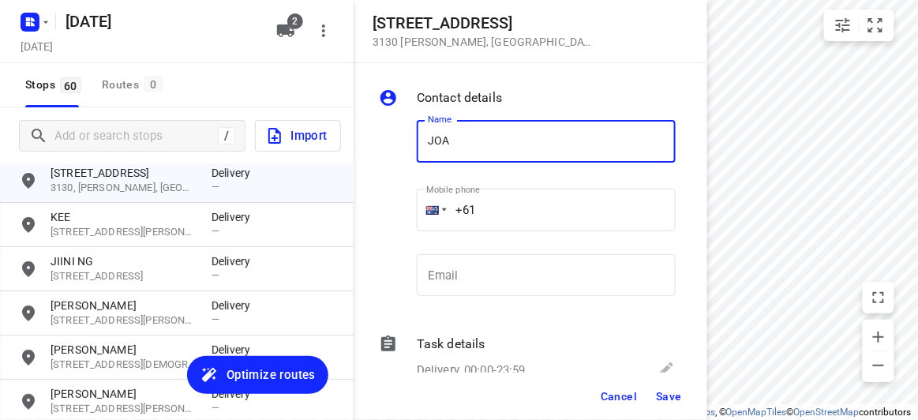
type input "[PERSON_NAME] 1/39"
click at [490, 204] on input "+61" at bounding box center [546, 210] width 259 height 43
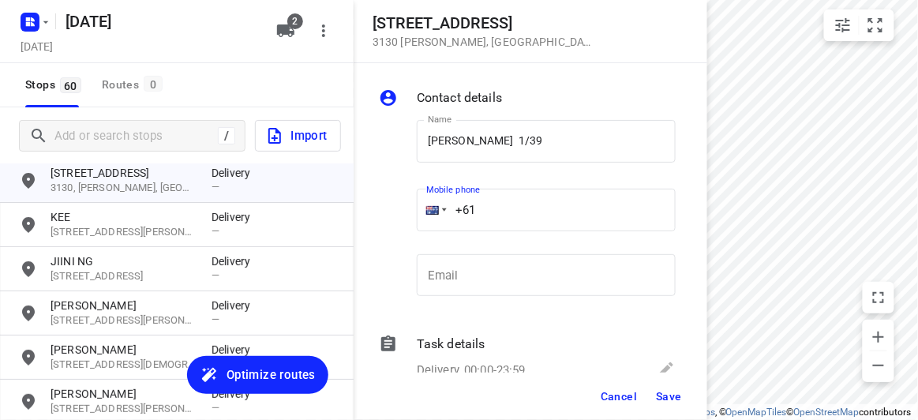
paste input "412999567"
type input "[PHONE_NUMBER]"
click at [688, 399] on div "Cancel Save" at bounding box center [531, 396] width 354 height 47
click at [675, 398] on span "Save" at bounding box center [669, 396] width 26 height 13
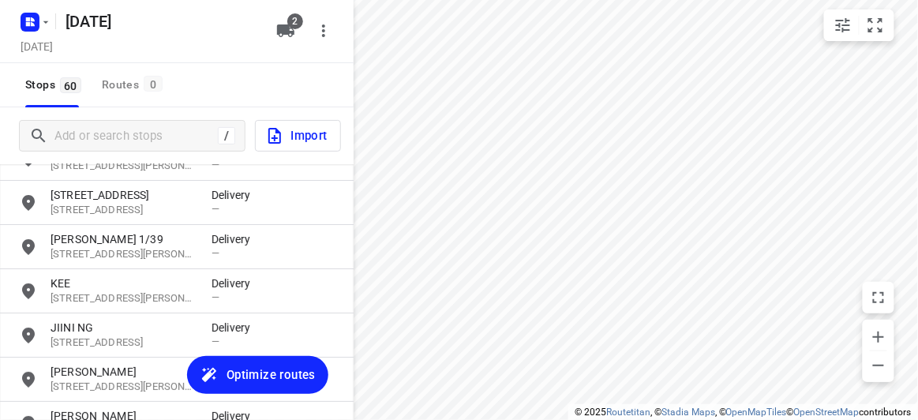
scroll to position [1352, 0]
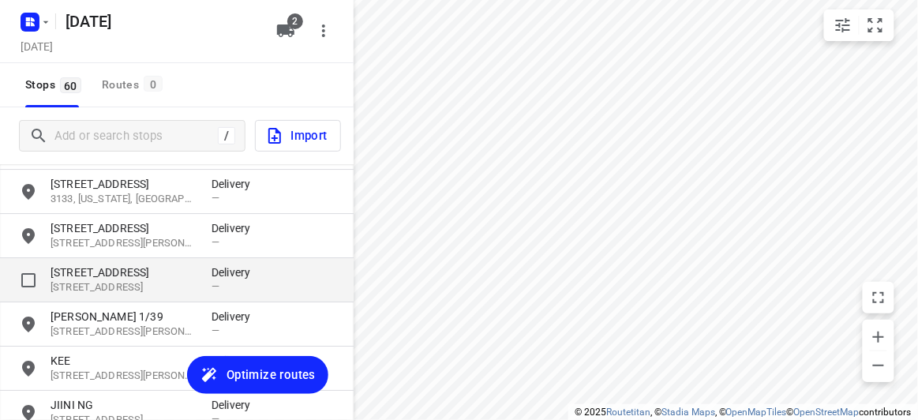
click at [101, 280] on p "[STREET_ADDRESS]" at bounding box center [123, 287] width 145 height 15
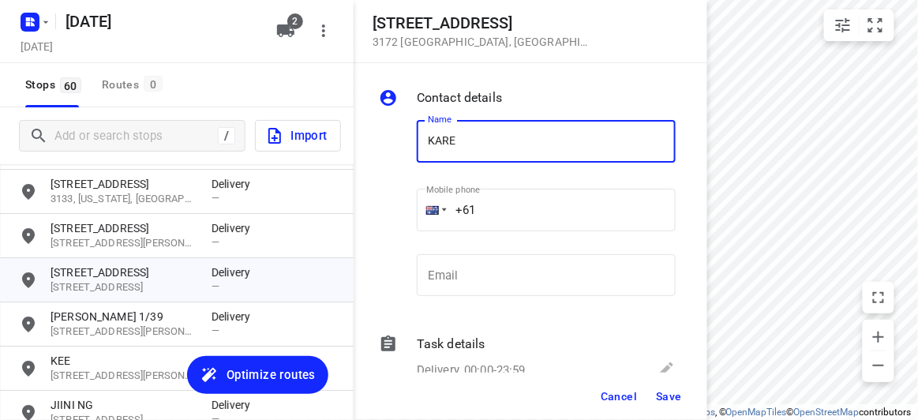
type input "[PERSON_NAME]"
click at [492, 204] on input "+61" at bounding box center [546, 210] width 259 height 43
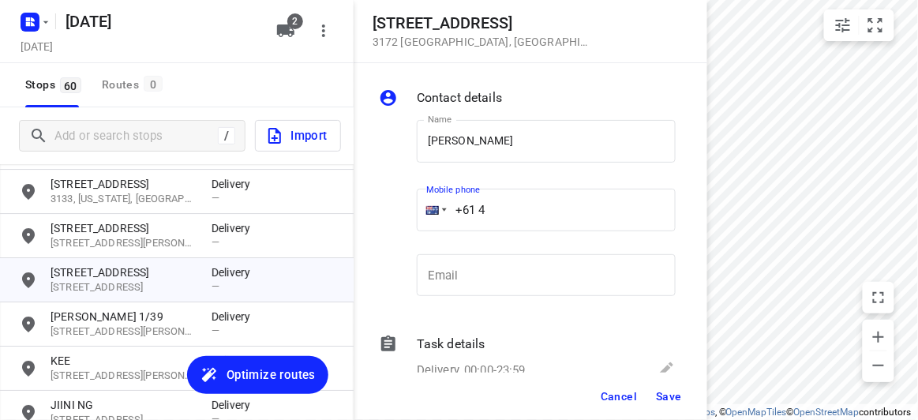
paste input "21531028"
type input "[PHONE_NUMBER]"
click at [674, 395] on span "Save" at bounding box center [669, 396] width 26 height 13
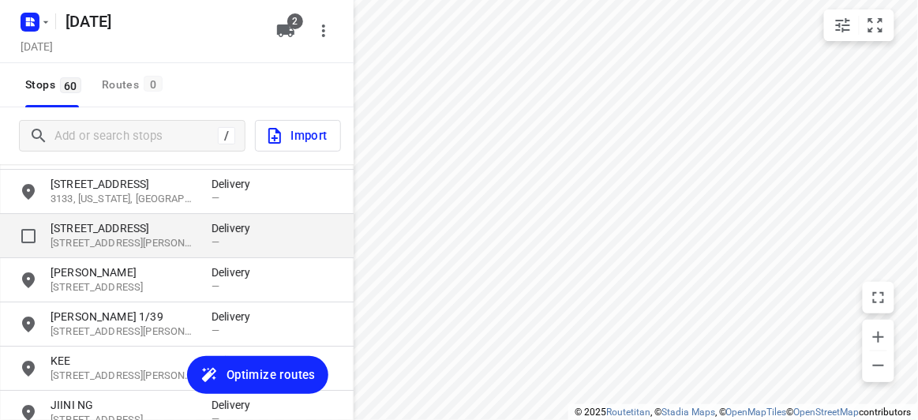
click at [88, 223] on p "[STREET_ADDRESS]" at bounding box center [123, 228] width 145 height 16
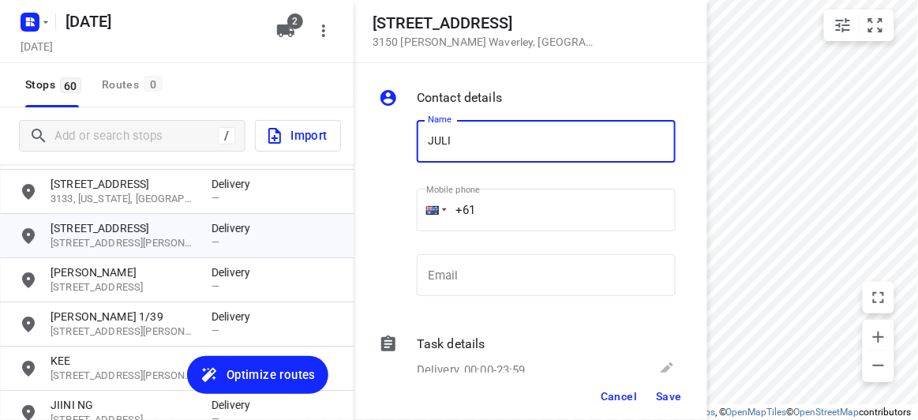
type input "[PERSON_NAME]"
click at [478, 212] on input "+61" at bounding box center [546, 210] width 259 height 43
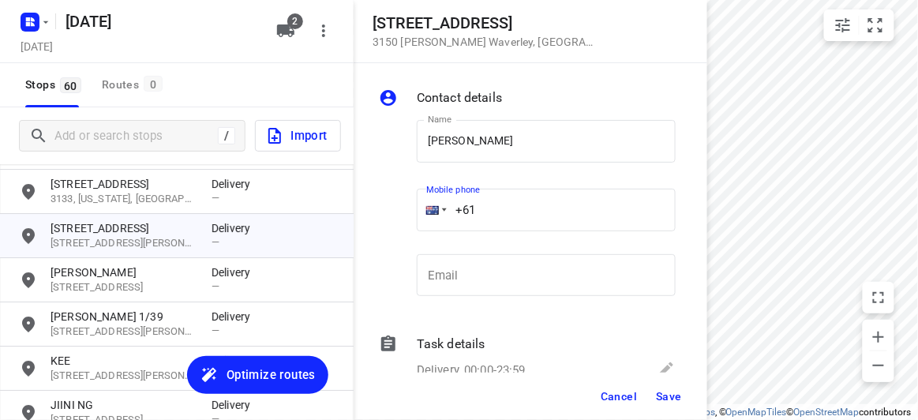
paste input "0431794720"
click at [486, 207] on input "[PHONE_NUMBER]" at bounding box center [546, 210] width 259 height 43
type input "[PHONE_NUMBER]"
click at [656, 384] on button "Save" at bounding box center [669, 396] width 39 height 28
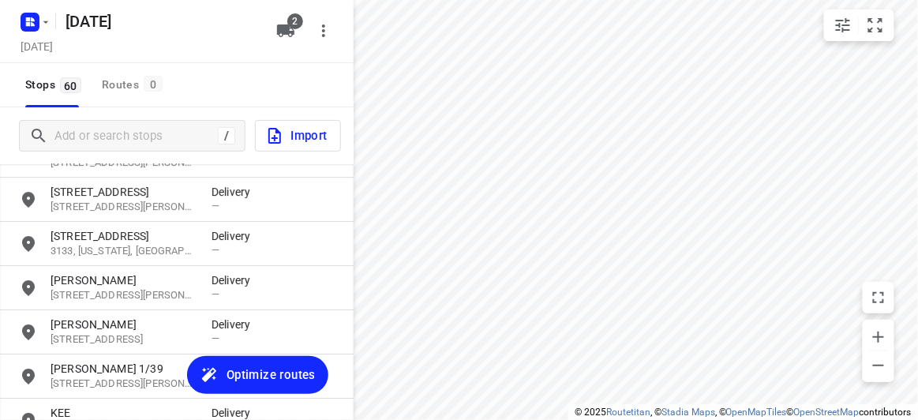
scroll to position [1280, 0]
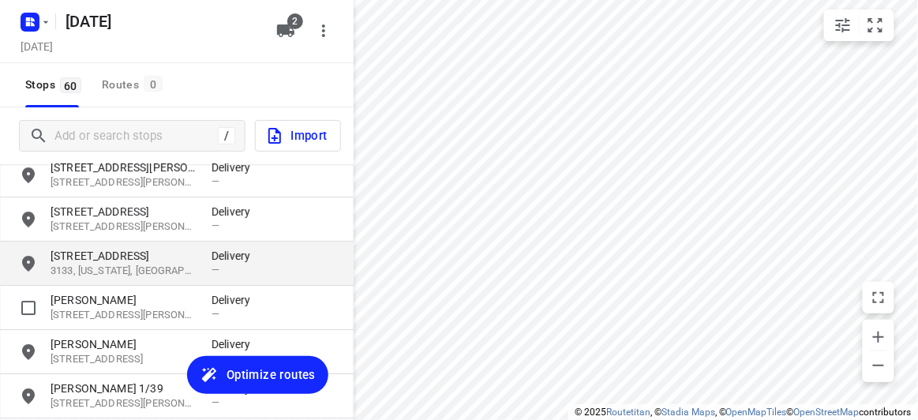
click at [122, 261] on p "[STREET_ADDRESS]" at bounding box center [123, 256] width 145 height 16
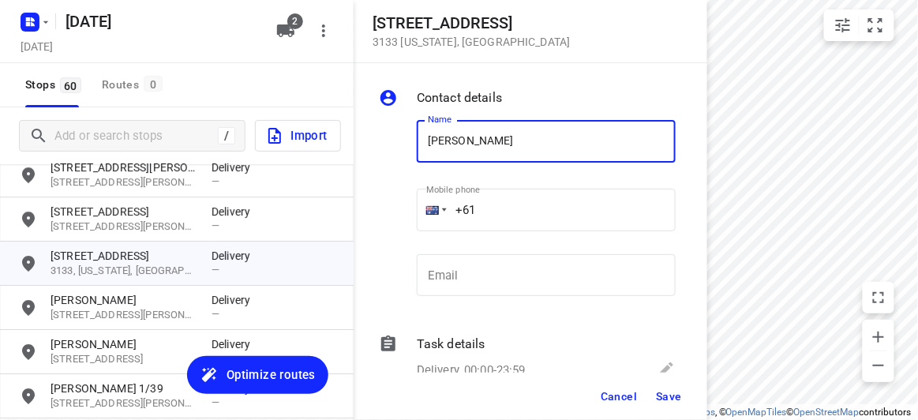
paste input "404640992"
type input "FRANCES404640992"
click at [522, 211] on input "+61" at bounding box center [546, 210] width 259 height 43
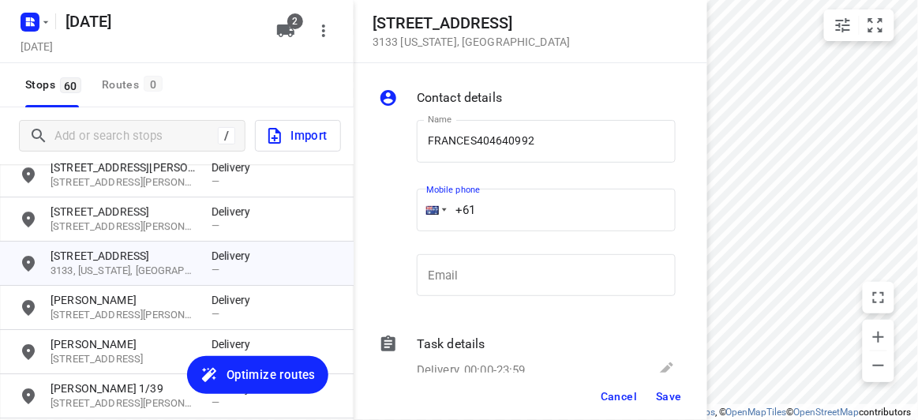
paste input "404640992"
type input "[PHONE_NUMBER]"
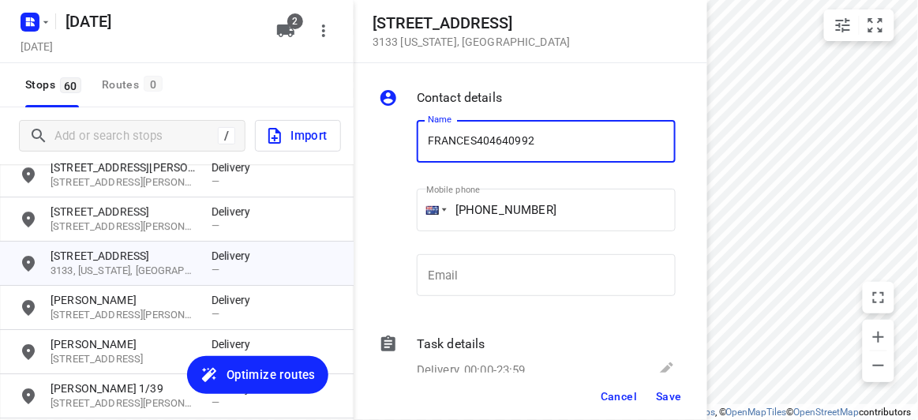
drag, startPoint x: 554, startPoint y: 143, endPoint x: 474, endPoint y: 146, distance: 79.8
click at [474, 146] on input "FRANCES404640992" at bounding box center [546, 141] width 259 height 43
type input "[PERSON_NAME]"
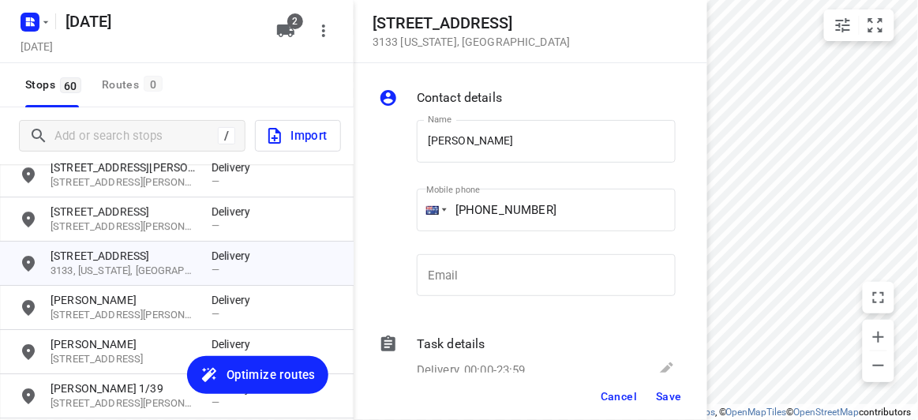
click at [691, 414] on div "Cancel Save" at bounding box center [531, 396] width 354 height 47
click at [665, 399] on span "Save" at bounding box center [669, 396] width 26 height 13
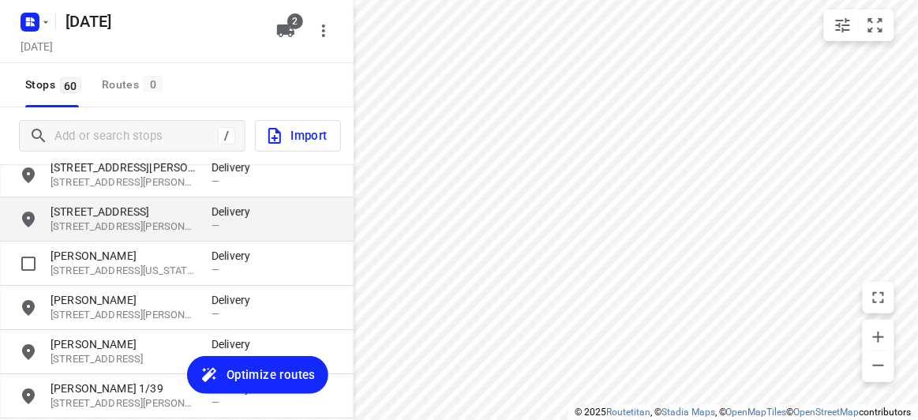
click at [117, 230] on p "[STREET_ADDRESS][PERSON_NAME][PERSON_NAME]" at bounding box center [123, 226] width 145 height 15
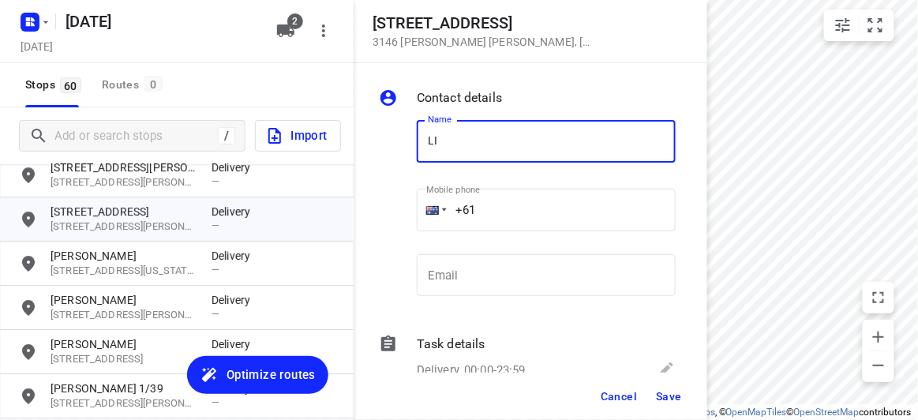
type input "LING 4/292"
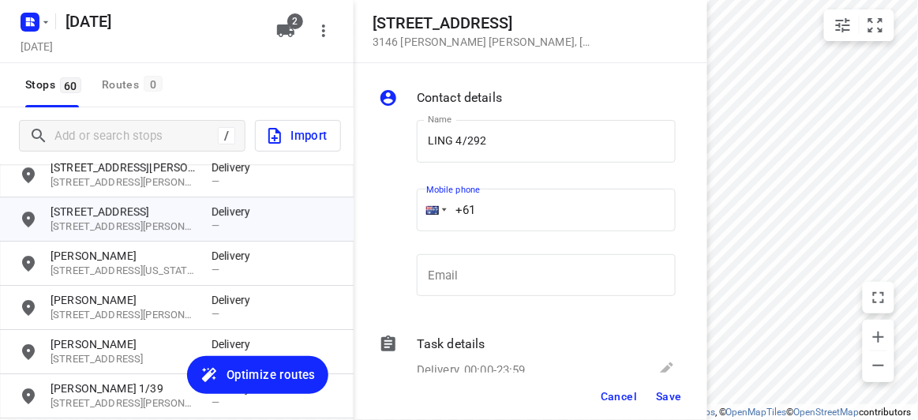
click at [499, 216] on input "+61" at bounding box center [546, 210] width 259 height 43
paste input "431375363"
type input "[PHONE_NUMBER]"
click at [662, 396] on span "Save" at bounding box center [669, 396] width 26 height 13
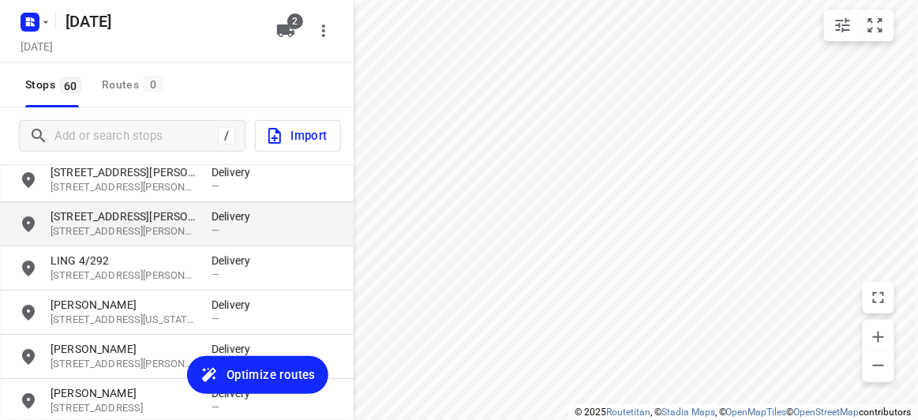
scroll to position [1208, 0]
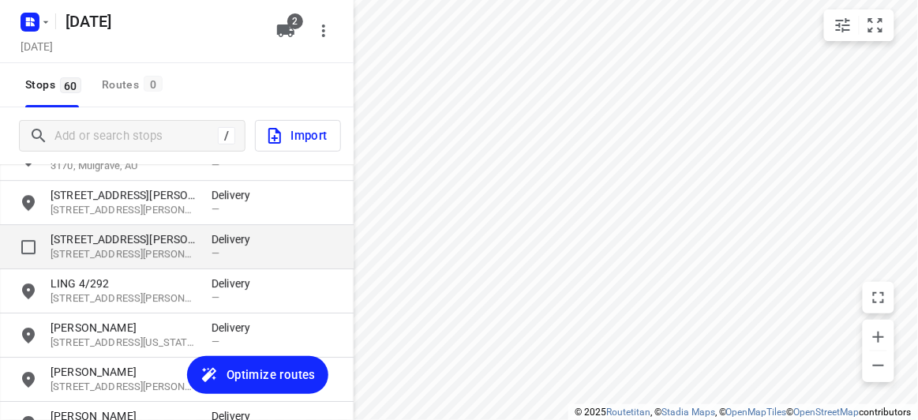
click at [76, 232] on p "[STREET_ADDRESS][PERSON_NAME]" at bounding box center [123, 239] width 145 height 16
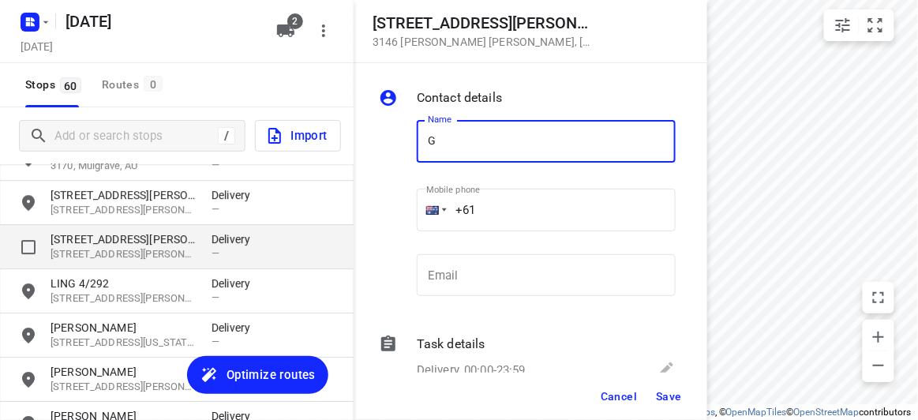
type input "G"
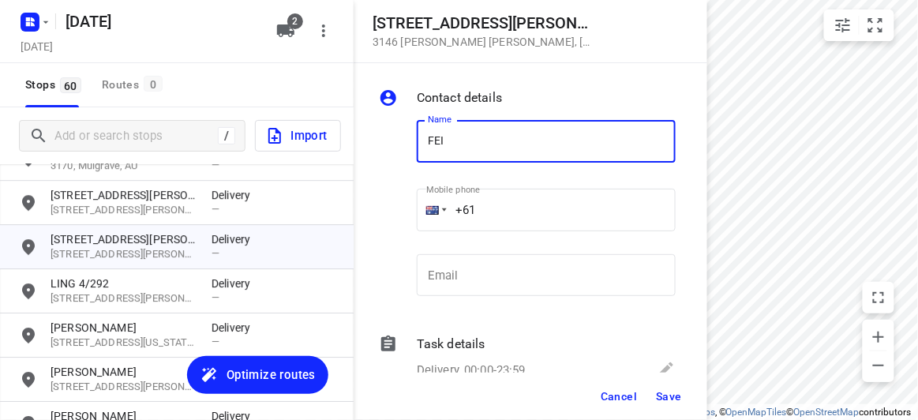
type input "FEIFEI LI 3/8"
drag, startPoint x: 482, startPoint y: 187, endPoint x: 497, endPoint y: 207, distance: 24.8
click at [497, 207] on input "+61" at bounding box center [546, 210] width 259 height 43
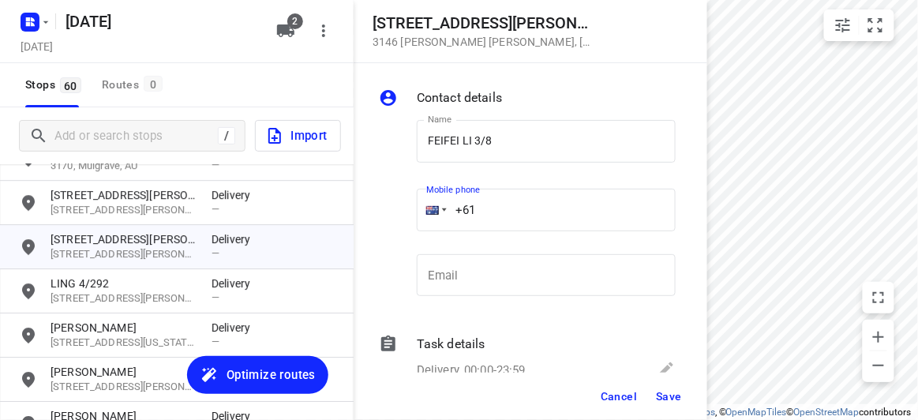
paste input "431375363"
type input "[PHONE_NUMBER]"
click at [660, 398] on span "Save" at bounding box center [669, 396] width 26 height 13
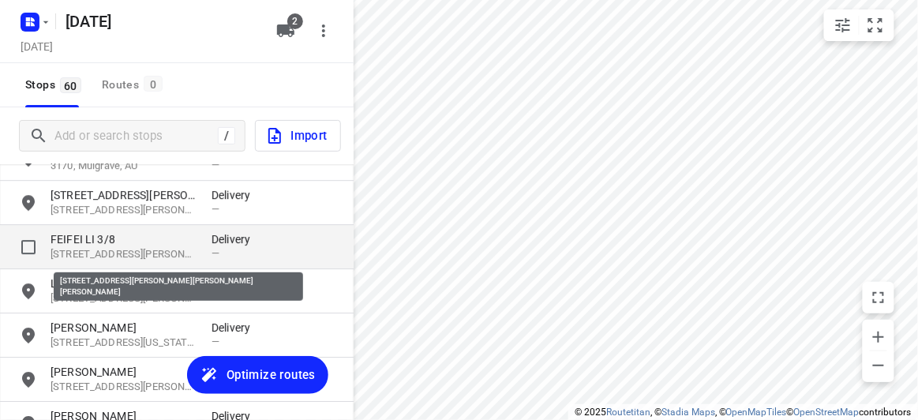
click at [97, 245] on p "FEIFEI LI 3/8" at bounding box center [123, 239] width 145 height 16
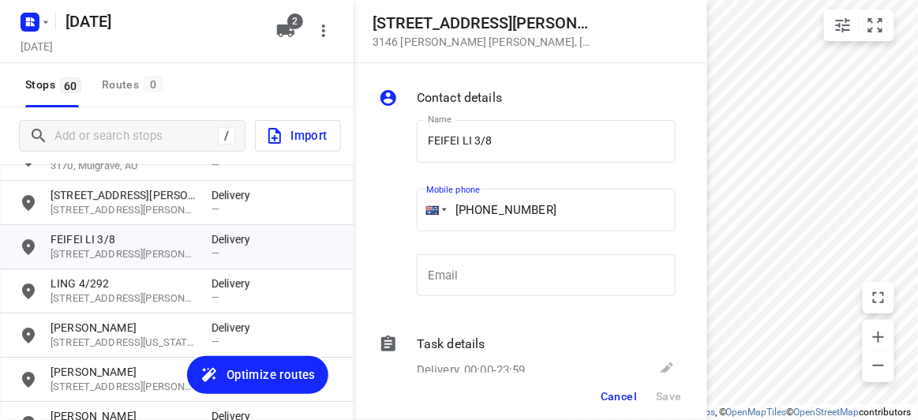
click at [531, 209] on input "[PHONE_NUMBER]" at bounding box center [546, 210] width 259 height 43
drag, startPoint x: 552, startPoint y: 210, endPoint x: 471, endPoint y: 210, distance: 80.5
click at [471, 210] on input "[PHONE_NUMBER]" at bounding box center [546, 210] width 259 height 43
paste input "tel"
drag, startPoint x: 549, startPoint y: 201, endPoint x: 476, endPoint y: 207, distance: 72.9
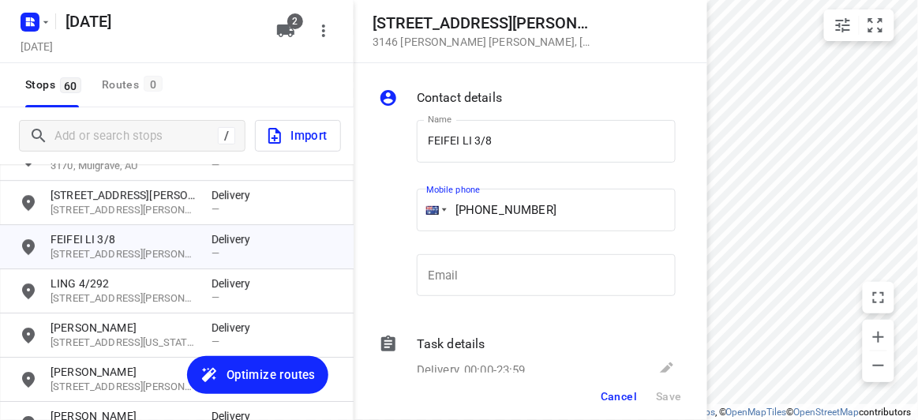
click at [476, 207] on input "[PHONE_NUMBER]" at bounding box center [546, 210] width 259 height 43
paste input "5888928"
type input "[PHONE_NUMBER]"
click at [653, 391] on button "Save" at bounding box center [669, 396] width 39 height 28
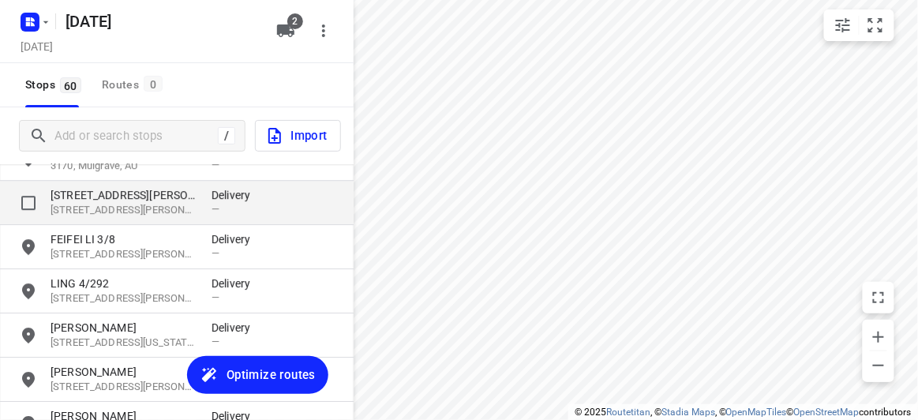
click at [89, 193] on p "[STREET_ADDRESS][PERSON_NAME]" at bounding box center [123, 195] width 145 height 16
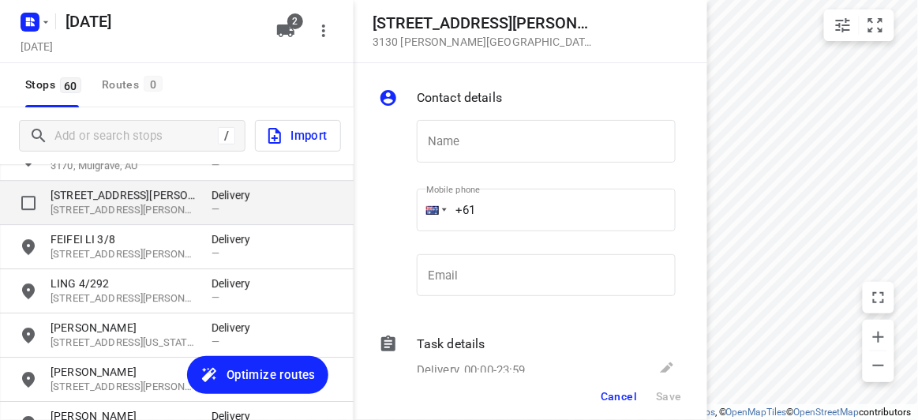
type input "N"
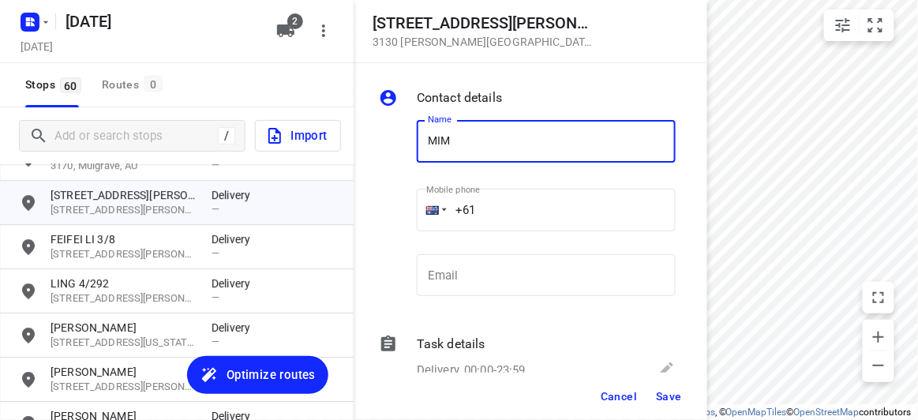
type input "MIMI"
click at [479, 212] on input "+61" at bounding box center [546, 210] width 259 height 43
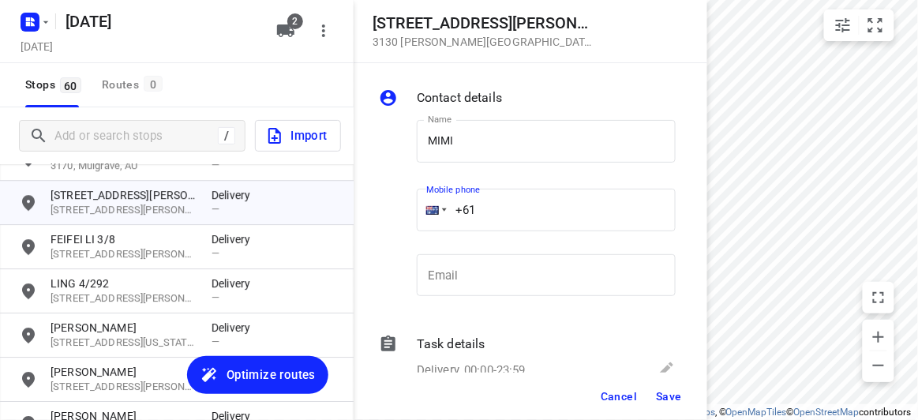
paste input "413163144"
type input "[PHONE_NUMBER]"
click at [666, 401] on span "Save" at bounding box center [669, 396] width 26 height 13
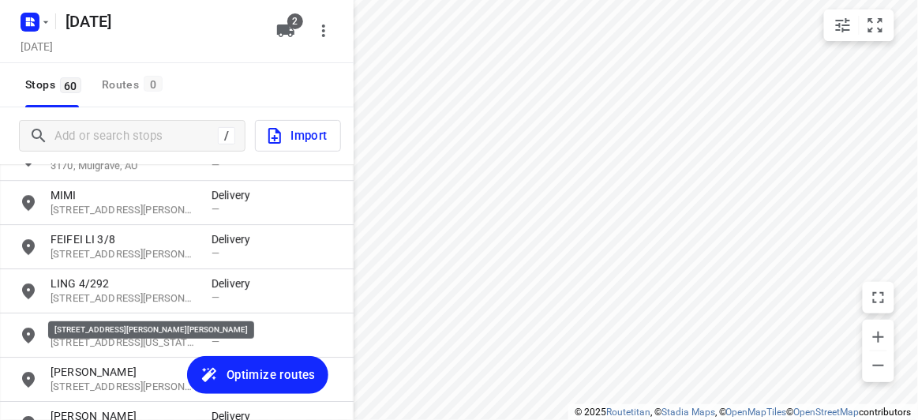
scroll to position [1136, 0]
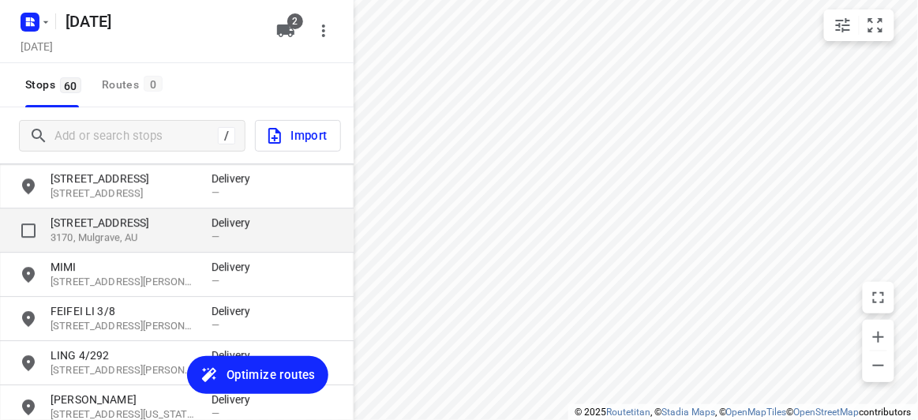
click at [103, 231] on p "3170, Mulgrave, AU" at bounding box center [123, 238] width 145 height 15
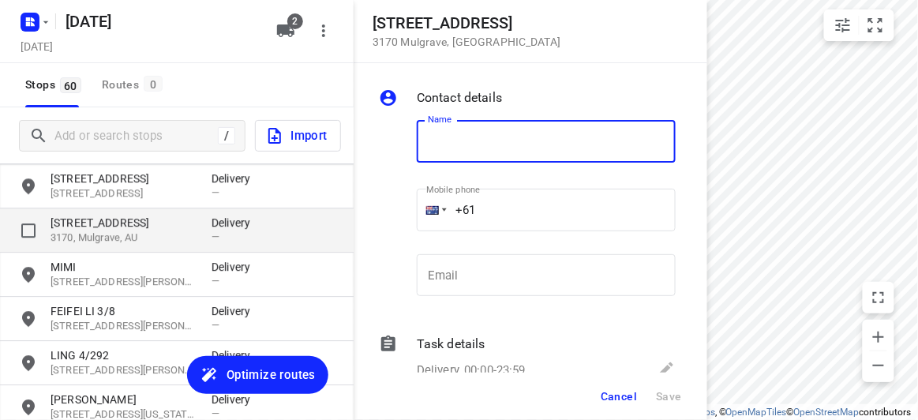
type input "["
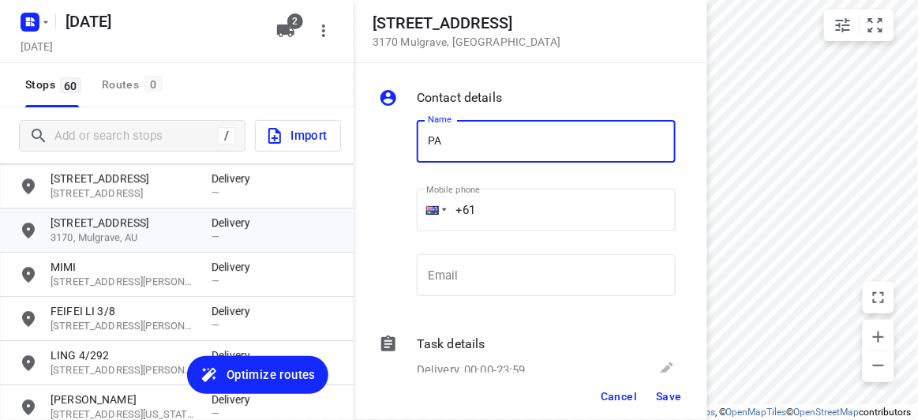
type input "[PERSON_NAME]"
click at [492, 218] on input "+61" at bounding box center [546, 210] width 259 height 43
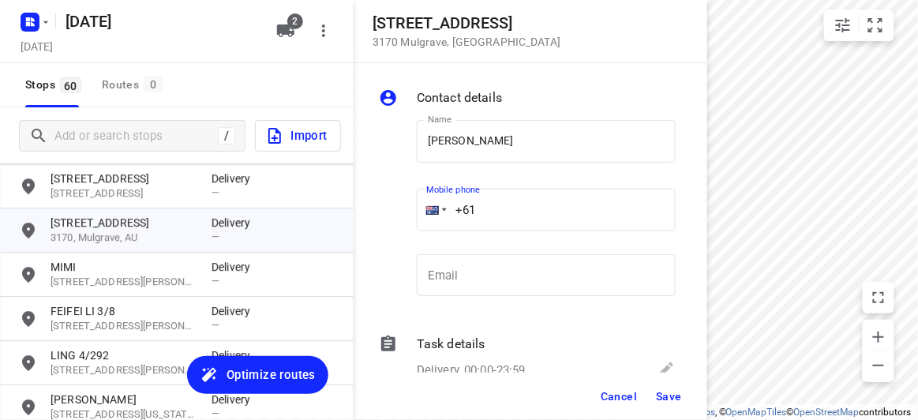
paste input "0473551835"
drag, startPoint x: 515, startPoint y: 202, endPoint x: 497, endPoint y: 218, distance: 24.1
click at [515, 203] on input "[PHONE_NUMBER]" at bounding box center [546, 210] width 259 height 43
click at [496, 218] on input "[PHONE_NUMBER]" at bounding box center [546, 210] width 259 height 43
click at [490, 213] on input "[PHONE_NUMBER]" at bounding box center [546, 210] width 259 height 43
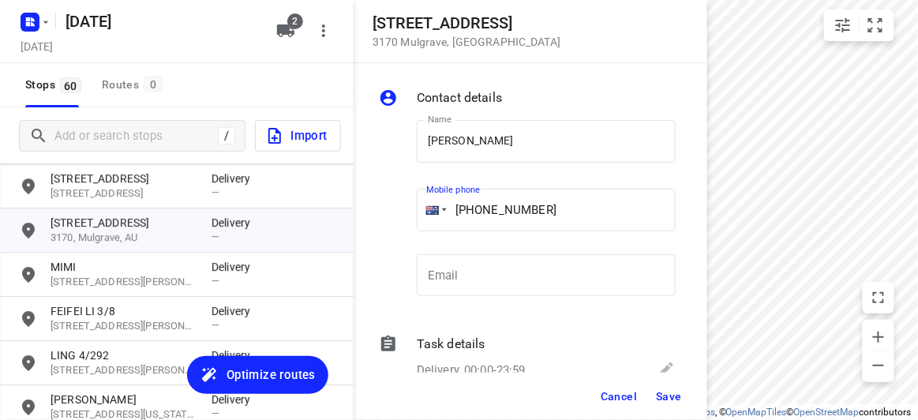
click at [486, 211] on input "[PHONE_NUMBER]" at bounding box center [546, 210] width 259 height 43
type input "[PHONE_NUMBER]"
click at [668, 395] on span "Save" at bounding box center [669, 396] width 26 height 13
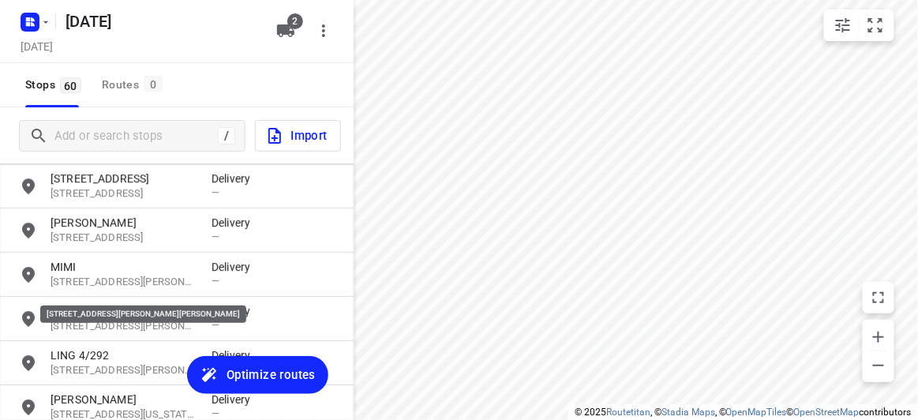
scroll to position [993, 0]
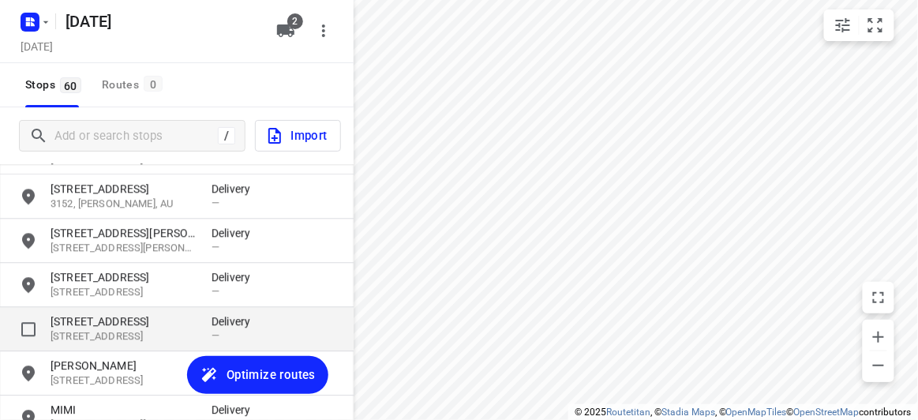
click at [121, 326] on p "[STREET_ADDRESS]" at bounding box center [123, 321] width 145 height 16
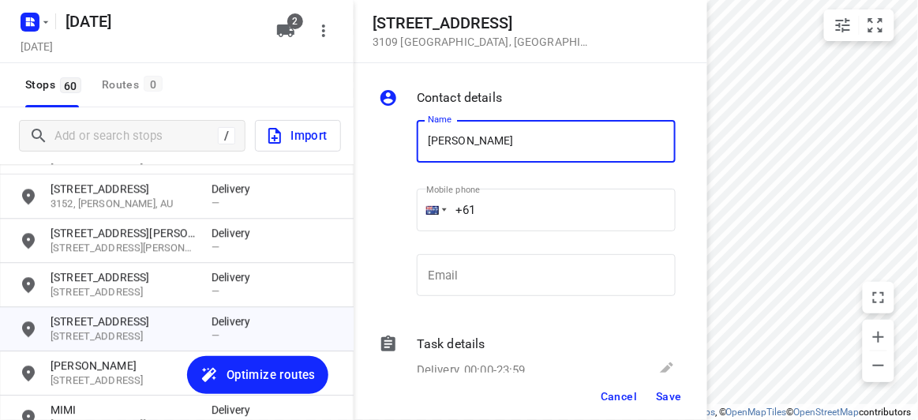
type input "[PERSON_NAME]"
click at [504, 212] on input "+61" at bounding box center [546, 210] width 259 height 43
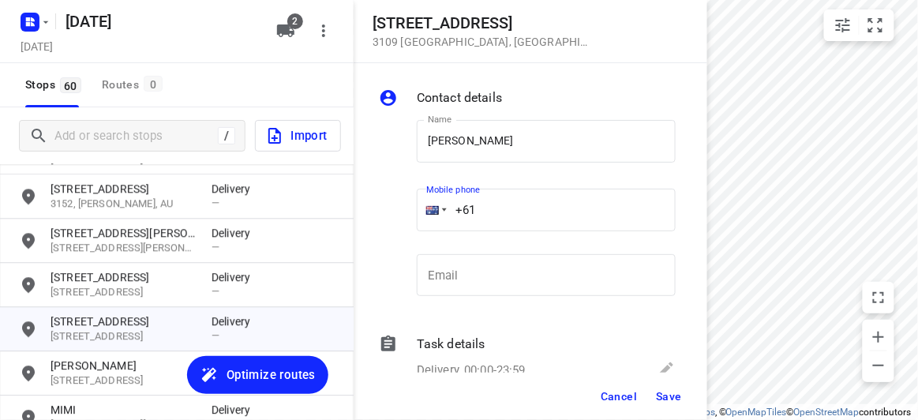
paste input "468360383"
type input "[PHONE_NUMBER]"
click at [659, 397] on span "Save" at bounding box center [669, 396] width 26 height 13
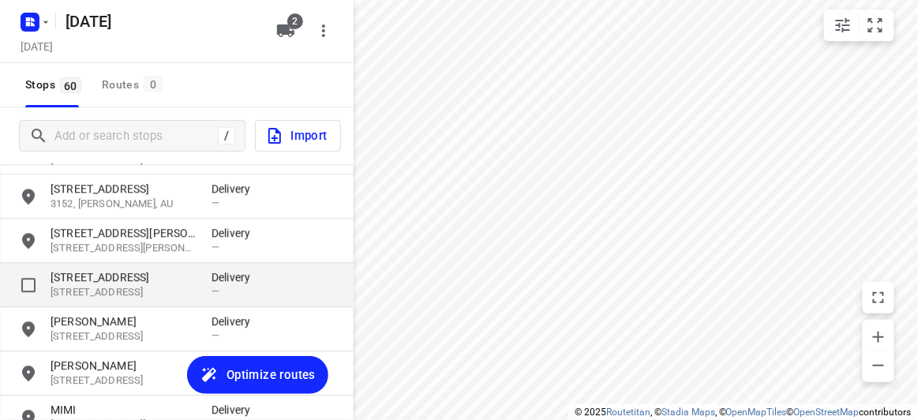
click at [77, 273] on p "[STREET_ADDRESS]" at bounding box center [123, 277] width 145 height 16
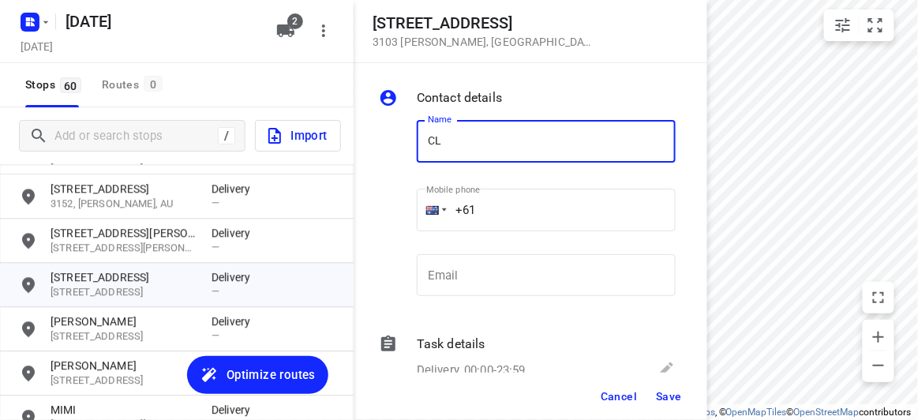
type input "[PERSON_NAME] 3/2"
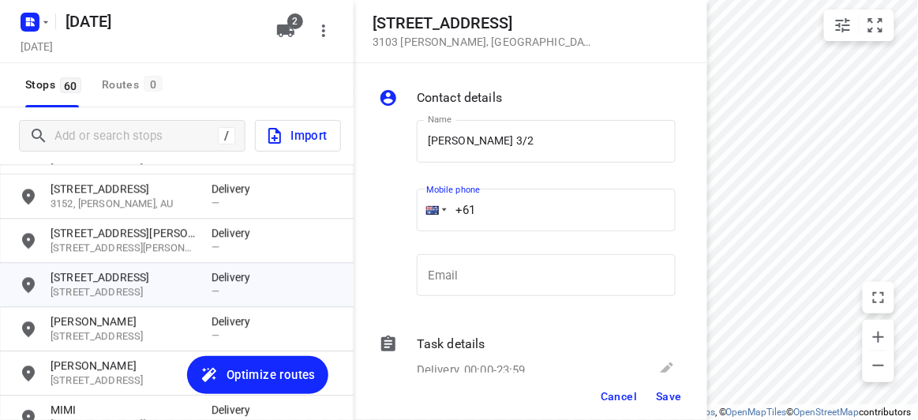
drag, startPoint x: 448, startPoint y: 200, endPoint x: 414, endPoint y: 202, distance: 33.2
click at [415, 200] on div "Mobile phone +61 ​" at bounding box center [547, 214] width 272 height 73
paste input "449848915"
type input "[PHONE_NUMBER]"
click at [664, 399] on span "Save" at bounding box center [669, 396] width 26 height 13
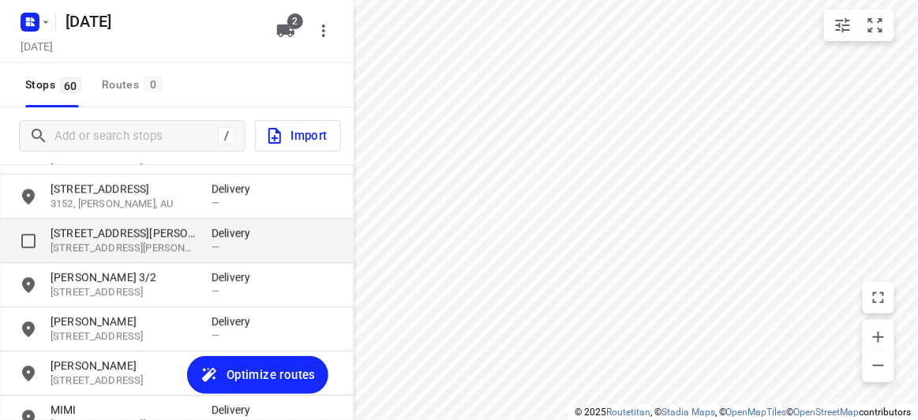
click at [132, 246] on p "[STREET_ADDRESS][PERSON_NAME]" at bounding box center [123, 248] width 145 height 15
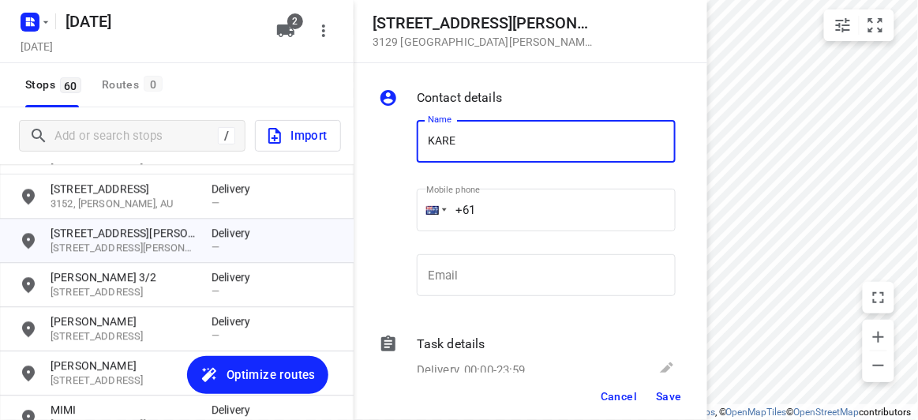
type input "[PERSON_NAME]"
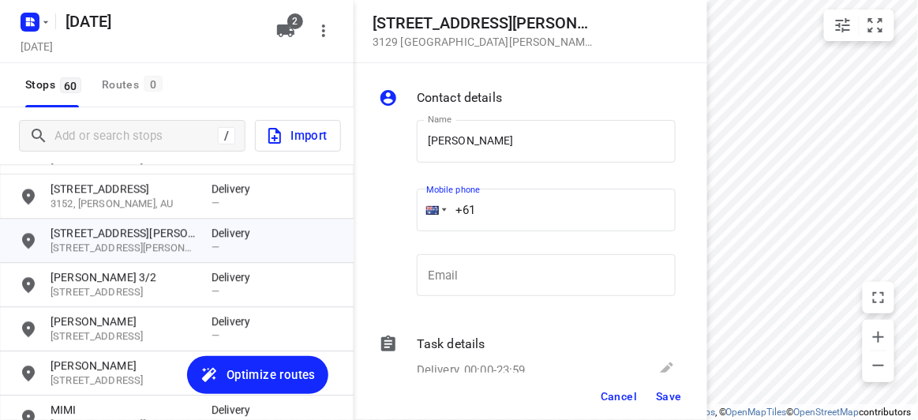
drag, startPoint x: 465, startPoint y: 212, endPoint x: 422, endPoint y: 212, distance: 42.6
click at [423, 212] on div "+61" at bounding box center [546, 210] width 259 height 43
paste input "406261785"
type input "[PHONE_NUMBER]"
click at [673, 393] on span "Save" at bounding box center [669, 396] width 26 height 13
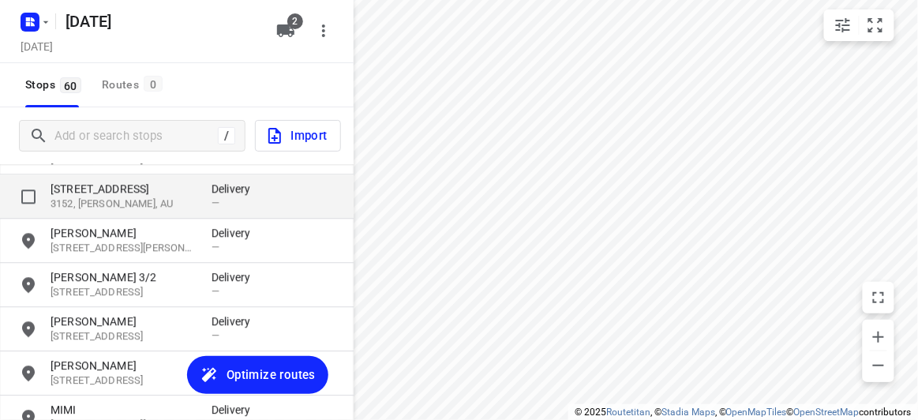
click at [126, 194] on p "[STREET_ADDRESS]" at bounding box center [123, 189] width 145 height 16
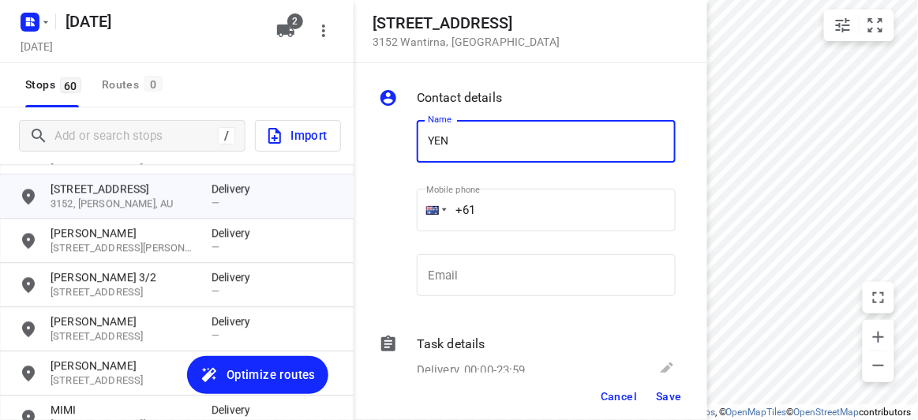
type input "[PERSON_NAME]"
drag, startPoint x: 405, startPoint y: 218, endPoint x: 396, endPoint y: 218, distance: 8.7
click at [396, 218] on div "Name [PERSON_NAME] Name Mobile phone +61 ​ Email Email" at bounding box center [527, 211] width 303 height 208
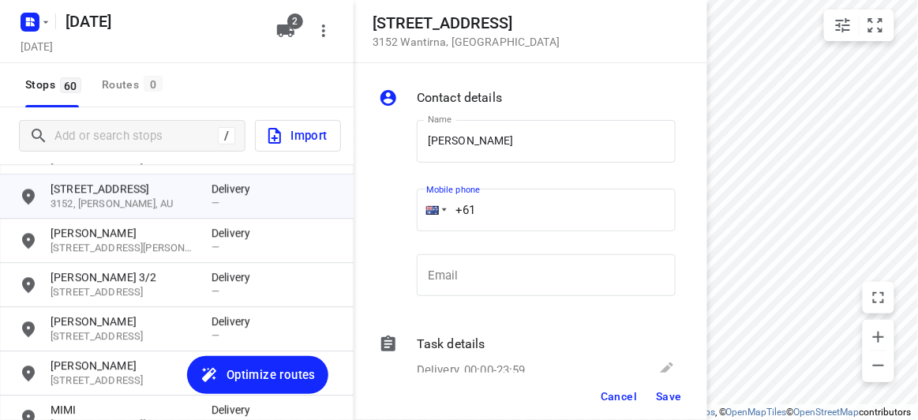
paste input "450705388"
type input "[PHONE_NUMBER]"
click at [673, 397] on span "Save" at bounding box center [669, 396] width 26 height 13
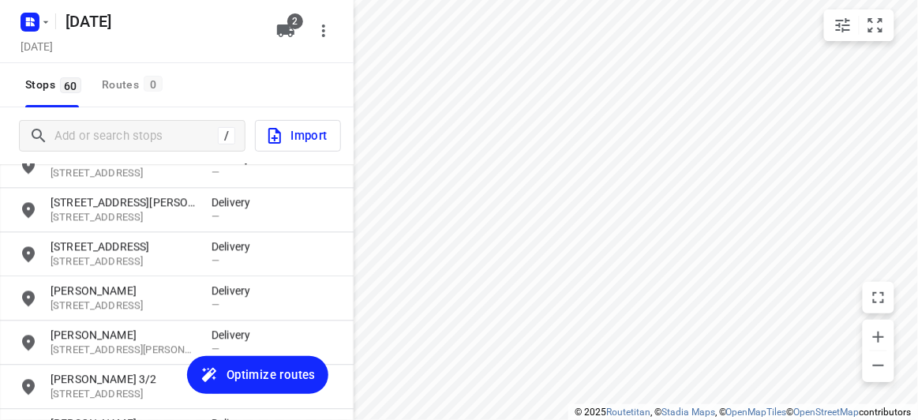
scroll to position [849, 0]
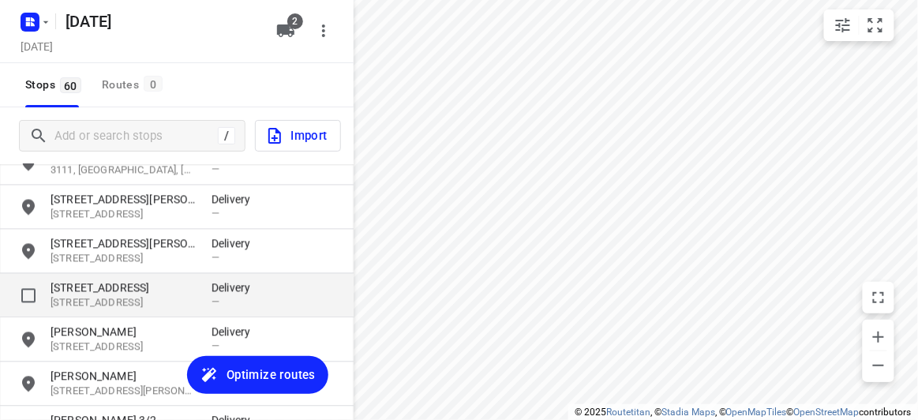
click at [78, 292] on p "[STREET_ADDRESS]" at bounding box center [123, 288] width 145 height 16
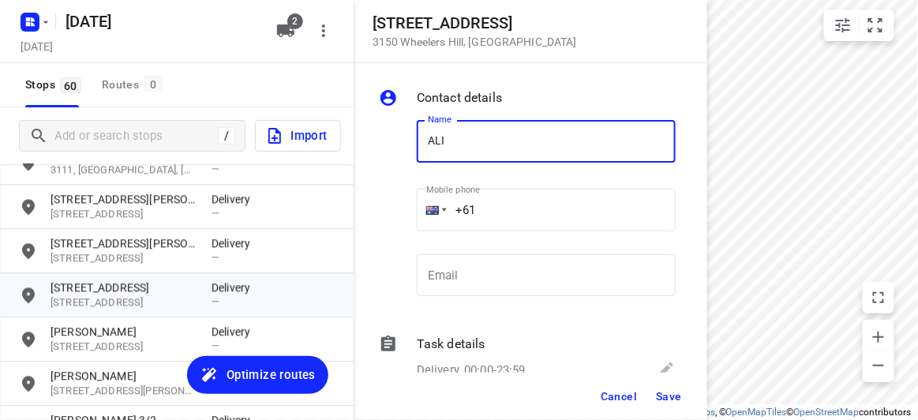
type input "[PERSON_NAME]"
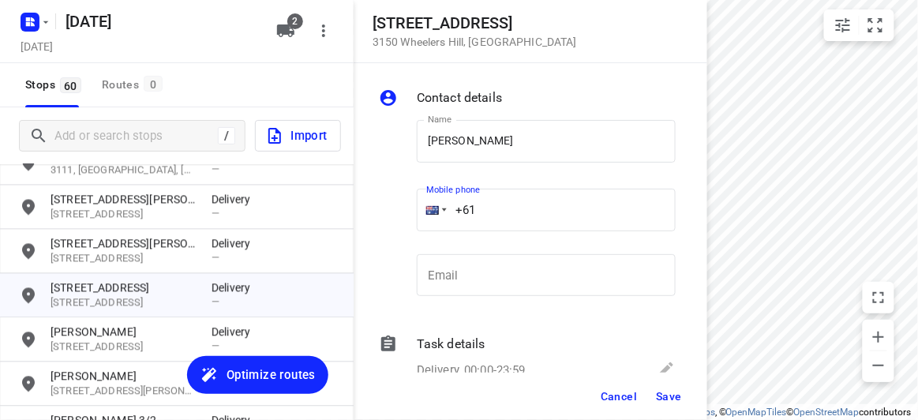
click at [418, 218] on div "+61" at bounding box center [546, 210] width 259 height 43
paste input "438260038"
type input "[PHONE_NUMBER]"
click at [657, 396] on span "Save" at bounding box center [669, 396] width 26 height 13
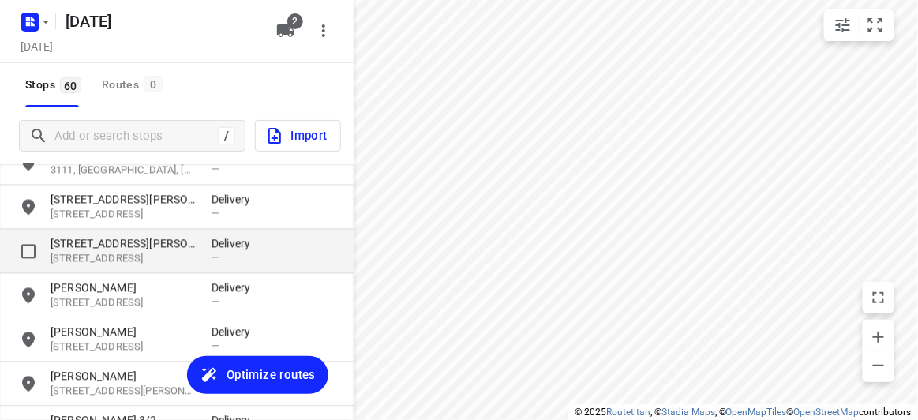
click at [48, 244] on div "grid" at bounding box center [35, 251] width 32 height 31
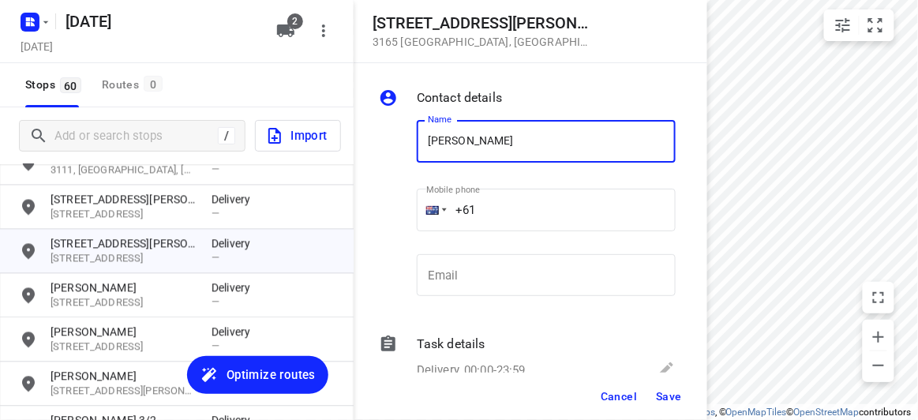
paste input "433015553"
type input "ANDY433015553"
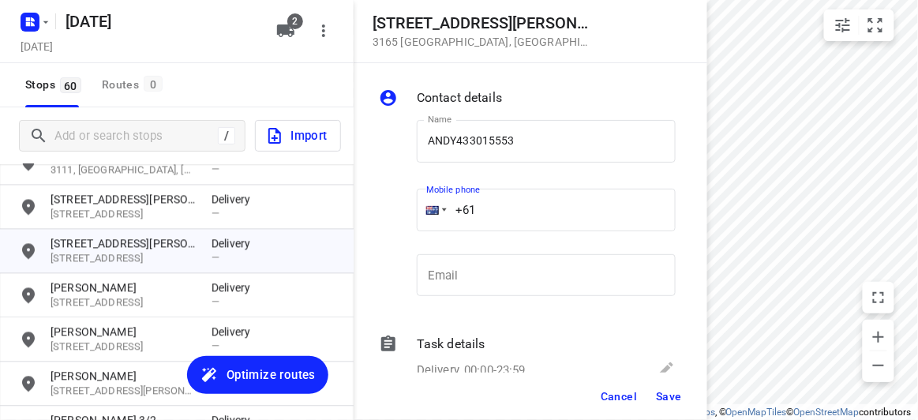
drag, startPoint x: 477, startPoint y: 209, endPoint x: 441, endPoint y: 210, distance: 35.5
click at [441, 210] on div "+61" at bounding box center [546, 210] width 259 height 43
paste input "tel"
type input "+61"
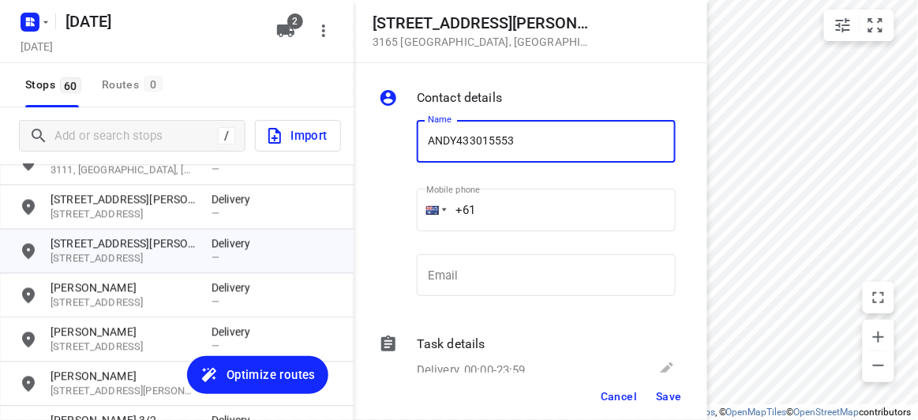
drag, startPoint x: 571, startPoint y: 126, endPoint x: 455, endPoint y: 128, distance: 116.1
click at [455, 128] on input "ANDY433015553" at bounding box center [546, 141] width 259 height 43
type input "[PERSON_NAME]"
click at [482, 221] on input "+61" at bounding box center [546, 210] width 259 height 43
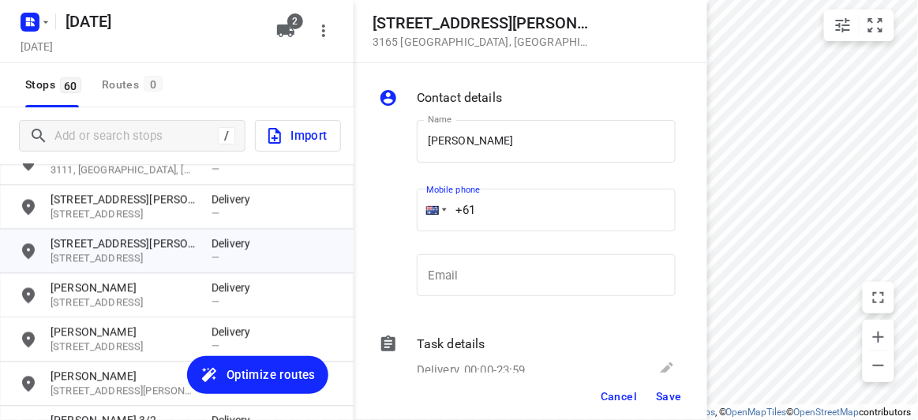
paste input "433015553"
type input "[PHONE_NUMBER]"
click at [664, 397] on span "Save" at bounding box center [669, 396] width 26 height 13
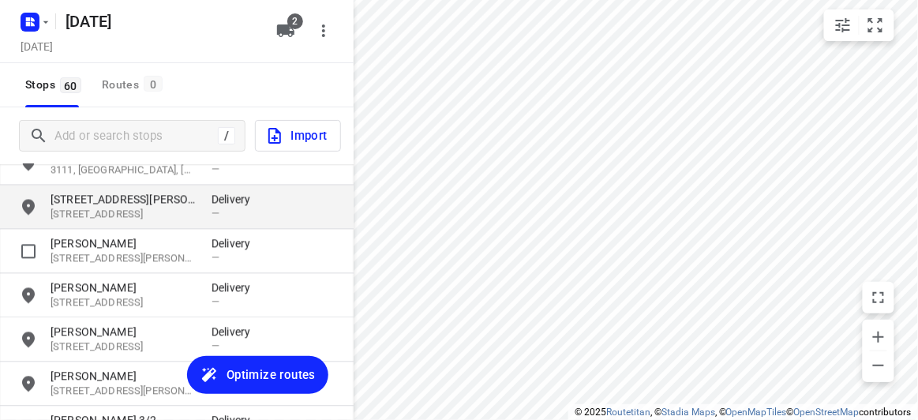
click at [107, 197] on p "[STREET_ADDRESS][PERSON_NAME]" at bounding box center [123, 200] width 145 height 16
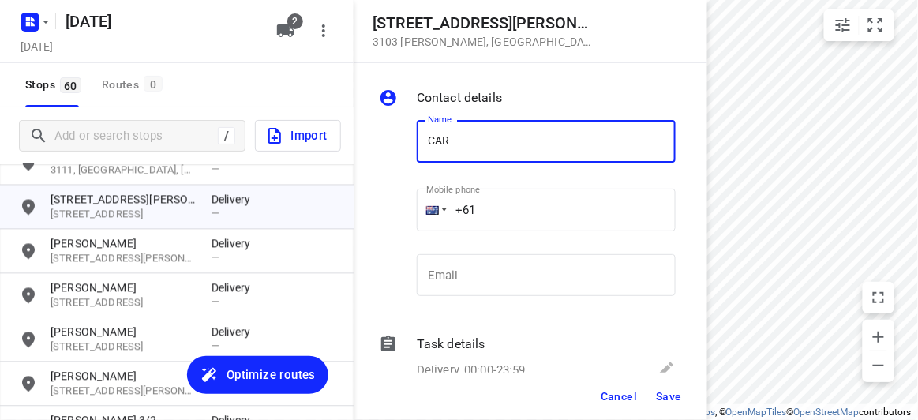
type input "[PERSON_NAME]"
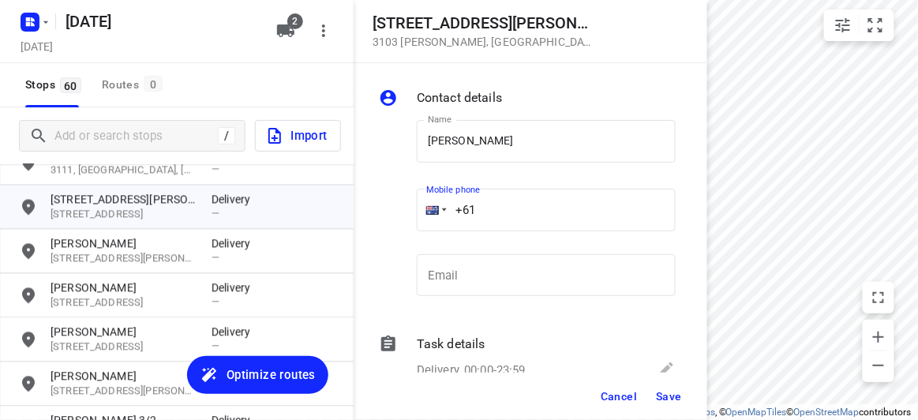
drag, startPoint x: 414, startPoint y: 214, endPoint x: 402, endPoint y: 214, distance: 12.6
click at [403, 216] on div "Name [PERSON_NAME] Name Mobile phone +61 ​ Email Email" at bounding box center [527, 211] width 303 height 208
paste input "434189288"
type input "[PHONE_NUMBER]"
click at [675, 396] on span "Save" at bounding box center [669, 396] width 26 height 13
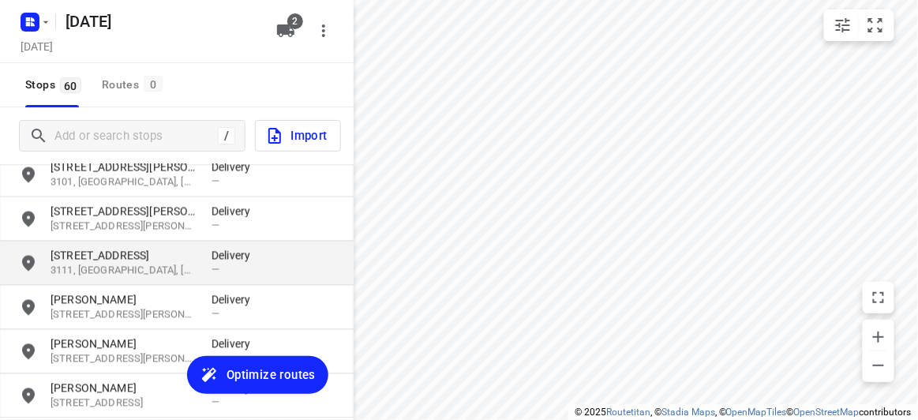
scroll to position [706, 0]
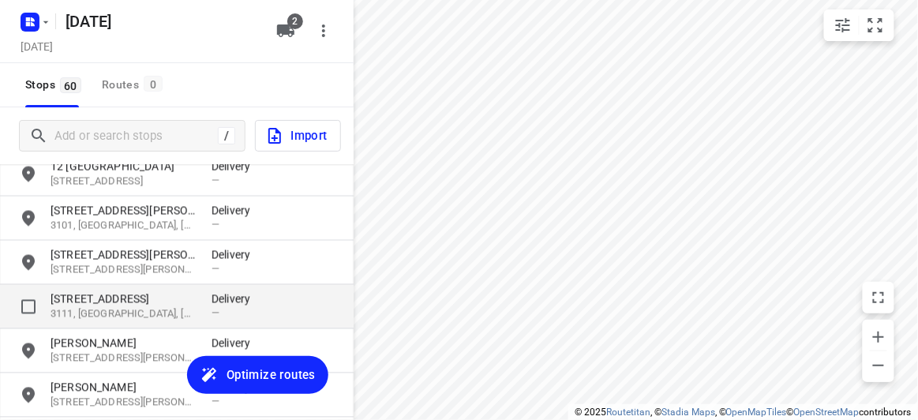
click at [86, 298] on p "[STREET_ADDRESS]" at bounding box center [123, 299] width 145 height 16
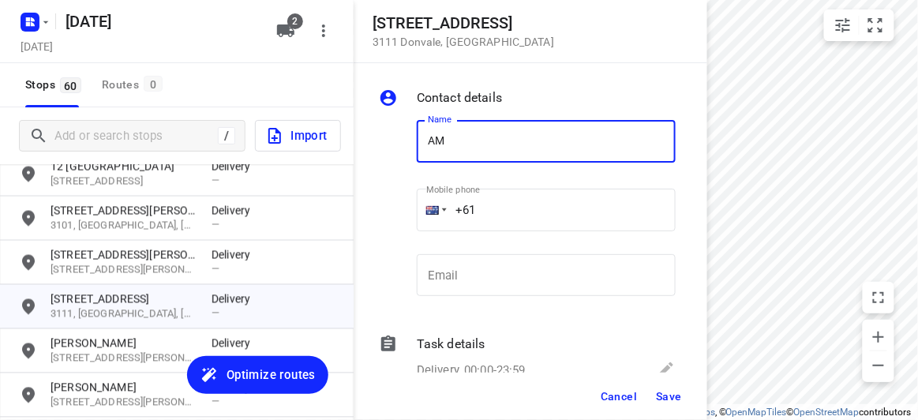
type input "[PERSON_NAME]"
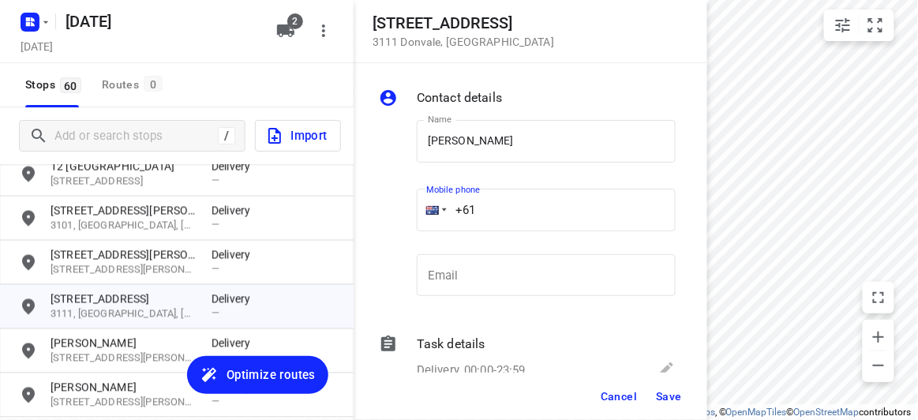
drag, startPoint x: 478, startPoint y: 178, endPoint x: 422, endPoint y: 206, distance: 63.2
click at [422, 206] on div "+61" at bounding box center [546, 210] width 259 height 43
paste input "421906306"
type input "[PHONE_NUMBER]"
click at [654, 386] on button "Save" at bounding box center [669, 396] width 39 height 28
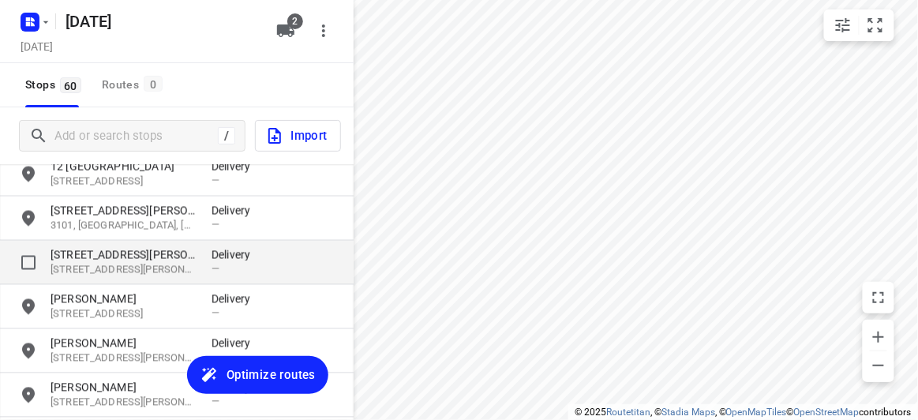
click at [120, 263] on p "[STREET_ADDRESS][PERSON_NAME][PERSON_NAME]" at bounding box center [123, 270] width 145 height 15
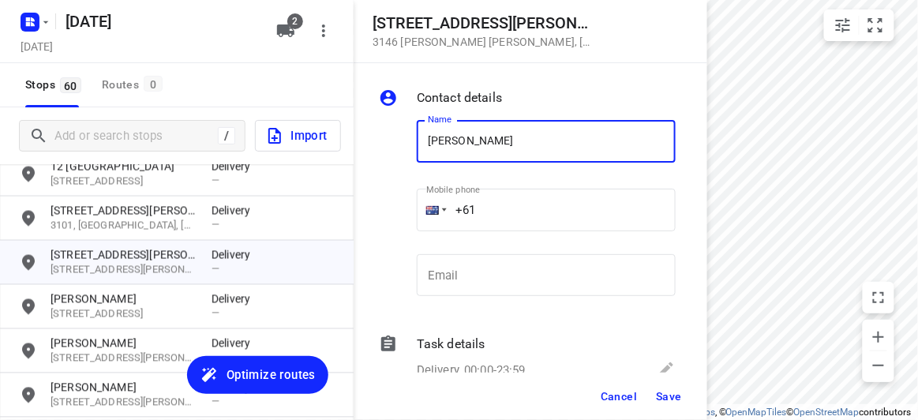
type input "[PERSON_NAME]"
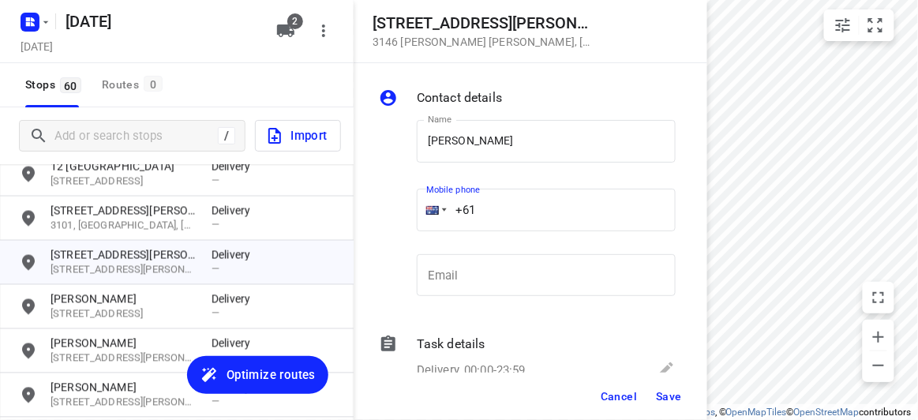
click at [506, 208] on input "+61" at bounding box center [546, 210] width 259 height 43
paste input "403570827"
type input "[PHONE_NUMBER]"
click at [666, 401] on span "Save" at bounding box center [669, 396] width 26 height 13
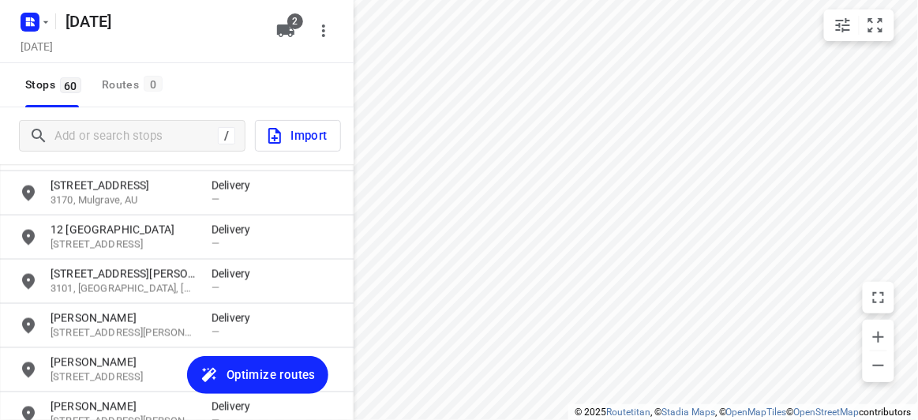
scroll to position [634, 0]
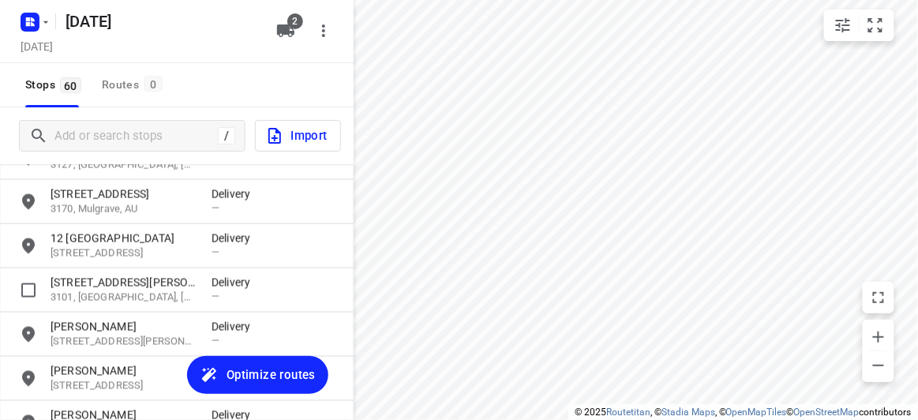
click at [103, 281] on p "[STREET_ADDRESS][PERSON_NAME]" at bounding box center [123, 283] width 145 height 16
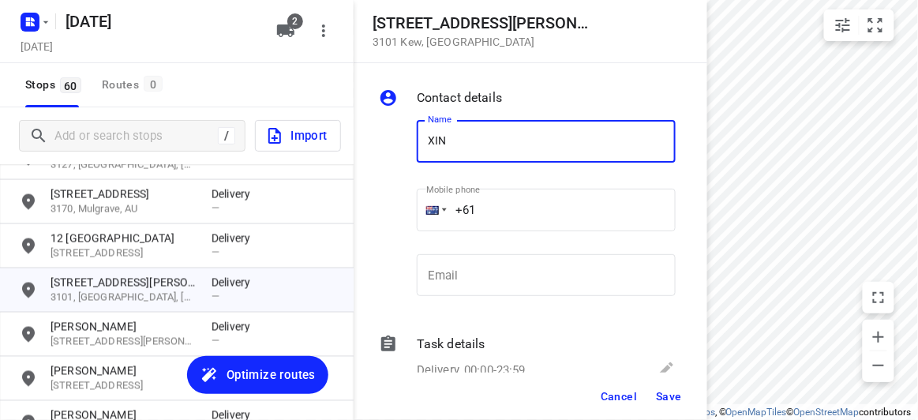
type input "[PERSON_NAME]"
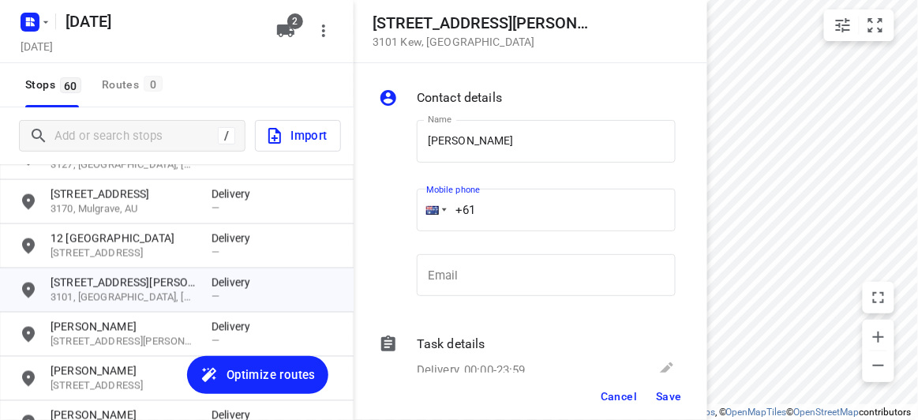
click at [492, 204] on input "+61" at bounding box center [546, 210] width 259 height 43
paste input "433351220"
type input "[PHONE_NUMBER]"
click at [665, 395] on span "Save" at bounding box center [669, 396] width 26 height 13
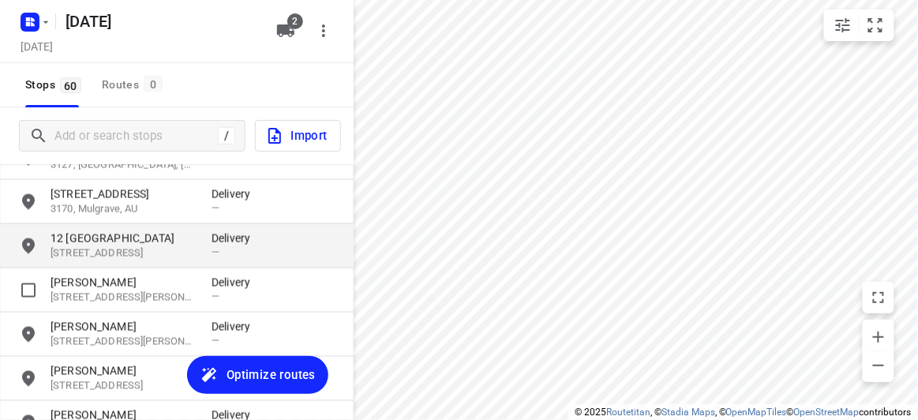
click at [133, 249] on p "[STREET_ADDRESS]" at bounding box center [123, 253] width 145 height 15
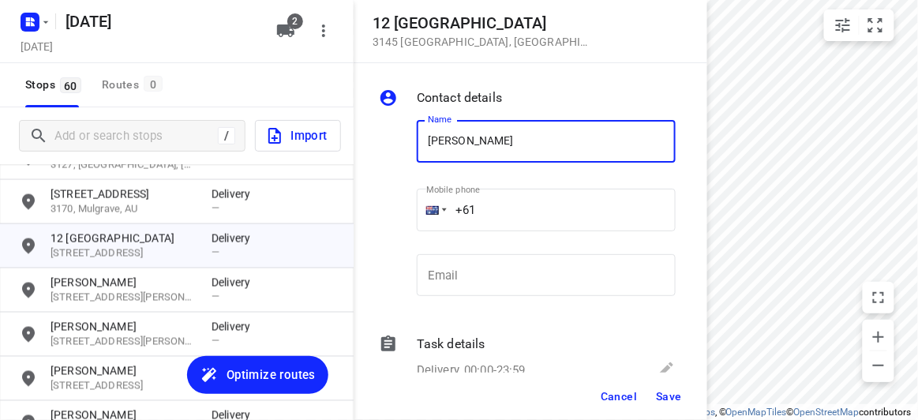
type input "[PERSON_NAME]"
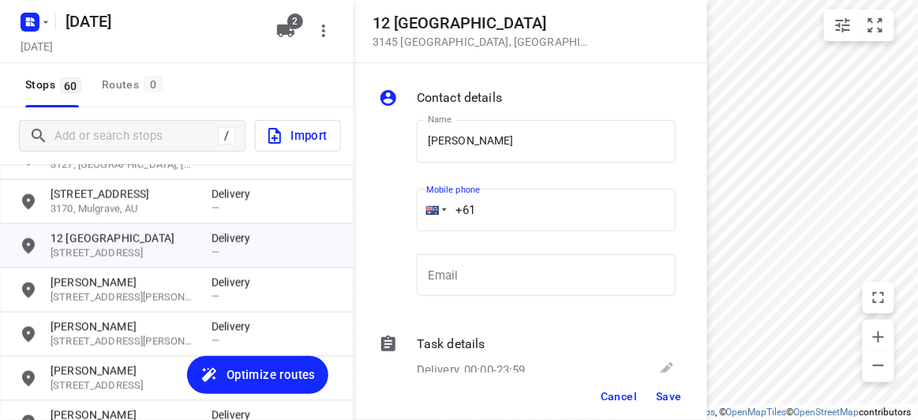
drag, startPoint x: 463, startPoint y: 212, endPoint x: 414, endPoint y: 212, distance: 49.7
click at [414, 212] on div "Mobile phone +61 ​" at bounding box center [547, 214] width 272 height 73
paste input "466886805"
type input "[PHONE_NUMBER]"
click at [666, 396] on span "Save" at bounding box center [669, 396] width 26 height 13
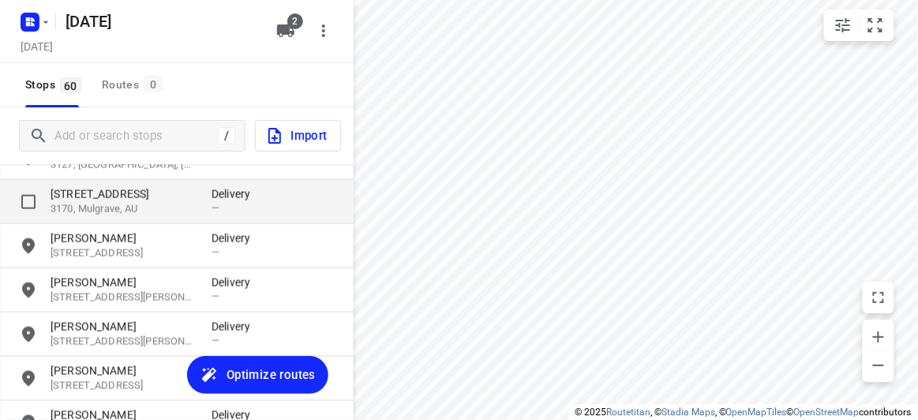
click at [133, 207] on p "3170, Mulgrave, AU" at bounding box center [123, 209] width 145 height 15
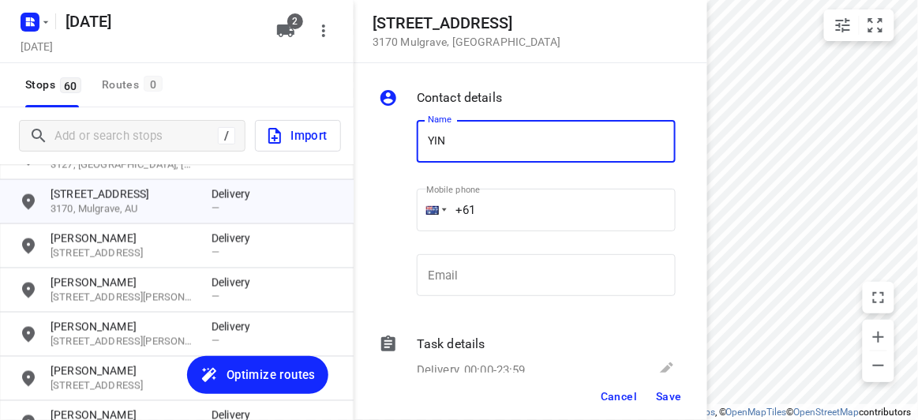
type input "[PERSON_NAME]"
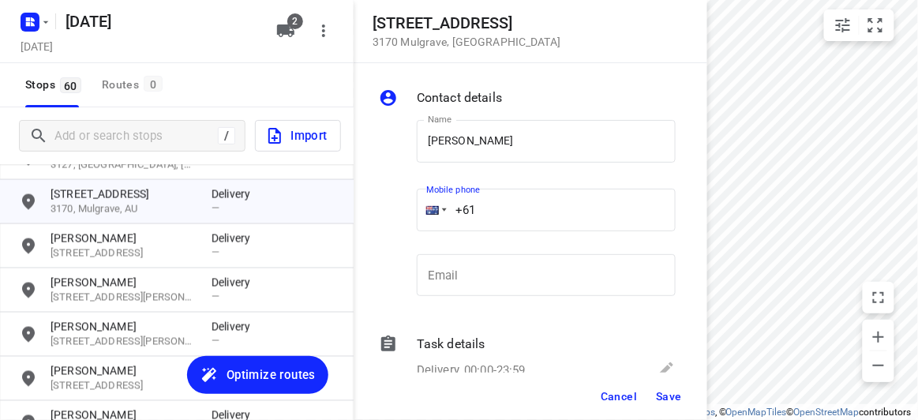
drag, startPoint x: 473, startPoint y: 198, endPoint x: 419, endPoint y: 200, distance: 53.7
click at [419, 200] on div "+61" at bounding box center [546, 210] width 259 height 43
paste input "422155118"
type input "[PHONE_NUMBER]"
click at [650, 408] on div "Cancel Save" at bounding box center [531, 396] width 354 height 47
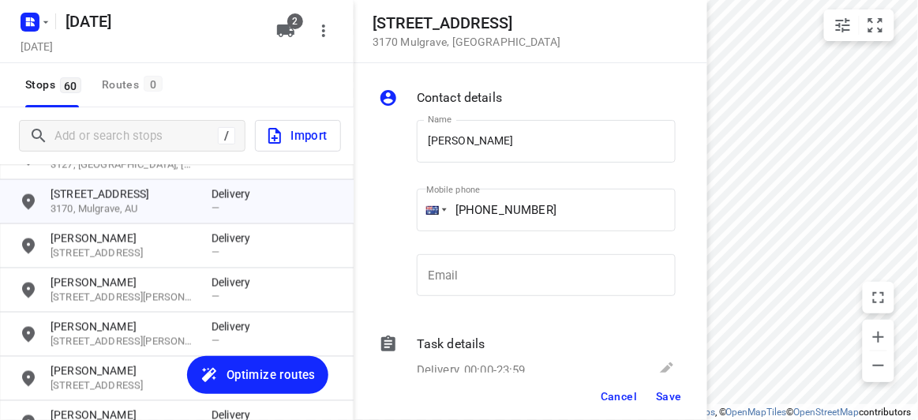
click at [670, 399] on span "Save" at bounding box center [669, 396] width 26 height 13
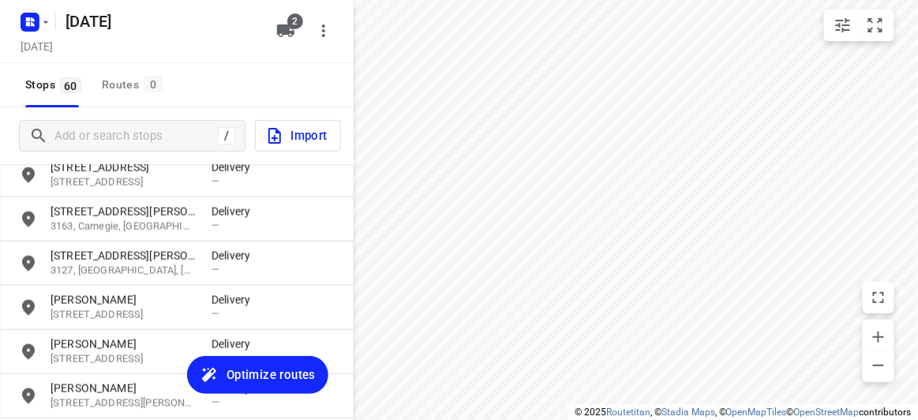
scroll to position [490, 0]
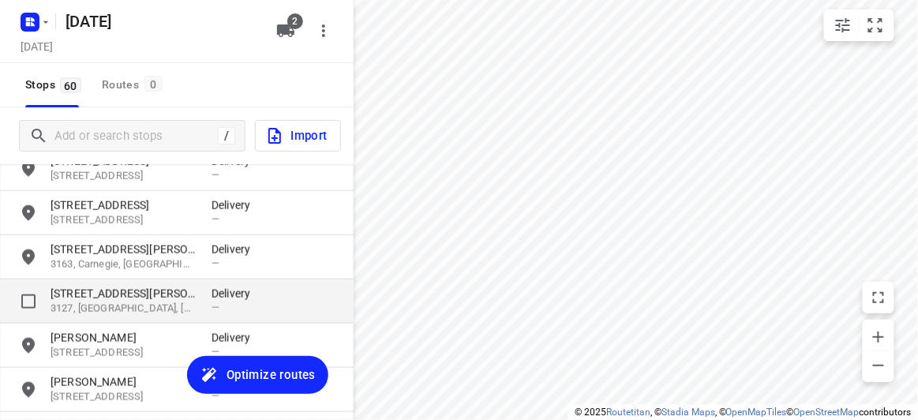
click at [98, 286] on p "[STREET_ADDRESS][PERSON_NAME]" at bounding box center [123, 294] width 145 height 16
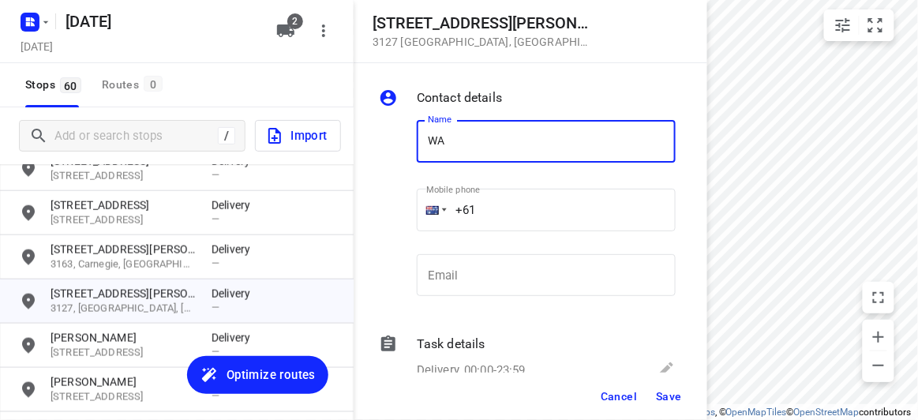
type input "WAN TEING"
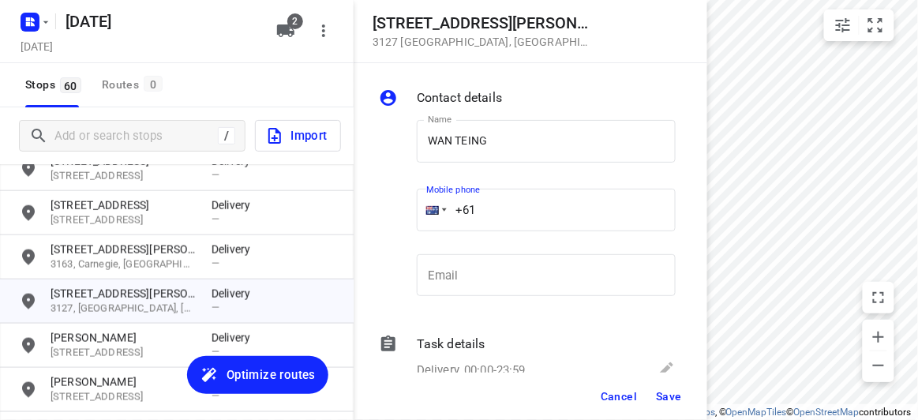
drag, startPoint x: 480, startPoint y: 185, endPoint x: 433, endPoint y: 202, distance: 50.4
click at [435, 204] on div "+61" at bounding box center [546, 210] width 259 height 43
paste input "tel"
paste input "433769904"
type input "[PHONE_NUMBER]"
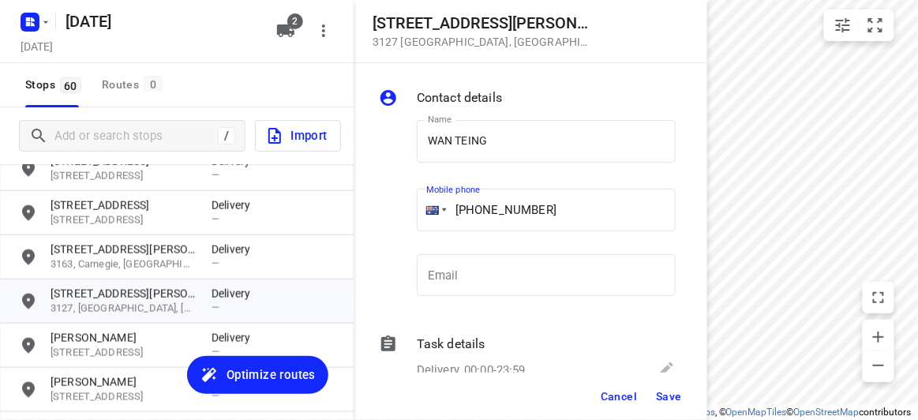
click at [671, 401] on span "Save" at bounding box center [669, 396] width 26 height 13
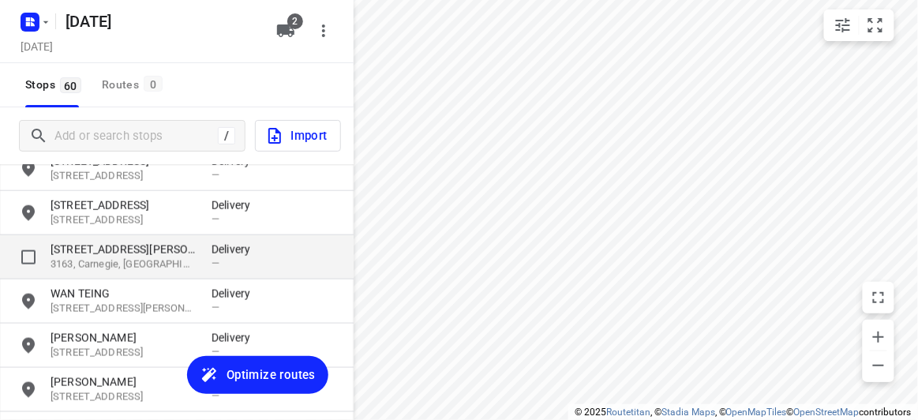
click at [94, 250] on p "[STREET_ADDRESS][PERSON_NAME]" at bounding box center [123, 250] width 145 height 16
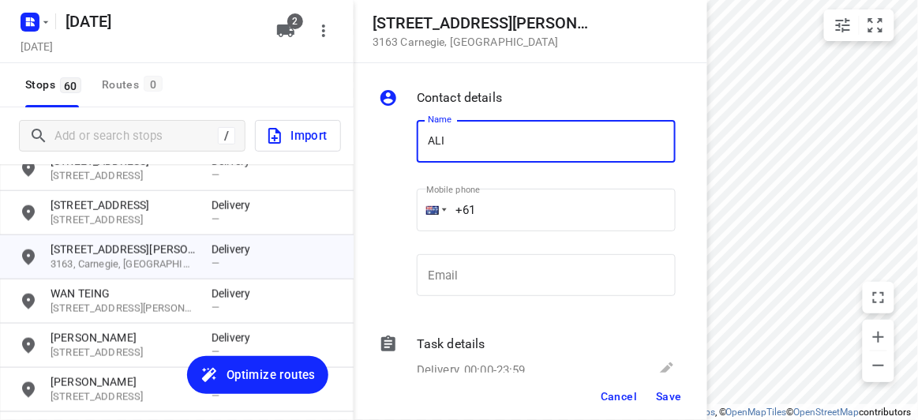
type input "[PERSON_NAME]"
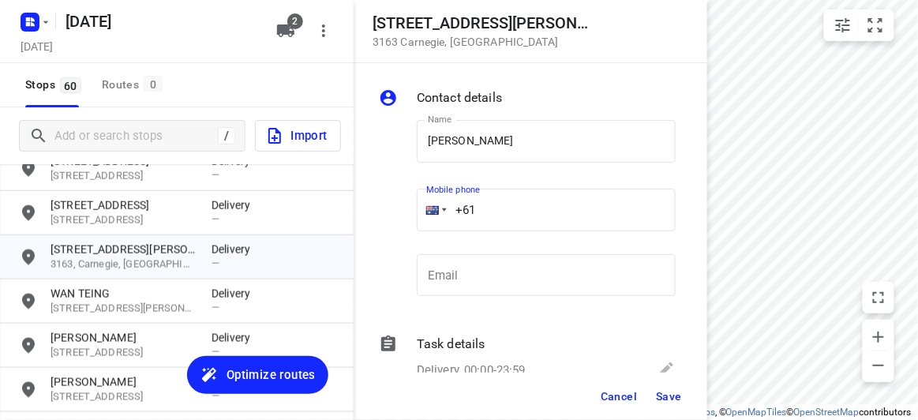
drag, startPoint x: 402, startPoint y: 209, endPoint x: 388, endPoint y: 209, distance: 14.2
click at [388, 209] on div "Name [PERSON_NAME] Name Mobile phone +61 ​ Email Email" at bounding box center [527, 211] width 303 height 208
paste input "tel"
paste input "422791989"
type input "[PHONE_NUMBER]"
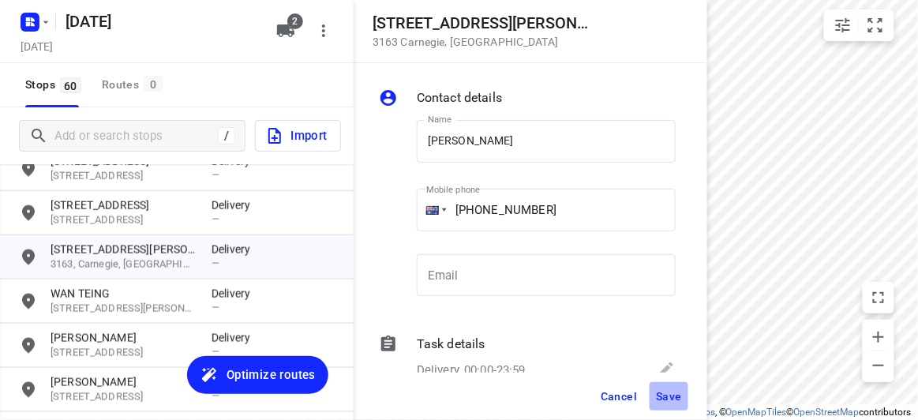
click at [669, 399] on span "Save" at bounding box center [669, 396] width 26 height 13
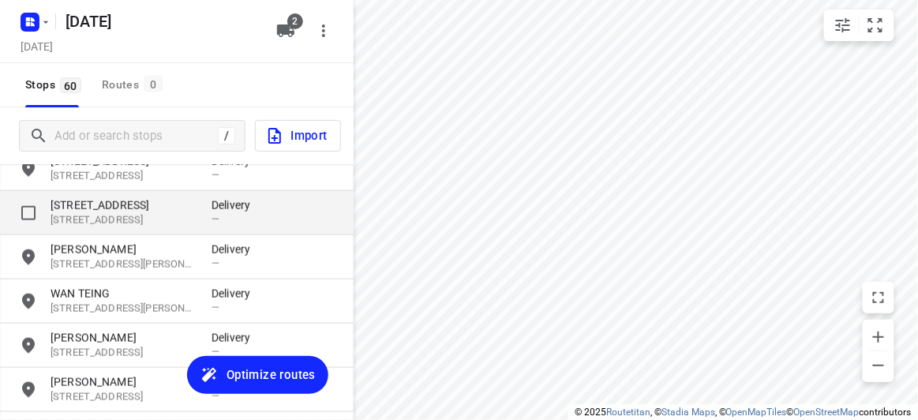
click at [104, 198] on p "[STREET_ADDRESS]" at bounding box center [123, 205] width 145 height 16
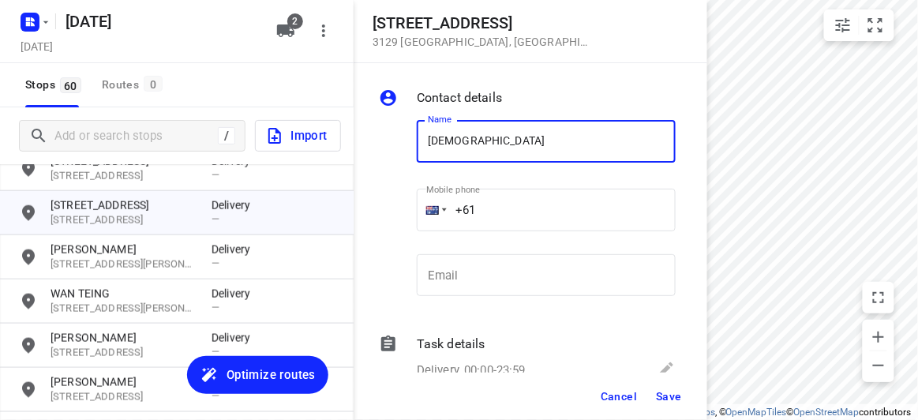
paste input "433783867"
type input "[DEMOGRAPHIC_DATA] 433783867"
click at [520, 216] on input "+61" at bounding box center [546, 210] width 259 height 43
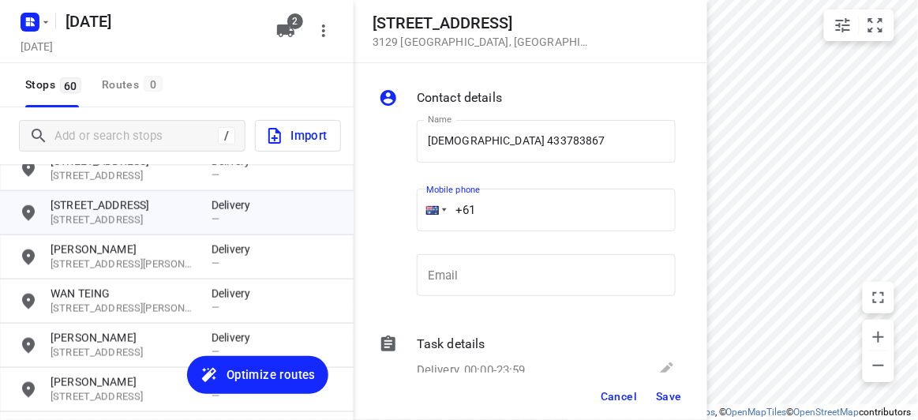
paste input "433783867"
type input "[PHONE_NUMBER]"
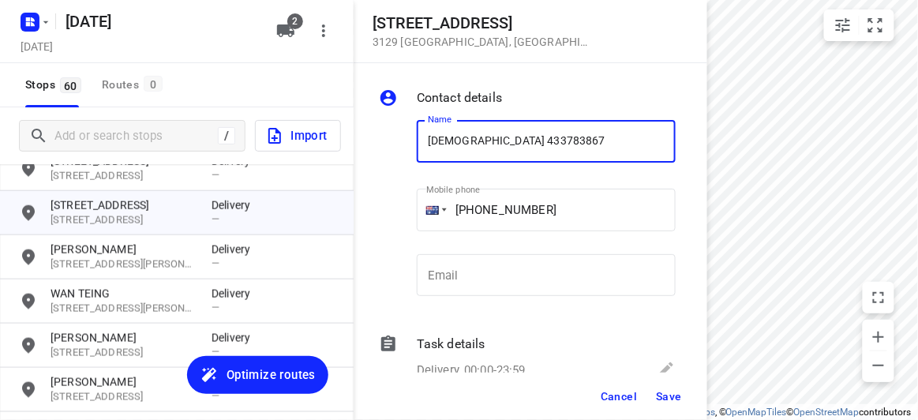
drag, startPoint x: 562, startPoint y: 133, endPoint x: 490, endPoint y: 133, distance: 71.8
click at [490, 133] on input "[DEMOGRAPHIC_DATA] 433783867" at bounding box center [546, 141] width 259 height 43
type input "[DEMOGRAPHIC_DATA]"
click at [678, 396] on span "Save" at bounding box center [669, 396] width 26 height 13
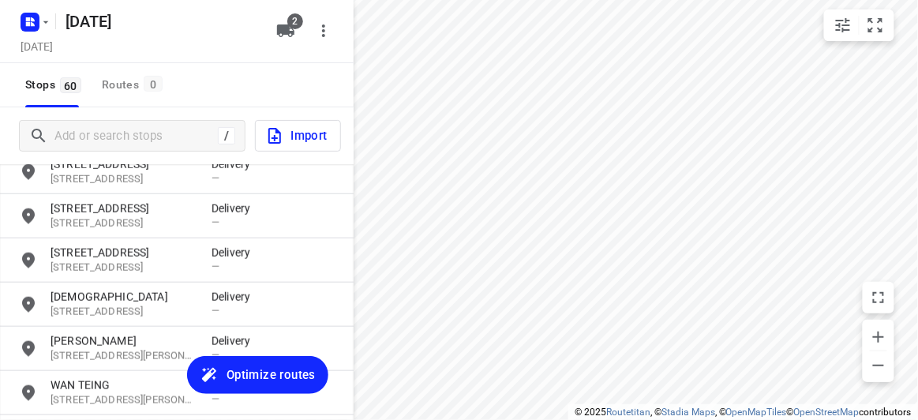
scroll to position [347, 0]
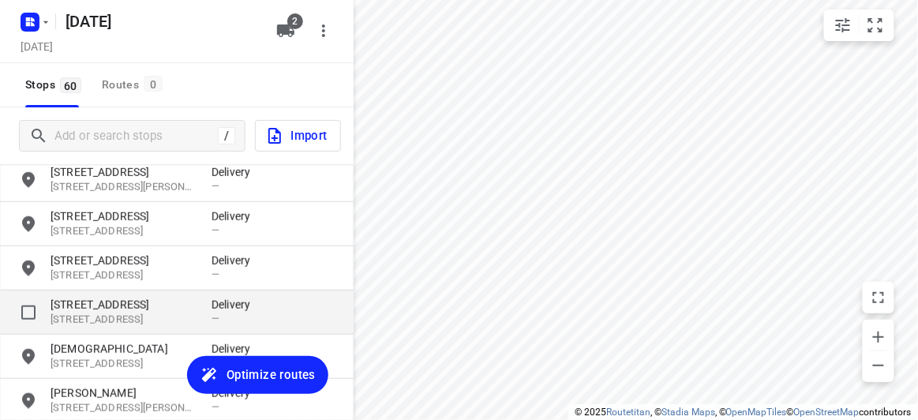
click at [94, 301] on p "[STREET_ADDRESS]" at bounding box center [123, 305] width 145 height 16
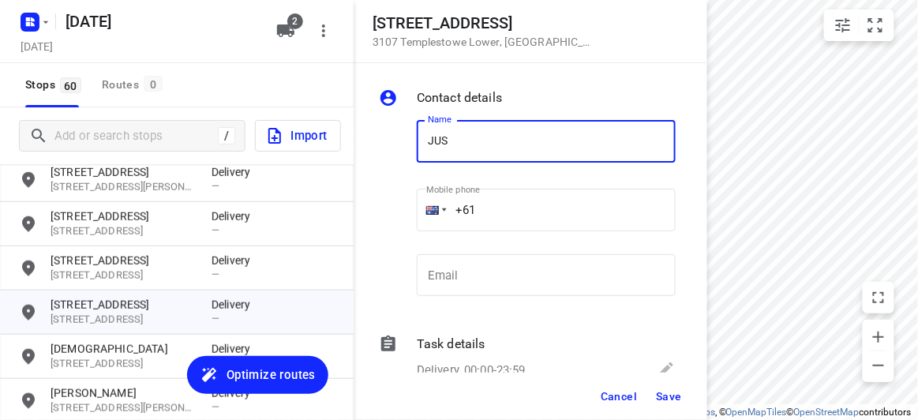
type input "[PERSON_NAME] 2/5"
click at [504, 211] on input "+61" at bounding box center [546, 210] width 259 height 43
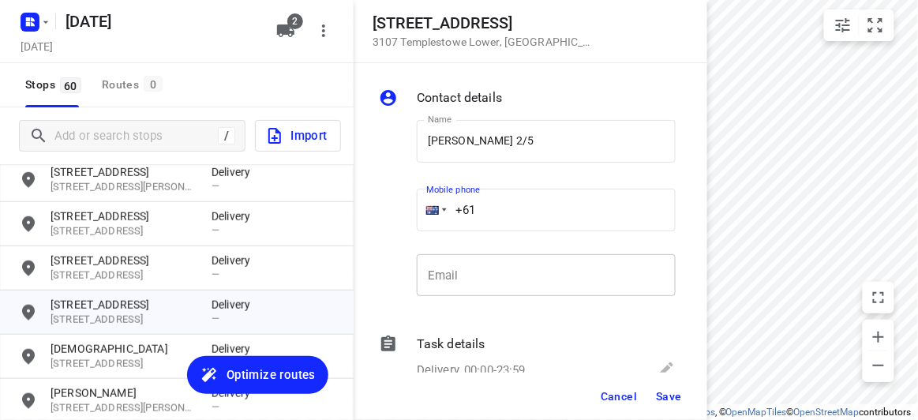
paste input "432208299"
type input "[PHONE_NUMBER]"
click at [694, 395] on div "Cancel Save" at bounding box center [531, 396] width 354 height 47
click at [668, 403] on button "Save" at bounding box center [669, 396] width 39 height 28
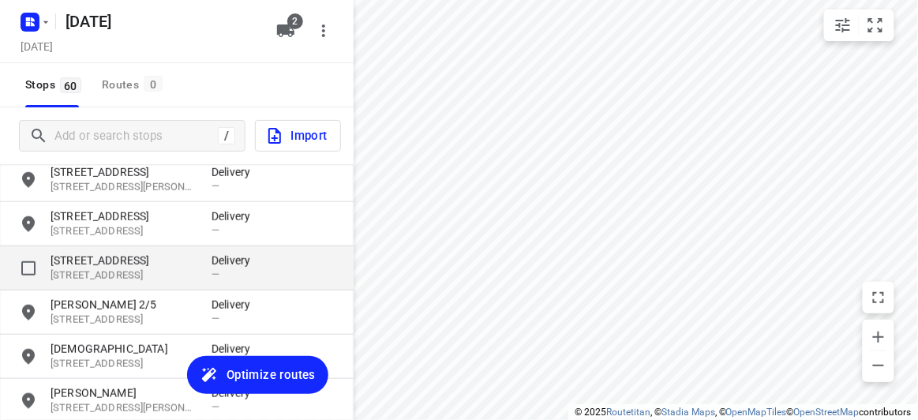
click at [136, 254] on p "[STREET_ADDRESS]" at bounding box center [123, 261] width 145 height 16
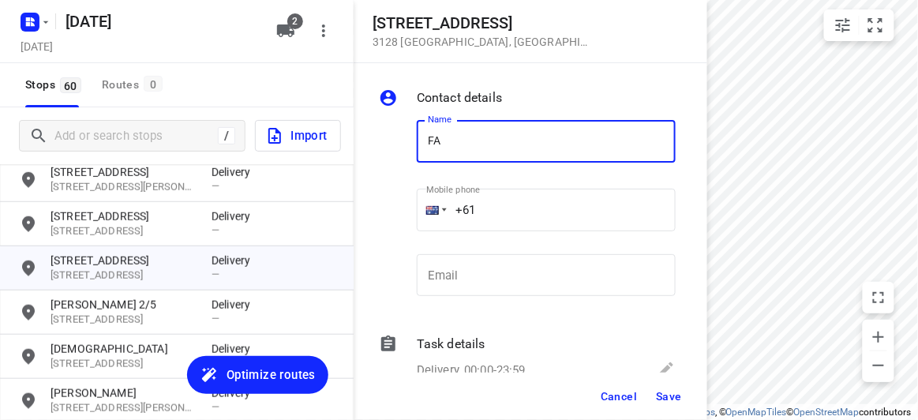
type input "[PERSON_NAME] 2/421"
drag, startPoint x: 519, startPoint y: 162, endPoint x: 512, endPoint y: 212, distance: 51.0
click at [515, 212] on input "+61" at bounding box center [546, 210] width 259 height 43
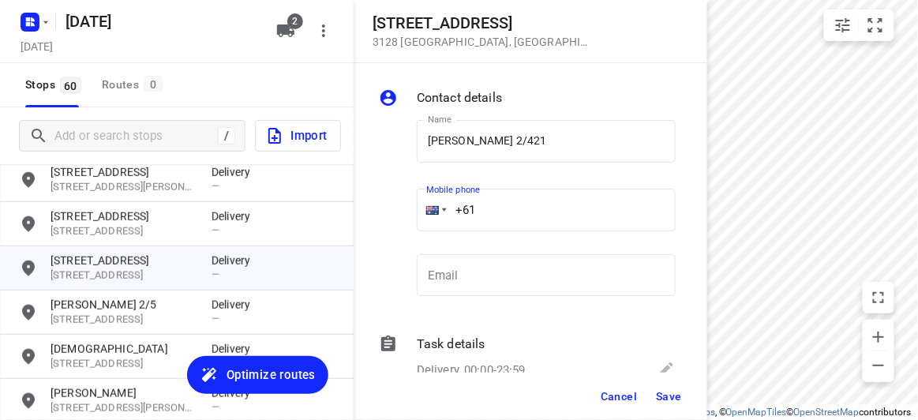
paste input "450581186"
type input "[PHONE_NUMBER]"
click at [666, 392] on span "Save" at bounding box center [669, 396] width 26 height 13
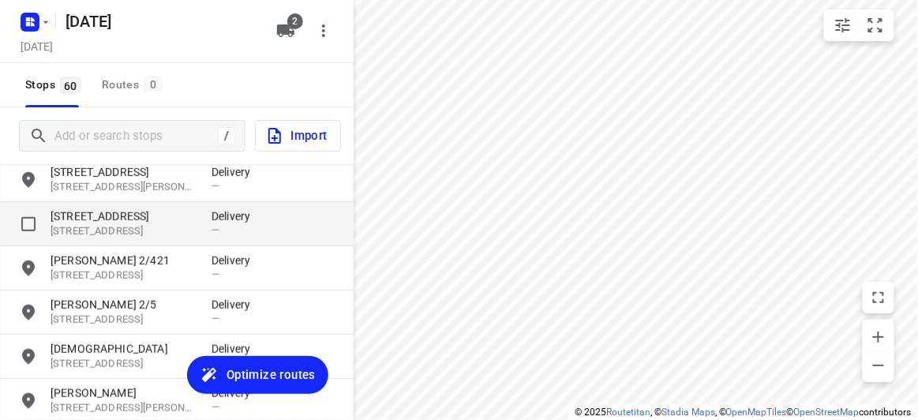
click at [72, 205] on div "[STREET_ADDRESS] Delivery —" at bounding box center [177, 224] width 354 height 44
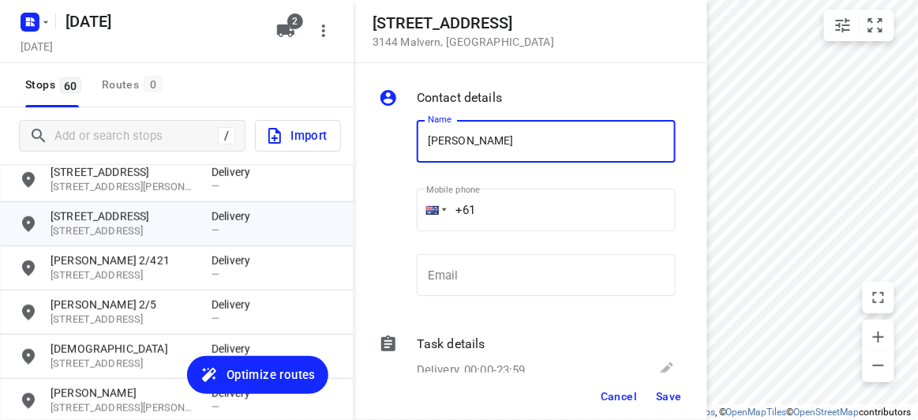
type input "[PERSON_NAME]"
click at [490, 209] on input "+61" at bounding box center [546, 210] width 259 height 43
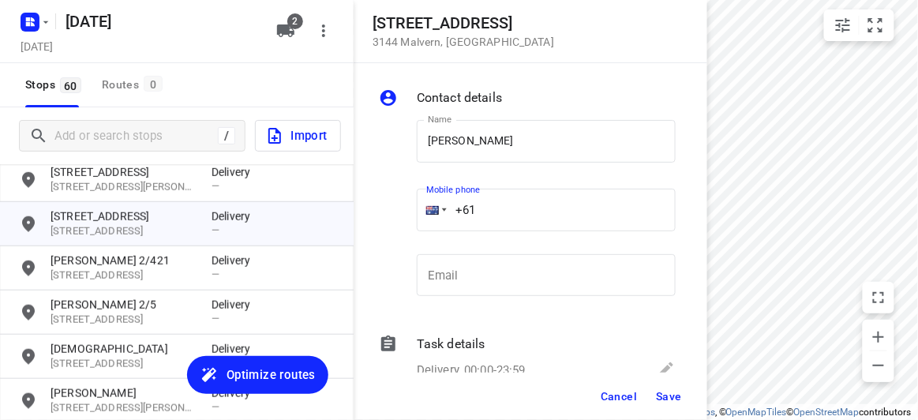
paste input "451175117"
type input "[PHONE_NUMBER]"
click at [677, 398] on span "Save" at bounding box center [669, 396] width 26 height 13
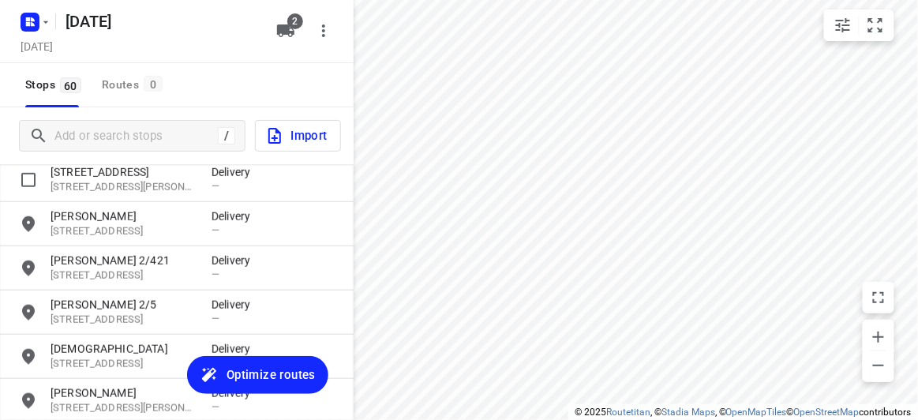
click at [102, 162] on div "/ Import" at bounding box center [177, 135] width 354 height 57
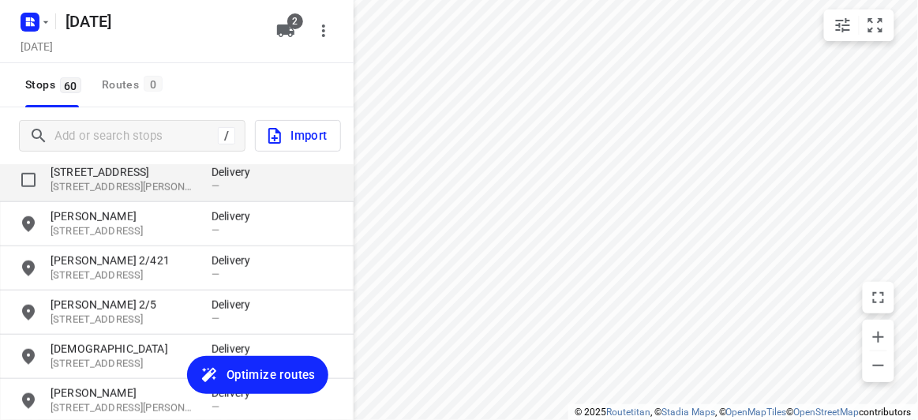
click at [107, 173] on p "[STREET_ADDRESS]" at bounding box center [123, 172] width 145 height 16
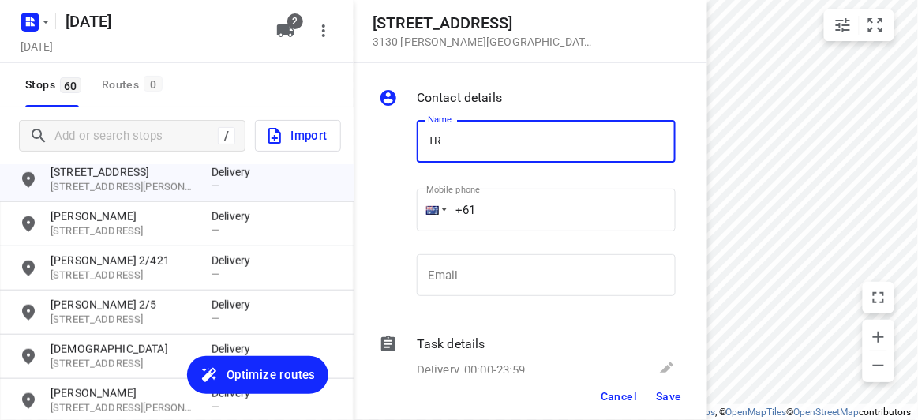
type input "[PERSON_NAME]"
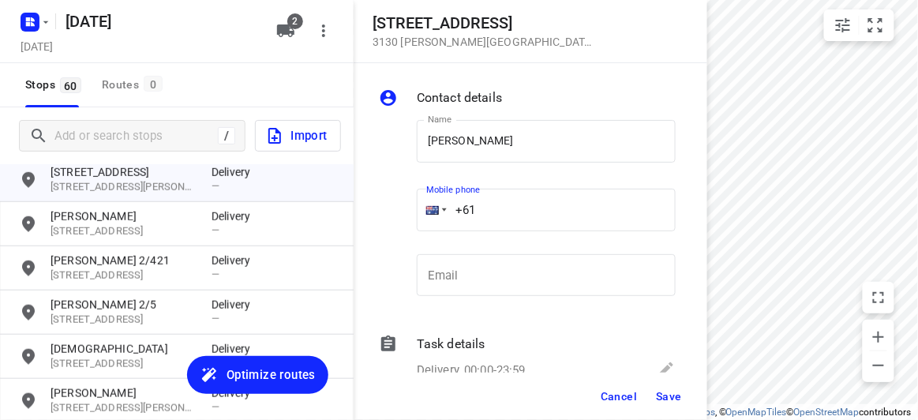
drag, startPoint x: 481, startPoint y: 182, endPoint x: 487, endPoint y: 211, distance: 29.1
click at [487, 211] on input "+61" at bounding box center [546, 210] width 259 height 43
paste input "402149829"
type input "[PHONE_NUMBER]"
click at [670, 393] on span "Save" at bounding box center [669, 396] width 26 height 13
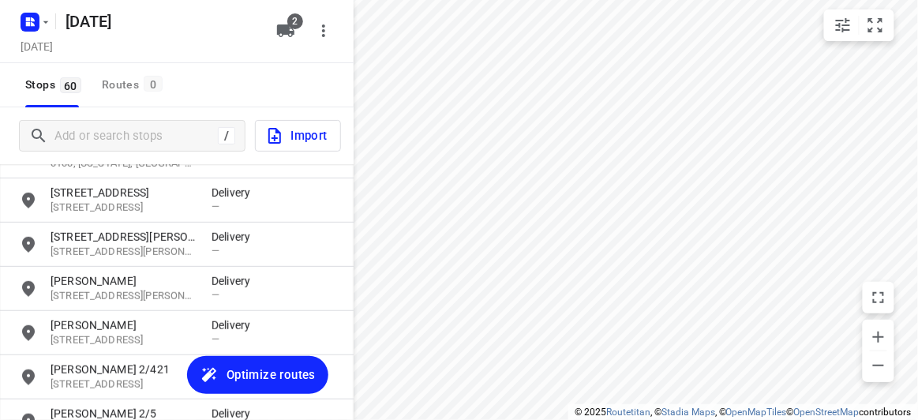
scroll to position [60, 0]
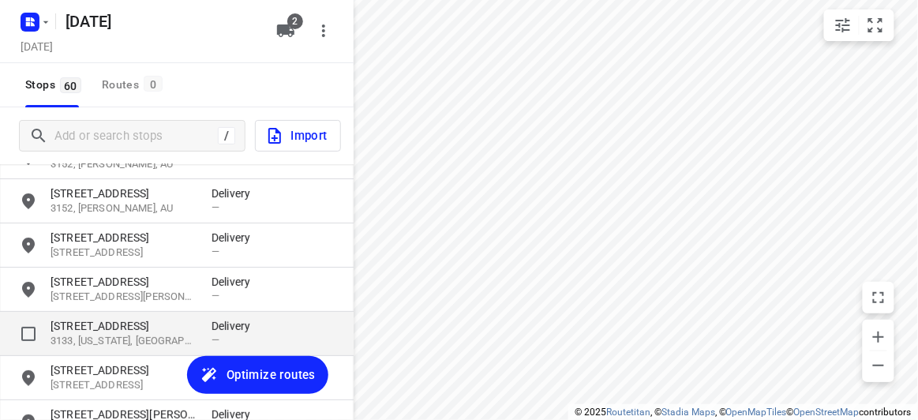
click at [90, 328] on p "[STREET_ADDRESS]" at bounding box center [123, 326] width 145 height 16
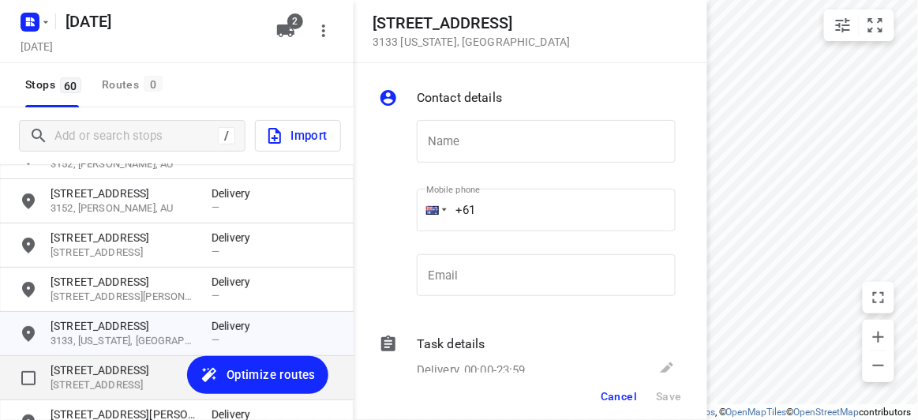
click at [91, 367] on p "[STREET_ADDRESS]" at bounding box center [123, 370] width 145 height 16
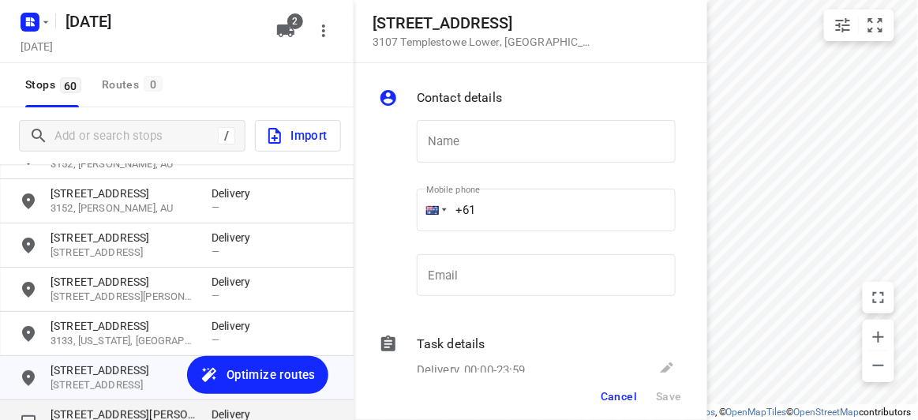
click at [92, 401] on div "[STREET_ADDRESS][PERSON_NAME][PERSON_NAME] Delivery —" at bounding box center [177, 422] width 354 height 44
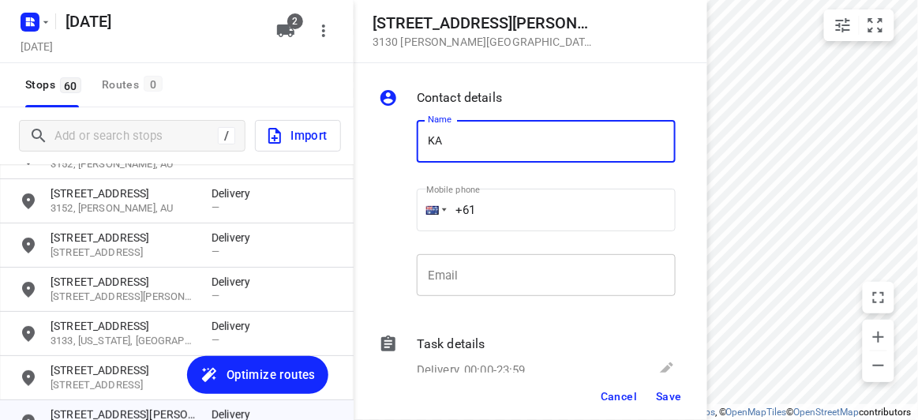
type input "[PERSON_NAME] [PERSON_NAME]"
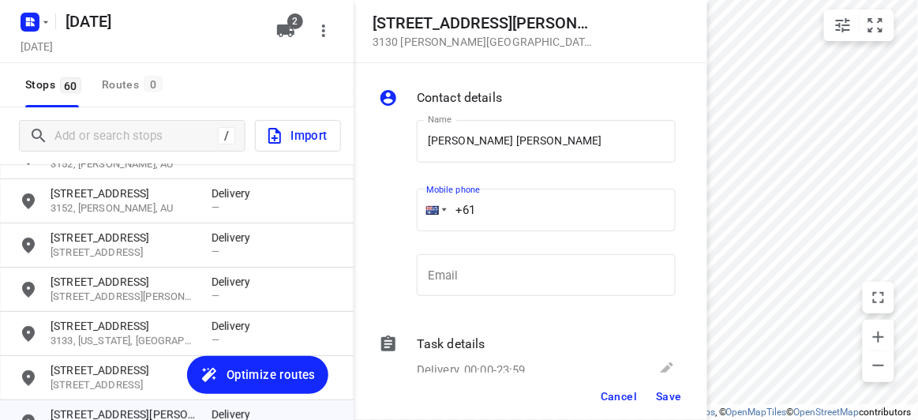
click at [489, 214] on input "+61" at bounding box center [546, 210] width 259 height 43
paste input "0430029891"
click at [465, 191] on label "Mobile phone" at bounding box center [453, 190] width 54 height 9
click at [486, 207] on input "[PHONE_NUMBER]" at bounding box center [546, 210] width 259 height 43
type input "[PHONE_NUMBER]"
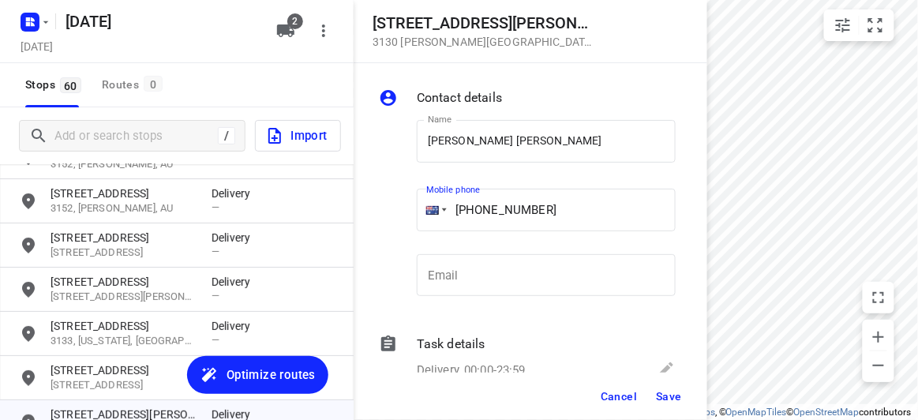
click at [666, 397] on span "Save" at bounding box center [669, 396] width 26 height 13
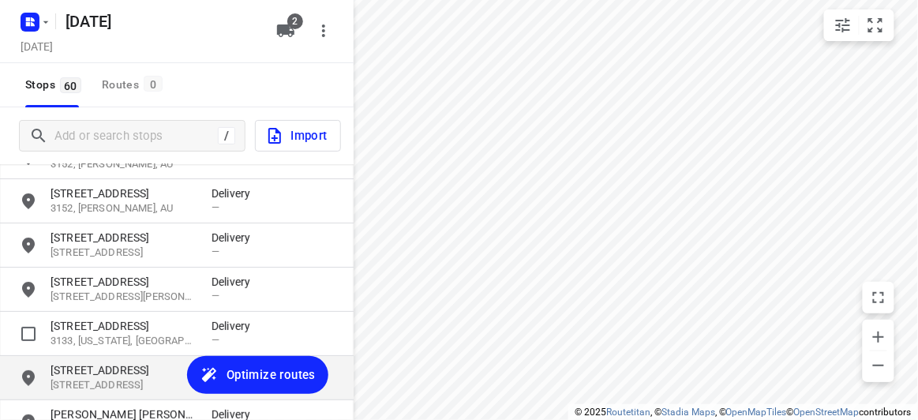
click at [105, 351] on div "[STREET_ADDRESS][US_STATE] Delivery —" at bounding box center [177, 334] width 354 height 44
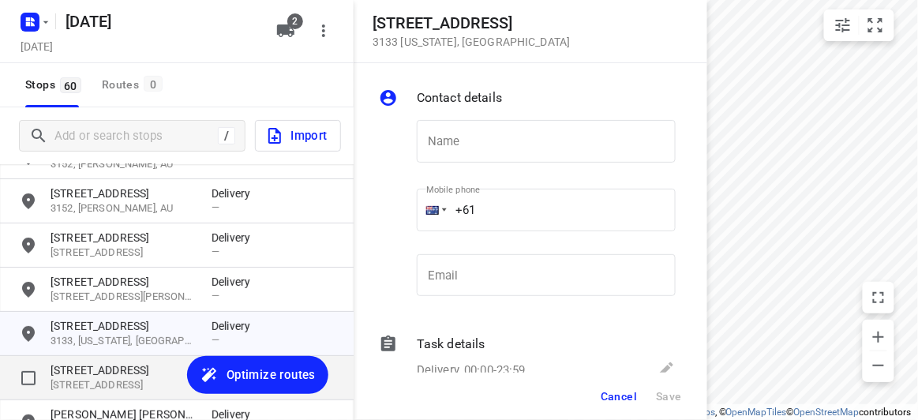
click at [103, 377] on p "[STREET_ADDRESS]" at bounding box center [123, 370] width 145 height 16
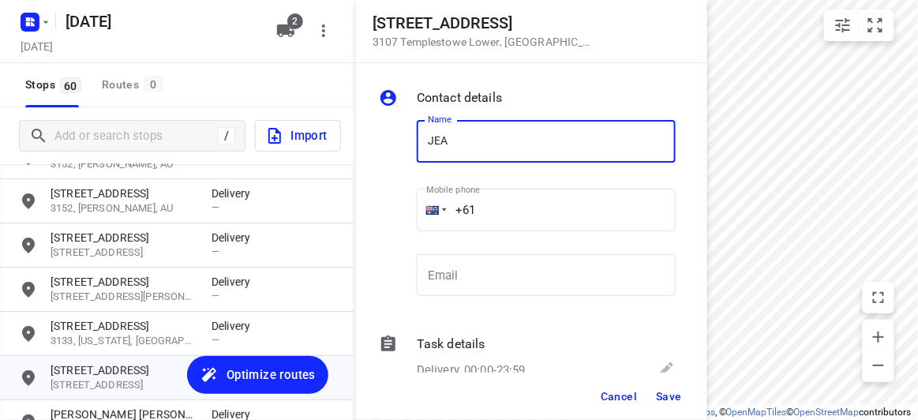
type input "[PERSON_NAME]"
click at [502, 203] on input "+61" at bounding box center [546, 210] width 259 height 43
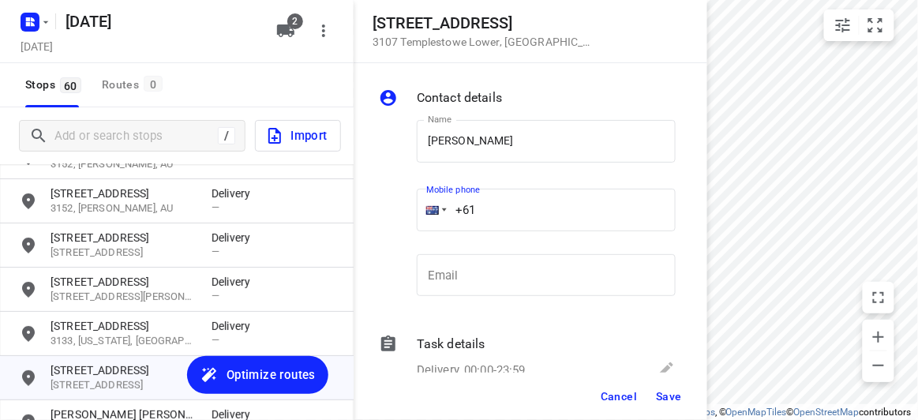
paste input "416176300"
type input "[PHONE_NUMBER]"
click at [654, 397] on button "Save" at bounding box center [669, 396] width 39 height 28
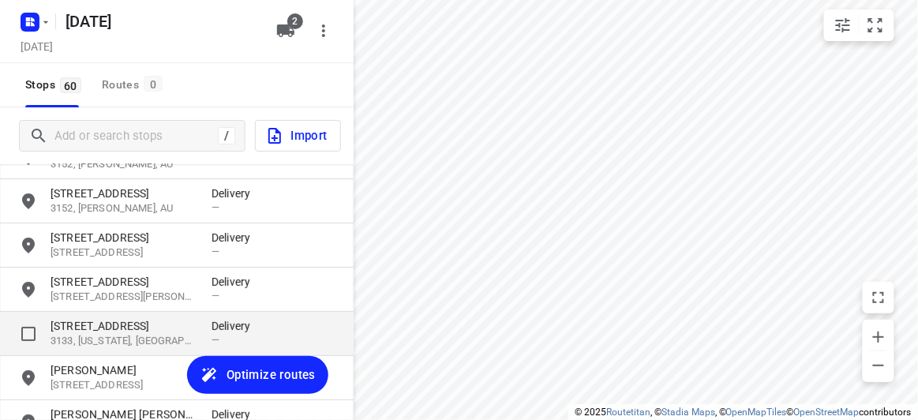
click at [107, 328] on p "[STREET_ADDRESS]" at bounding box center [123, 326] width 145 height 16
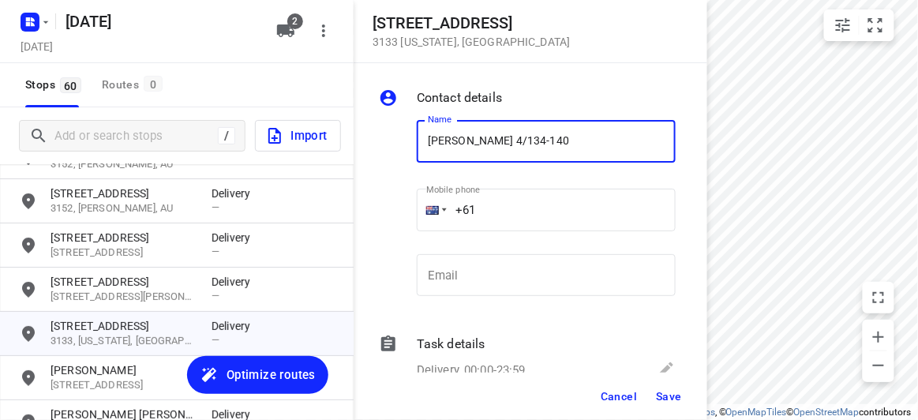
paste input "449850651"
type input "[PERSON_NAME] 4/134-140449850651"
click at [507, 207] on input "+61" at bounding box center [546, 210] width 259 height 43
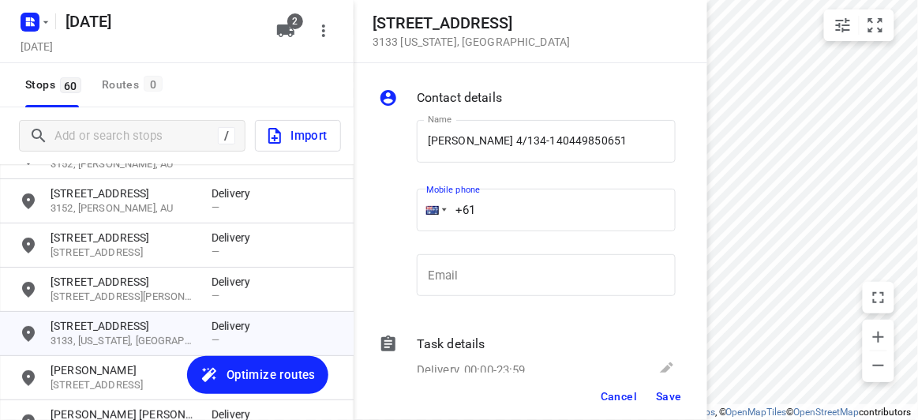
paste input "449850651"
type input "[PHONE_NUMBER]"
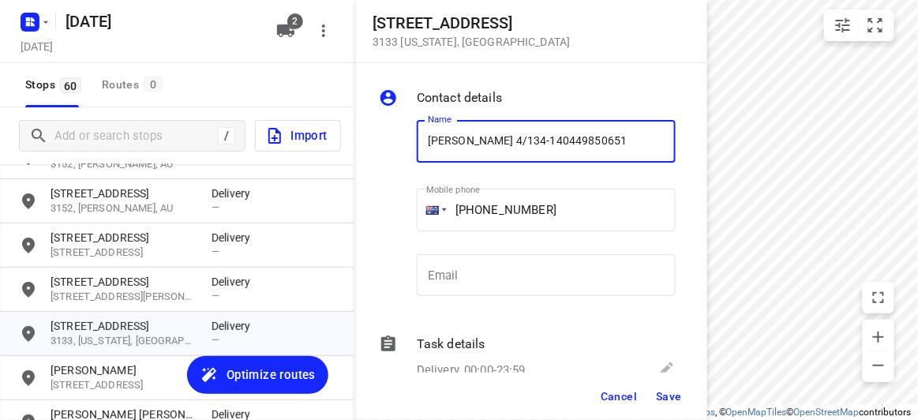
drag, startPoint x: 621, startPoint y: 126, endPoint x: 609, endPoint y: 127, distance: 12.7
click at [620, 126] on input "[PERSON_NAME] 4/134-140449850651" at bounding box center [546, 141] width 259 height 43
drag, startPoint x: 609, startPoint y: 127, endPoint x: 544, endPoint y: 133, distance: 65.0
click at [544, 133] on input "[PERSON_NAME] 4/134-140449850651" at bounding box center [546, 141] width 259 height 43
type input "[PERSON_NAME] 4/134-140"
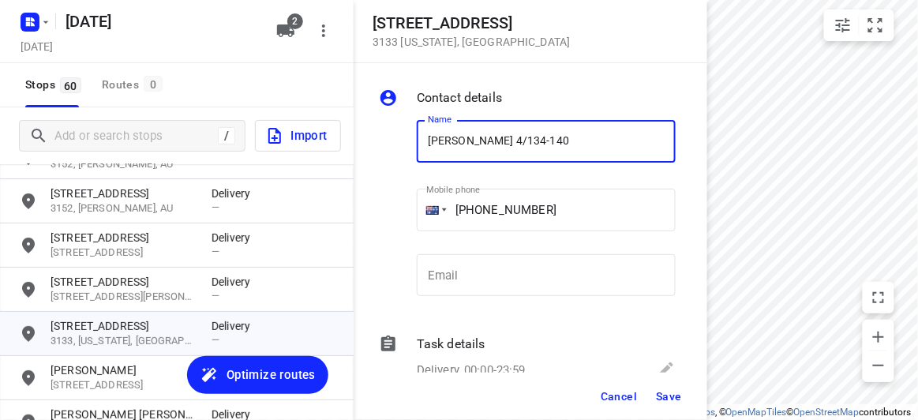
click at [675, 403] on button "Save" at bounding box center [669, 396] width 39 height 28
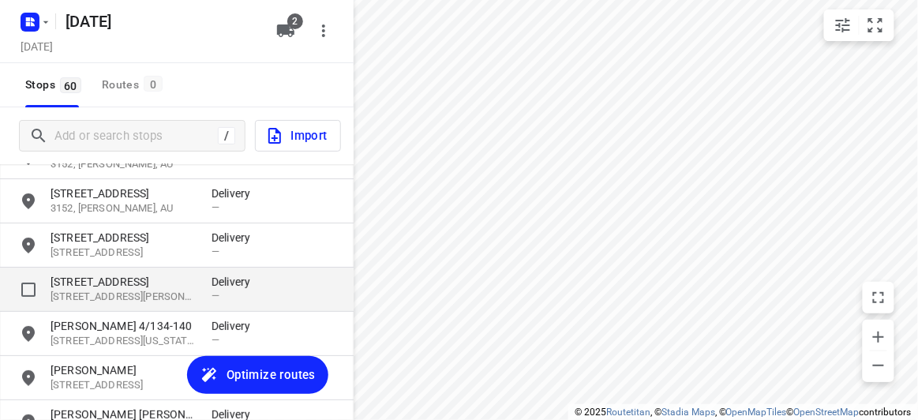
click at [84, 300] on p "[STREET_ADDRESS][PERSON_NAME]" at bounding box center [123, 297] width 145 height 15
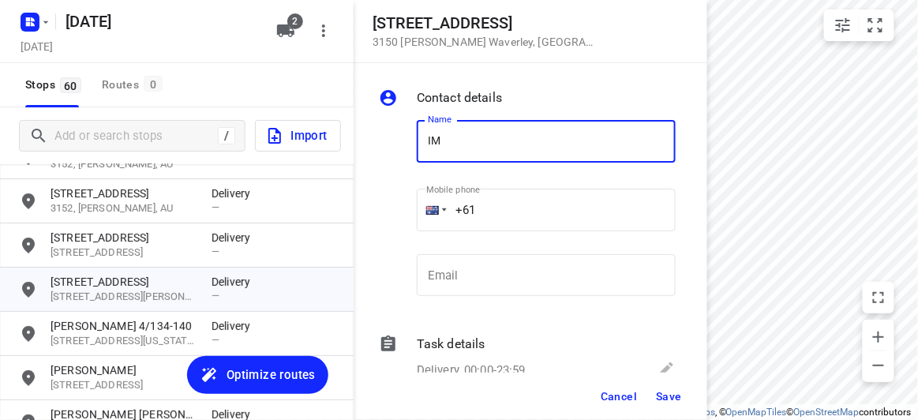
type input "IMEIA"
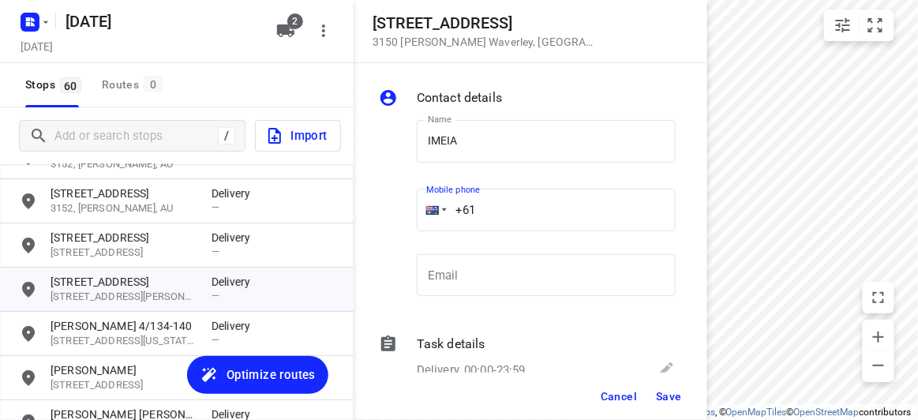
click at [492, 216] on input "+61" at bounding box center [546, 210] width 259 height 43
paste input "422270088"
type input "[PHONE_NUMBER]"
click at [664, 395] on span "Save" at bounding box center [669, 396] width 26 height 13
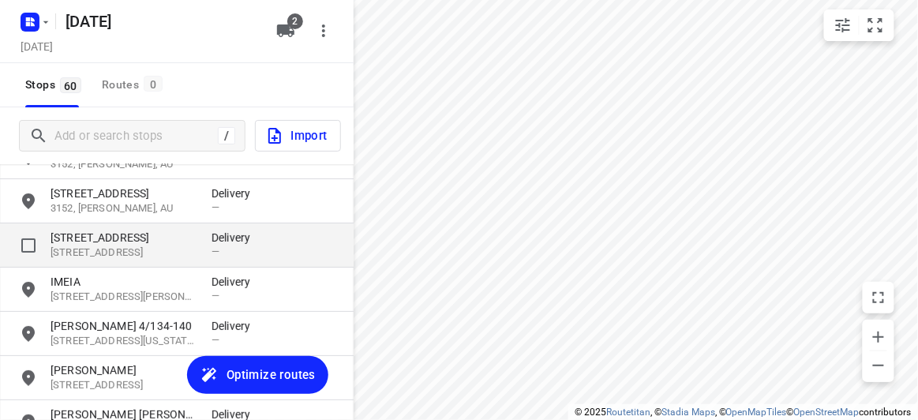
click at [217, 259] on div "Delivery —" at bounding box center [235, 245] width 47 height 31
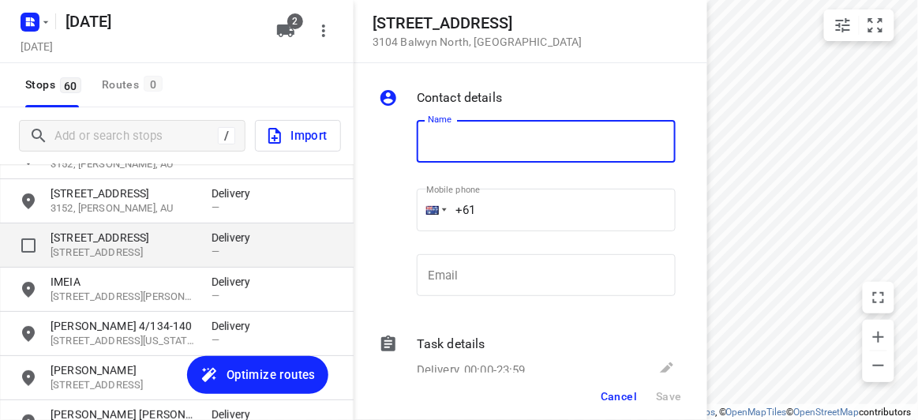
type input "R"
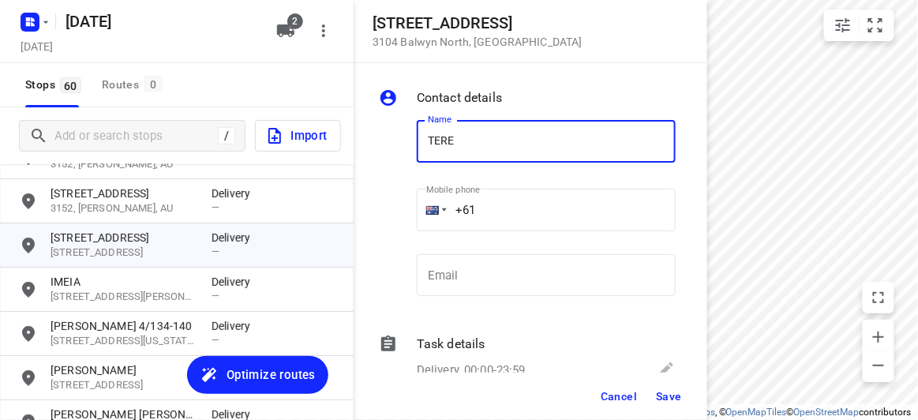
type input "[PERSON_NAME] 1/65"
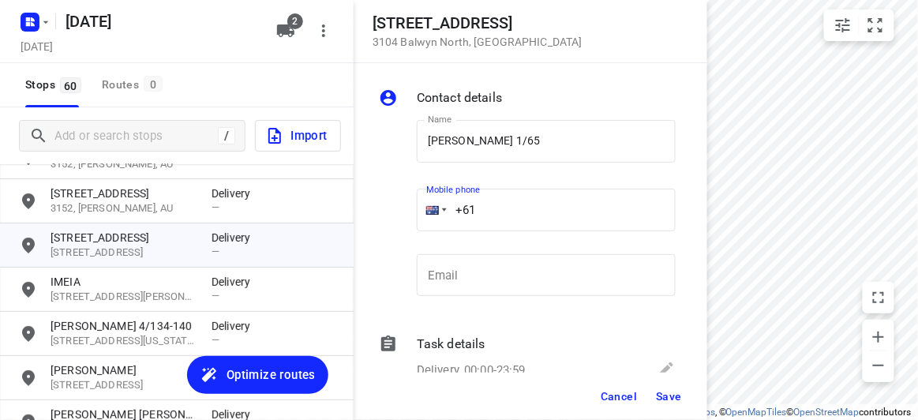
click at [508, 202] on input "+61" at bounding box center [546, 210] width 259 height 43
paste input "0402905390"
drag, startPoint x: 516, startPoint y: 246, endPoint x: 508, endPoint y: 215, distance: 32.5
click at [518, 241] on div "Name [PERSON_NAME] 1/65 Name Mobile phone [PHONE_NUMBER] ​ Email Email" at bounding box center [546, 211] width 265 height 208
click at [497, 214] on input "[PHONE_NUMBER]" at bounding box center [546, 210] width 259 height 43
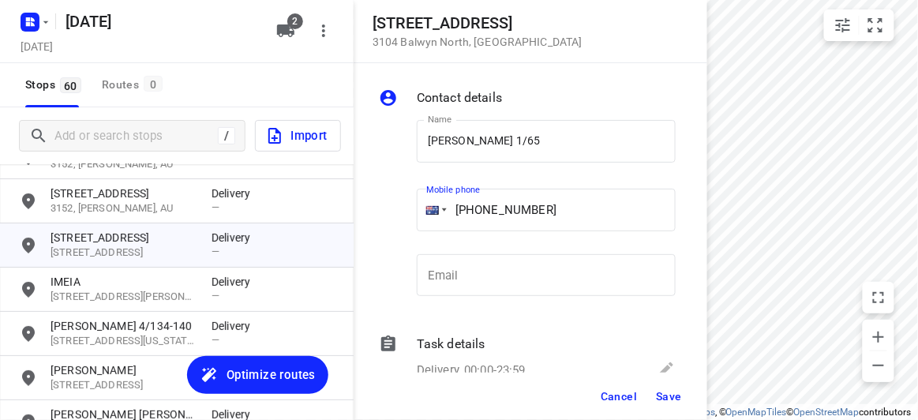
click at [488, 212] on input "[PHONE_NUMBER]" at bounding box center [546, 210] width 259 height 43
type input "[PHONE_NUMBER]"
click at [676, 407] on button "Save" at bounding box center [669, 396] width 39 height 28
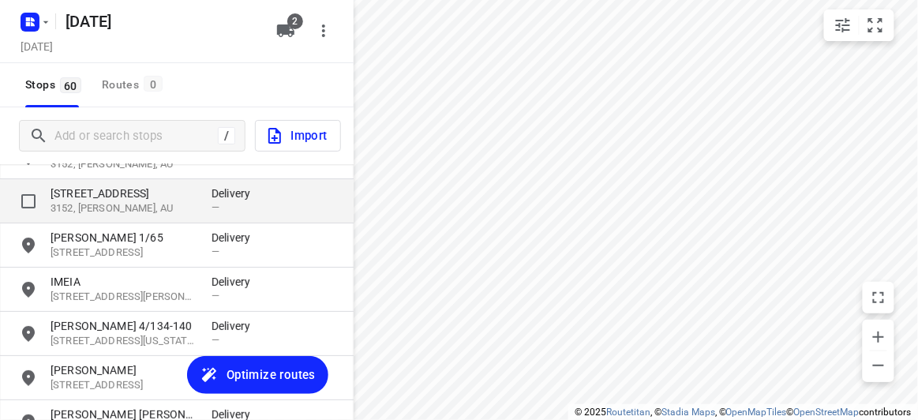
click at [99, 193] on p "[STREET_ADDRESS]" at bounding box center [123, 194] width 145 height 16
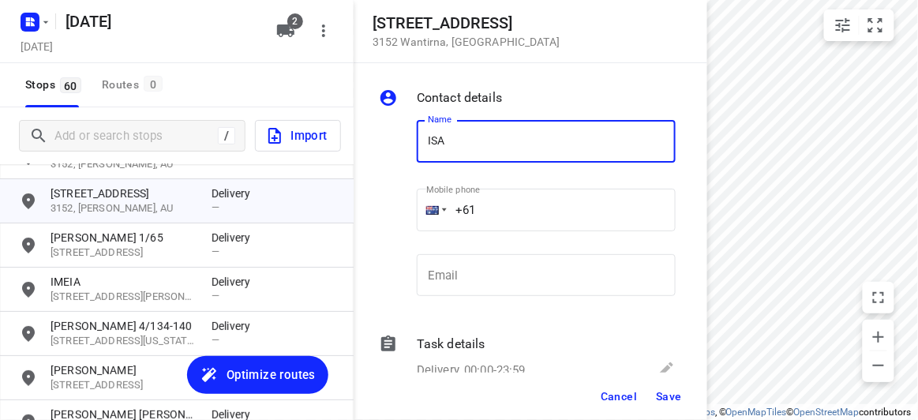
type input "[PERSON_NAME]"
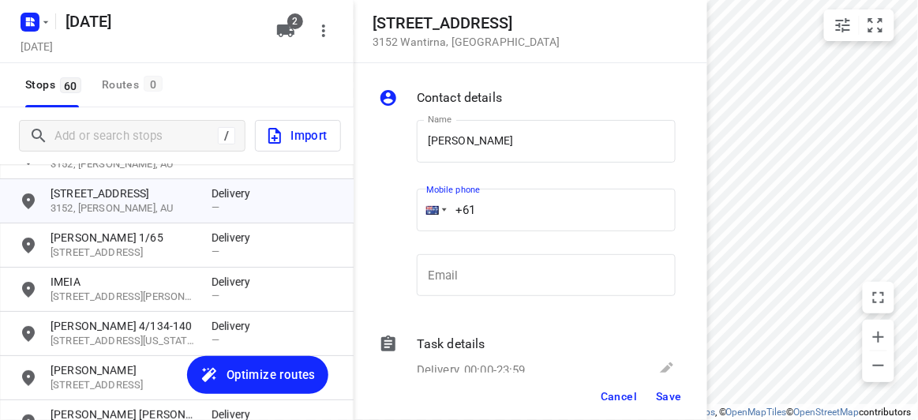
click at [492, 218] on input "+61" at bounding box center [546, 210] width 259 height 43
paste input "433807353"
type input "[PHONE_NUMBER]"
click at [671, 394] on span "Save" at bounding box center [669, 396] width 26 height 13
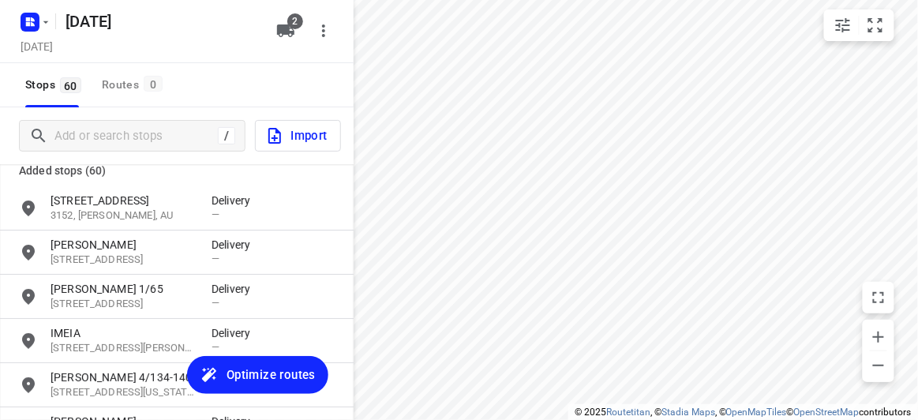
scroll to position [0, 0]
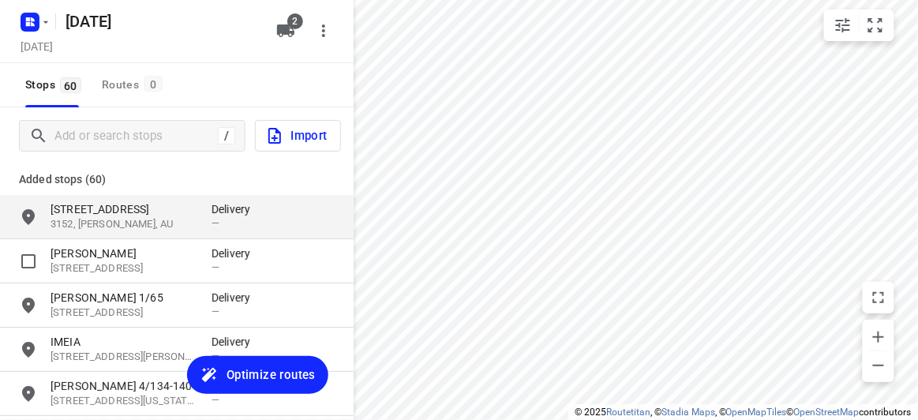
click at [97, 224] on p "3152, [PERSON_NAME], AU" at bounding box center [123, 224] width 145 height 15
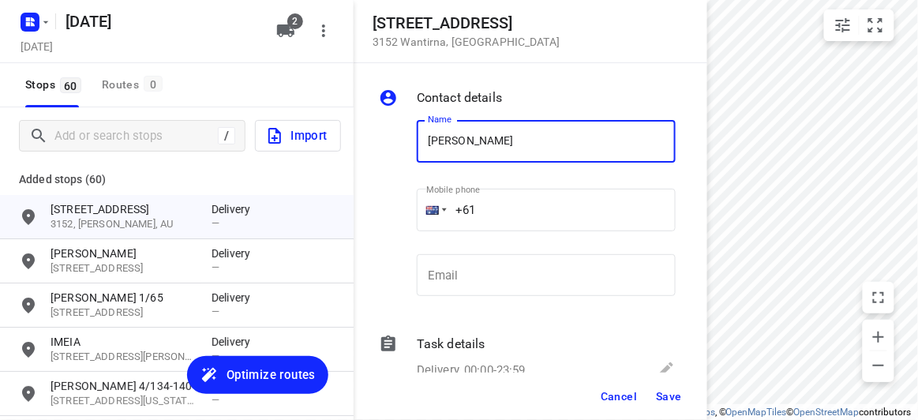
paste input "433807353"
type input "[PERSON_NAME] LEE433807353"
click at [494, 212] on input "+61" at bounding box center [546, 210] width 259 height 43
paste input "433807353"
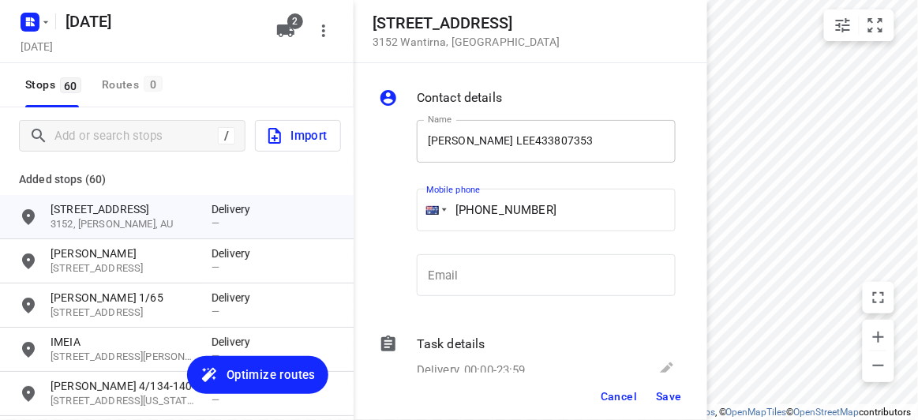
type input "[PHONE_NUMBER]"
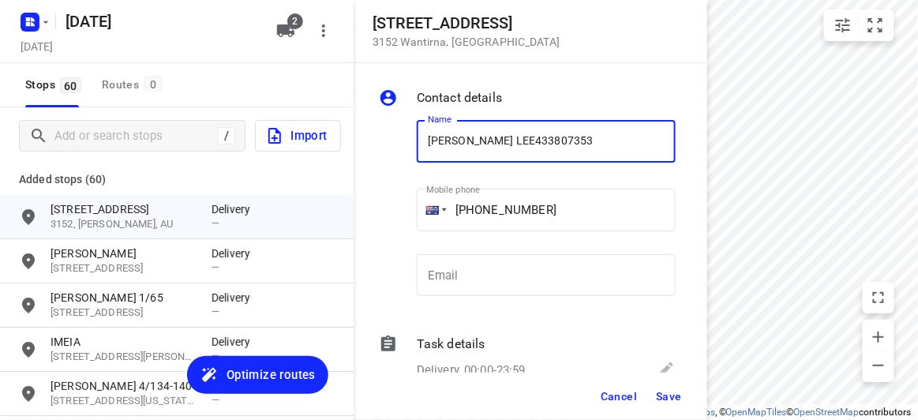
drag, startPoint x: 565, startPoint y: 146, endPoint x: 490, endPoint y: 144, distance: 75.0
click at [490, 144] on input "[PERSON_NAME] LEE433807353" at bounding box center [546, 141] width 259 height 43
type input "[PERSON_NAME]"
click at [655, 399] on button "Save" at bounding box center [669, 396] width 39 height 28
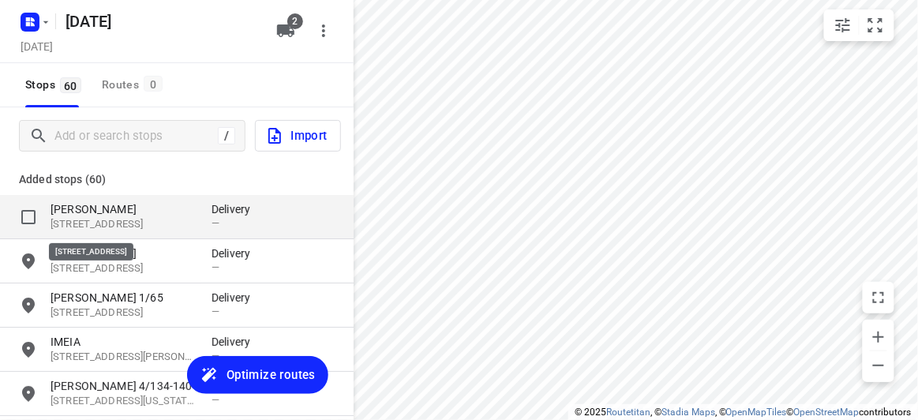
click at [98, 223] on p "[STREET_ADDRESS]" at bounding box center [123, 224] width 145 height 15
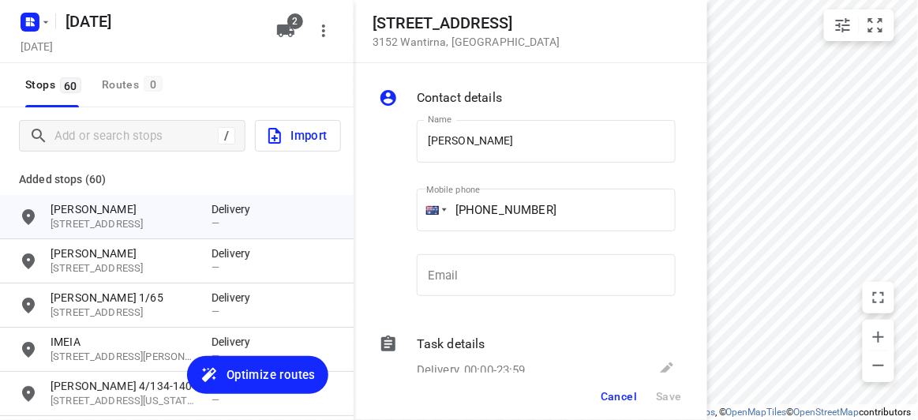
click at [477, 189] on label "Mobile phone" at bounding box center [453, 190] width 54 height 9
drag, startPoint x: 574, startPoint y: 207, endPoint x: 474, endPoint y: 210, distance: 99.5
click at [474, 210] on input "[PHONE_NUMBER]" at bounding box center [546, 210] width 259 height 43
paste input "1546925"
type input "[PHONE_NUMBER]"
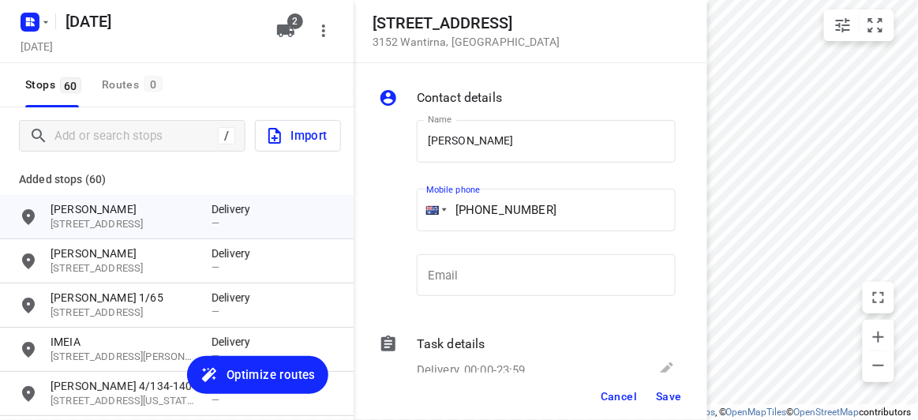
click at [673, 397] on span "Save" at bounding box center [669, 396] width 26 height 13
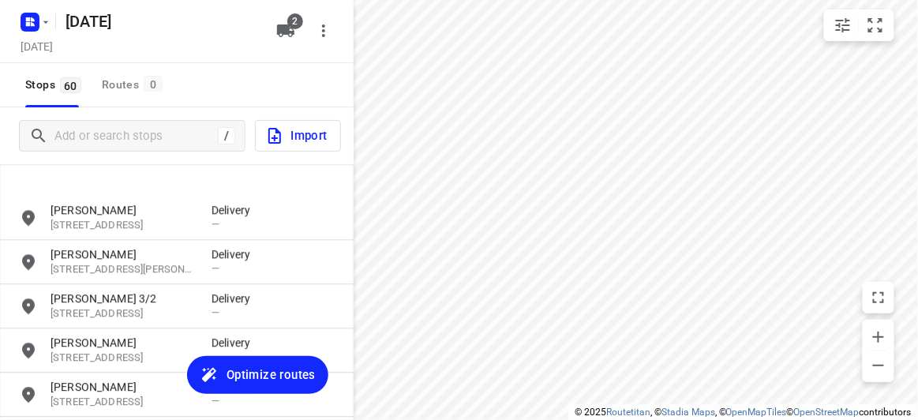
scroll to position [1076, 0]
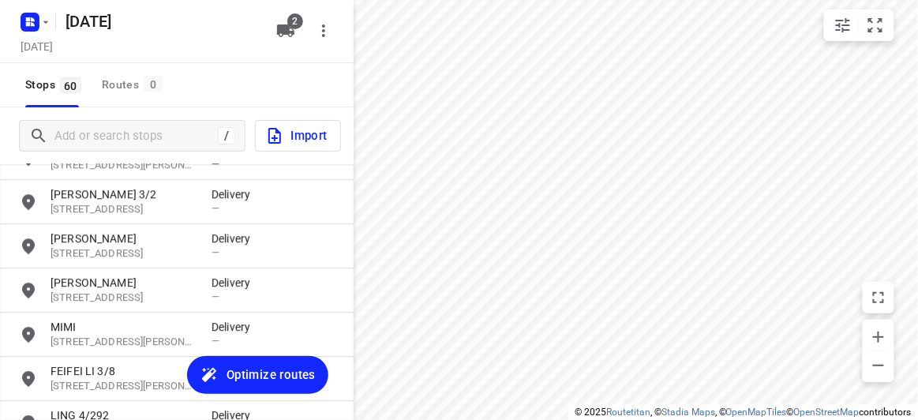
click at [223, 370] on span "Optimize routes" at bounding box center [258, 375] width 116 height 21
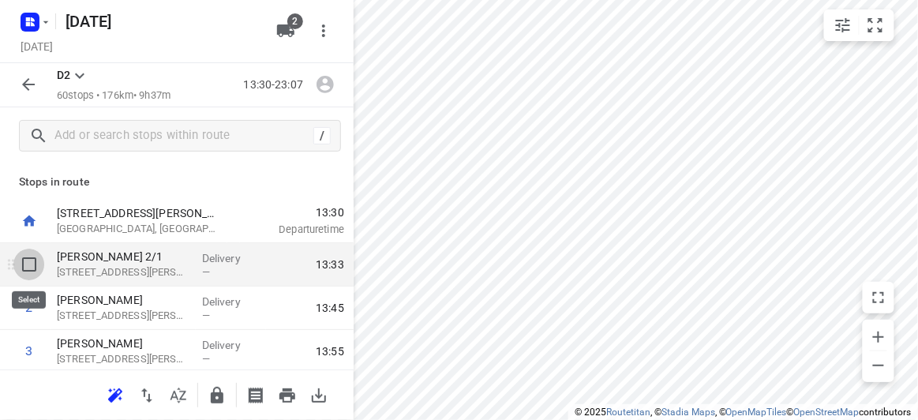
click at [32, 265] on input "checkbox" at bounding box center [29, 265] width 32 height 32
checkbox input "true"
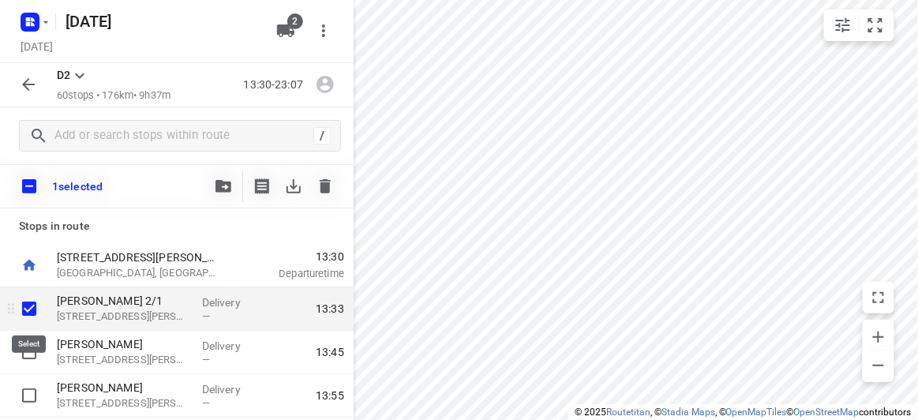
click at [36, 300] on input "checkbox" at bounding box center [29, 309] width 32 height 32
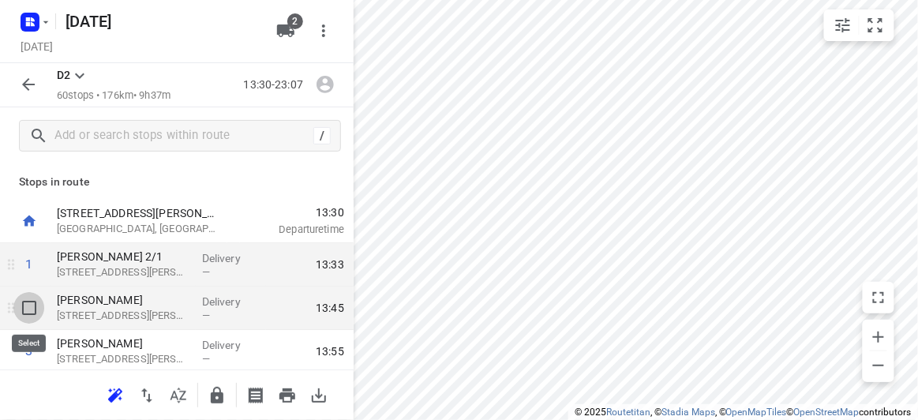
click at [25, 306] on input "checkbox" at bounding box center [29, 308] width 32 height 32
checkbox input "true"
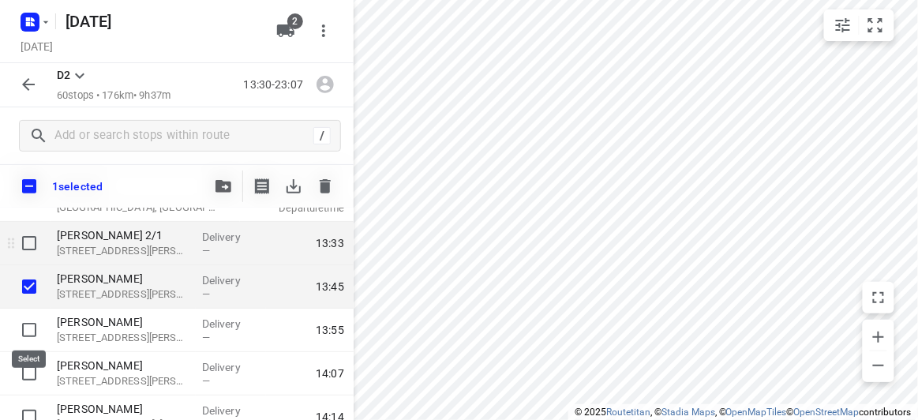
scroll to position [71, 0]
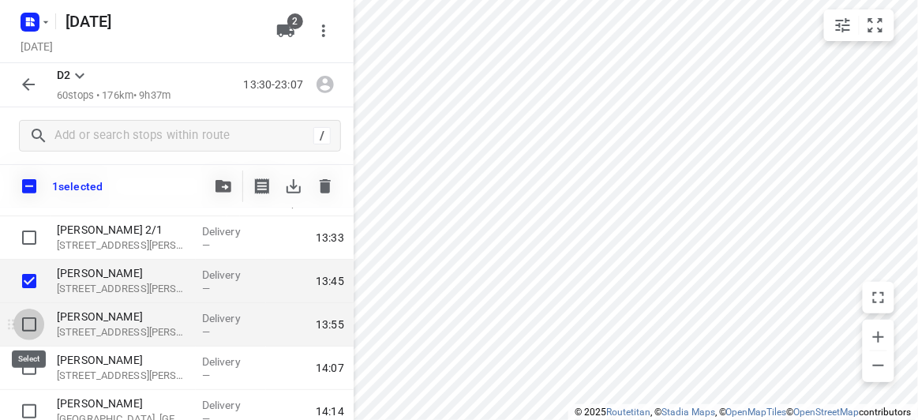
click at [36, 328] on input "checkbox" at bounding box center [29, 325] width 32 height 32
checkbox input "true"
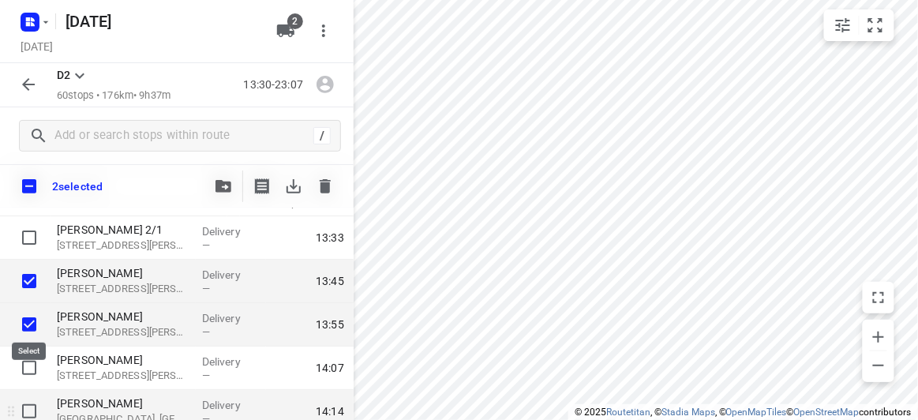
scroll to position [143, 0]
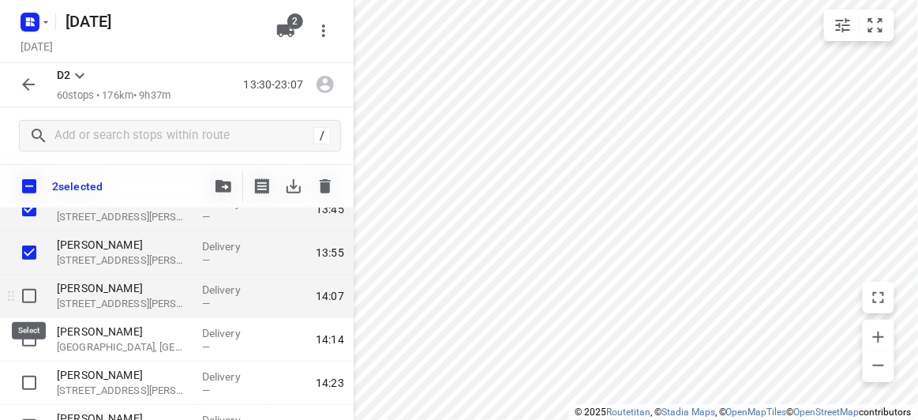
click at [25, 295] on input "checkbox" at bounding box center [29, 296] width 32 height 32
checkbox input "true"
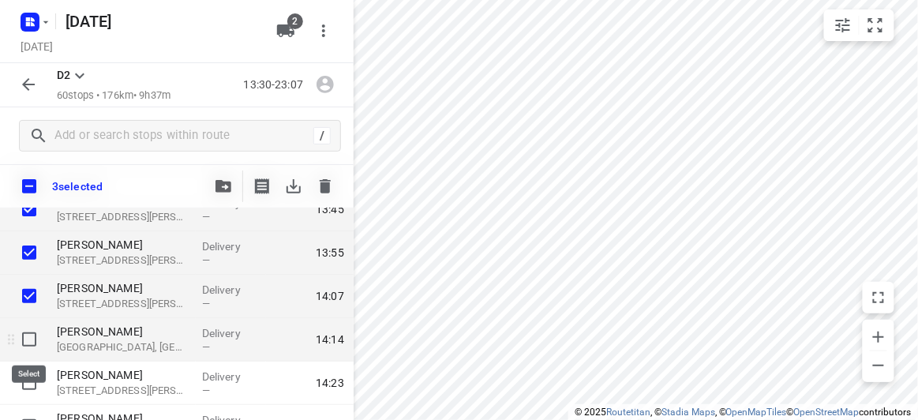
click at [29, 338] on input "checkbox" at bounding box center [29, 340] width 32 height 32
checkbox input "true"
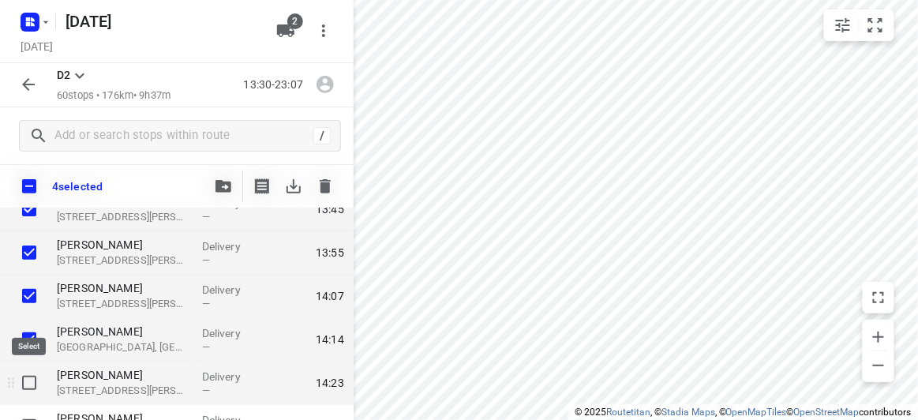
drag, startPoint x: 30, startPoint y: 384, endPoint x: 32, endPoint y: 362, distance: 21.4
click at [30, 383] on input "checkbox" at bounding box center [29, 383] width 32 height 32
checkbox input "true"
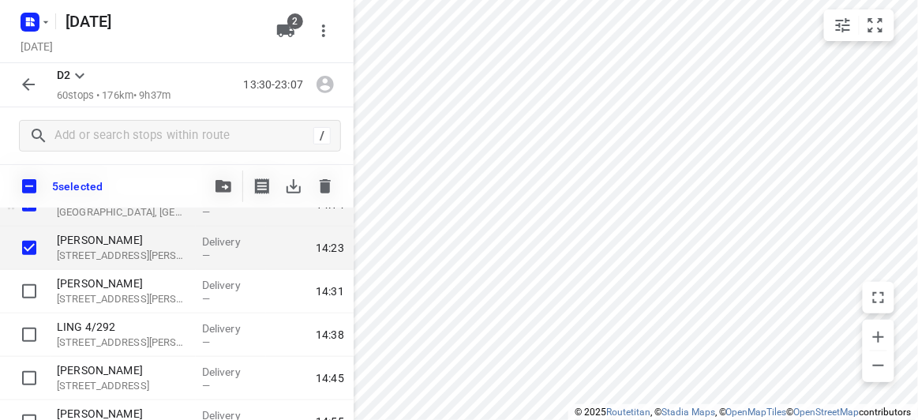
scroll to position [287, 0]
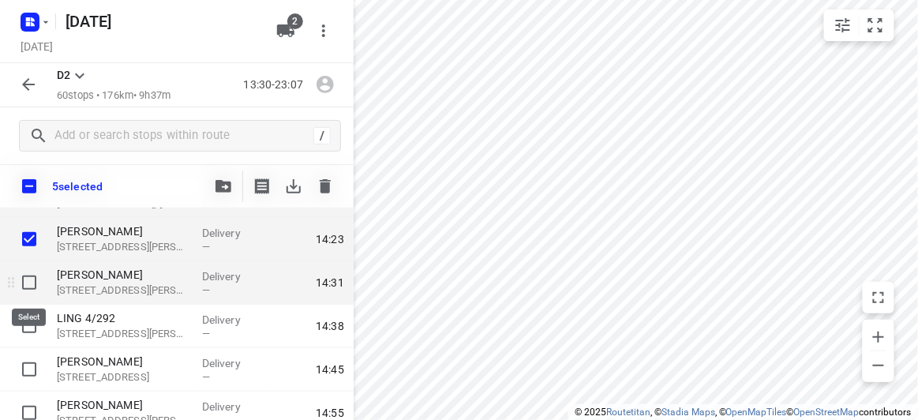
click at [30, 283] on input "checkbox" at bounding box center [29, 283] width 32 height 32
checkbox input "true"
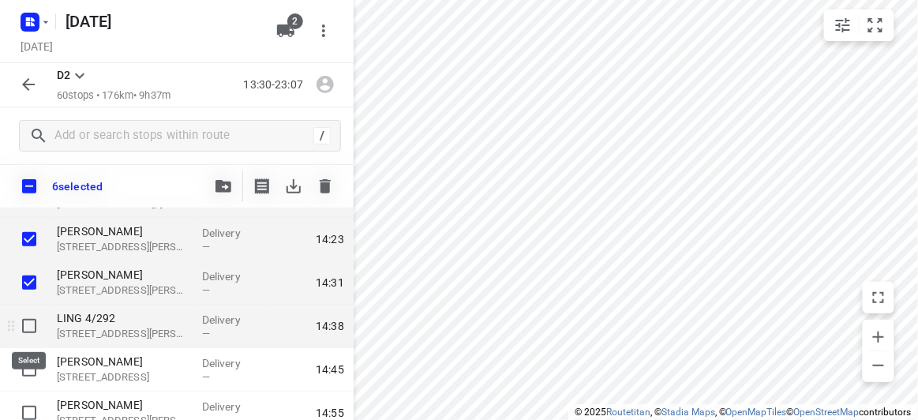
click at [36, 321] on input "checkbox" at bounding box center [29, 326] width 32 height 32
checkbox input "true"
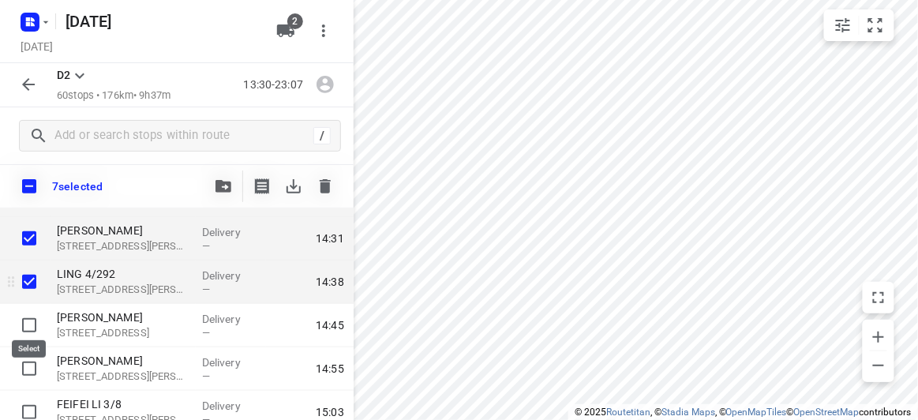
scroll to position [358, 0]
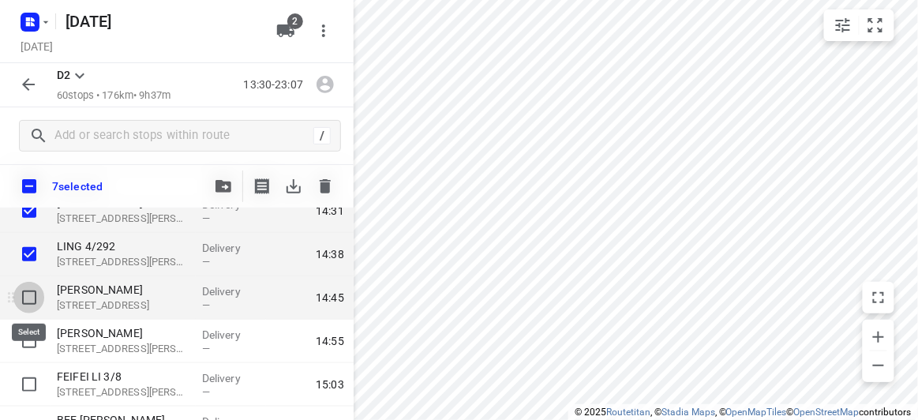
click at [23, 306] on input "checkbox" at bounding box center [29, 298] width 32 height 32
checkbox input "true"
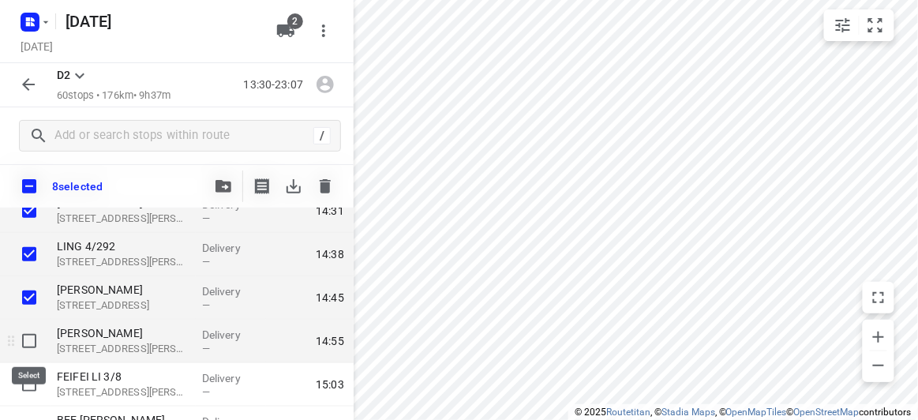
click at [34, 345] on input "checkbox" at bounding box center [29, 341] width 32 height 32
checkbox input "true"
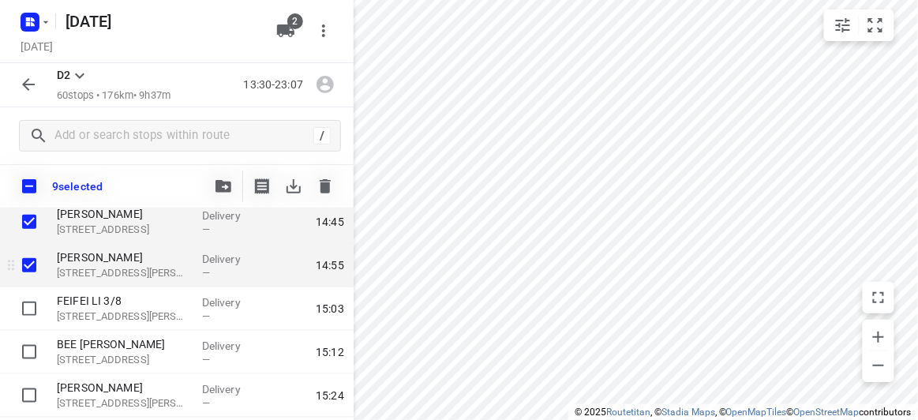
scroll to position [502, 0]
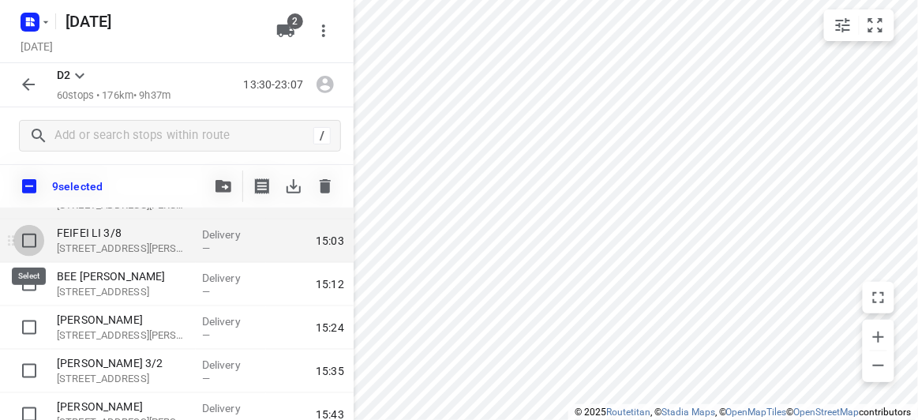
click at [30, 243] on input "checkbox" at bounding box center [29, 241] width 32 height 32
checkbox input "true"
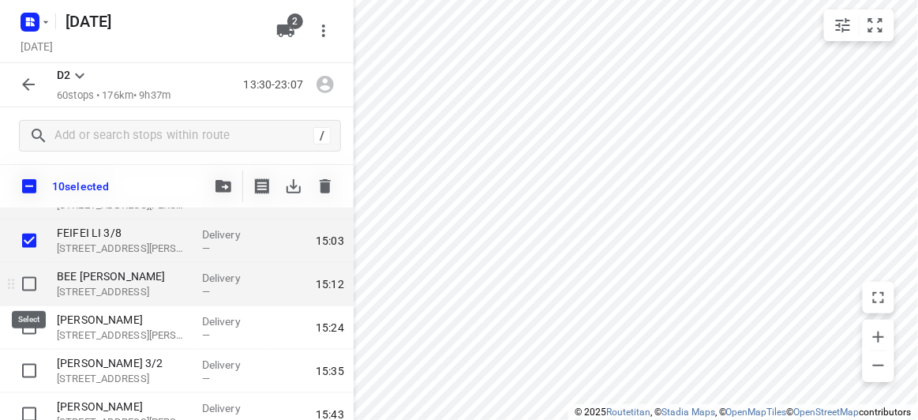
click at [36, 272] on input "checkbox" at bounding box center [29, 284] width 32 height 32
checkbox input "true"
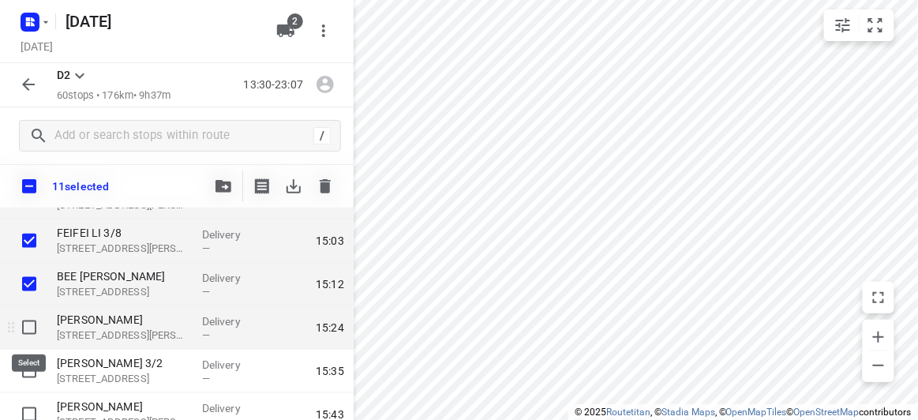
click at [32, 321] on input "checkbox" at bounding box center [29, 328] width 32 height 32
checkbox input "true"
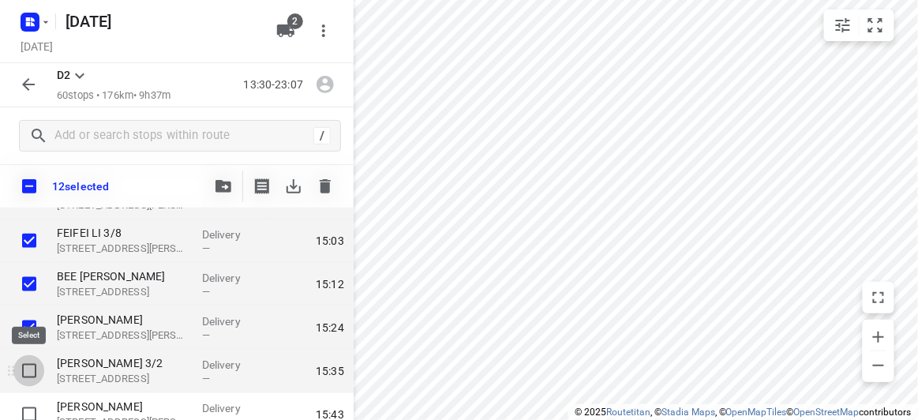
click at [25, 377] on input "checkbox" at bounding box center [29, 371] width 32 height 32
checkbox input "true"
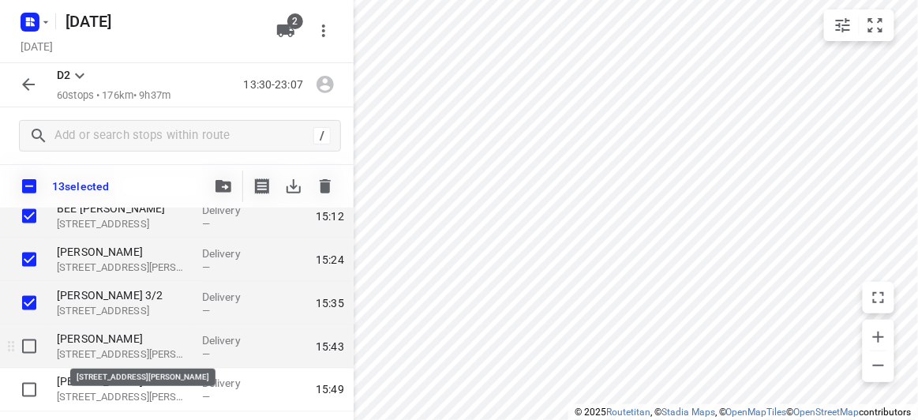
scroll to position [574, 0]
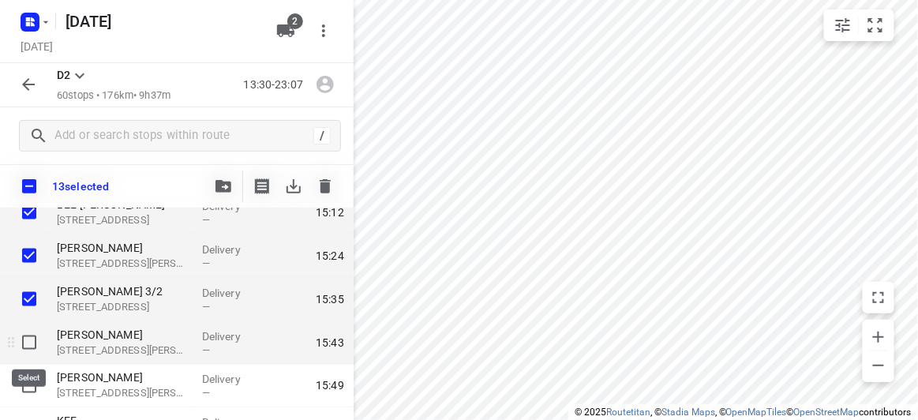
click at [21, 343] on input "checkbox" at bounding box center [29, 343] width 32 height 32
checkbox input "true"
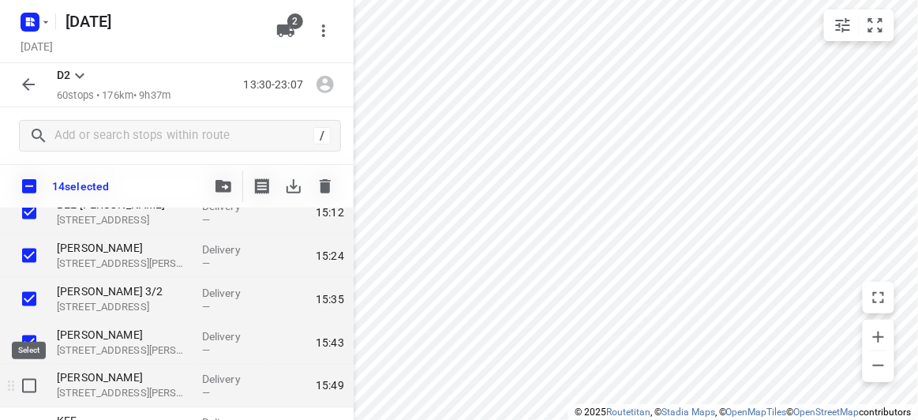
click at [26, 378] on input "checkbox" at bounding box center [29, 386] width 32 height 32
checkbox input "true"
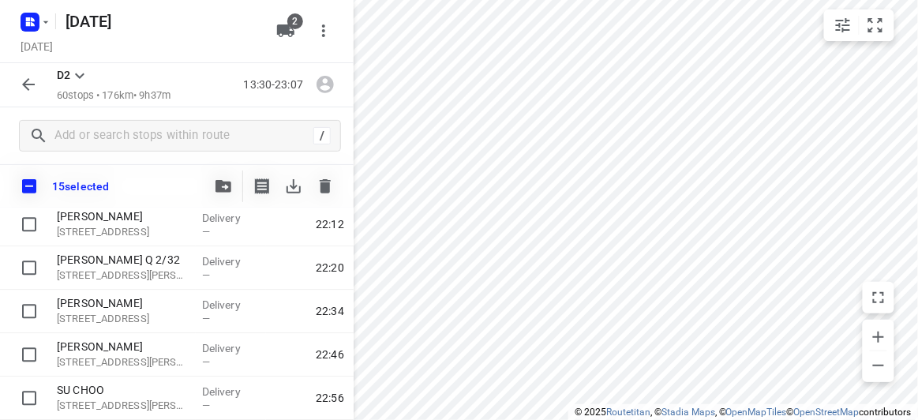
scroll to position [2515, 0]
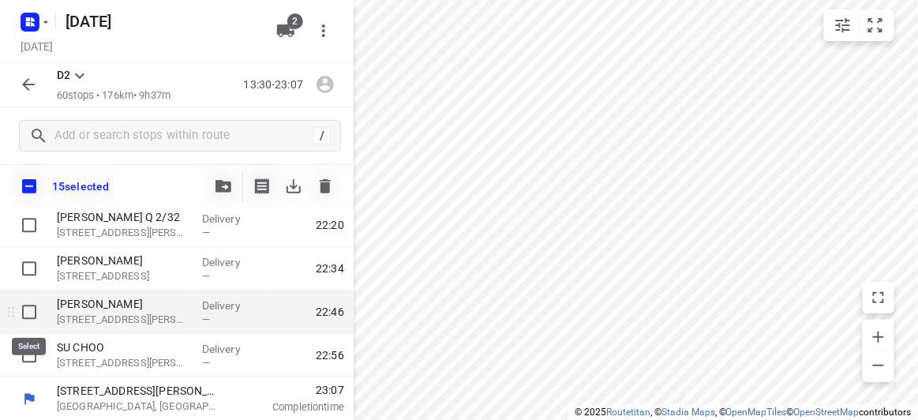
click at [26, 314] on input "checkbox" at bounding box center [29, 312] width 32 height 32
checkbox input "true"
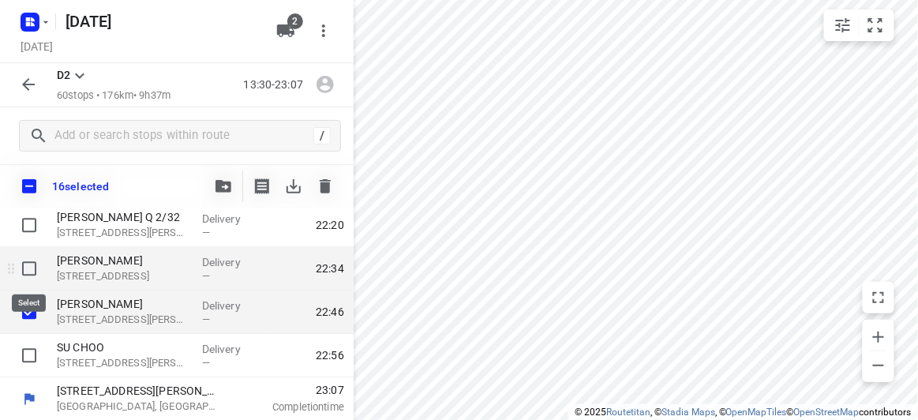
click at [28, 269] on input "checkbox" at bounding box center [29, 269] width 32 height 32
checkbox input "true"
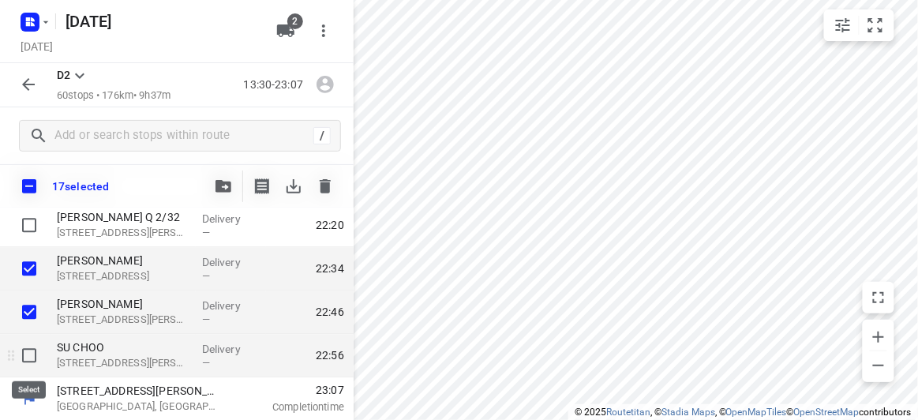
click at [28, 356] on input "checkbox" at bounding box center [29, 355] width 32 height 32
checkbox input "true"
click at [228, 187] on icon "button" at bounding box center [224, 186] width 16 height 13
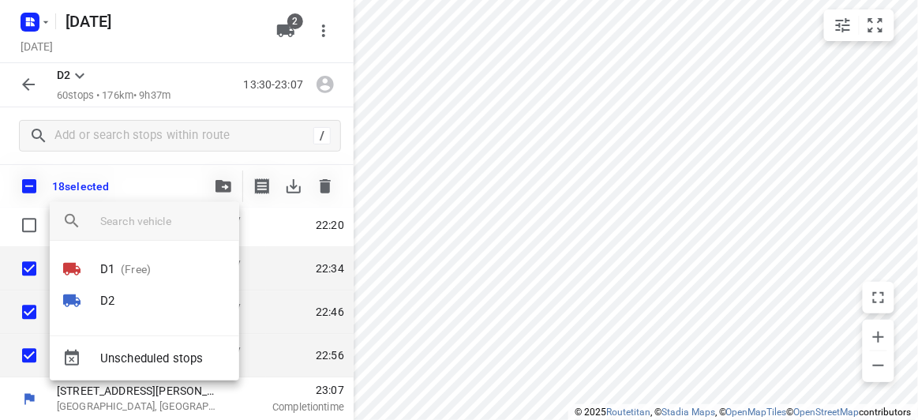
drag, startPoint x: 555, startPoint y: 276, endPoint x: 564, endPoint y: 193, distance: 83.3
click at [564, 193] on div at bounding box center [459, 210] width 918 height 420
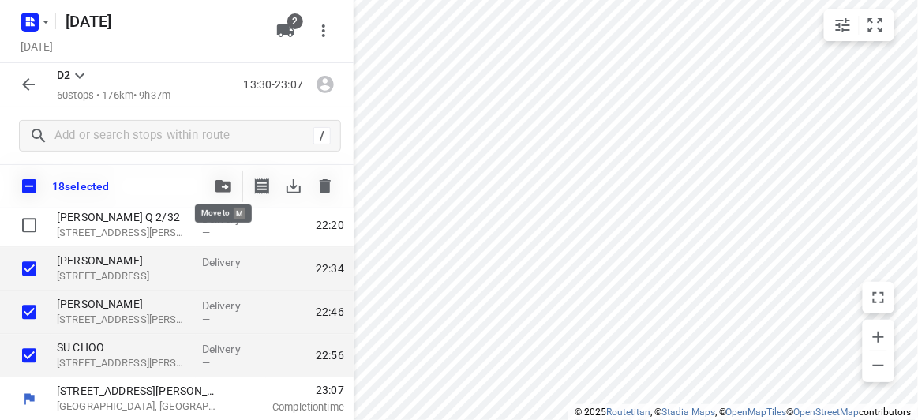
click at [222, 189] on icon "button" at bounding box center [224, 186] width 16 height 13
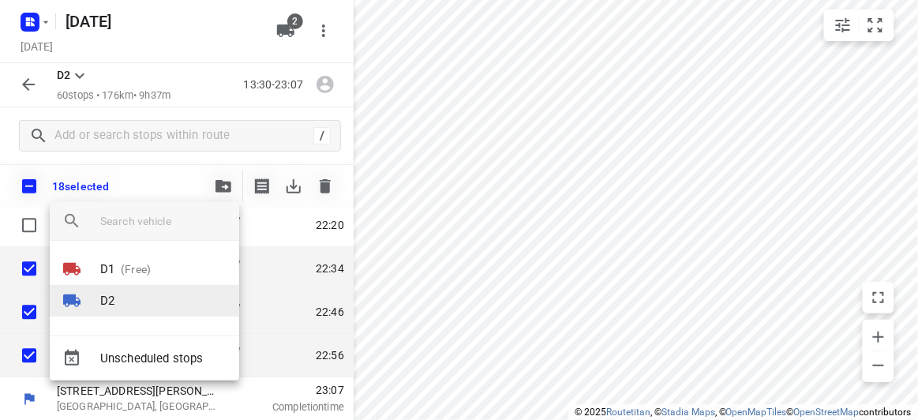
click at [143, 291] on li "D2" at bounding box center [144, 301] width 189 height 32
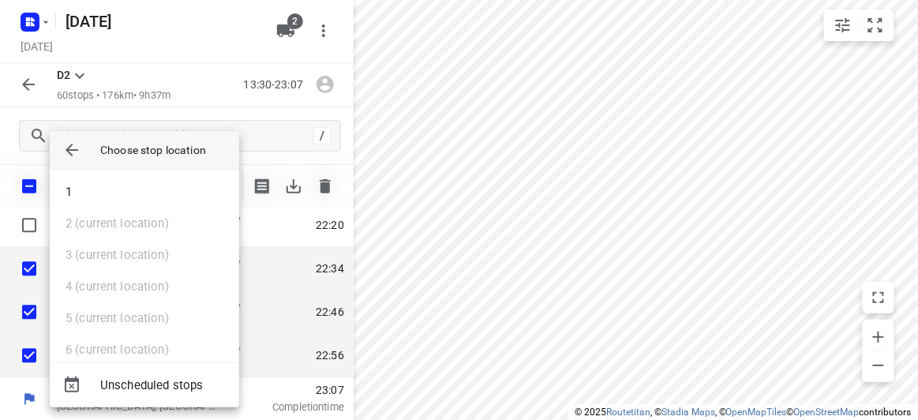
click at [75, 157] on icon "button" at bounding box center [71, 150] width 19 height 19
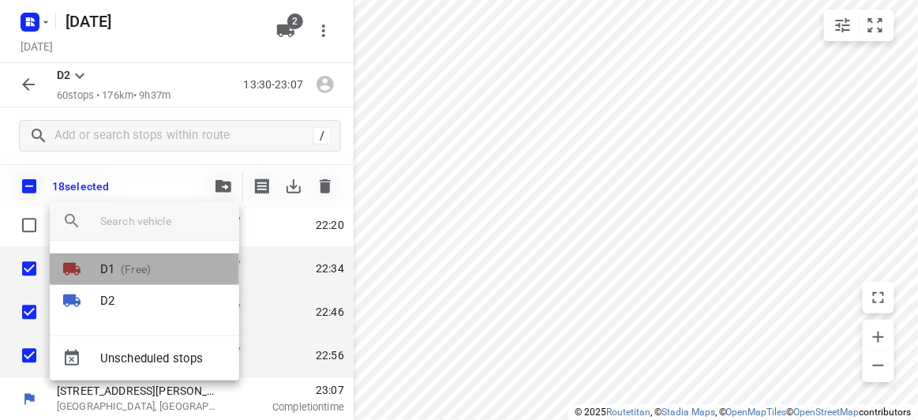
click at [100, 272] on p "D1" at bounding box center [107, 270] width 14 height 18
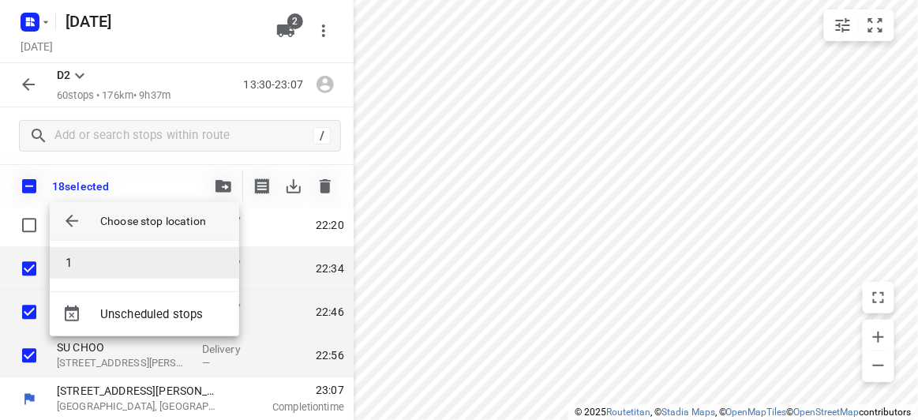
click at [82, 261] on li "1" at bounding box center [144, 263] width 189 height 32
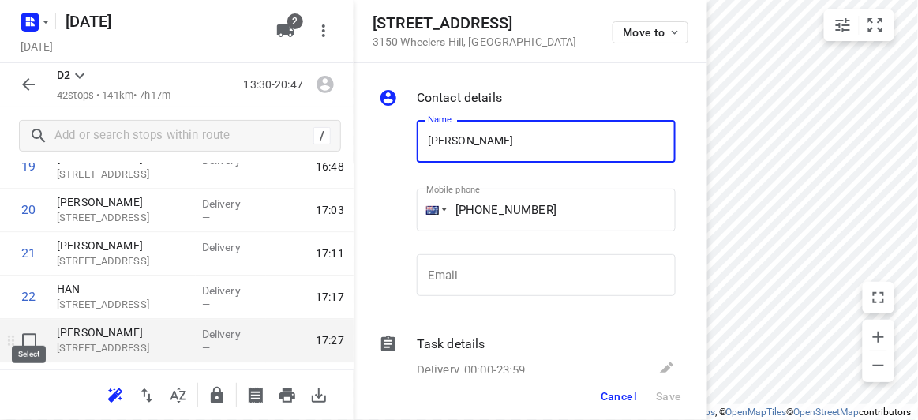
scroll to position [950, 0]
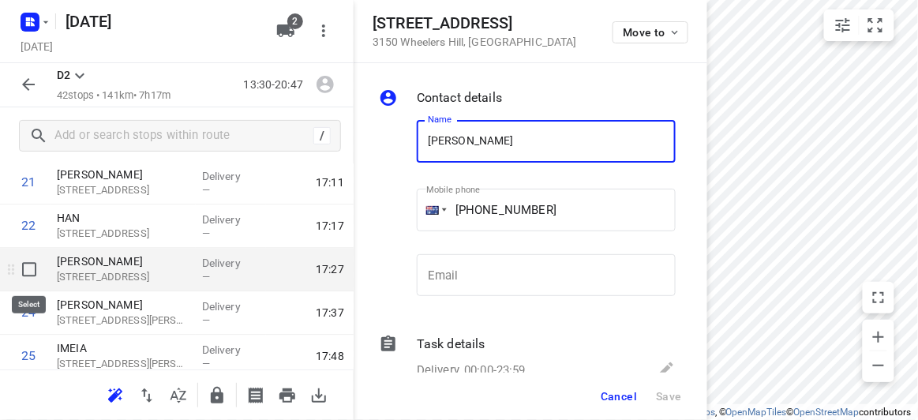
click at [26, 271] on input "checkbox" at bounding box center [29, 269] width 32 height 32
checkbox input "true"
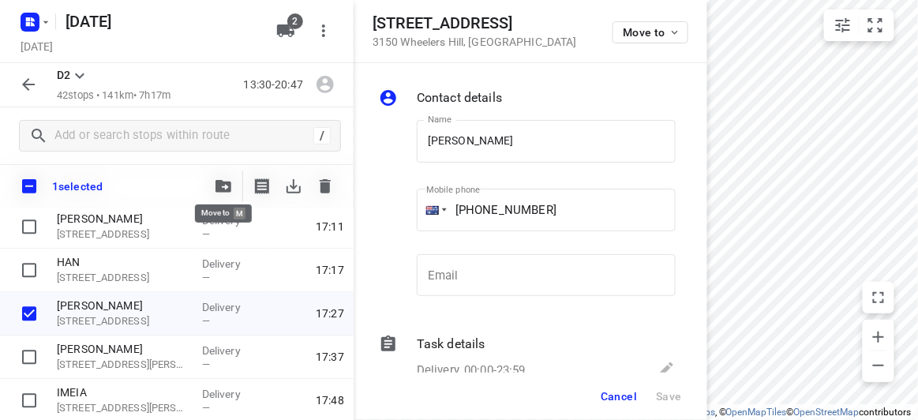
click at [231, 178] on button "button" at bounding box center [224, 187] width 32 height 32
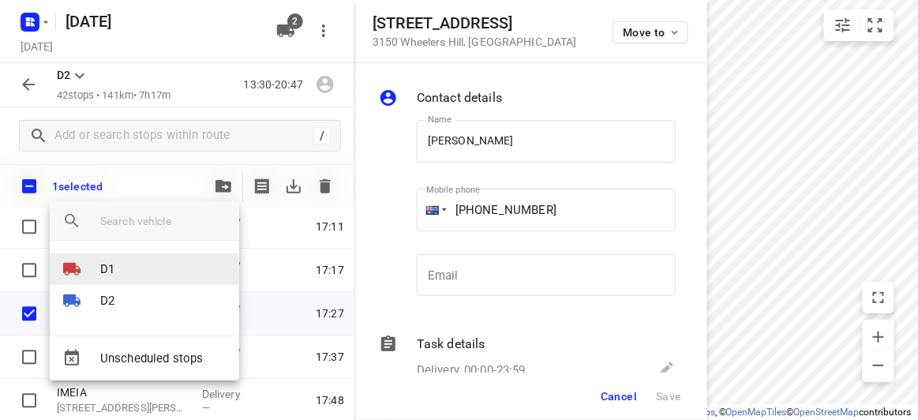
click at [128, 270] on li "D1" at bounding box center [144, 269] width 189 height 32
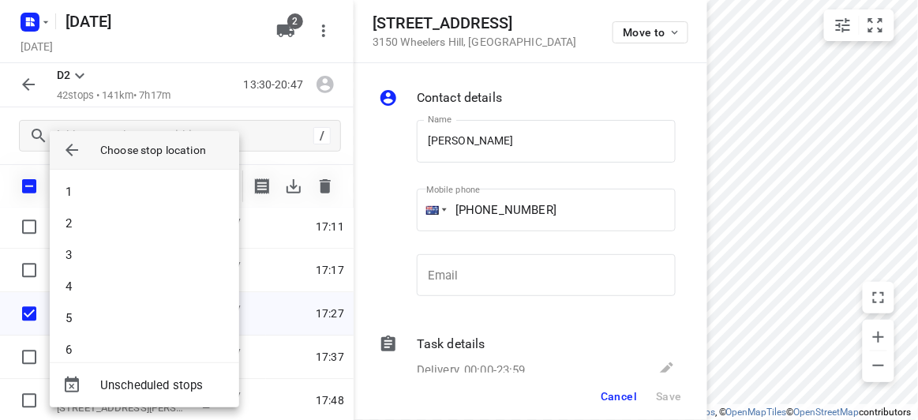
click at [71, 155] on icon "button" at bounding box center [72, 150] width 13 height 13
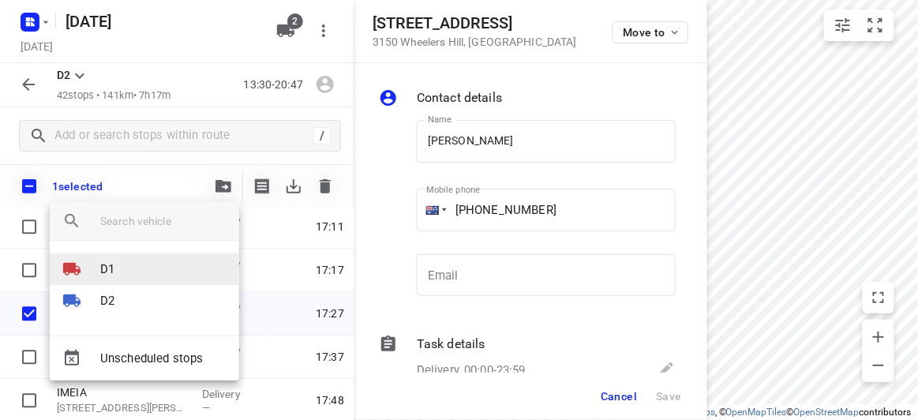
click at [87, 272] on div at bounding box center [81, 269] width 38 height 19
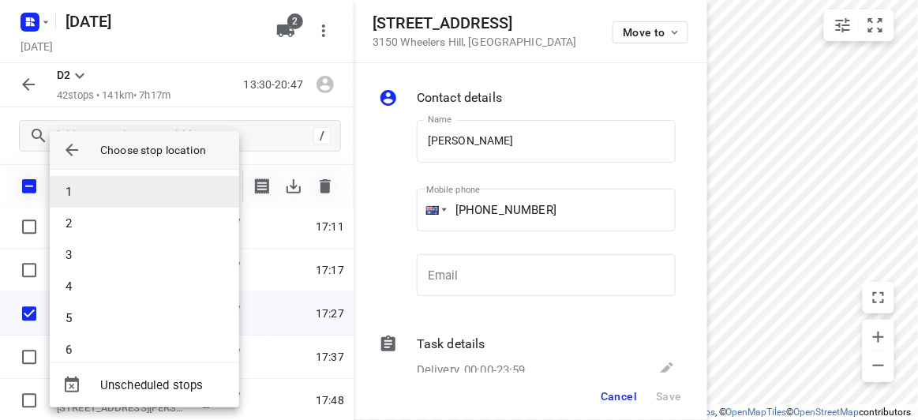
click at [83, 199] on li "1" at bounding box center [144, 192] width 189 height 32
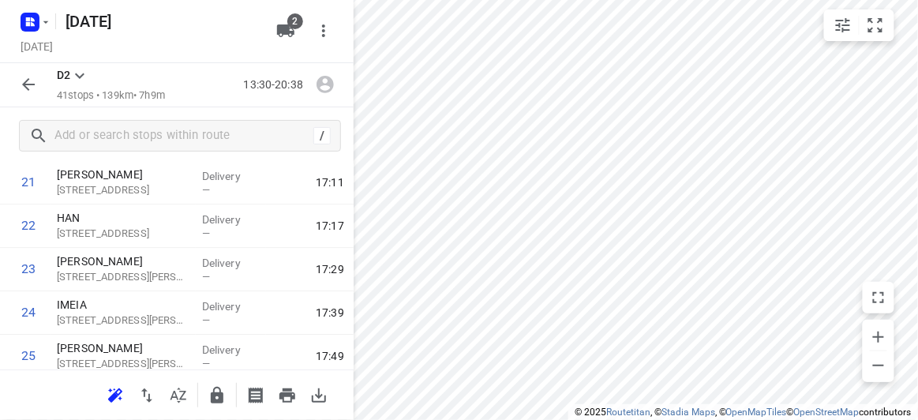
click at [34, 89] on icon "button" at bounding box center [28, 84] width 19 height 19
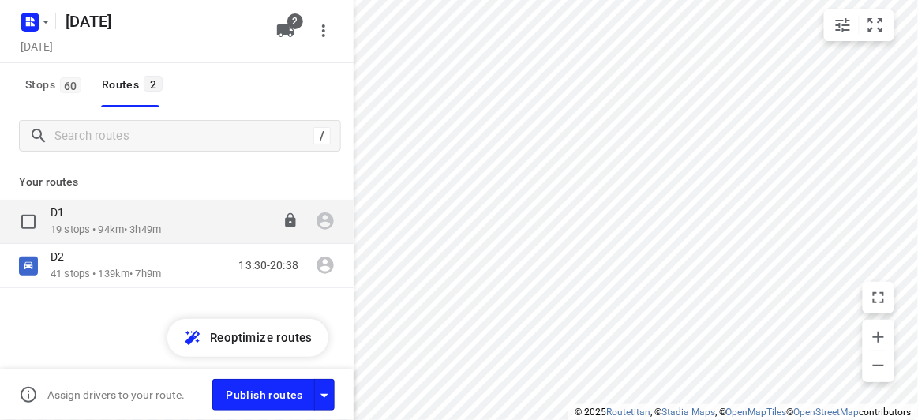
click at [68, 219] on p "D1" at bounding box center [62, 212] width 23 height 14
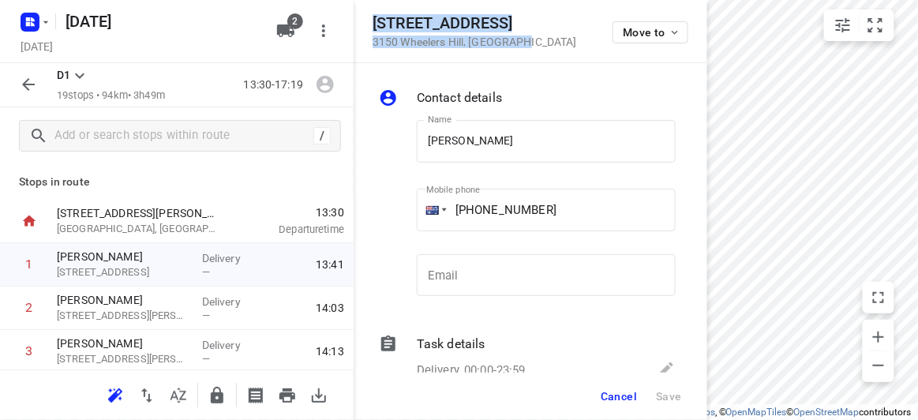
drag, startPoint x: 512, startPoint y: 49, endPoint x: 360, endPoint y: 28, distance: 153.1
click at [360, 28] on div "[STREET_ADDRESS] Move to" at bounding box center [531, 31] width 354 height 63
copy div "[STREET_ADDRESS]"
click at [280, 35] on icon "button" at bounding box center [285, 30] width 19 height 19
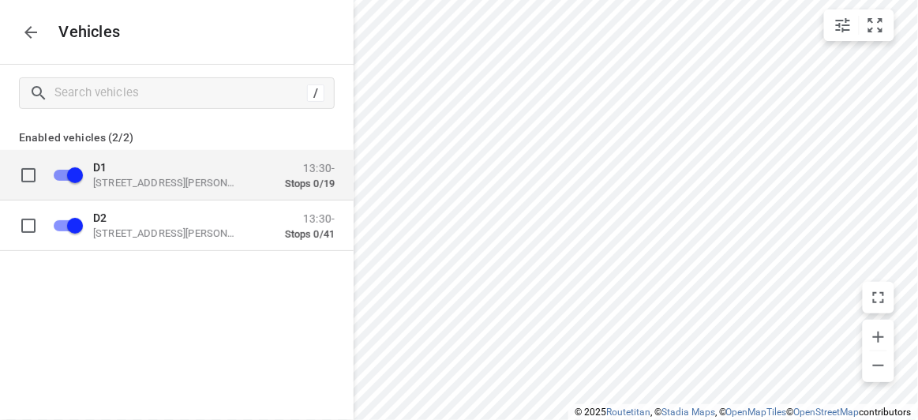
click at [168, 185] on p "[STREET_ADDRESS][PERSON_NAME]" at bounding box center [172, 182] width 158 height 13
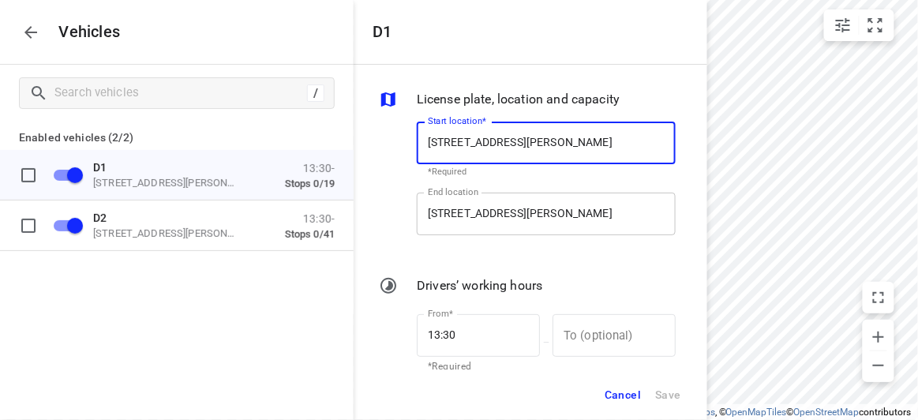
click at [472, 216] on input "[STREET_ADDRESS][PERSON_NAME]" at bounding box center [546, 214] width 259 height 43
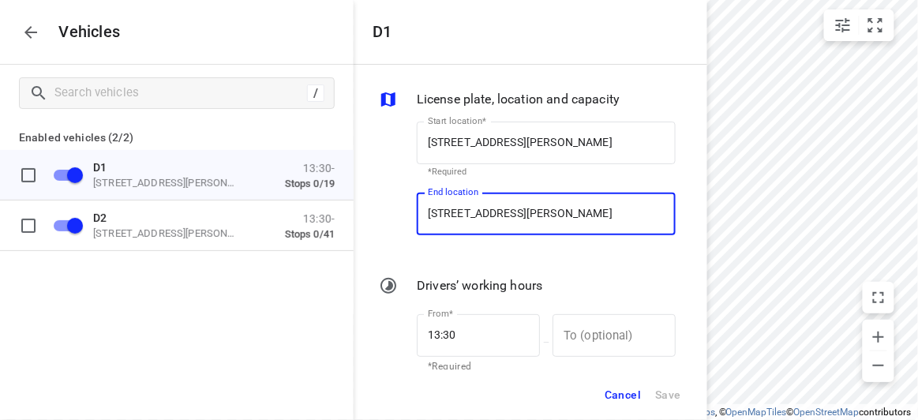
paste input "[STREET_ADDRESS]"
type input "[STREET_ADDRESS]"
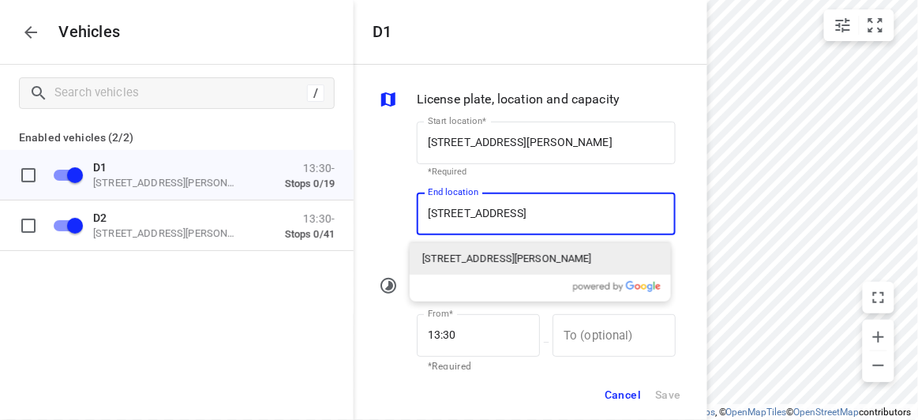
click at [457, 259] on p "[STREET_ADDRESS][PERSON_NAME]" at bounding box center [507, 259] width 170 height 16
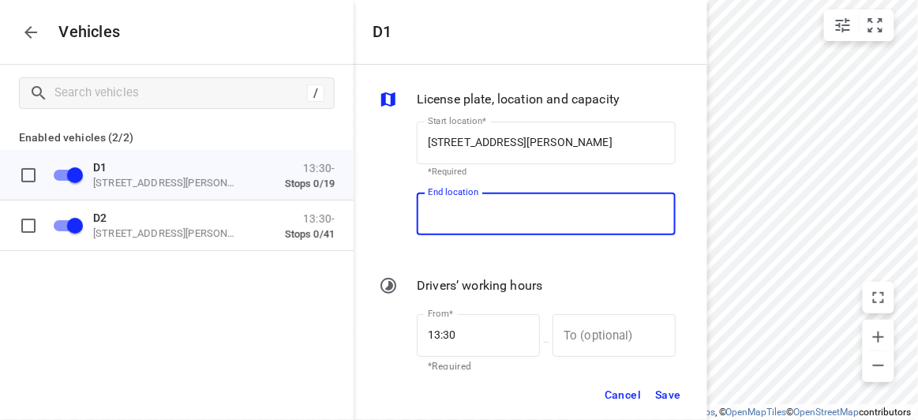
type input "[STREET_ADDRESS][PERSON_NAME]"
click at [679, 394] on span "Save" at bounding box center [668, 395] width 26 height 20
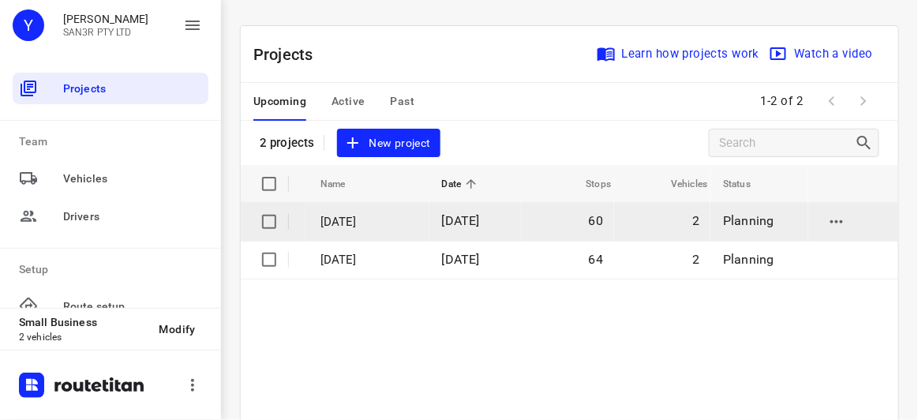
click at [369, 226] on p "[DATE]" at bounding box center [370, 222] width 98 height 18
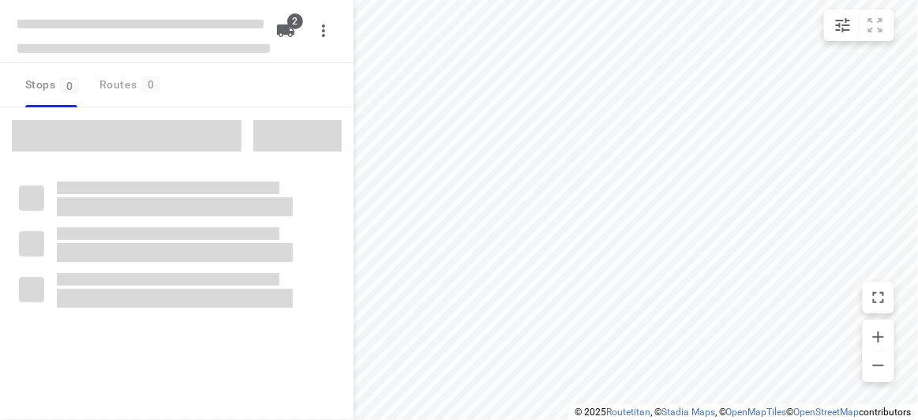
type input "distance"
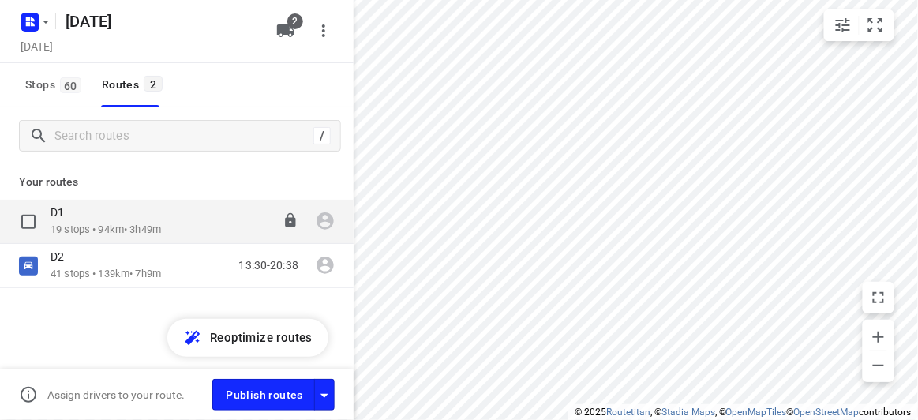
click at [91, 230] on p "19 stops • 94km • 3h49m" at bounding box center [106, 230] width 111 height 15
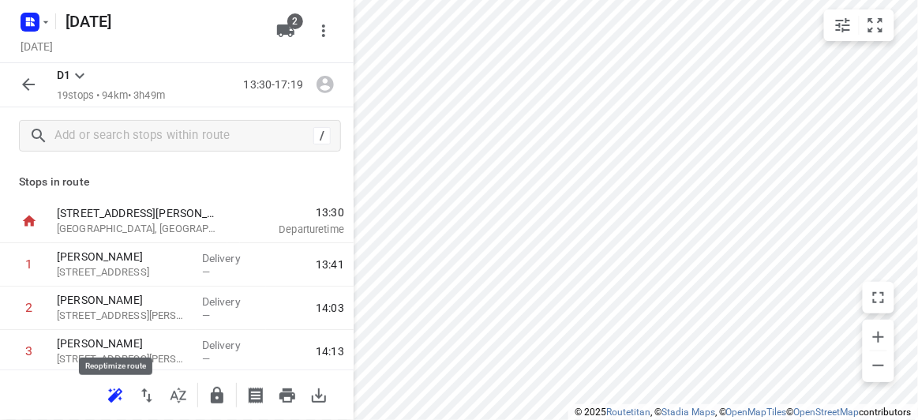
click at [114, 394] on icon "button" at bounding box center [113, 397] width 10 height 10
click at [37, 85] on icon "button" at bounding box center [28, 84] width 19 height 19
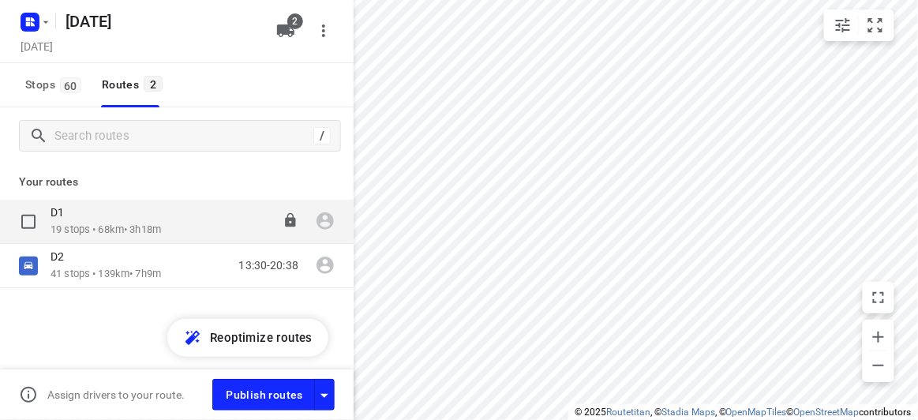
click at [44, 231] on div at bounding box center [35, 221] width 32 height 19
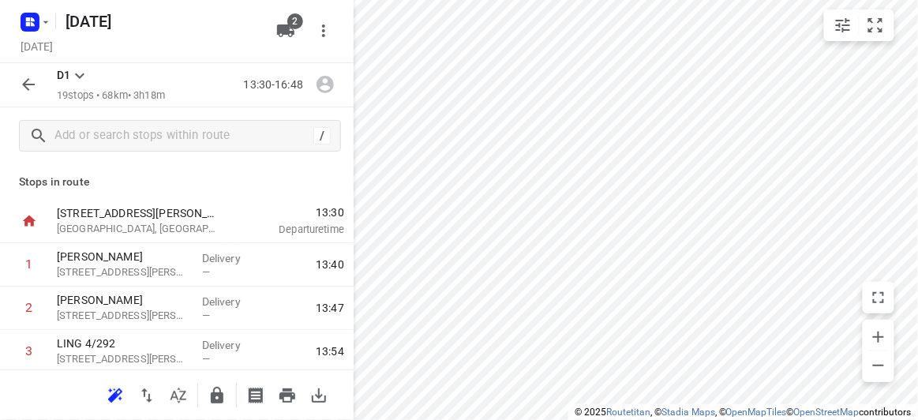
click at [24, 91] on icon "button" at bounding box center [28, 84] width 19 height 19
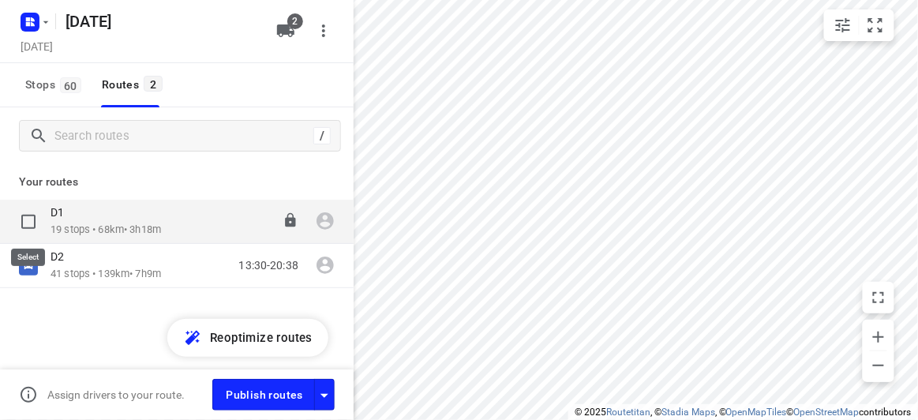
click at [39, 226] on input "checkbox" at bounding box center [29, 222] width 32 height 32
checkbox input "true"
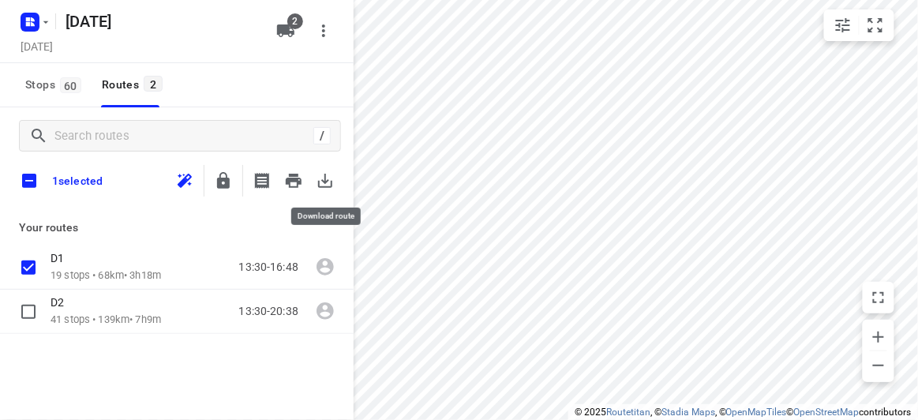
click at [328, 176] on icon "button" at bounding box center [325, 180] width 19 height 19
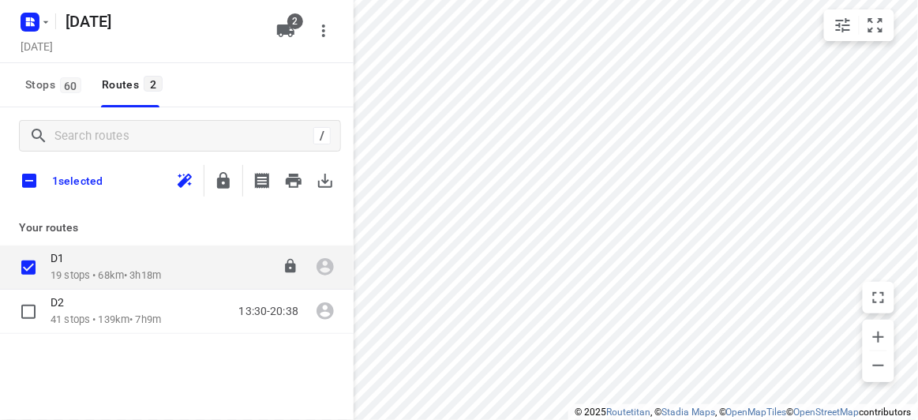
click at [103, 276] on p "19 stops • 68km • 3h18m" at bounding box center [106, 275] width 111 height 15
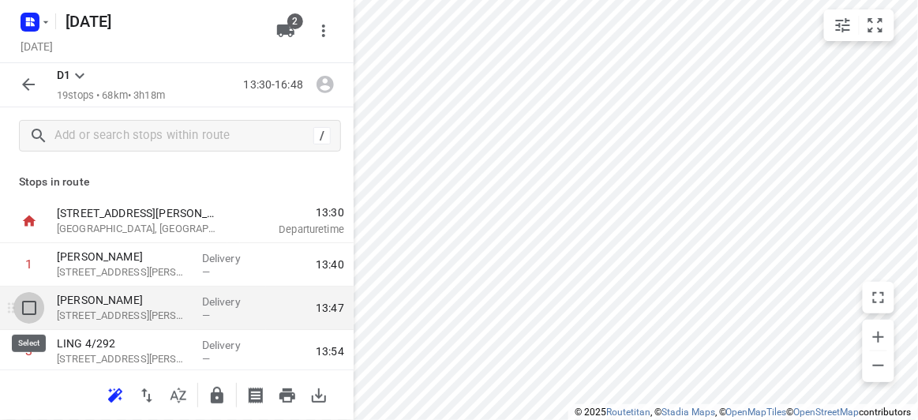
click at [33, 309] on input "checkbox" at bounding box center [29, 308] width 32 height 32
checkbox input "true"
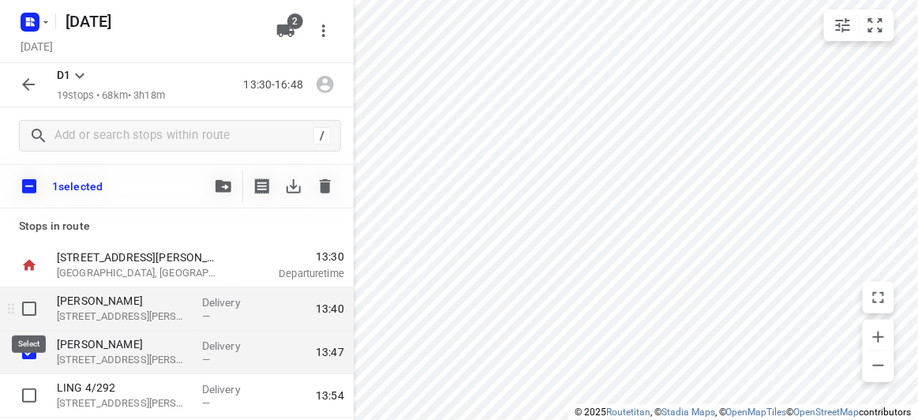
click at [30, 313] on input "checkbox" at bounding box center [29, 309] width 32 height 32
checkbox input "true"
click at [30, 193] on input "checkbox" at bounding box center [29, 186] width 33 height 33
checkbox input "true"
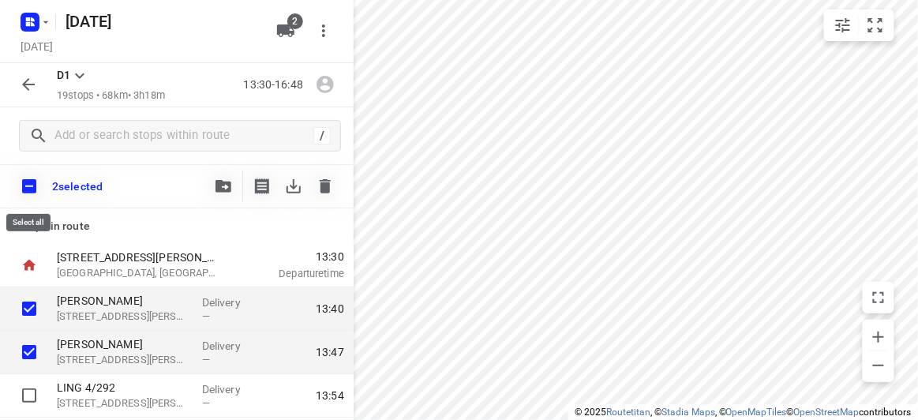
checkbox input "true"
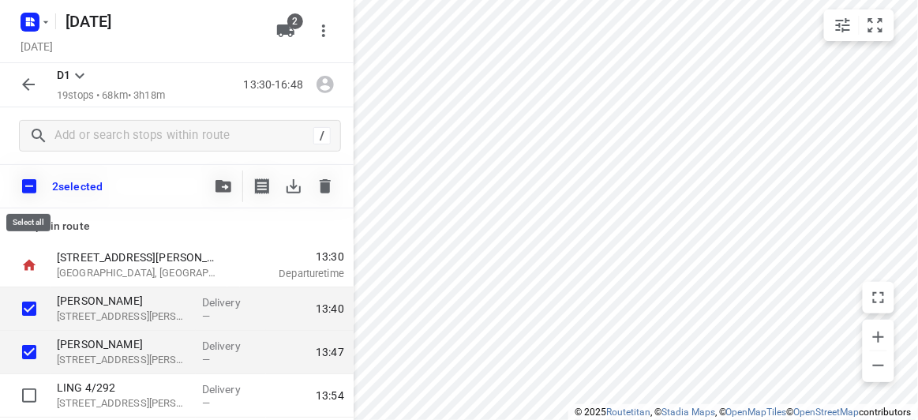
checkbox input "true"
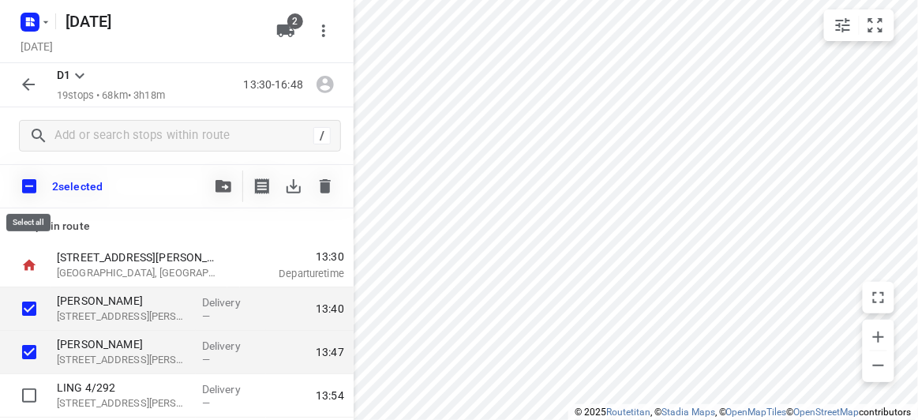
checkbox input "true"
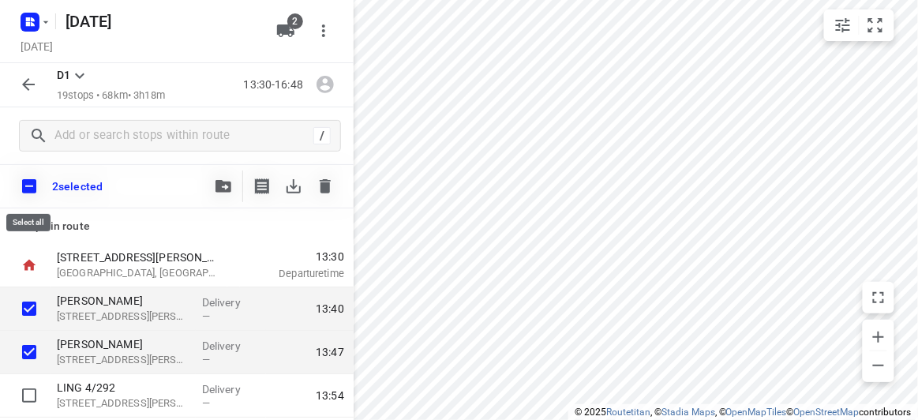
checkbox input "true"
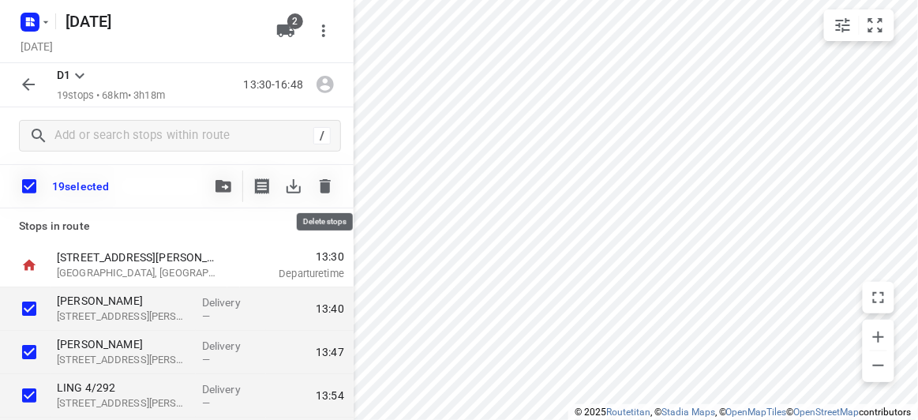
click at [335, 183] on button "button" at bounding box center [325, 187] width 32 height 32
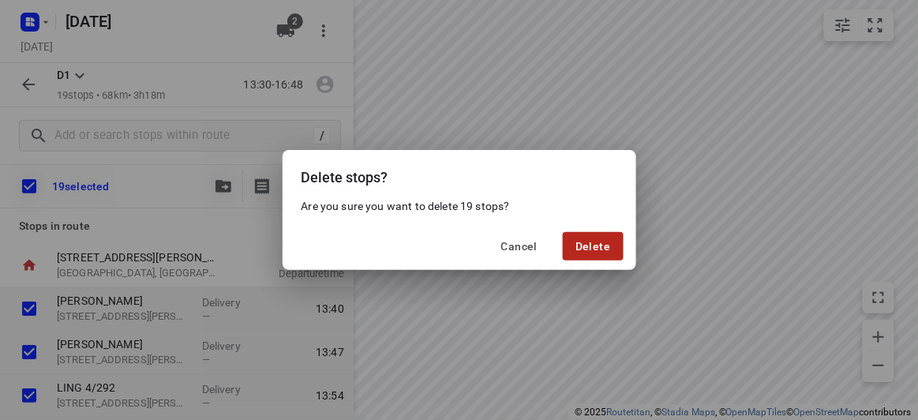
click at [583, 258] on button "Delete" at bounding box center [593, 246] width 60 height 28
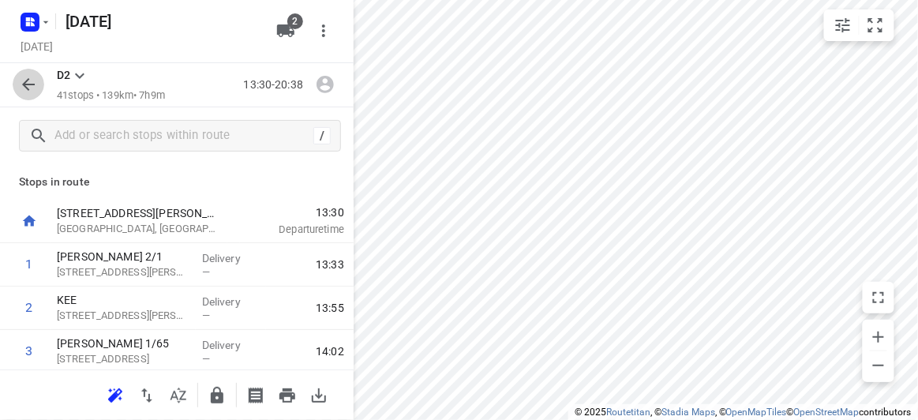
click at [30, 85] on icon "button" at bounding box center [28, 84] width 13 height 13
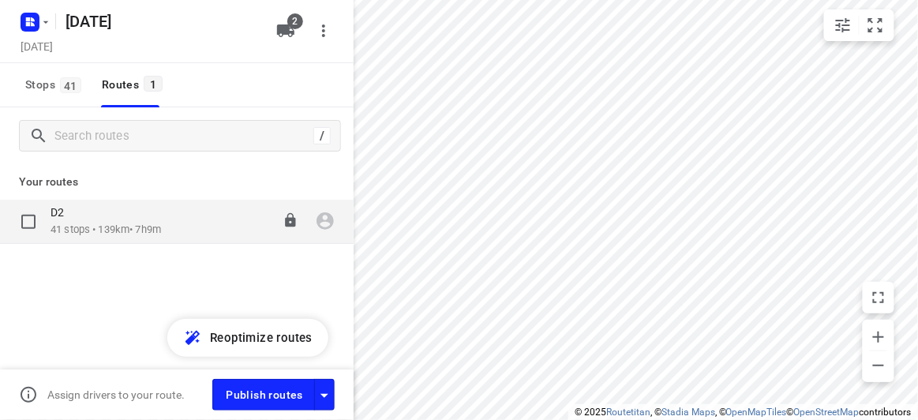
click at [62, 234] on p "41 stops • 139km • 7h9m" at bounding box center [106, 230] width 111 height 15
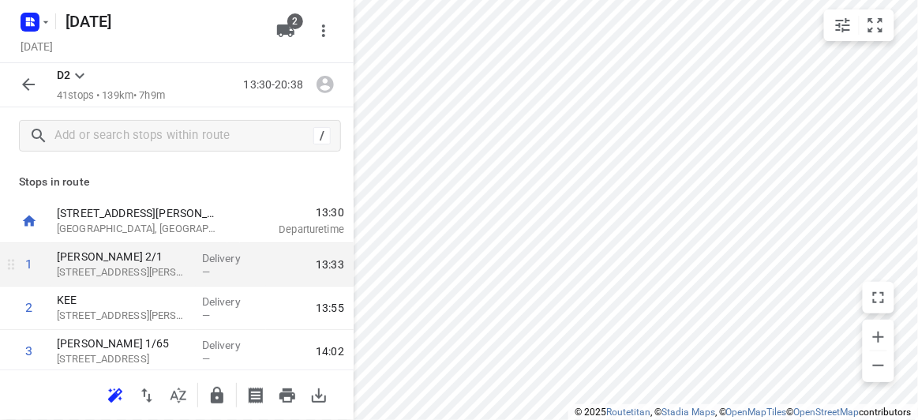
click at [26, 270] on div "1" at bounding box center [28, 264] width 7 height 15
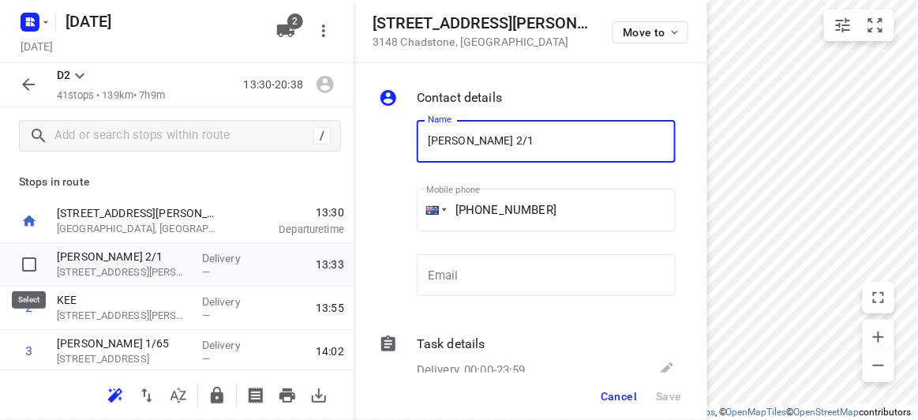
click at [21, 265] on input "checkbox" at bounding box center [29, 265] width 32 height 32
checkbox input "true"
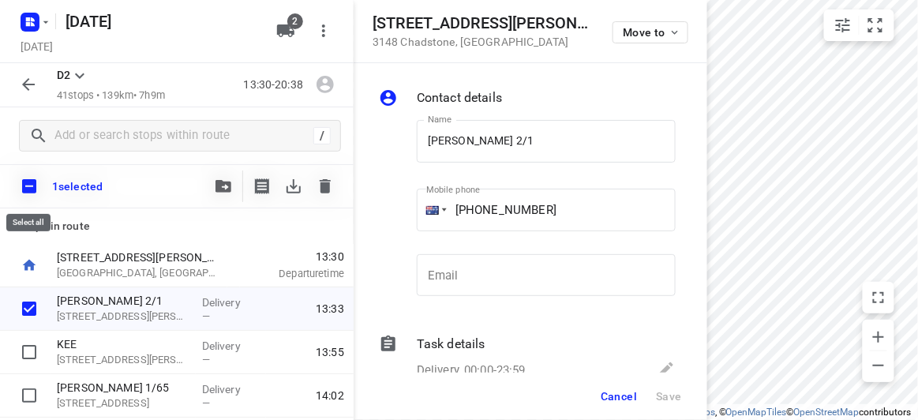
click at [39, 181] on input "checkbox" at bounding box center [29, 186] width 33 height 33
checkbox input "true"
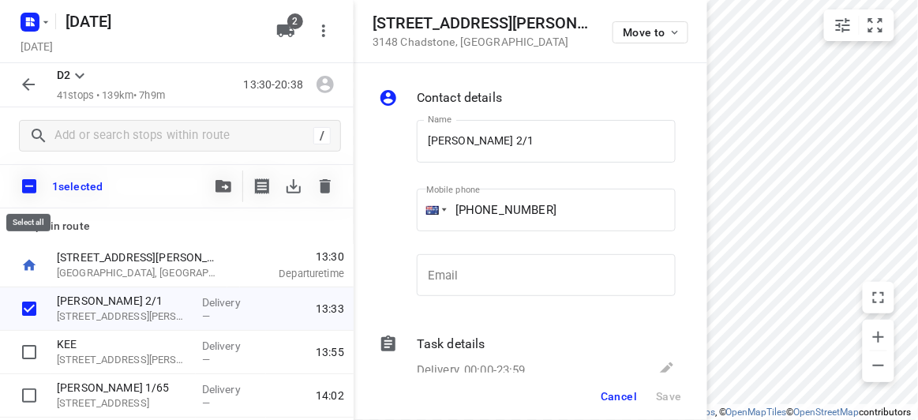
checkbox input "true"
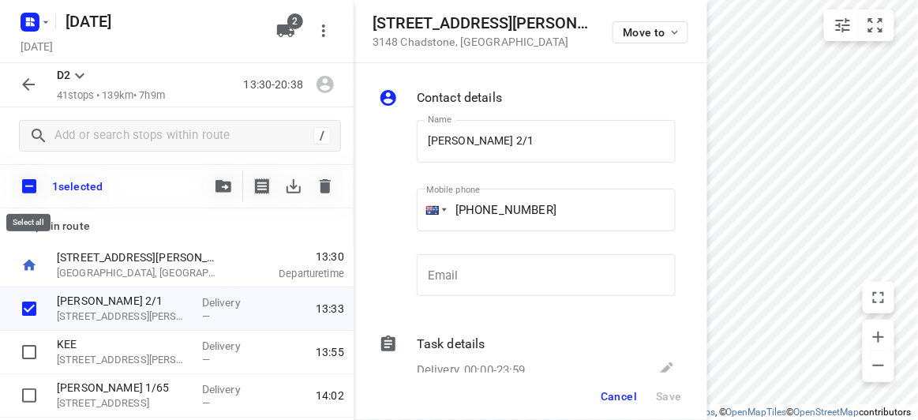
checkbox input "true"
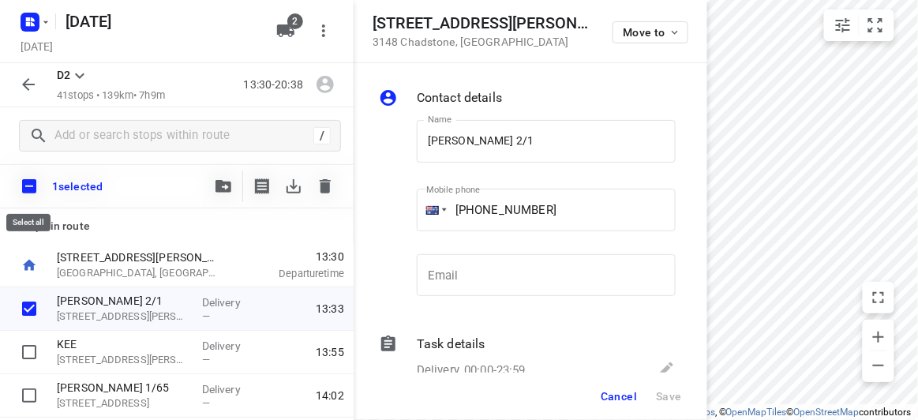
checkbox input "true"
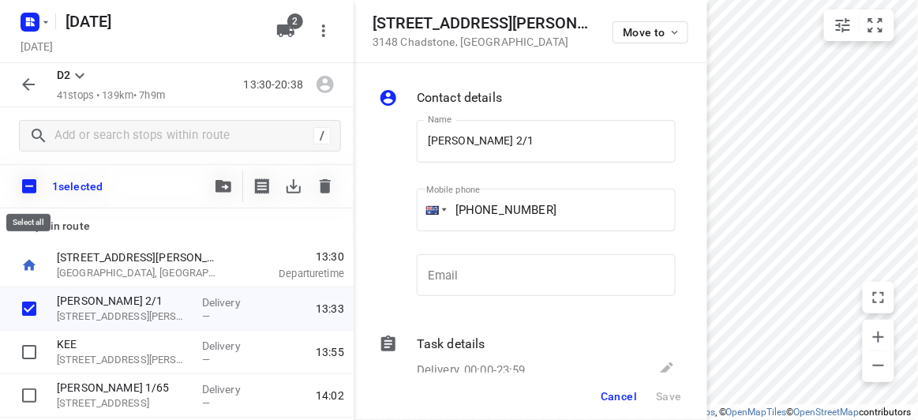
checkbox input "true"
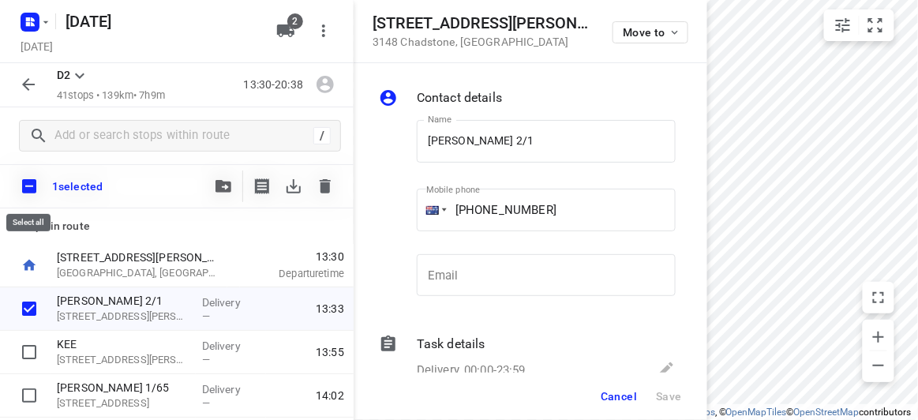
checkbox input "true"
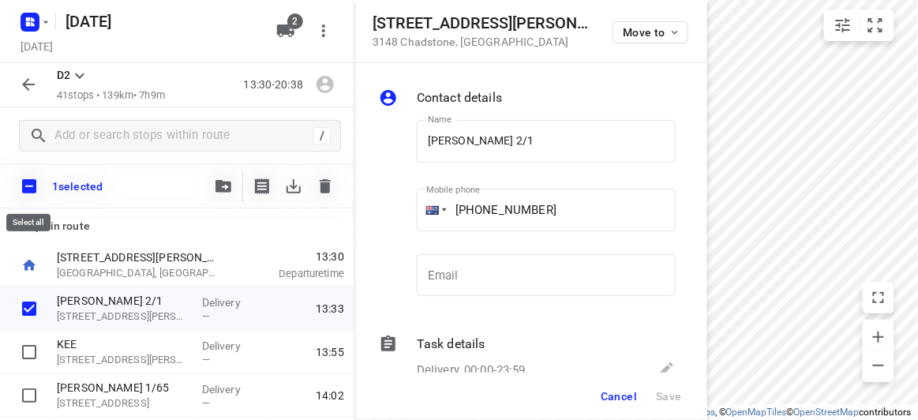
checkbox input "true"
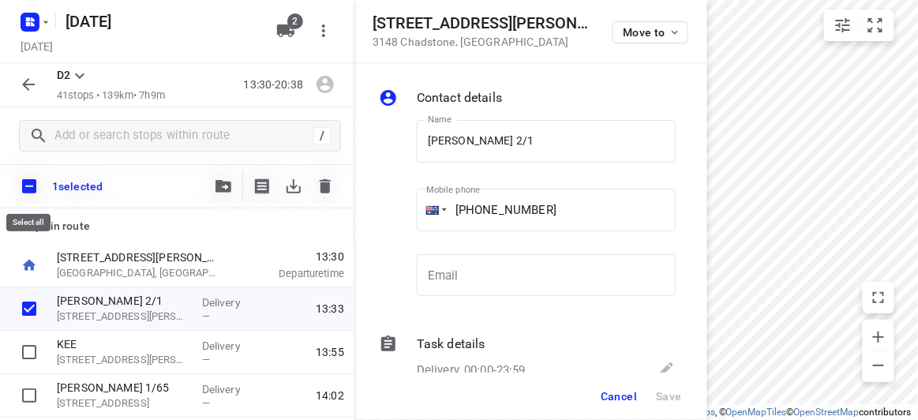
checkbox input "true"
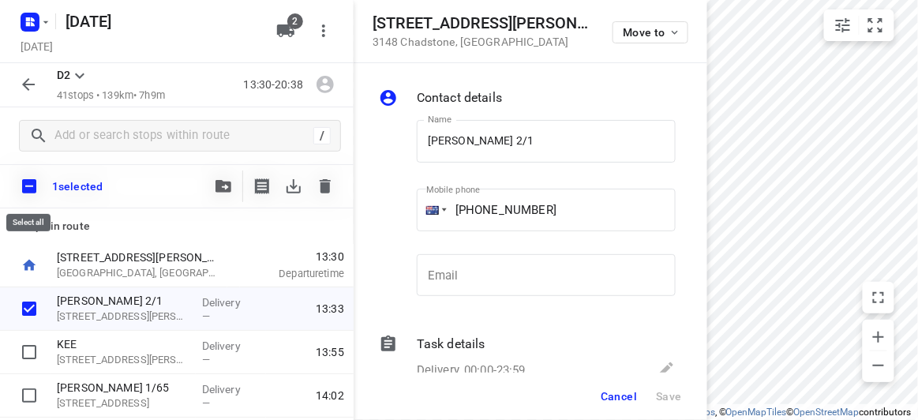
checkbox input "true"
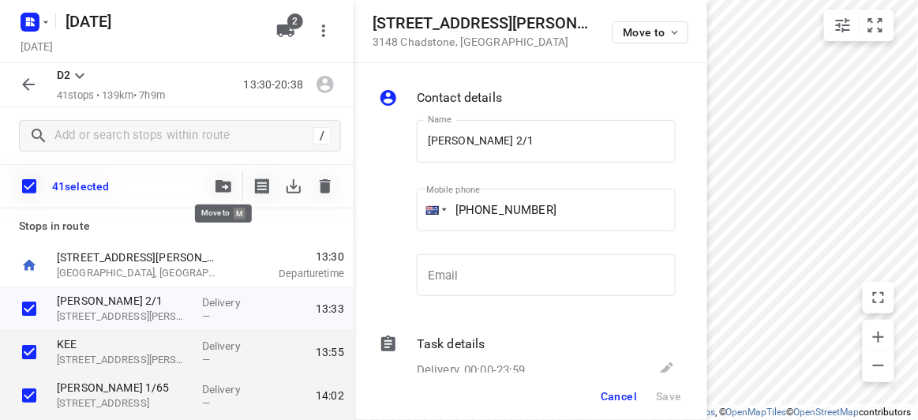
click at [229, 184] on icon "button" at bounding box center [224, 186] width 16 height 13
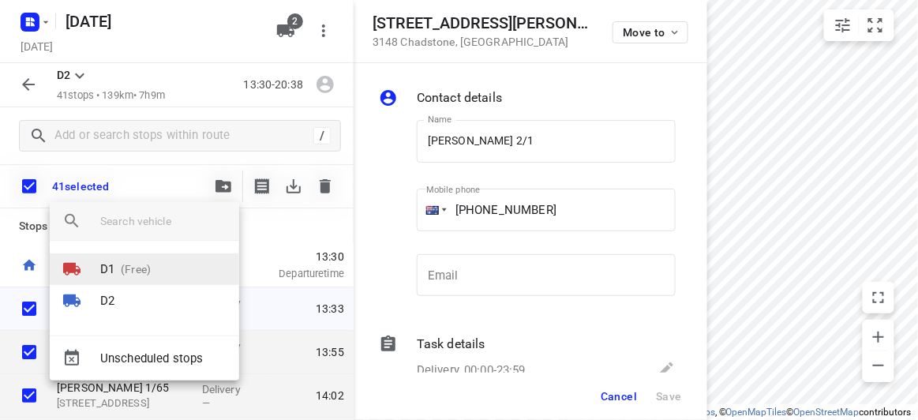
click at [171, 277] on li "D1 (Free)" at bounding box center [144, 269] width 189 height 32
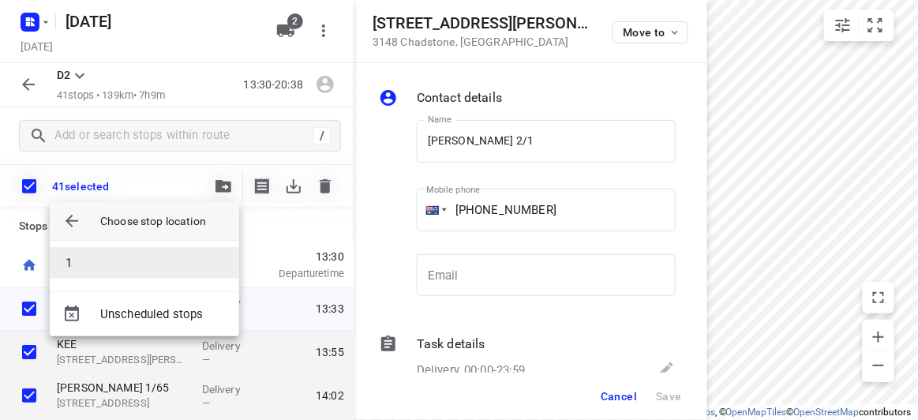
click at [103, 269] on li "1" at bounding box center [144, 263] width 189 height 32
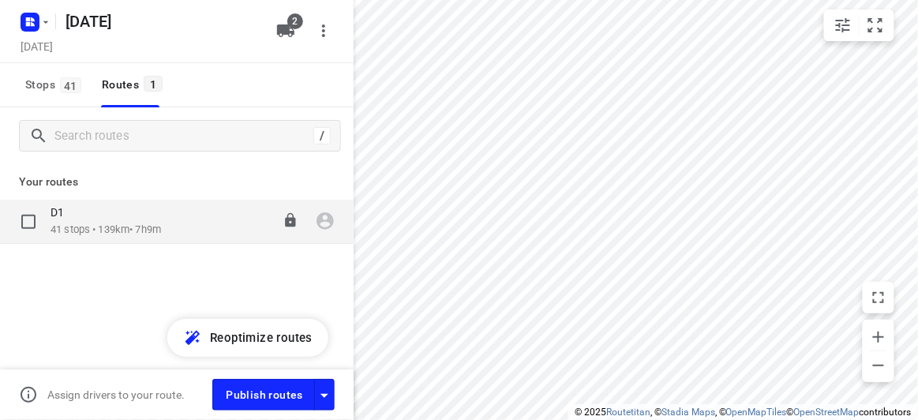
click at [154, 200] on div "D1 41 stops • 139km • 7h9m 13:30-20:39" at bounding box center [177, 222] width 354 height 44
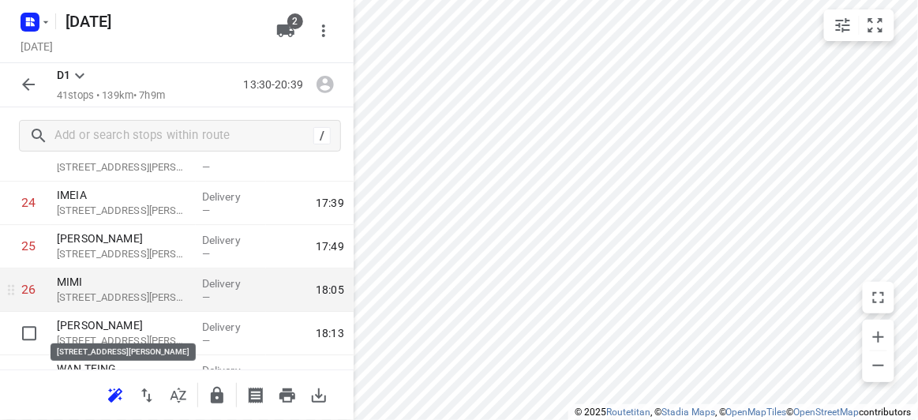
scroll to position [1076, 0]
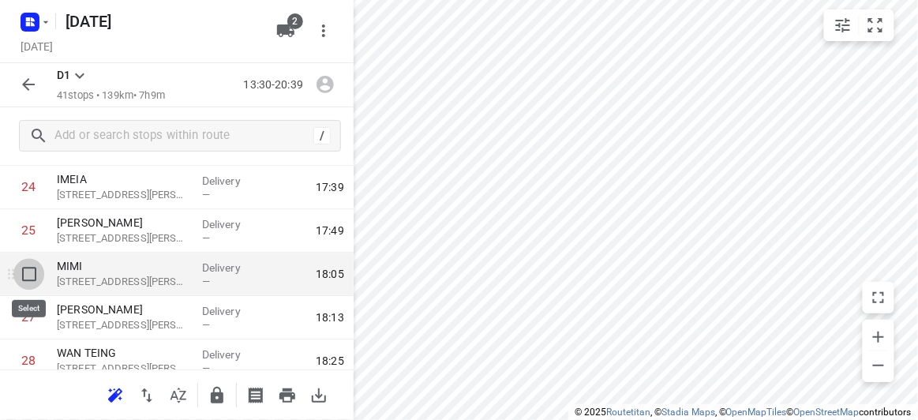
click at [39, 281] on input "checkbox" at bounding box center [29, 274] width 32 height 32
checkbox input "true"
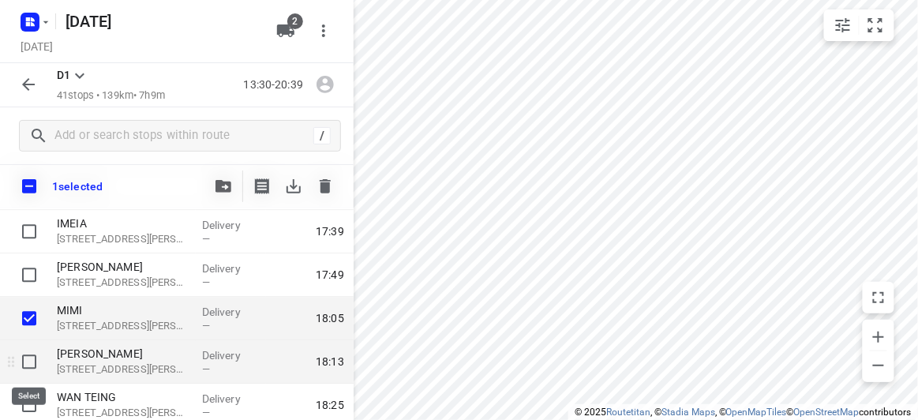
click at [25, 351] on input "checkbox" at bounding box center [29, 362] width 32 height 32
checkbox input "true"
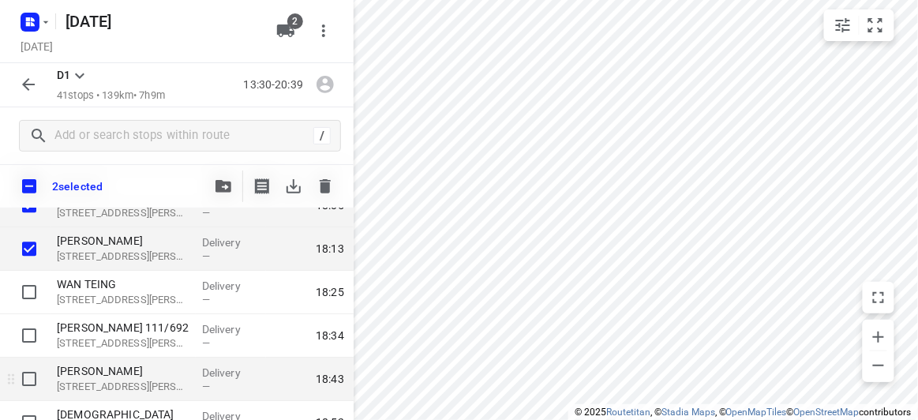
scroll to position [1220, 0]
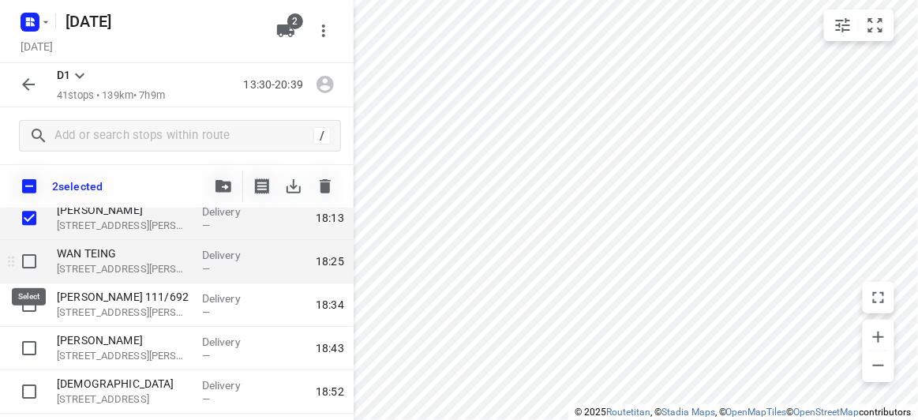
click at [37, 257] on input "checkbox" at bounding box center [29, 262] width 32 height 32
checkbox input "true"
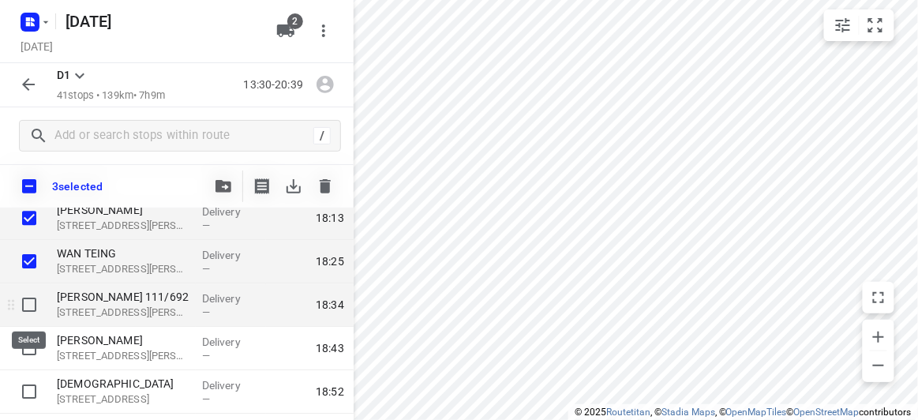
click at [31, 299] on input "checkbox" at bounding box center [29, 305] width 32 height 32
checkbox input "true"
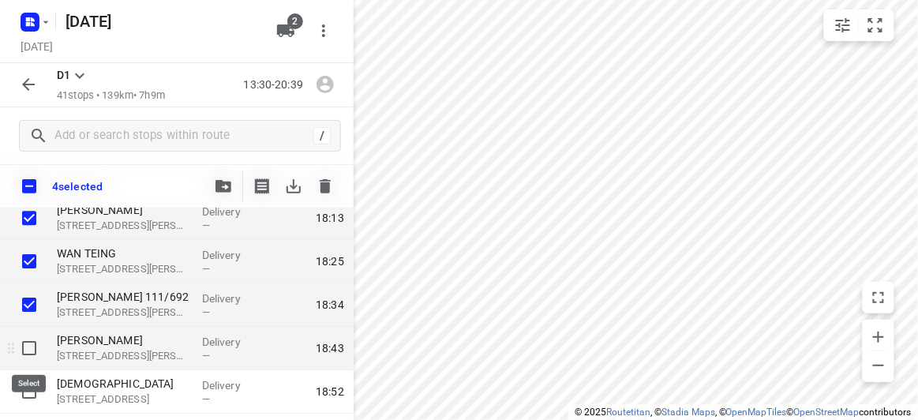
click at [27, 347] on input "checkbox" at bounding box center [29, 348] width 32 height 32
checkbox input "true"
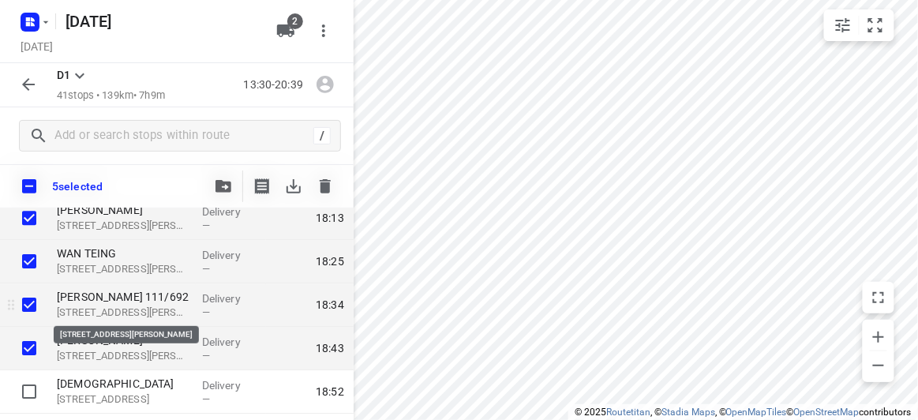
scroll to position [1292, 0]
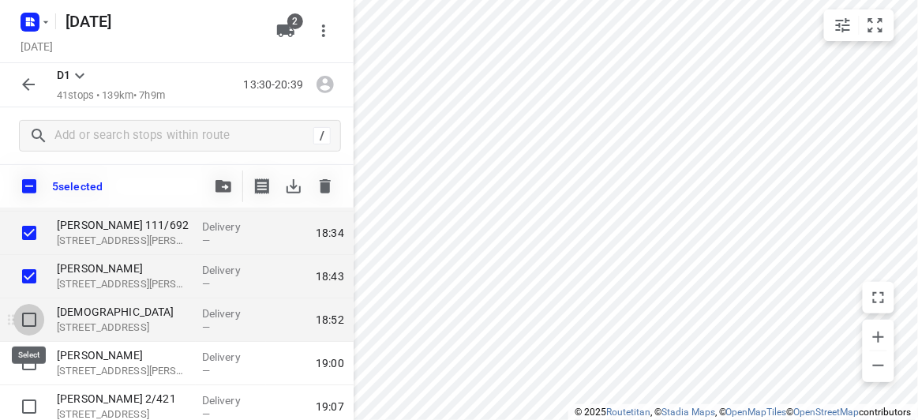
click at [23, 319] on input "checkbox" at bounding box center [29, 320] width 32 height 32
checkbox input "true"
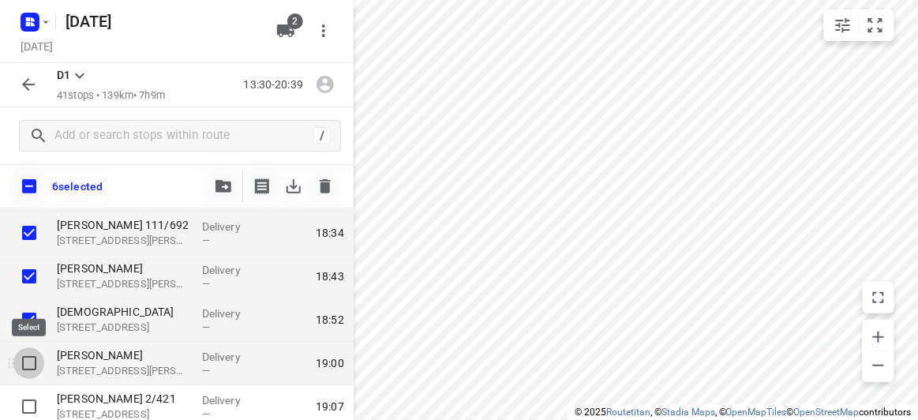
click at [29, 356] on input "checkbox" at bounding box center [29, 363] width 32 height 32
checkbox input "true"
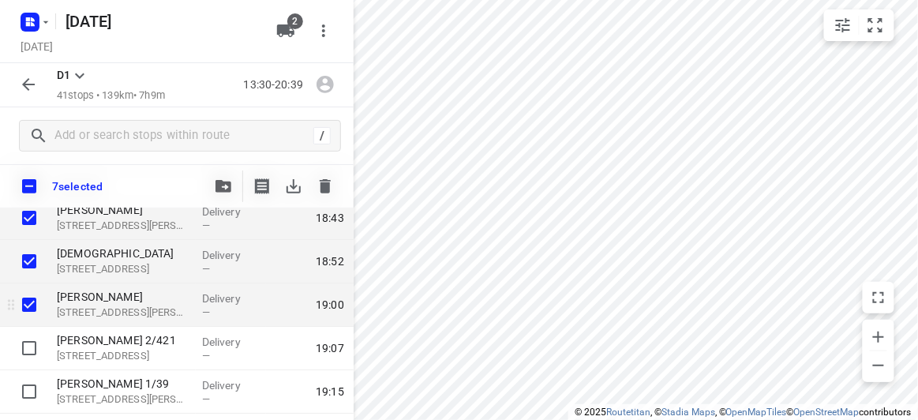
scroll to position [1363, 0]
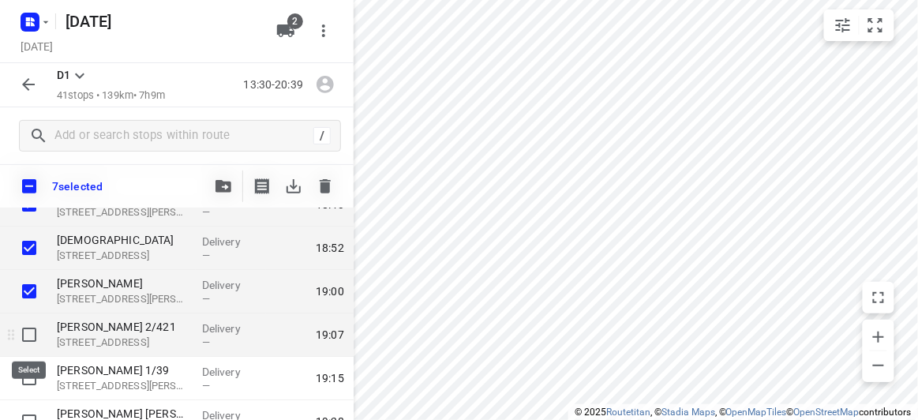
click at [35, 334] on input "checkbox" at bounding box center [29, 335] width 32 height 32
checkbox input "true"
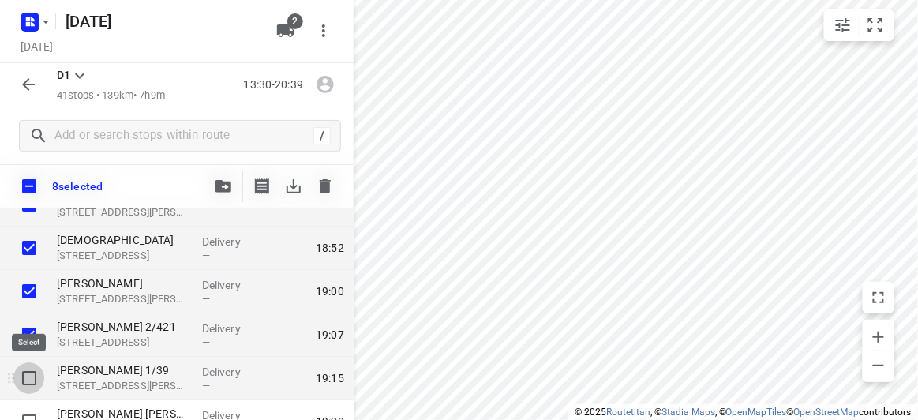
click at [30, 373] on input "checkbox" at bounding box center [29, 378] width 32 height 32
checkbox input "true"
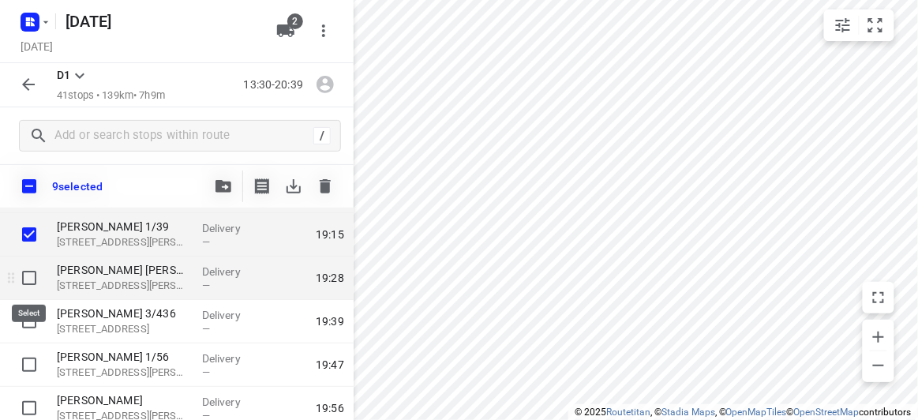
click at [36, 287] on input "checkbox" at bounding box center [29, 278] width 32 height 32
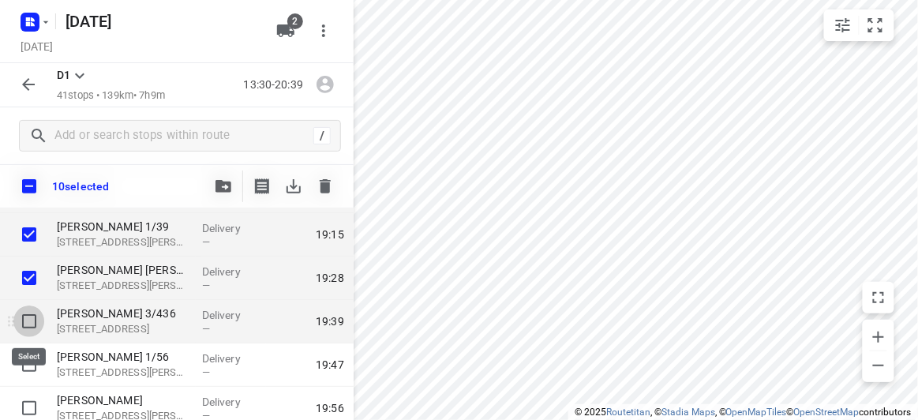
click at [34, 319] on input "checkbox" at bounding box center [29, 322] width 32 height 32
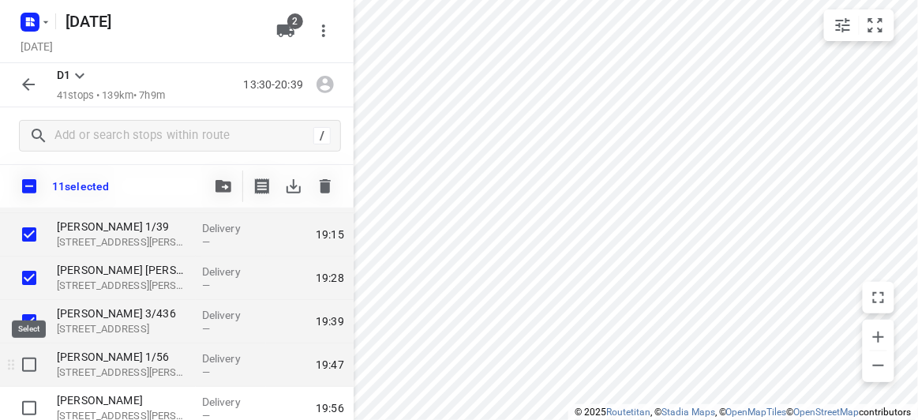
click at [32, 359] on input "checkbox" at bounding box center [29, 365] width 32 height 32
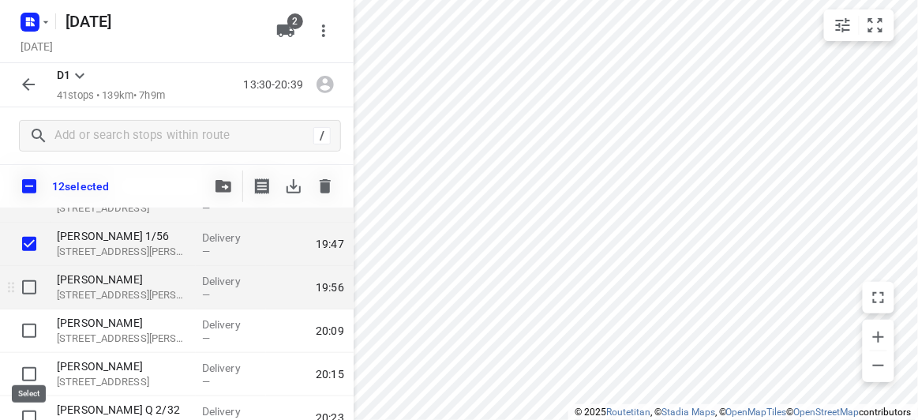
scroll to position [1650, 0]
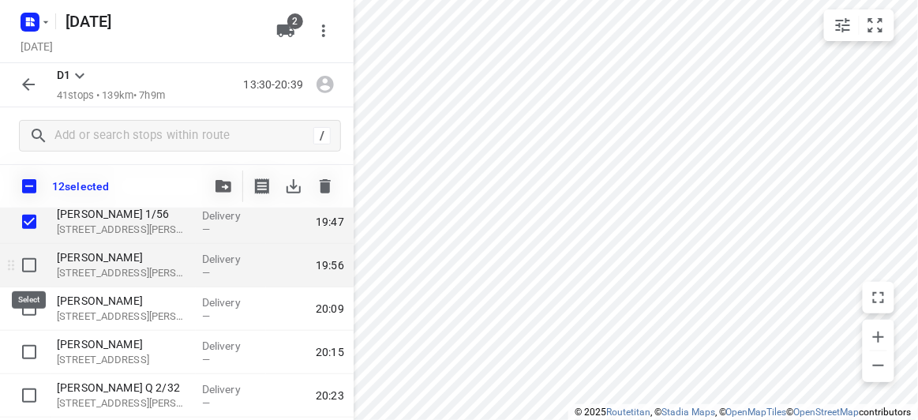
click at [25, 259] on input "checkbox" at bounding box center [29, 265] width 32 height 32
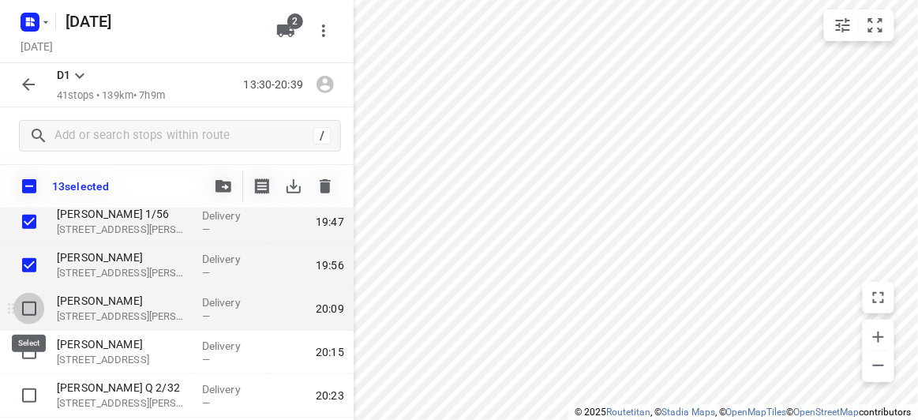
click at [28, 301] on input "checkbox" at bounding box center [29, 309] width 32 height 32
click at [25, 265] on input "checkbox" at bounding box center [29, 265] width 32 height 32
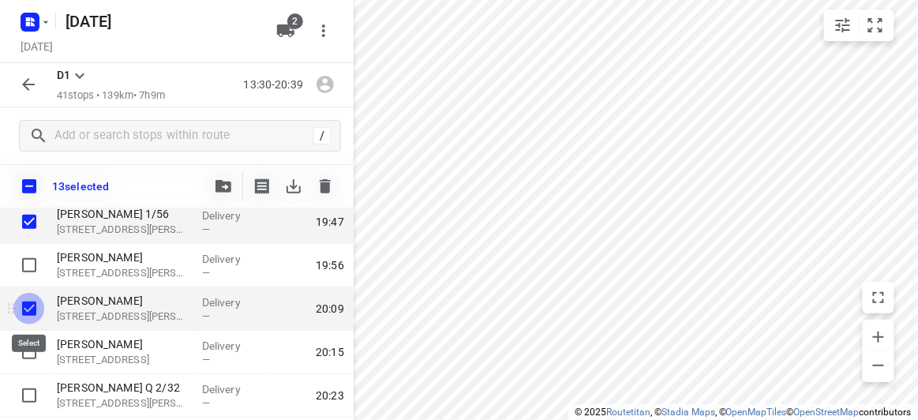
click at [31, 311] on input "checkbox" at bounding box center [29, 309] width 32 height 32
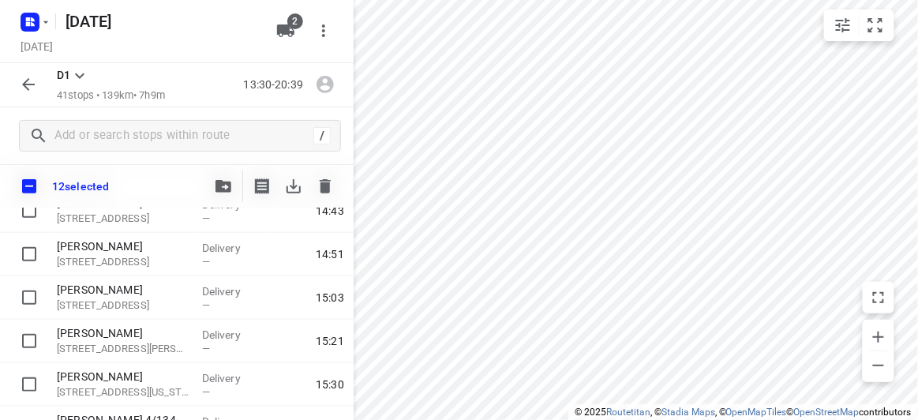
scroll to position [0, 0]
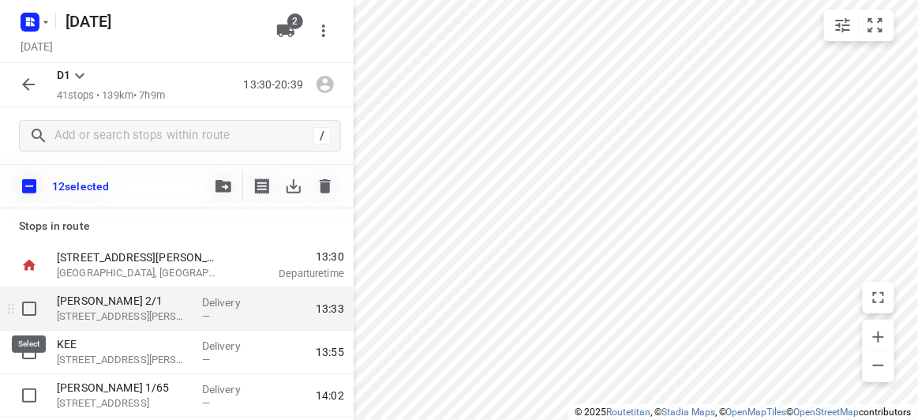
click at [32, 308] on input "checkbox" at bounding box center [29, 309] width 32 height 32
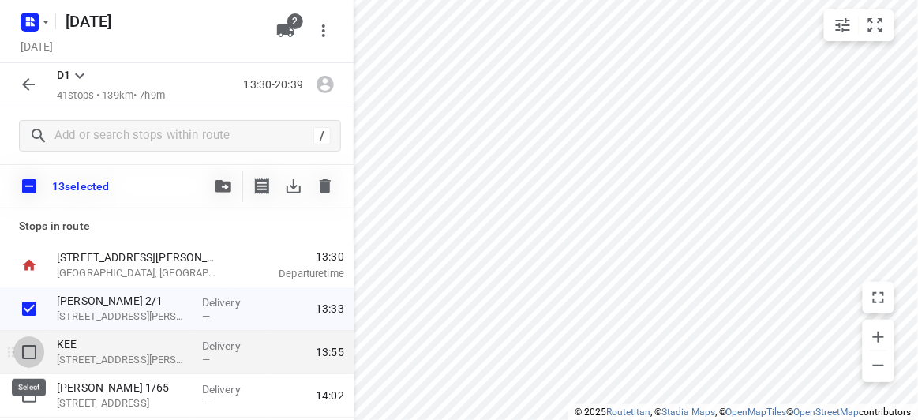
click at [29, 340] on input "checkbox" at bounding box center [29, 352] width 32 height 32
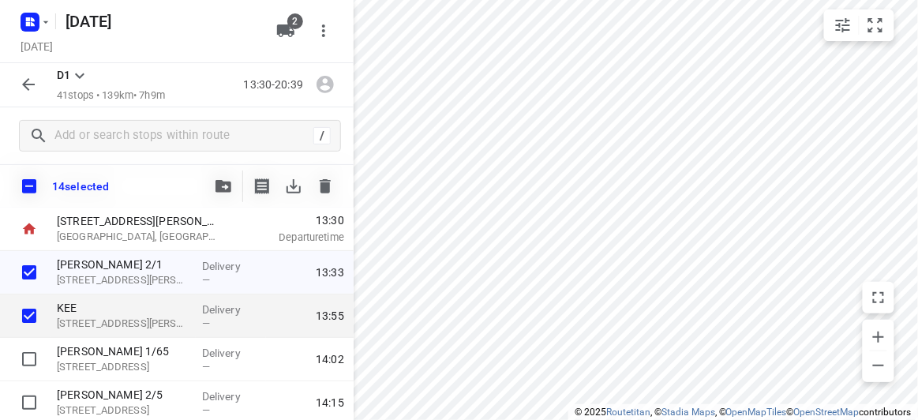
scroll to position [143, 0]
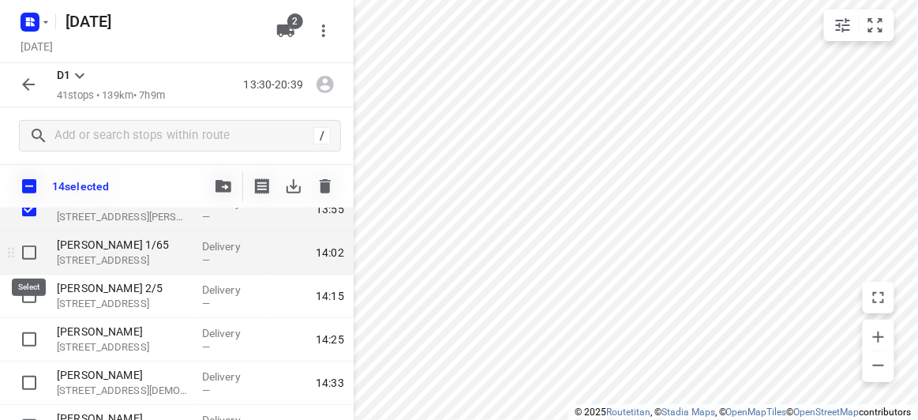
click at [37, 267] on input "checkbox" at bounding box center [29, 253] width 32 height 32
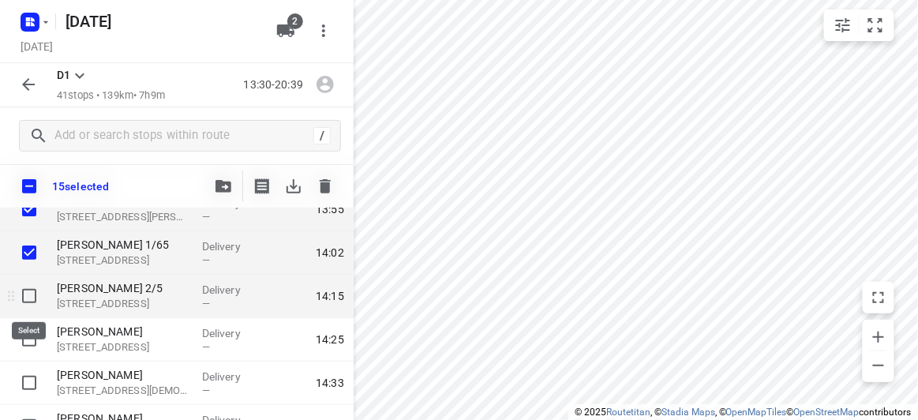
click at [33, 300] on input "checkbox" at bounding box center [29, 296] width 32 height 32
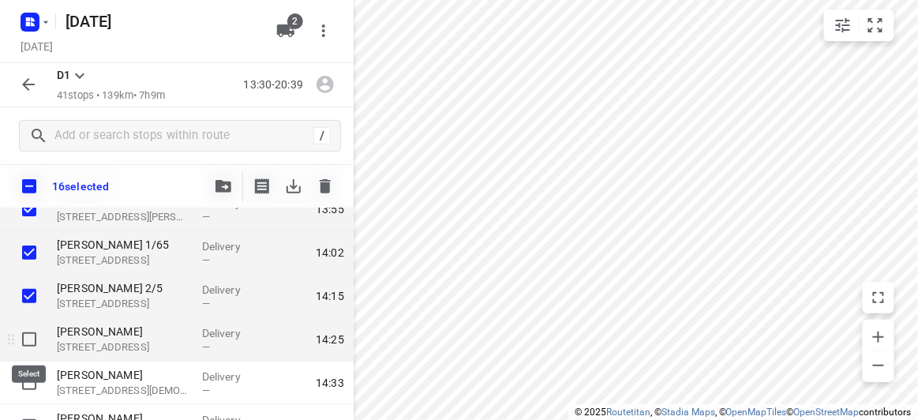
click at [24, 326] on input "checkbox" at bounding box center [29, 340] width 32 height 32
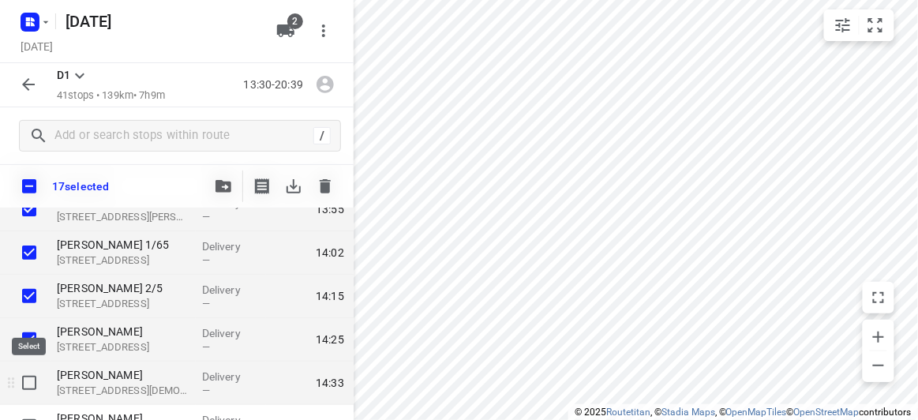
click at [34, 383] on input "checkbox" at bounding box center [29, 383] width 32 height 32
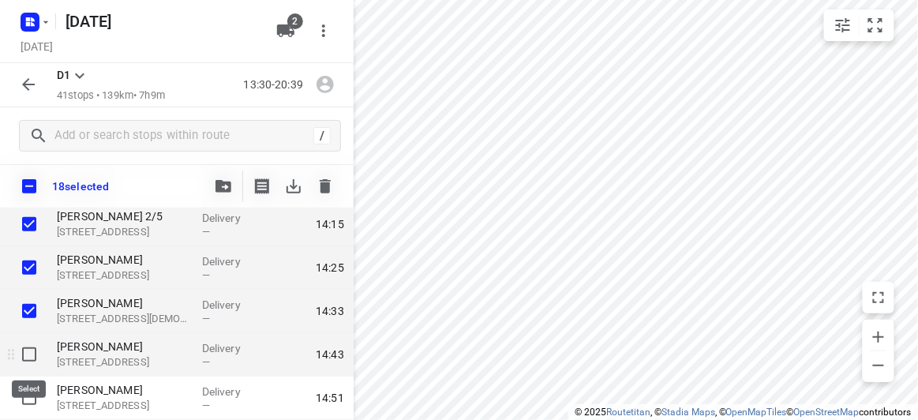
click at [26, 356] on input "checkbox" at bounding box center [29, 355] width 32 height 32
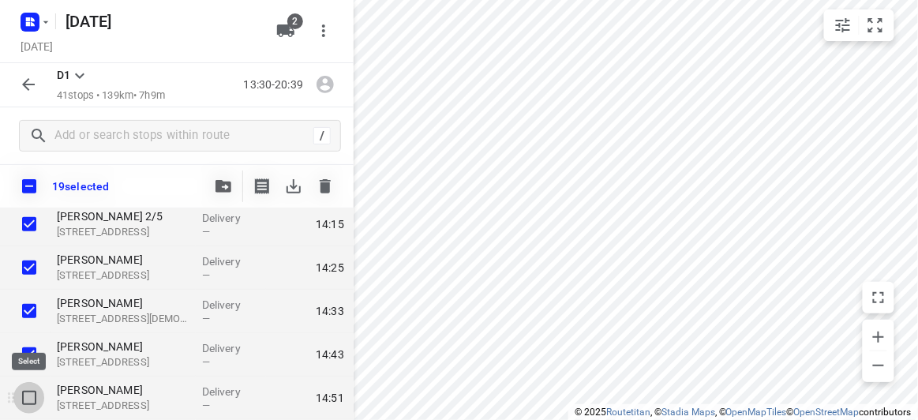
click at [34, 388] on input "checkbox" at bounding box center [29, 398] width 32 height 32
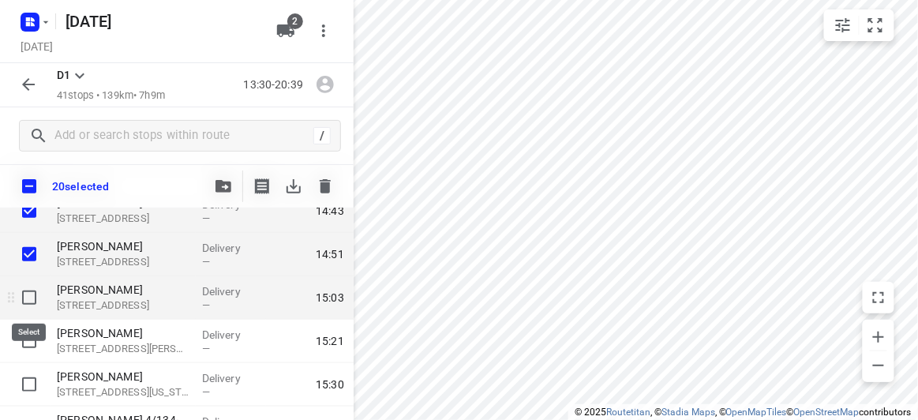
click at [34, 298] on input "checkbox" at bounding box center [29, 298] width 32 height 32
click at [221, 184] on icon "button" at bounding box center [224, 186] width 16 height 13
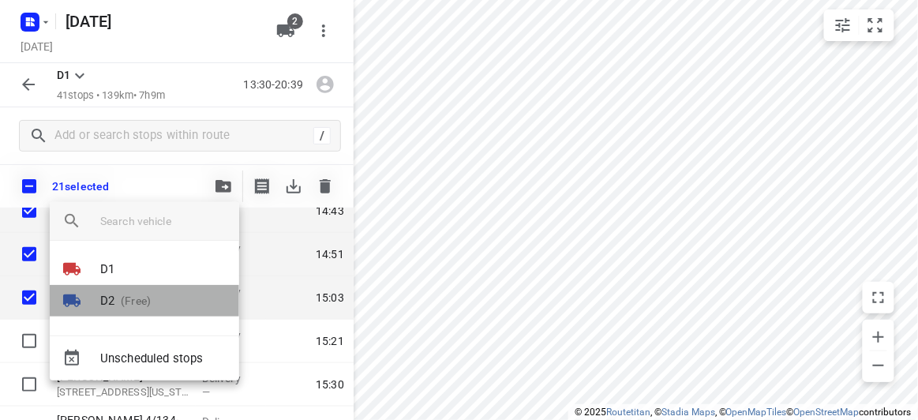
click at [118, 307] on p "(Free)" at bounding box center [132, 301] width 36 height 17
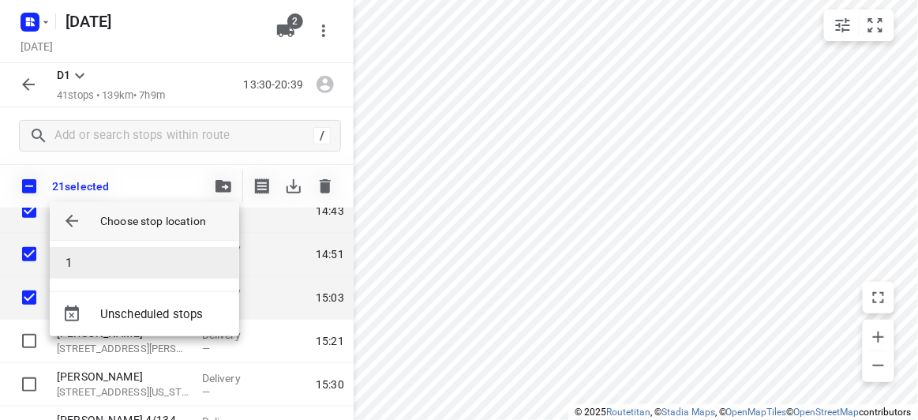
click at [76, 257] on li "1" at bounding box center [144, 263] width 189 height 32
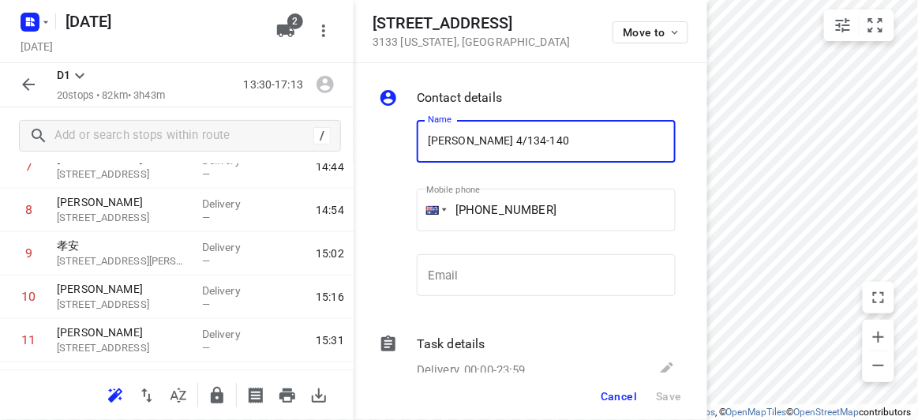
click at [611, 399] on span "Cancel" at bounding box center [619, 396] width 36 height 13
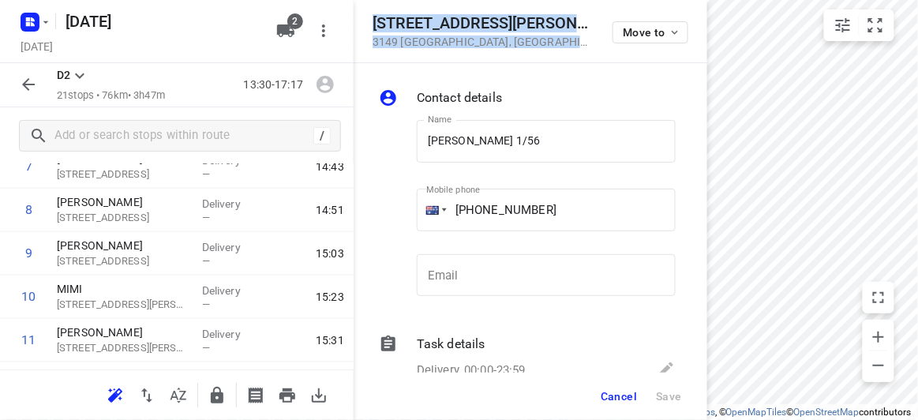
drag, startPoint x: 549, startPoint y: 69, endPoint x: 368, endPoint y: 25, distance: 185.9
click at [368, 25] on form "[STREET_ADDRESS][PERSON_NAME] Move to Contact details Name [PERSON_NAME] 1/56 N…" at bounding box center [531, 210] width 354 height 420
copy form "[STREET_ADDRESS][PERSON_NAME] Move to Contact details"
click at [290, 30] on icon "button" at bounding box center [285, 30] width 19 height 19
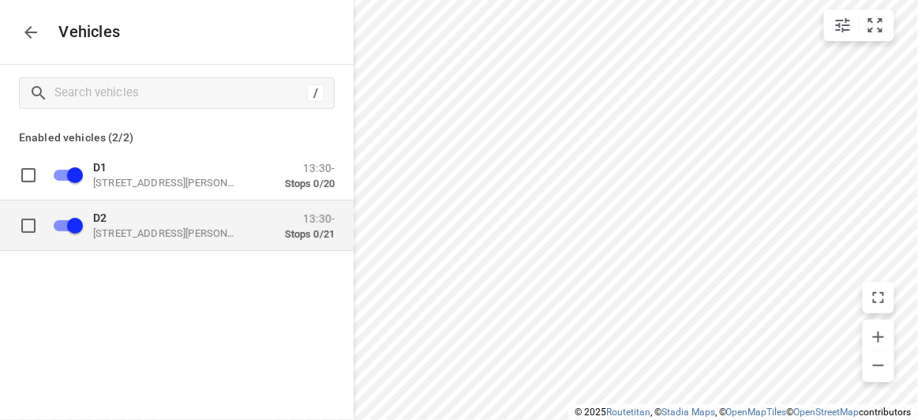
click at [141, 248] on div "D2 [STREET_ADDRESS][PERSON_NAME] 13:30- Stops 0/21" at bounding box center [189, 226] width 291 height 50
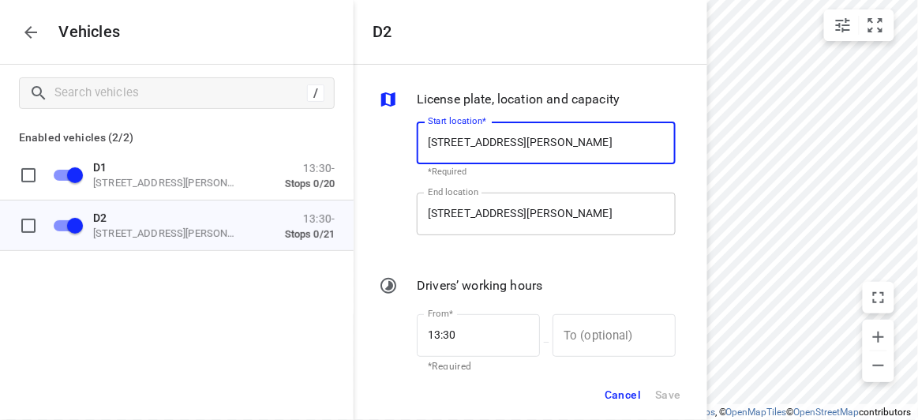
click at [455, 213] on input "[STREET_ADDRESS][PERSON_NAME]" at bounding box center [546, 214] width 259 height 43
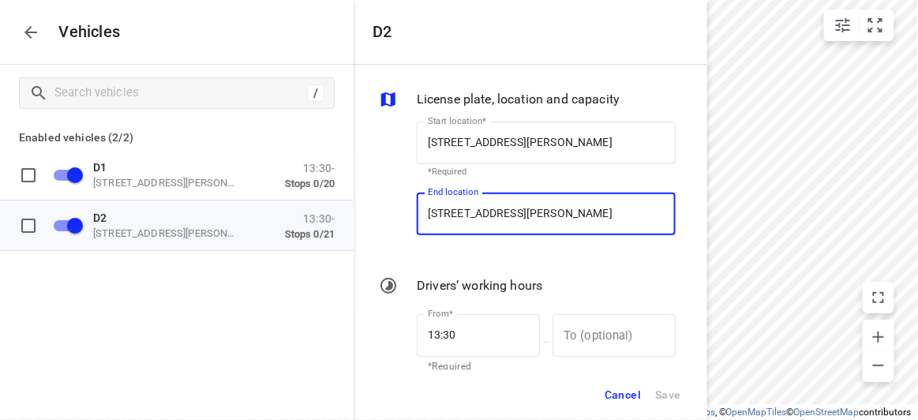
paste input "[STREET_ADDRESS][PERSON_NAME]"
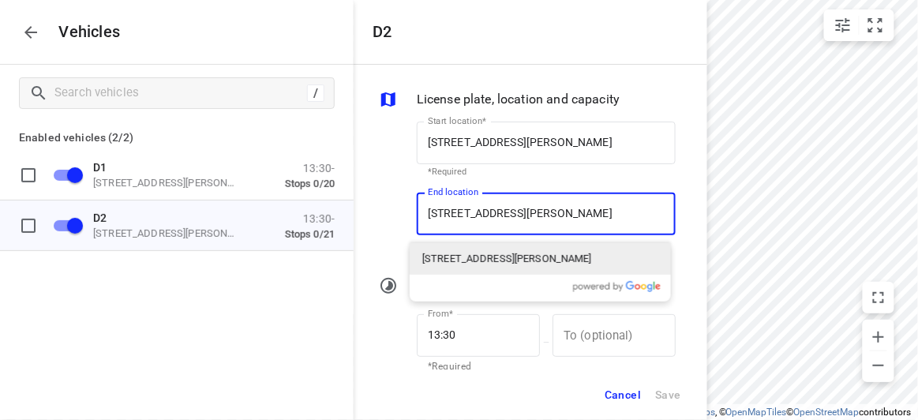
click at [432, 260] on p "[STREET_ADDRESS][PERSON_NAME]" at bounding box center [507, 259] width 170 height 16
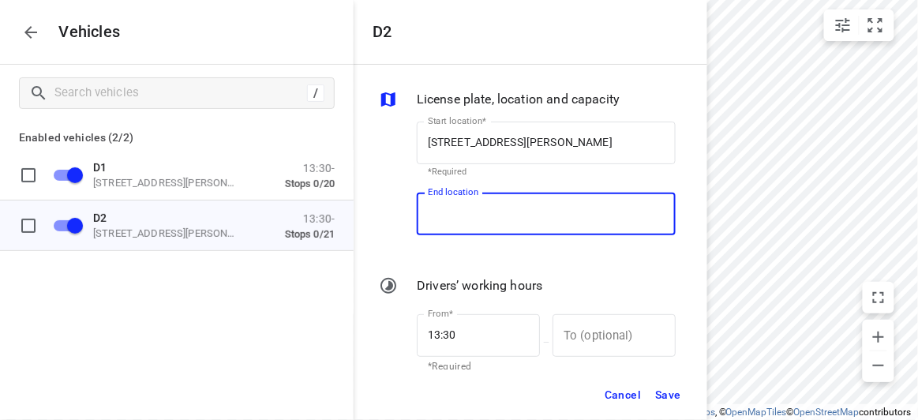
scroll to position [0, 0]
click at [659, 389] on span "Save" at bounding box center [668, 395] width 26 height 20
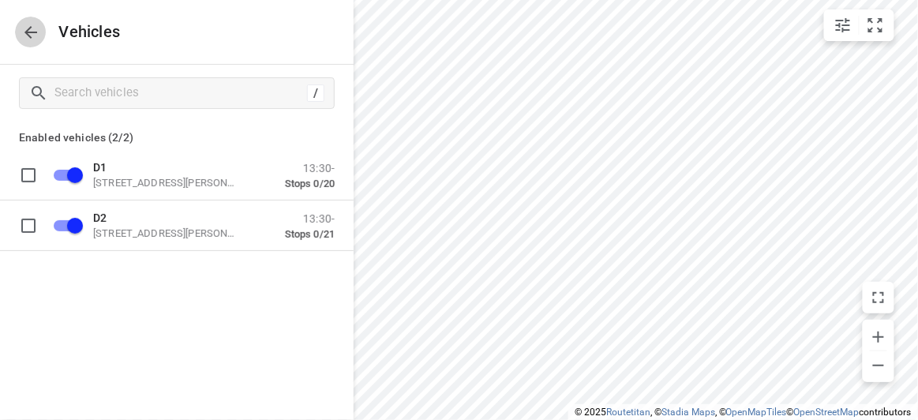
click at [25, 24] on icon "button" at bounding box center [30, 32] width 19 height 19
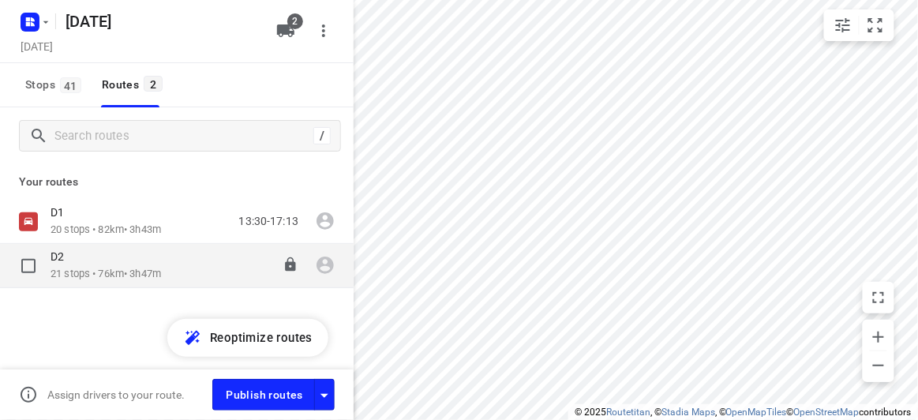
click at [66, 263] on p "D2" at bounding box center [62, 256] width 23 height 14
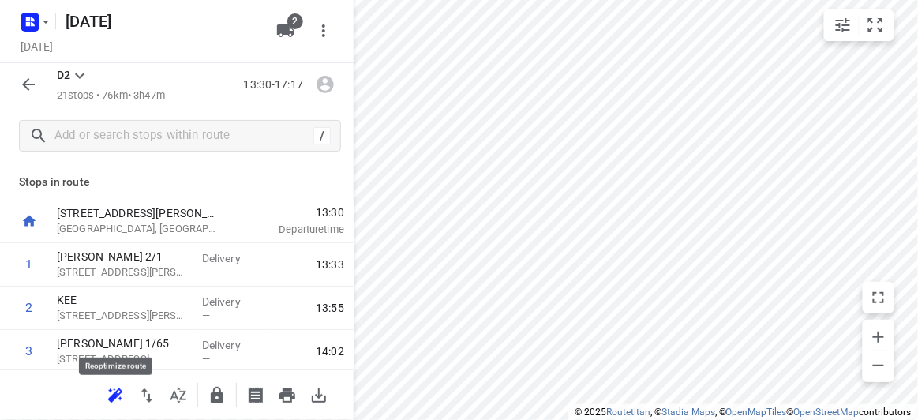
click at [114, 403] on icon "button" at bounding box center [115, 395] width 19 height 19
click at [21, 84] on icon "button" at bounding box center [28, 84] width 19 height 19
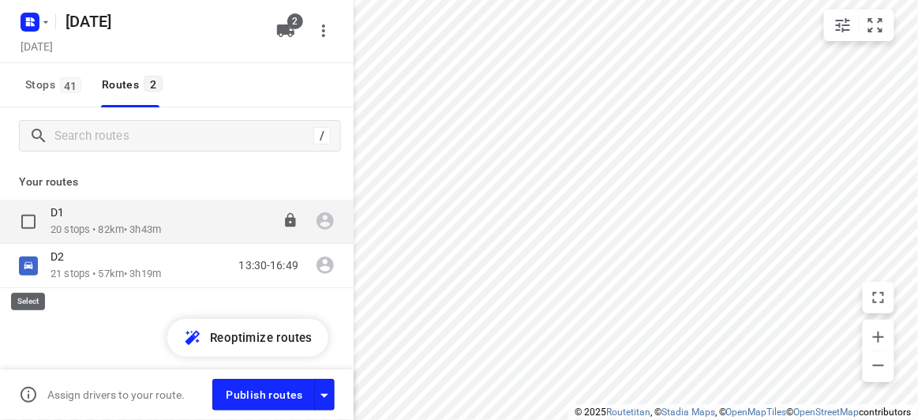
click at [0, 0] on input "checkbox" at bounding box center [0, 0] width 0 height 0
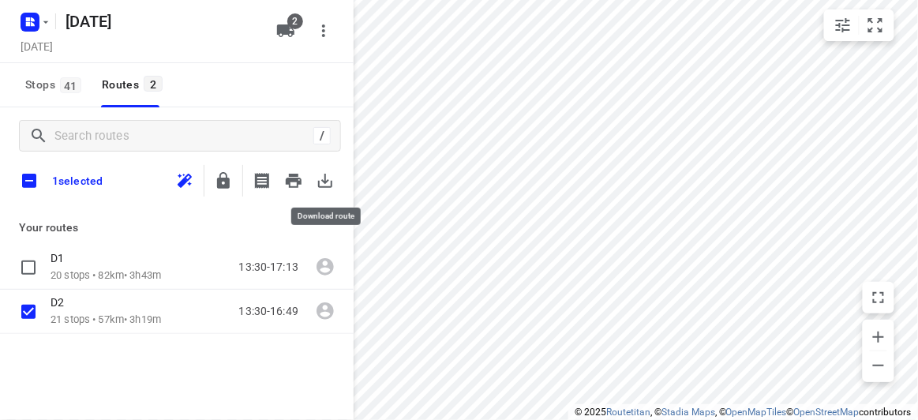
click at [326, 171] on icon "button" at bounding box center [325, 180] width 19 height 19
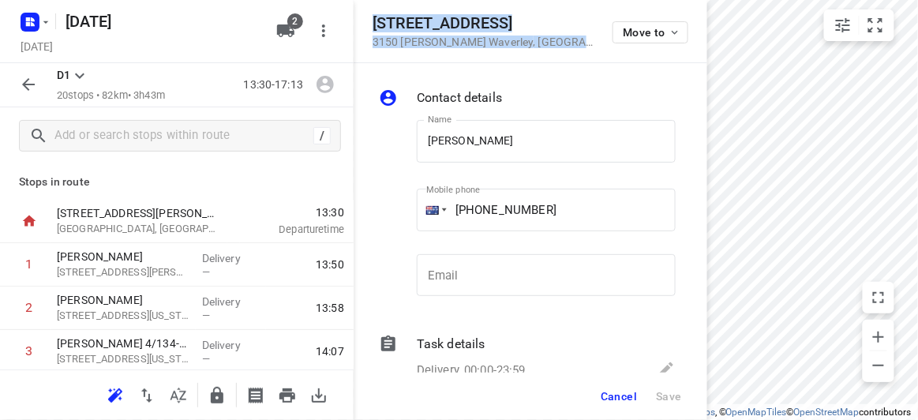
drag, startPoint x: 534, startPoint y: 51, endPoint x: 366, endPoint y: 21, distance: 170.9
click at [366, 21] on div "[STREET_ADDRESS][PERSON_NAME] Move to" at bounding box center [531, 31] width 354 height 63
copy div "[STREET_ADDRESS][PERSON_NAME]"
click at [287, 36] on icon "button" at bounding box center [285, 30] width 19 height 19
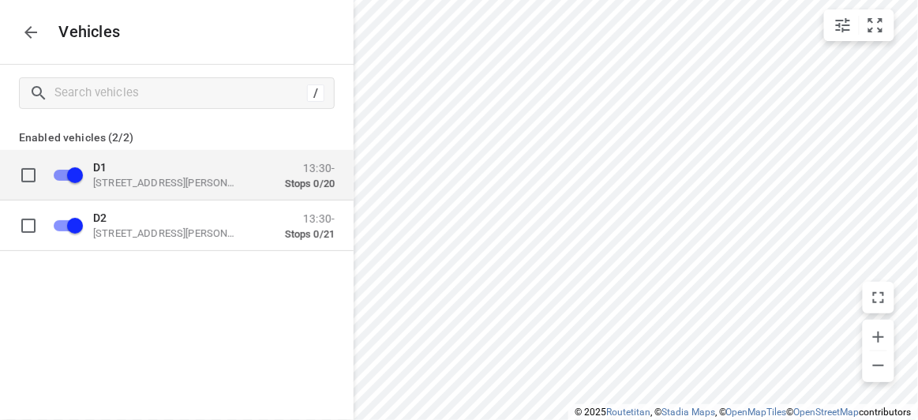
click at [149, 180] on p "[STREET_ADDRESS][PERSON_NAME]" at bounding box center [172, 182] width 158 height 13
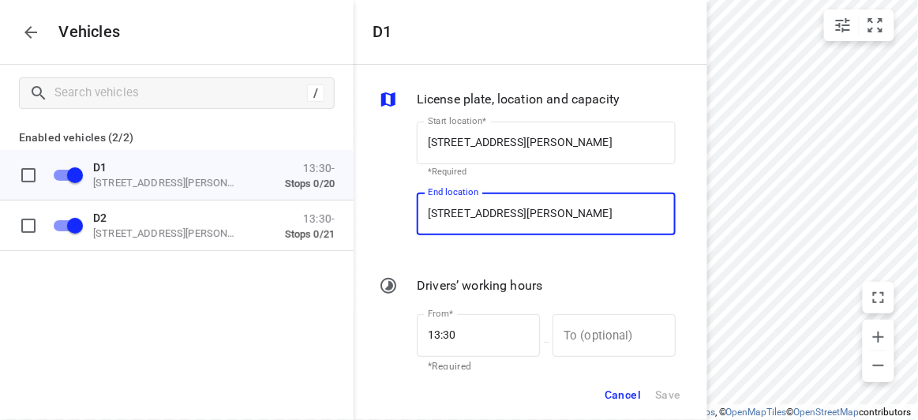
click at [488, 202] on input "[STREET_ADDRESS][PERSON_NAME]" at bounding box center [546, 214] width 259 height 43
paste input "[STREET_ADDRESS][PERSON_NAME]"
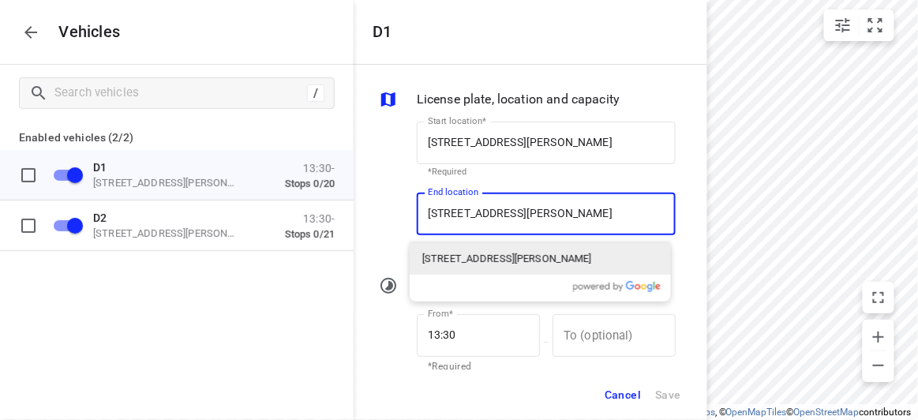
click at [475, 212] on input "[STREET_ADDRESS][PERSON_NAME]" at bounding box center [546, 214] width 259 height 43
click at [467, 253] on p "[STREET_ADDRESS][PERSON_NAME]" at bounding box center [507, 259] width 170 height 16
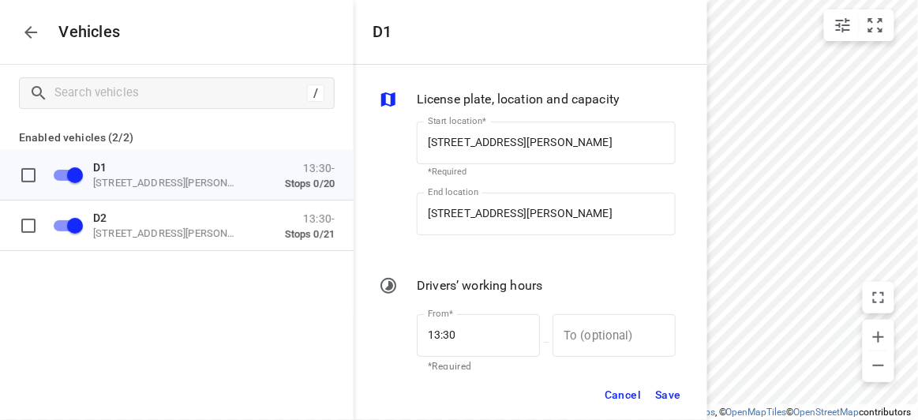
click at [648, 377] on div "Cancel Save" at bounding box center [531, 394] width 354 height 51
click at [662, 396] on span "Save" at bounding box center [668, 395] width 26 height 20
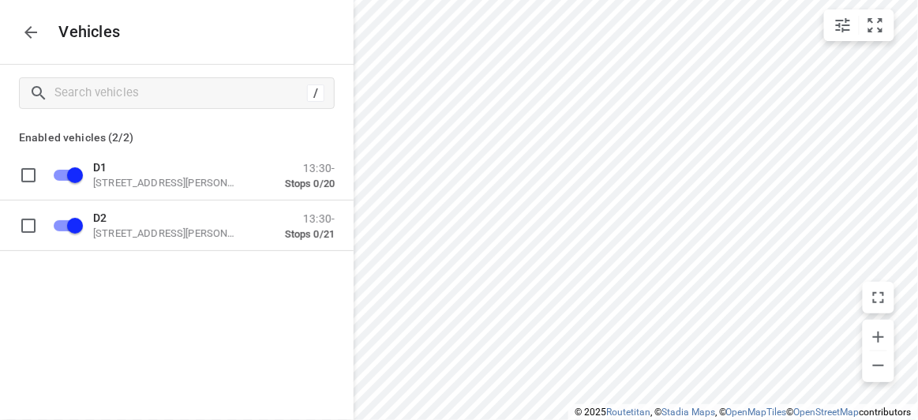
click at [39, 34] on button "button" at bounding box center [31, 33] width 32 height 32
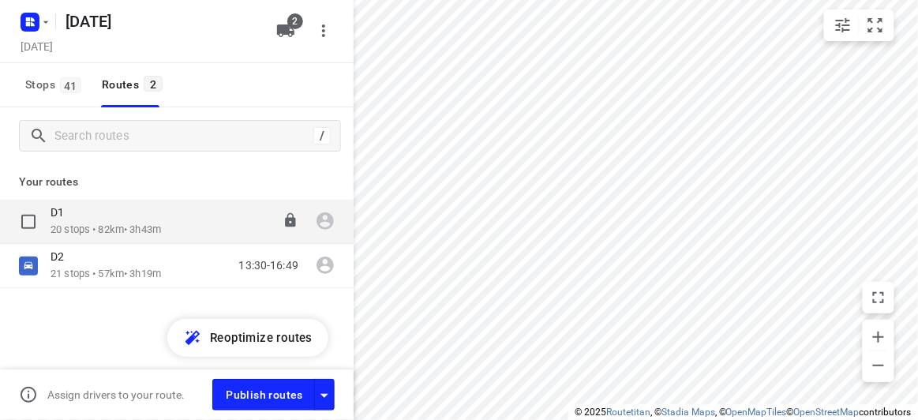
click at [71, 209] on p "D1" at bounding box center [62, 212] width 23 height 14
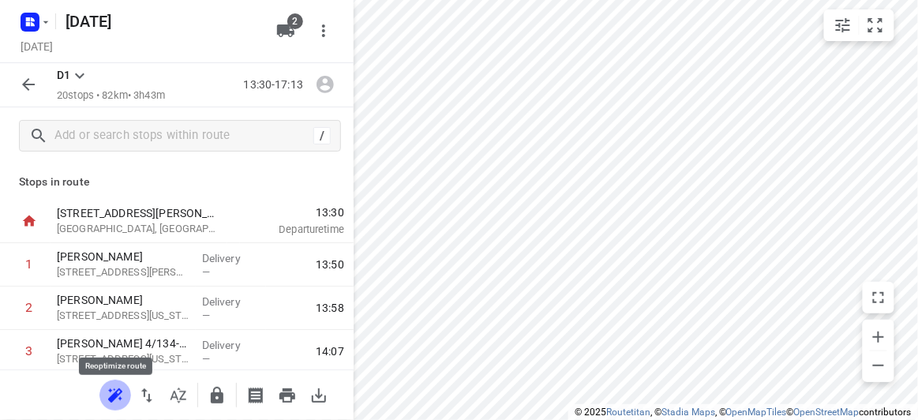
click at [116, 395] on icon "button" at bounding box center [113, 397] width 10 height 10
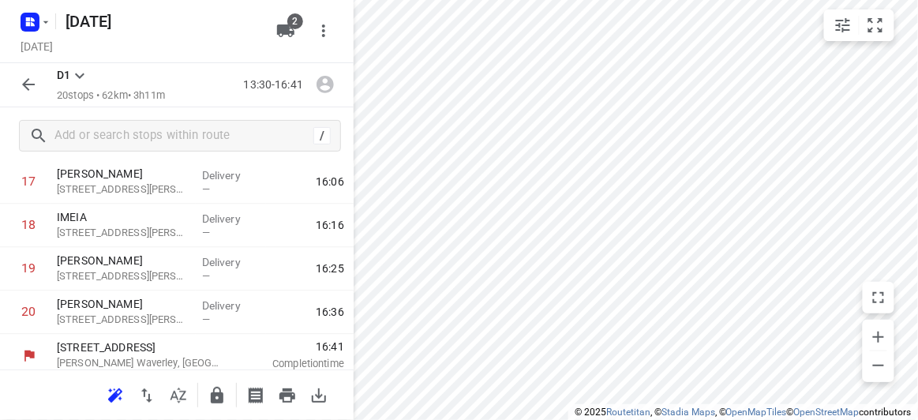
scroll to position [785, 0]
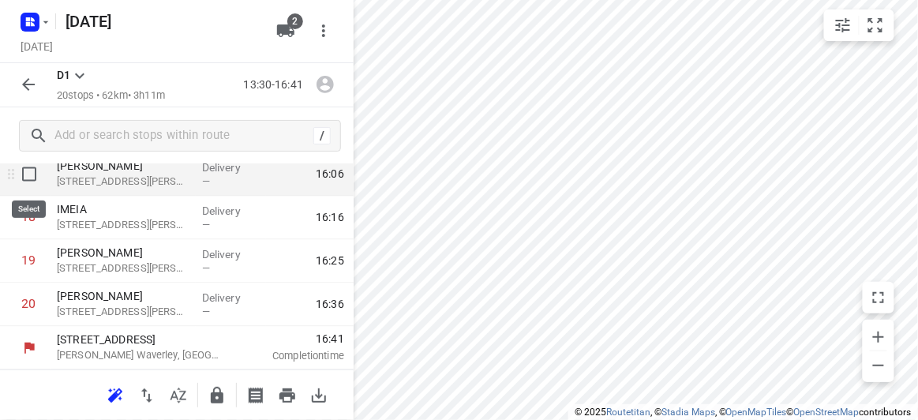
click at [32, 182] on input "checkbox" at bounding box center [29, 175] width 32 height 32
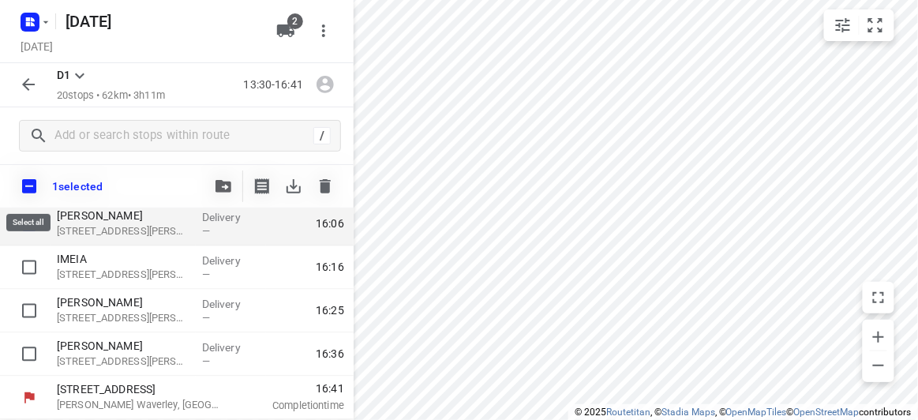
scroll to position [778, 0]
click at [313, 181] on button "button" at bounding box center [325, 187] width 32 height 32
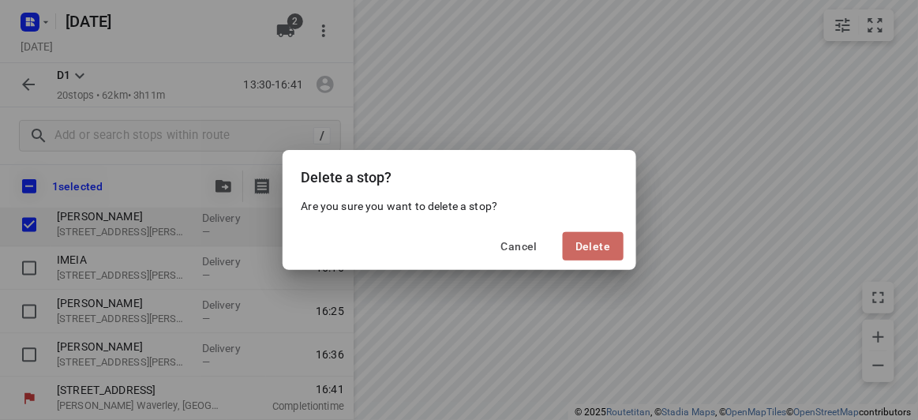
click at [602, 240] on span "Delete" at bounding box center [592, 246] width 35 height 13
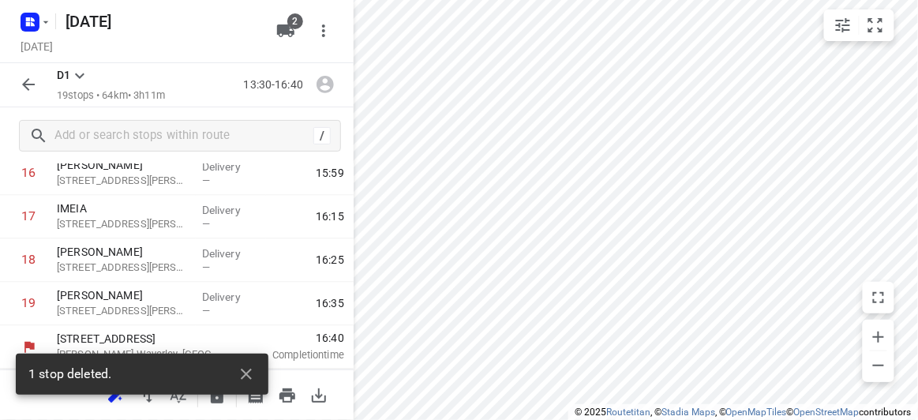
scroll to position [741, 0]
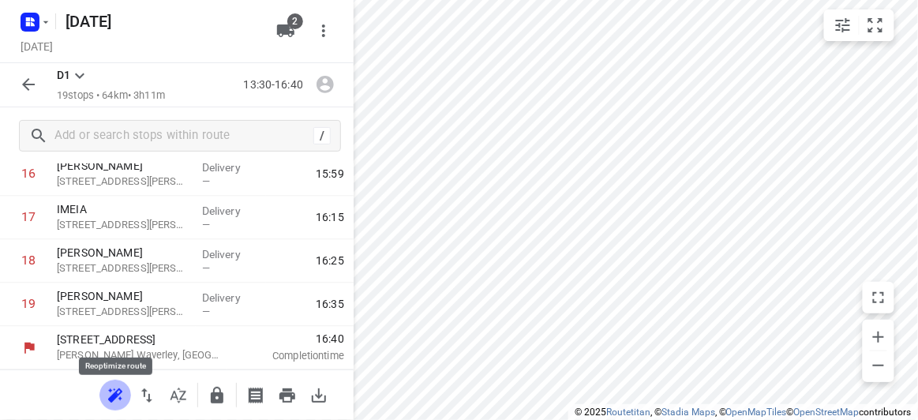
click at [118, 388] on icon "button" at bounding box center [115, 395] width 19 height 19
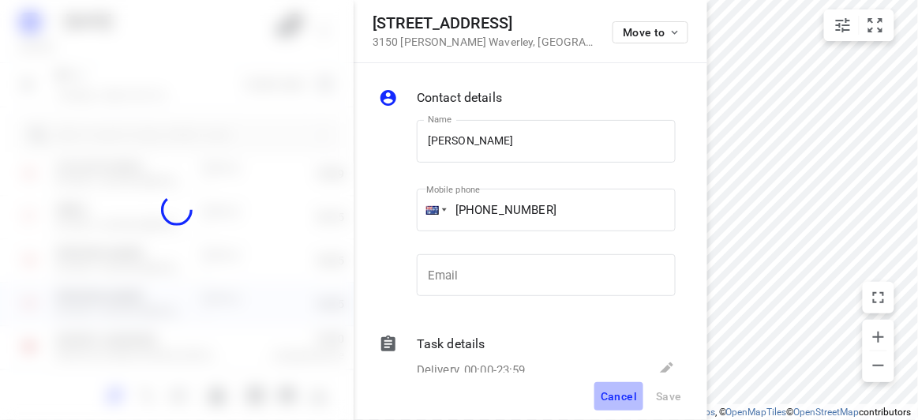
click at [626, 403] on button "Cancel" at bounding box center [618, 396] width 49 height 28
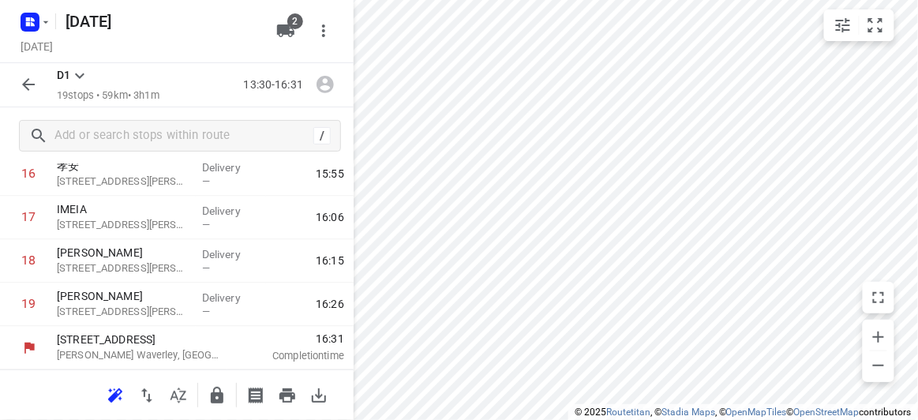
click at [26, 84] on icon "button" at bounding box center [28, 84] width 13 height 13
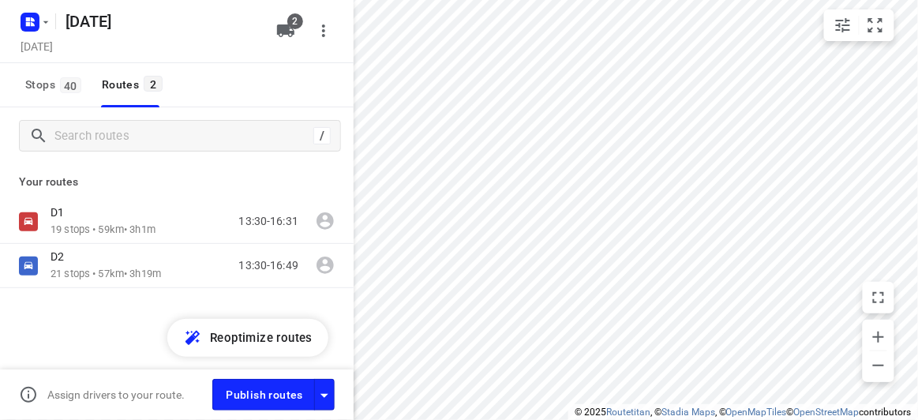
click at [86, 319] on div "D1 19 stops • 59km • 3h1m 13:30-16:31 D2 21 stops • 57km • 3h19m 13:30-16:49" at bounding box center [177, 299] width 354 height 199
click at [81, 294] on div "D1 19 stops • 59km • 3h1m 13:30-16:31 D2 21 stops • 57km • 3h19m 13:30-16:49" at bounding box center [177, 299] width 354 height 199
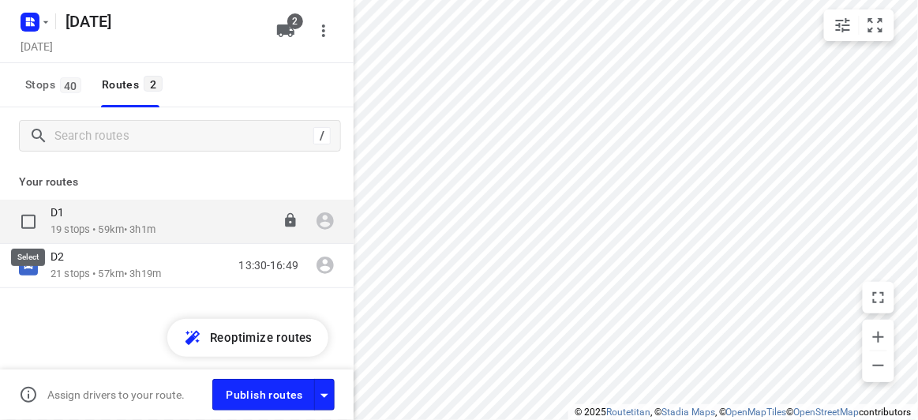
click at [32, 223] on input "checkbox" at bounding box center [29, 222] width 32 height 32
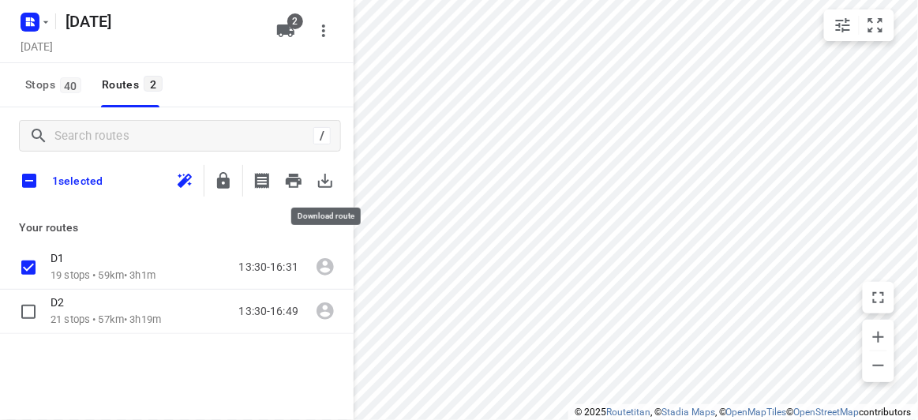
click at [321, 182] on icon "button" at bounding box center [325, 180] width 19 height 19
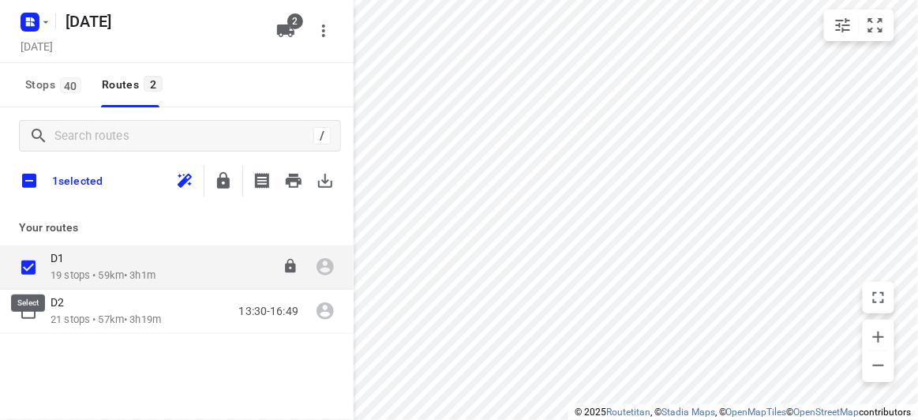
click at [24, 271] on input "checkbox" at bounding box center [29, 268] width 32 height 32
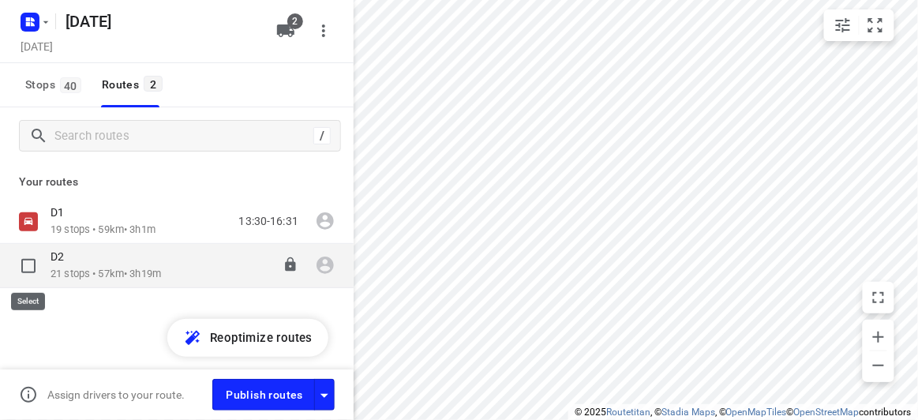
click at [25, 268] on input "checkbox" at bounding box center [29, 266] width 32 height 32
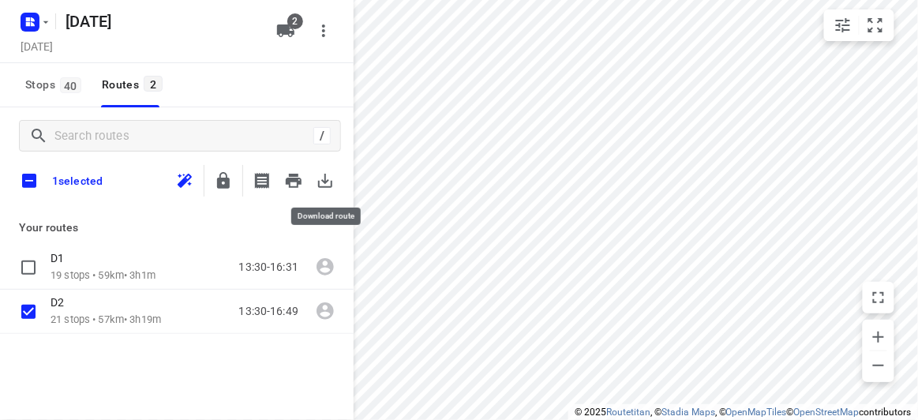
click at [327, 176] on icon "button" at bounding box center [325, 180] width 19 height 19
